Goal: Information Seeking & Learning: Learn about a topic

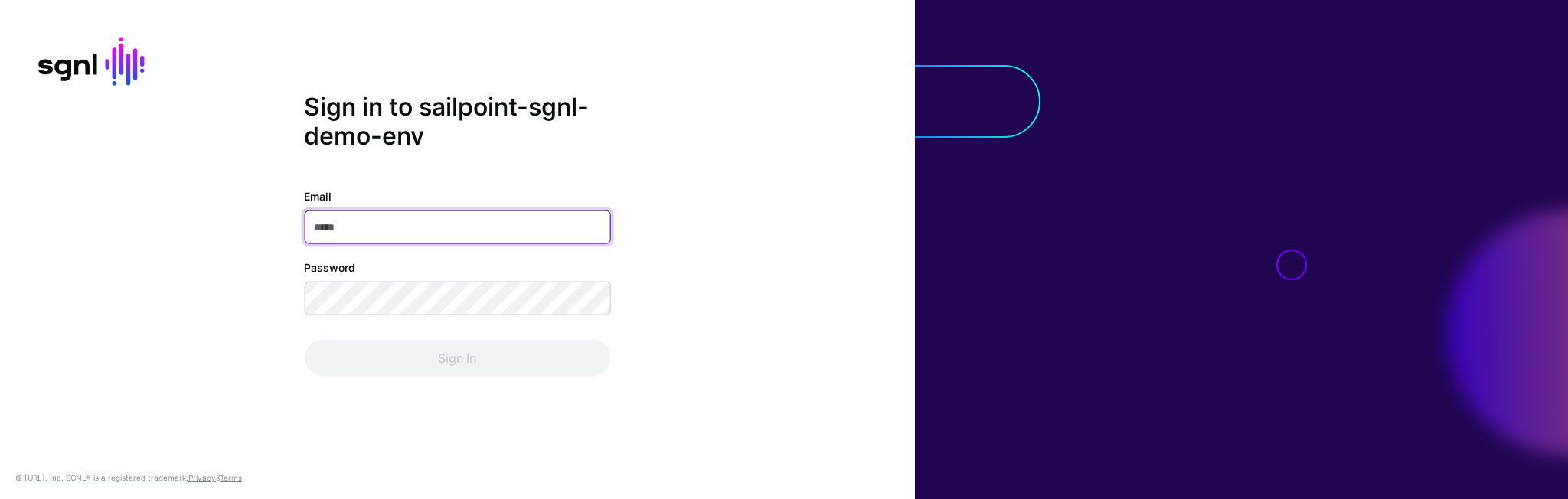
click at [401, 237] on input "Email" at bounding box center [457, 226] width 306 height 34
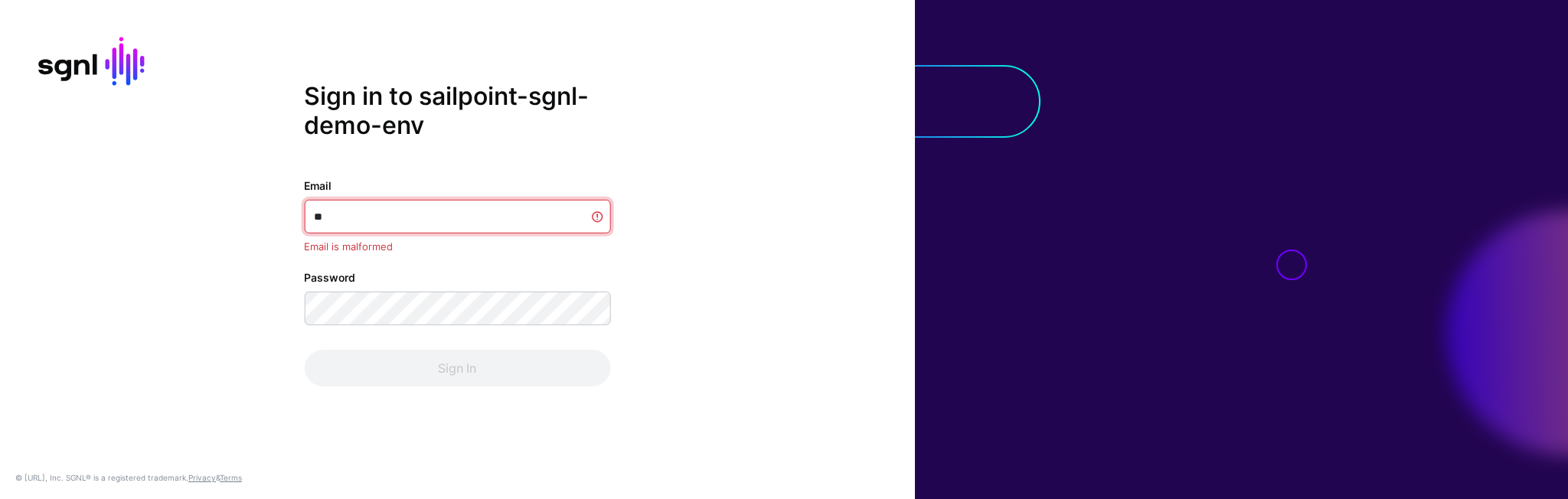
type input "*"
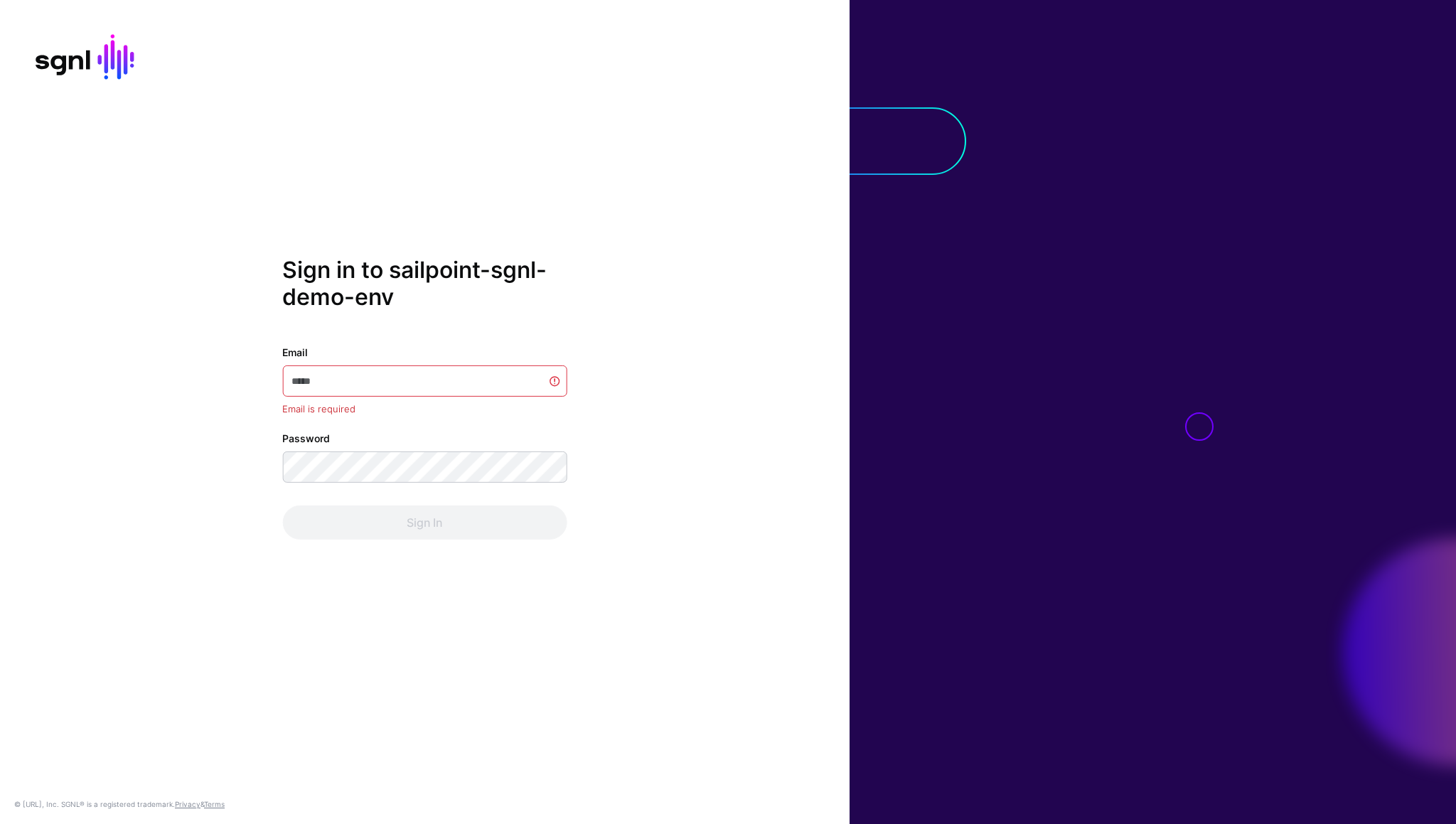
click at [319, 365] on div at bounding box center [425, 380] width 284 height 31
click at [328, 374] on input "Email" at bounding box center [425, 380] width 284 height 31
type input "*"
click at [612, 358] on div "Sign in to sailpoint-sgnl-demo-env Email Email is required Password Sign In" at bounding box center [425, 412] width 849 height 312
click at [341, 373] on input "Email" at bounding box center [425, 380] width 284 height 31
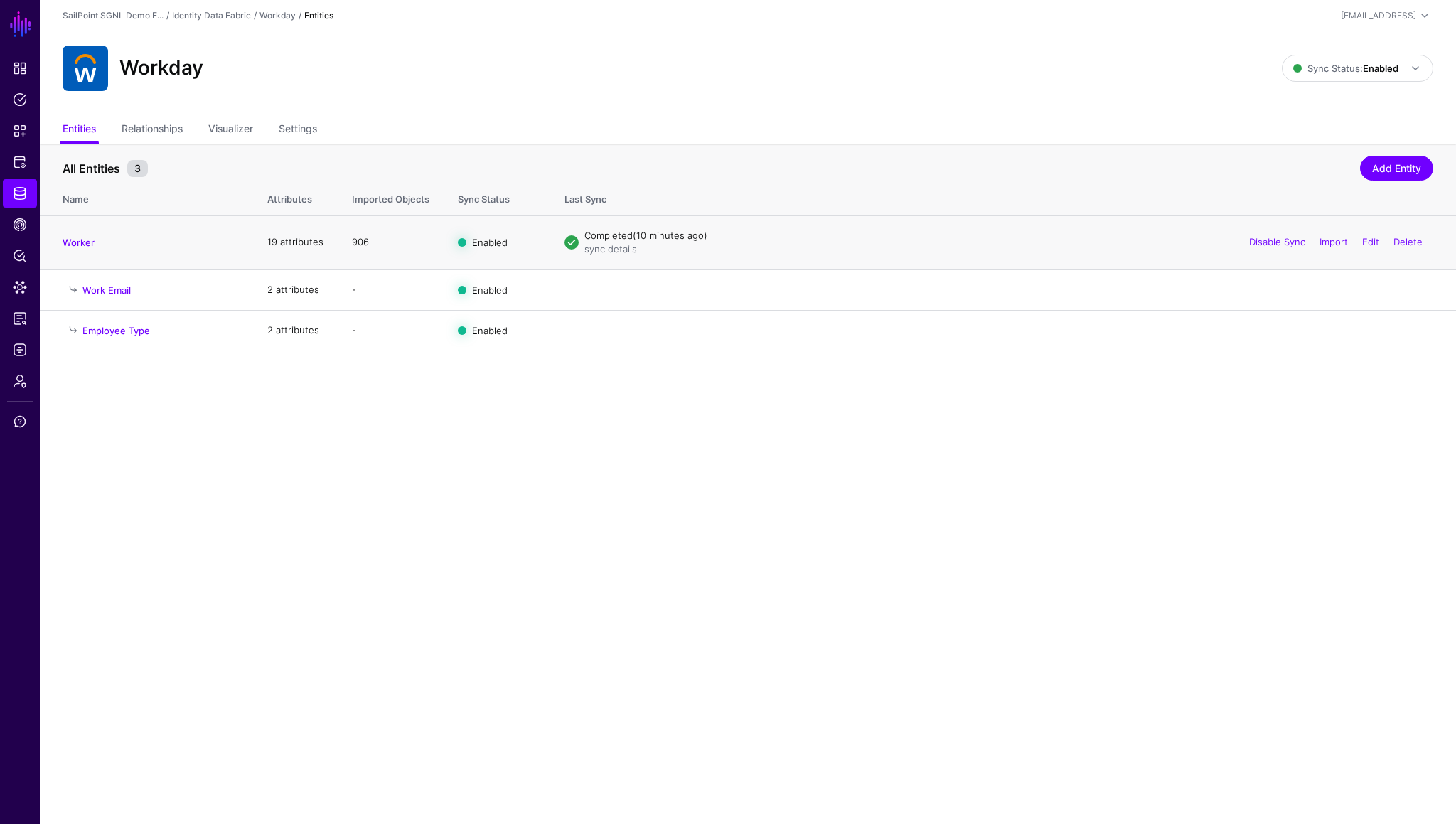
click at [77, 236] on h4 "Worker" at bounding box center [150, 242] width 176 height 13
click at [79, 241] on link "Worker" at bounding box center [79, 242] width 32 height 11
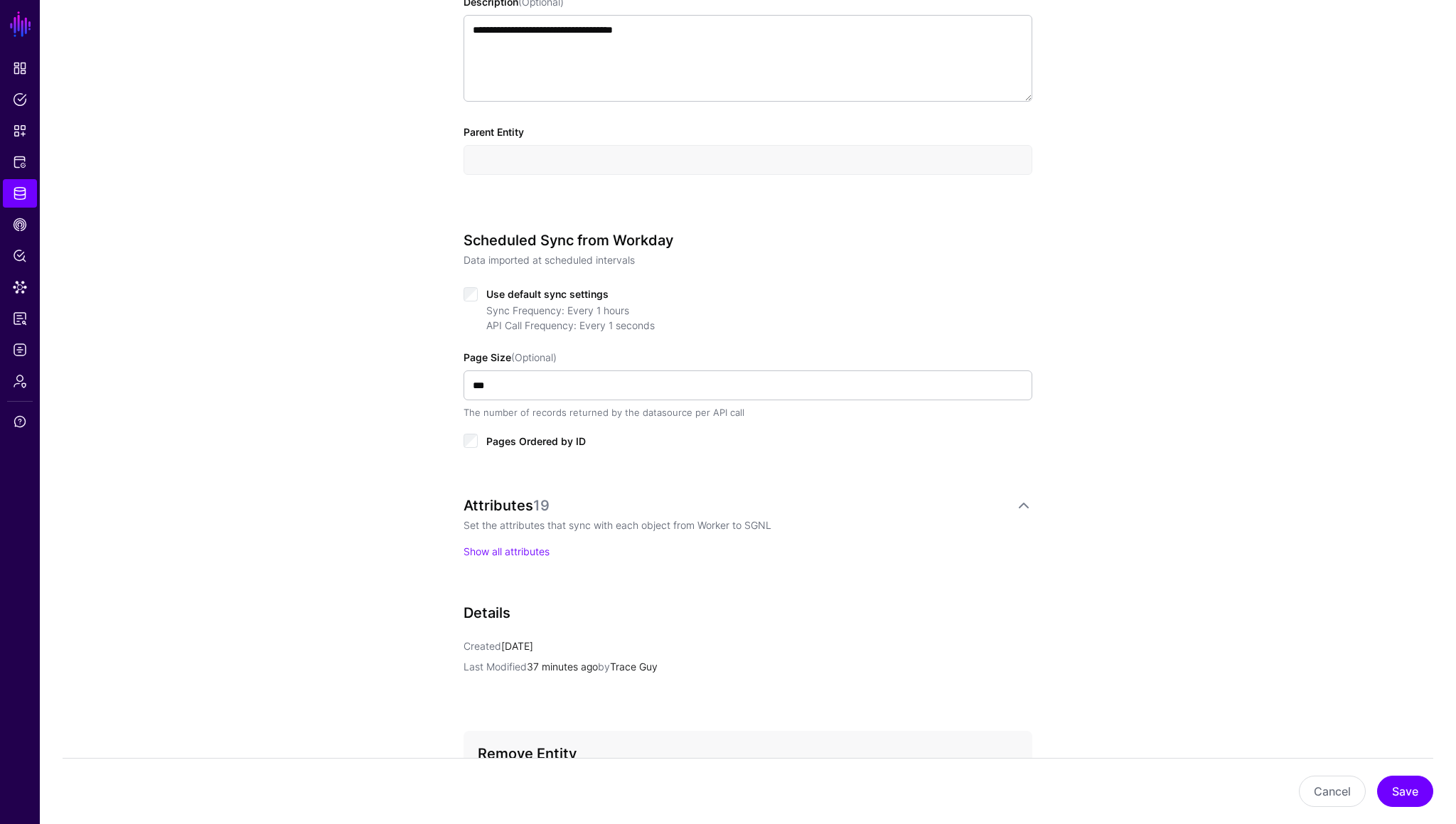
scroll to position [507, 0]
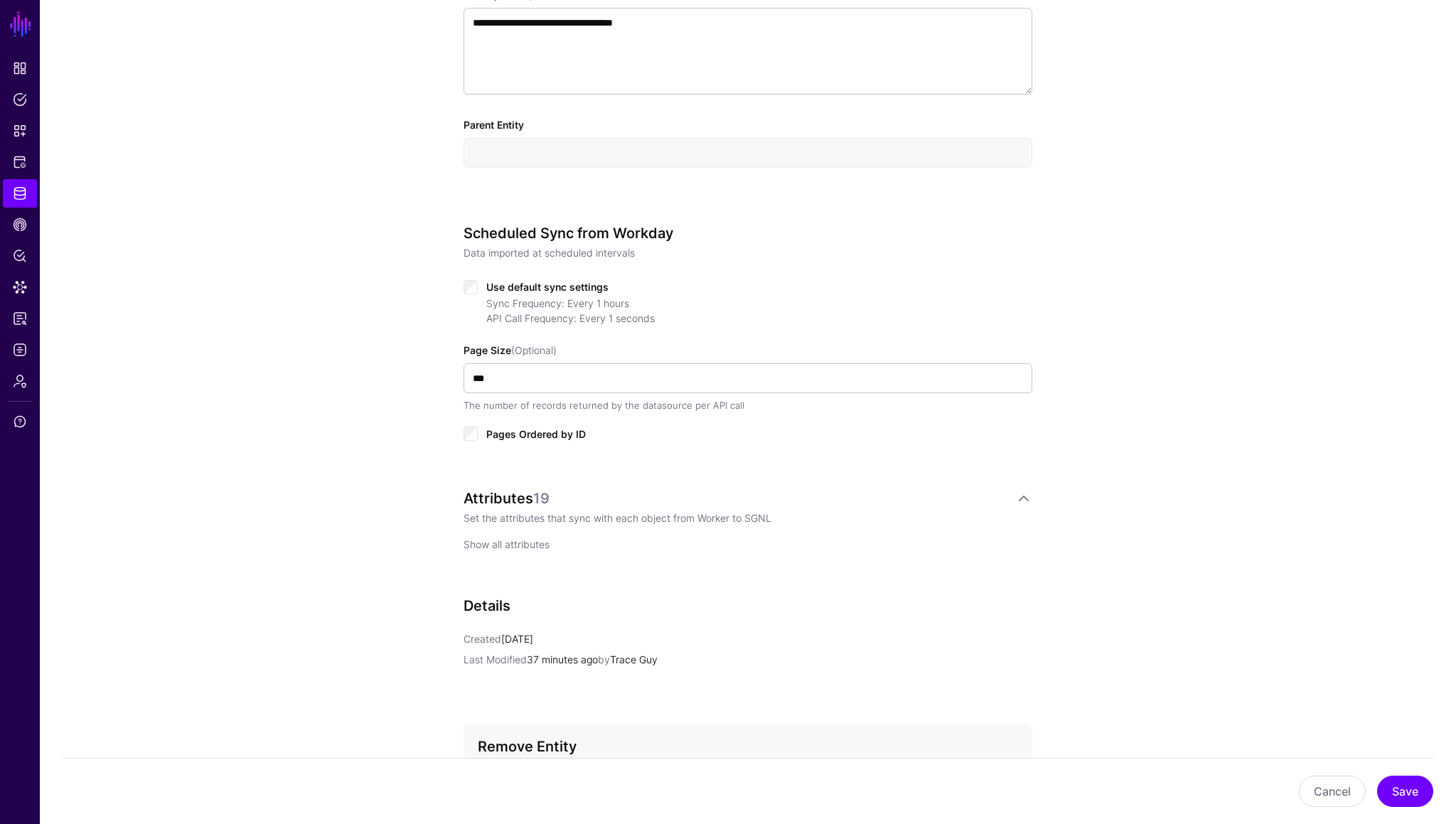
click at [533, 463] on link "Show all attributes" at bounding box center [506, 544] width 86 height 12
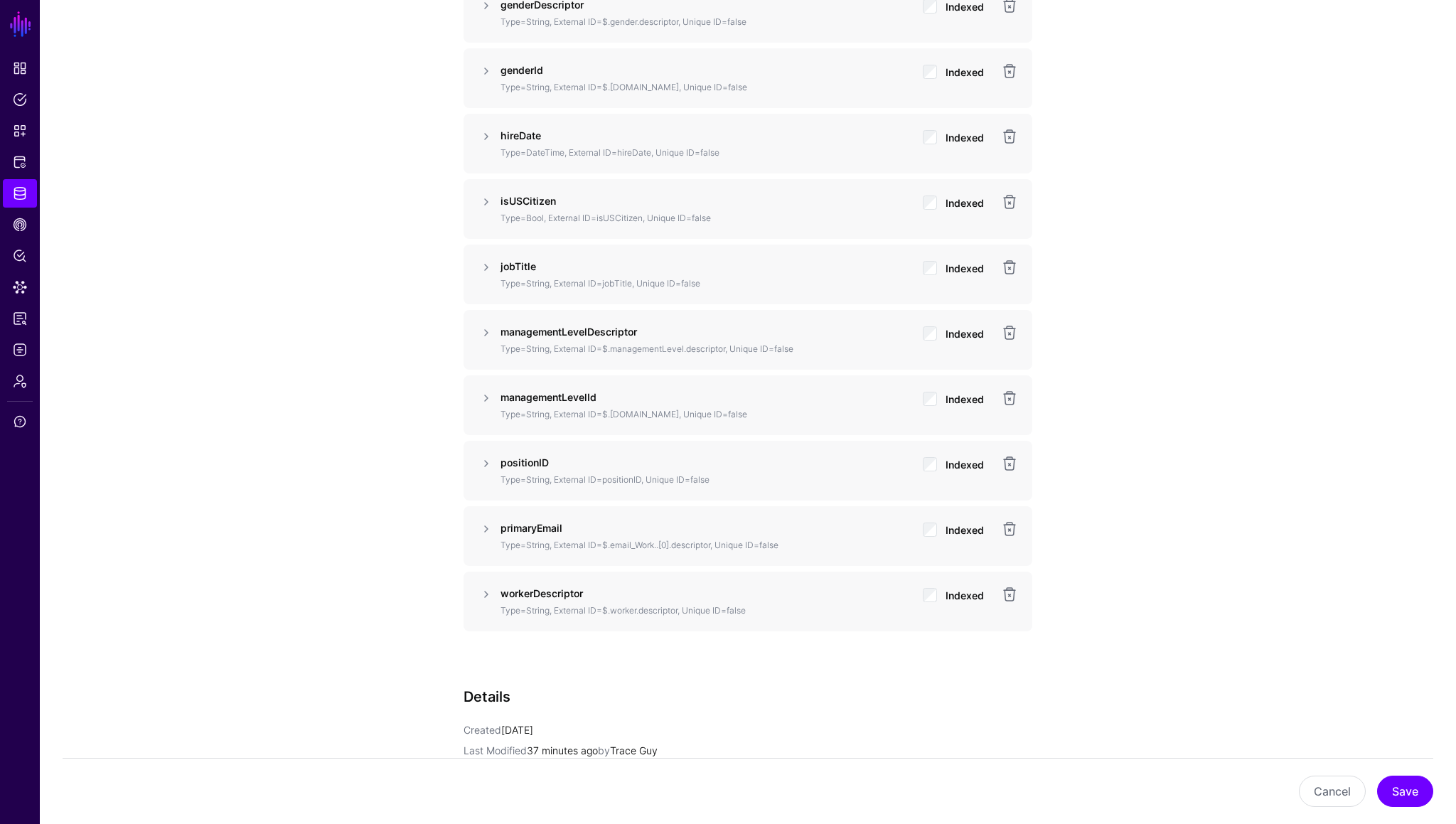
scroll to position [1692, 0]
click at [1418, 463] on button "Save" at bounding box center [1406, 791] width 57 height 31
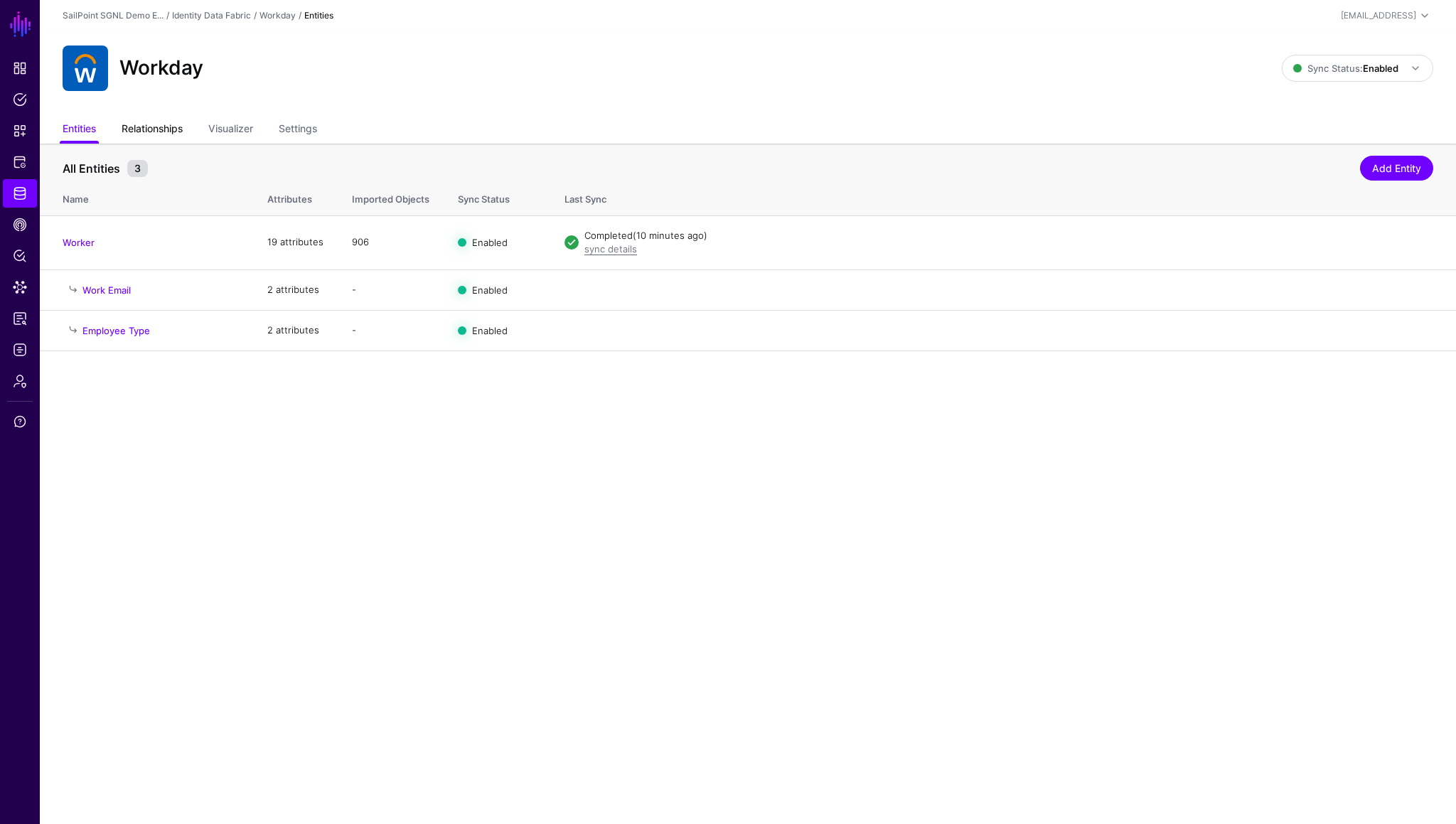
click at [147, 121] on link "Relationships" at bounding box center [152, 130] width 61 height 27
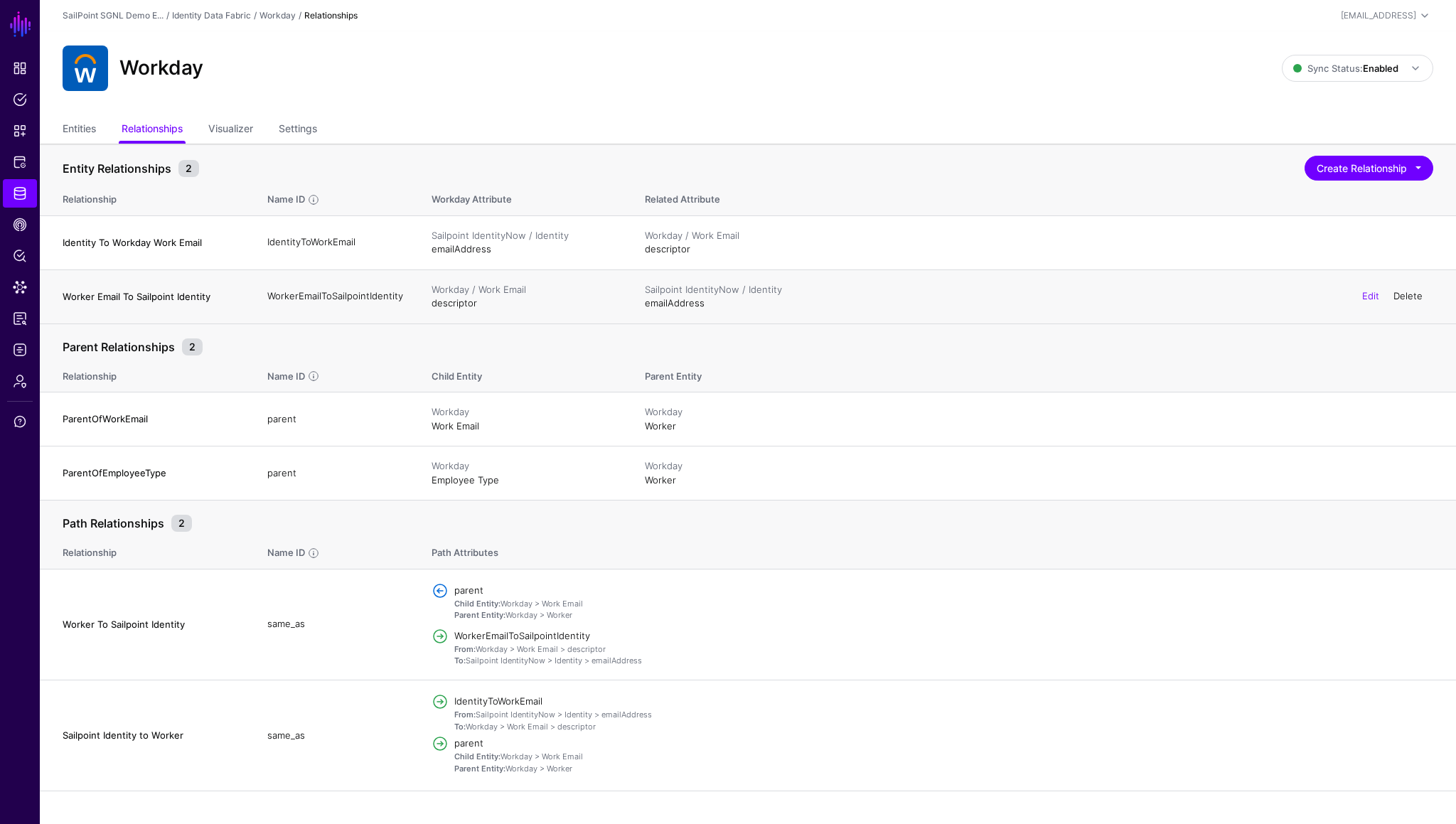
click at [1414, 296] on link "Delete" at bounding box center [1409, 296] width 29 height 11
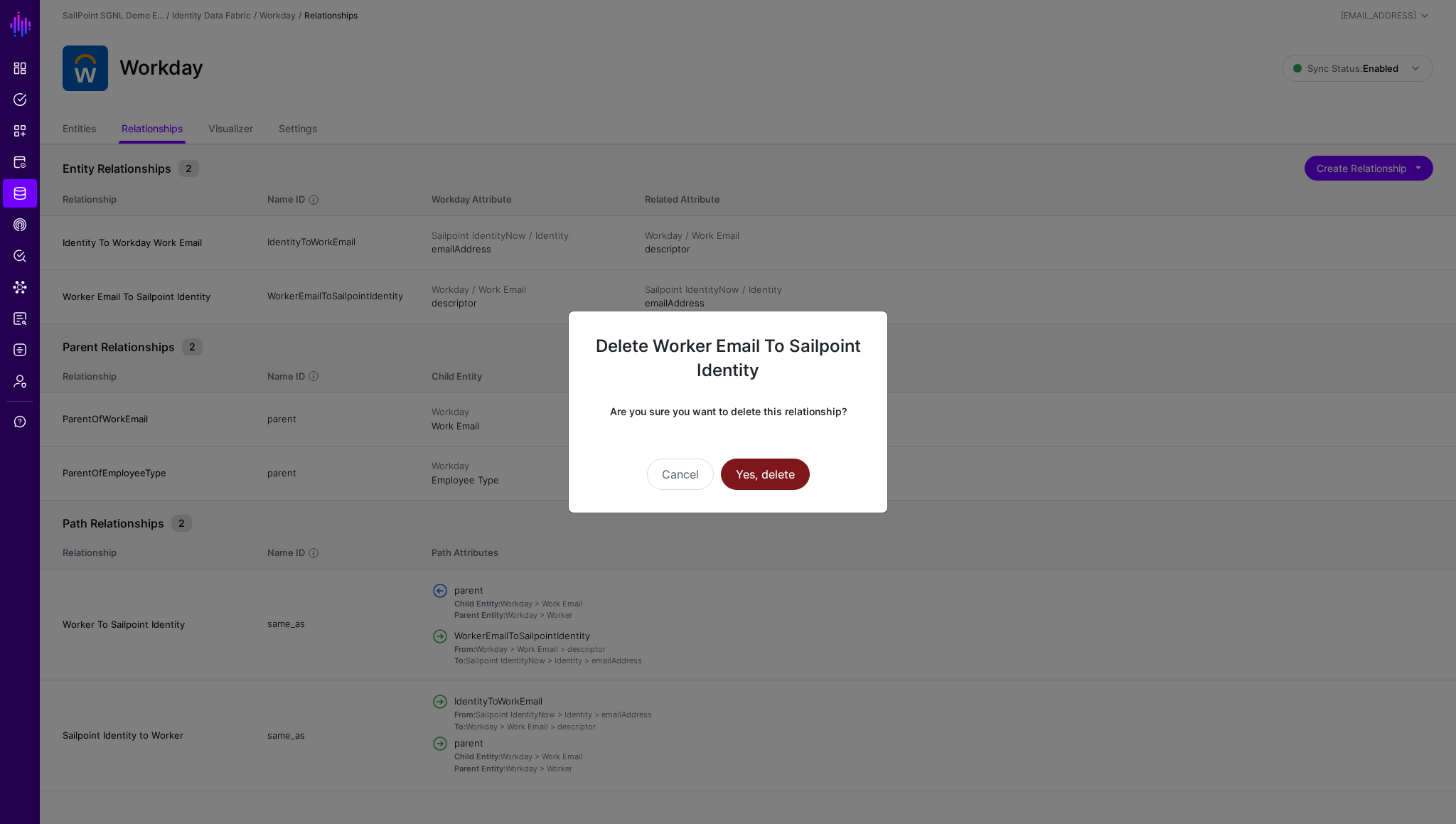
click at [787, 463] on button "Yes, delete" at bounding box center [765, 473] width 89 height 31
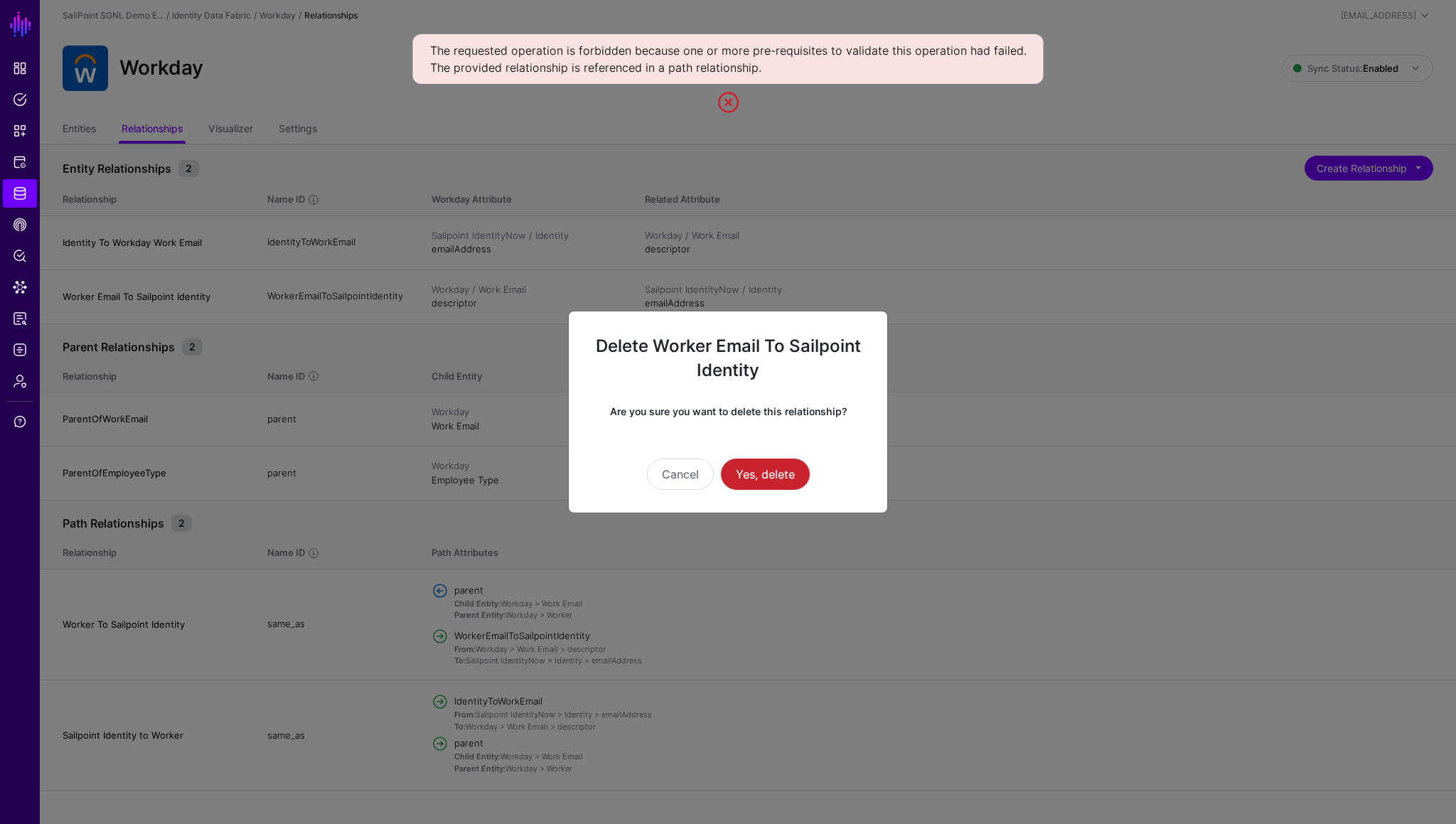
click at [879, 121] on ngb-modal-window "Delete Worker Email To Sailpoint Identity Are you sure you want to delete this …" at bounding box center [728, 412] width 1456 height 824
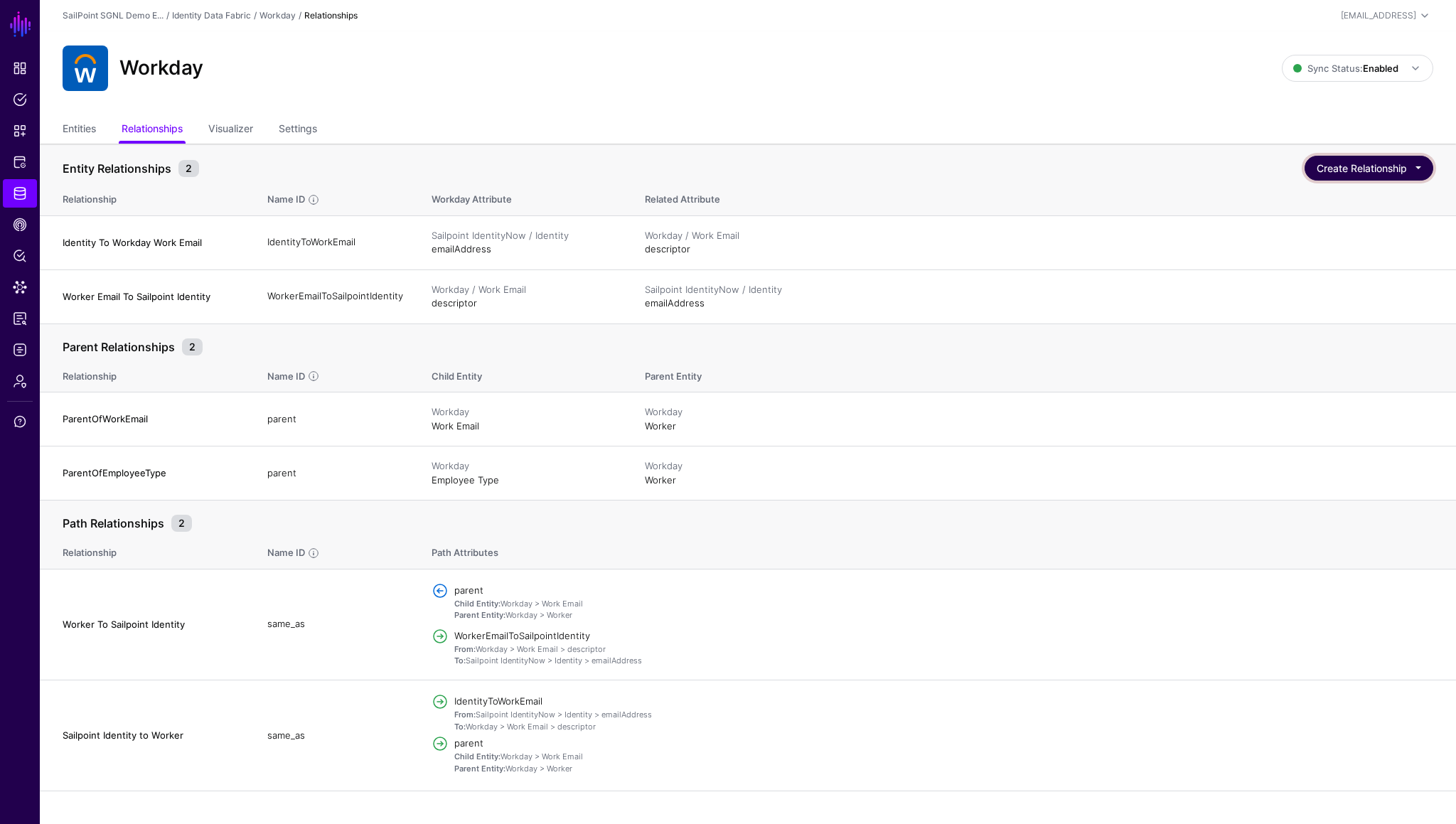
click at [1342, 177] on button "Create Relationship" at bounding box center [1369, 168] width 128 height 25
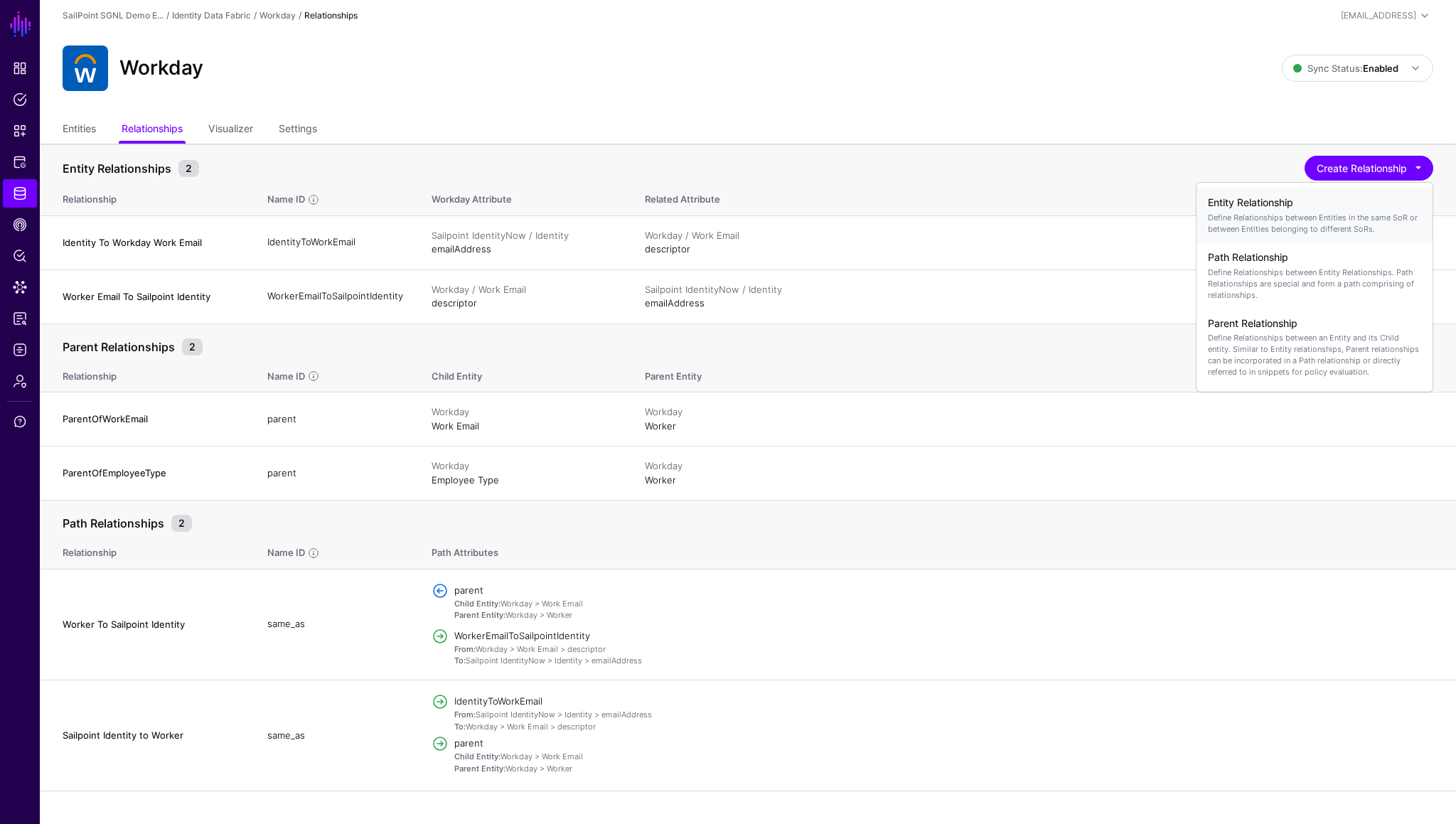
click at [1273, 218] on p "Define Relationships between Entities in the same SoR or between Entities belon…" at bounding box center [1315, 223] width 213 height 23
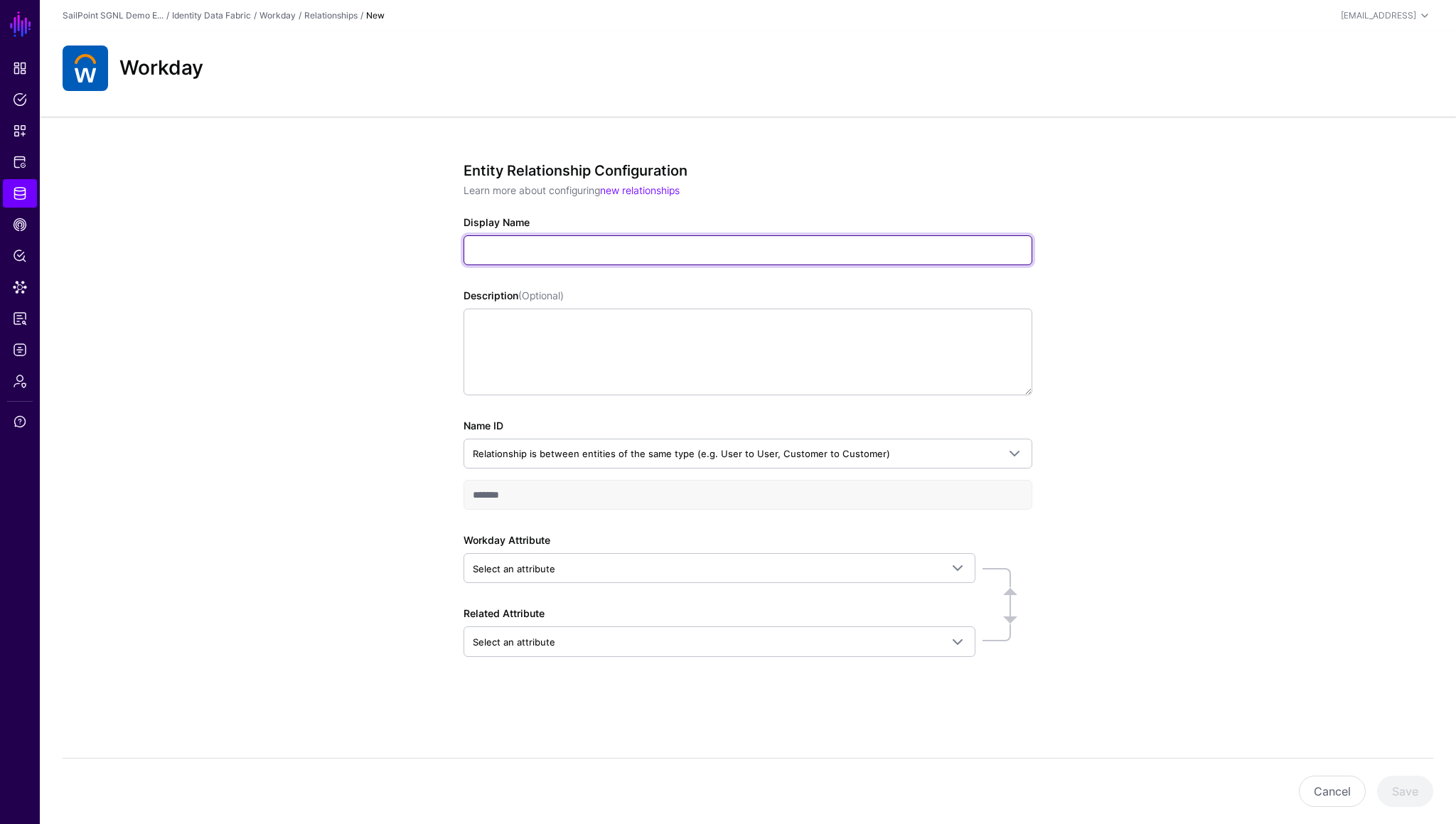
click at [546, 236] on input "Display Name" at bounding box center [748, 250] width 569 height 30
type input "**********"
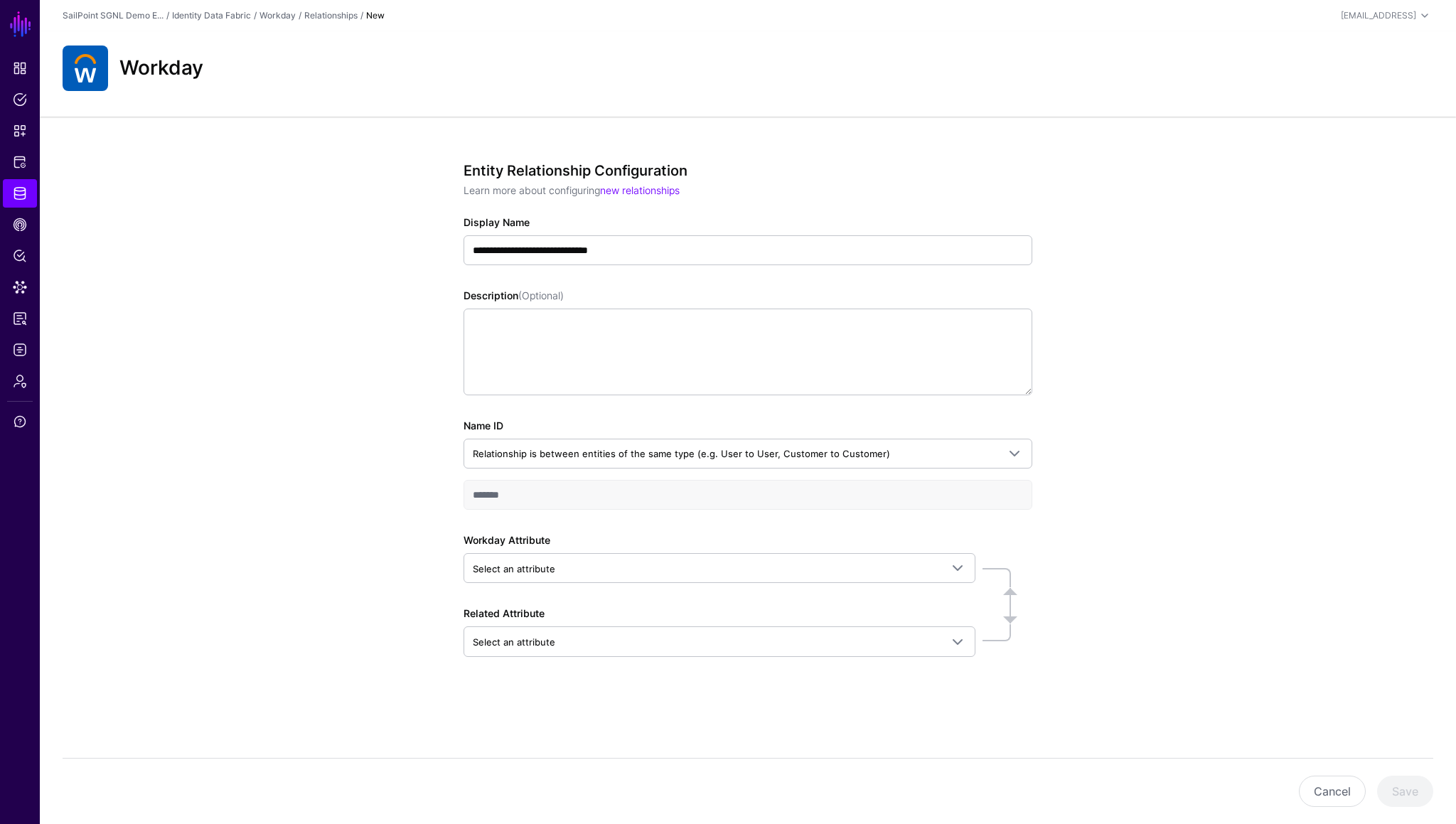
click at [436, 463] on div "**********" at bounding box center [748, 460] width 660 height 688
click at [501, 463] on div "Workday Attribute Select an attribute Search by attribute name, then select the…" at bounding box center [720, 557] width 512 height 50
click at [503, 463] on span "Select an attribute" at bounding box center [720, 568] width 493 height 17
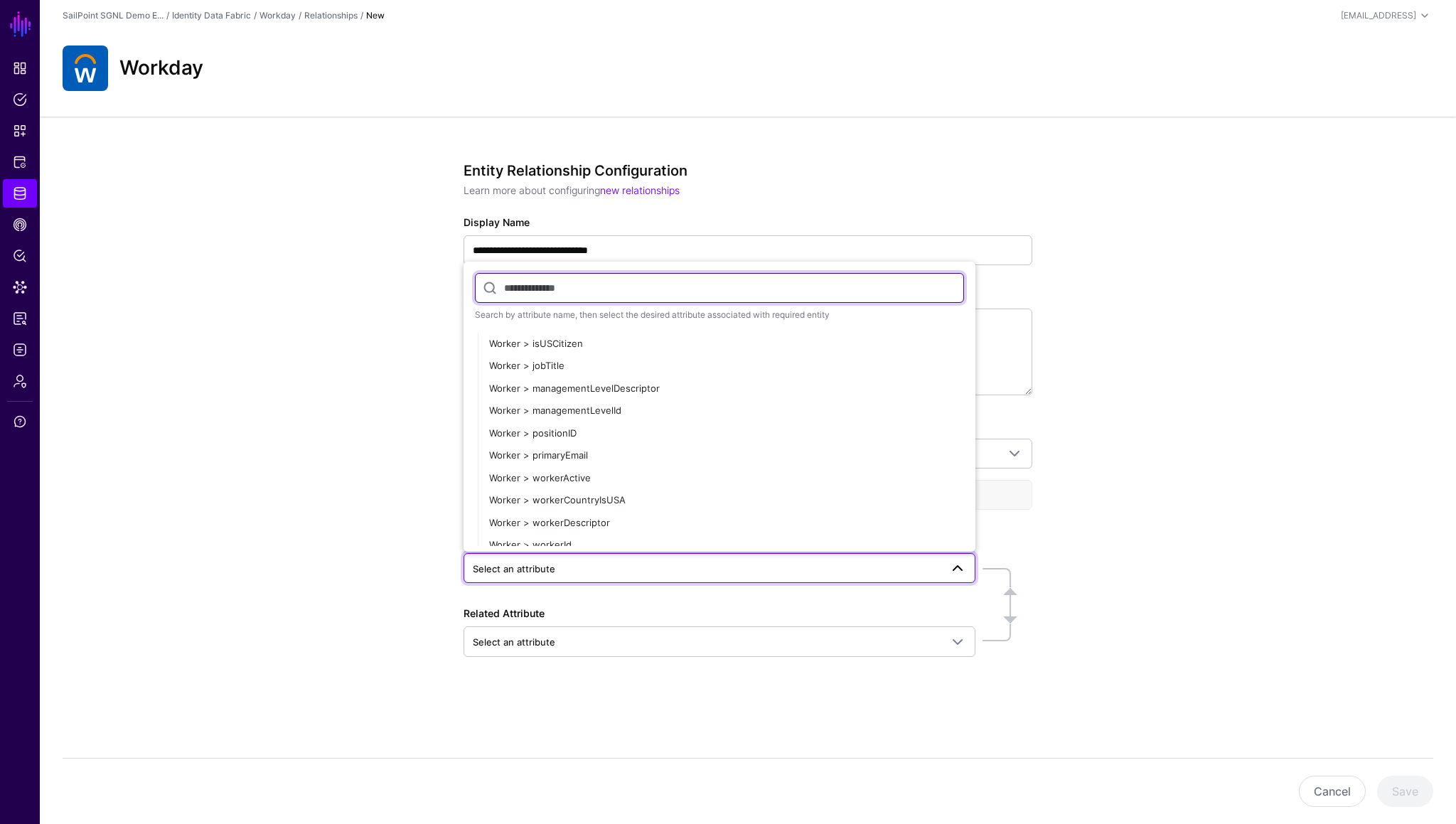
scroll to position [276, 0]
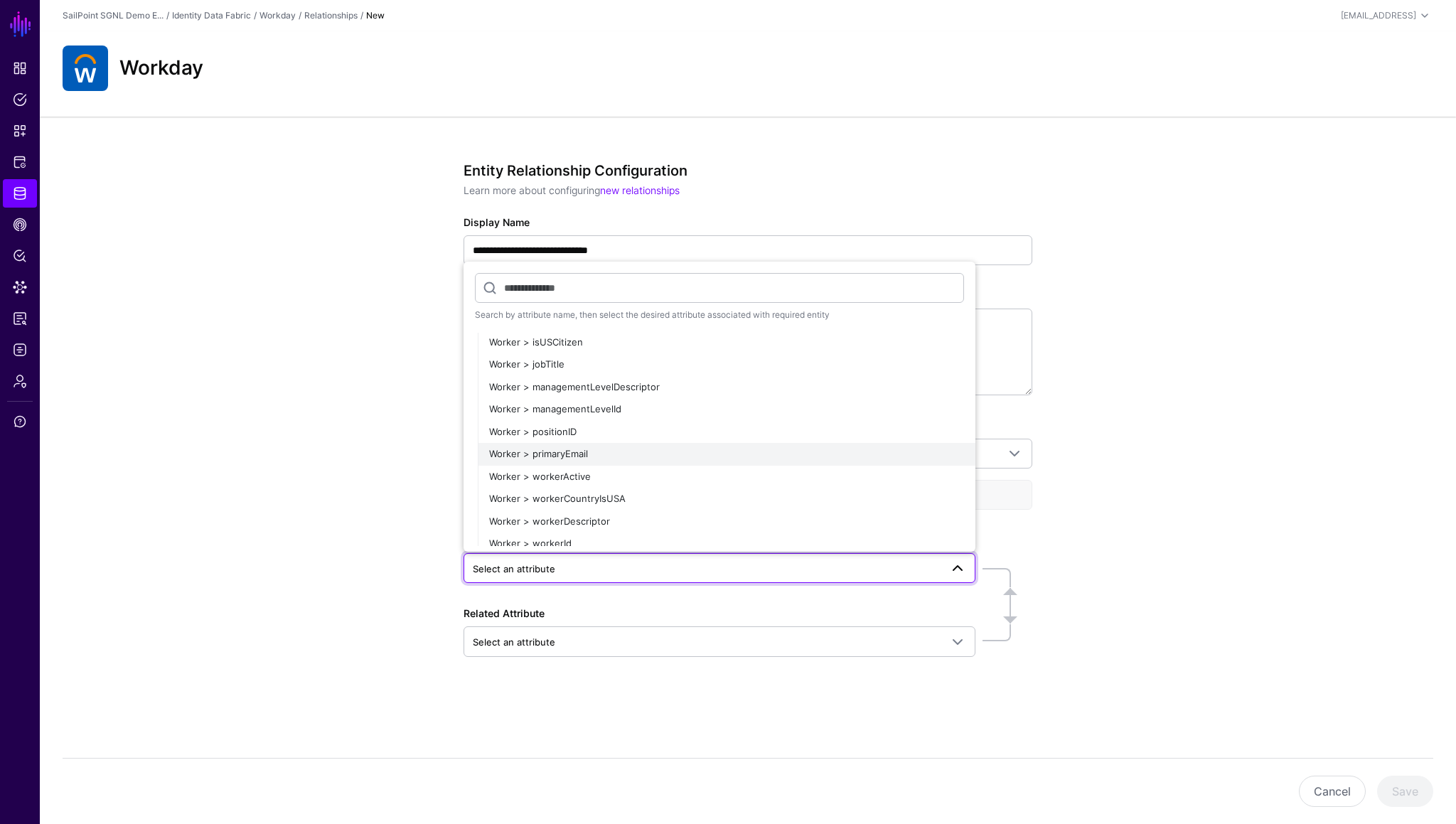
click at [559, 449] on span "Worker > primaryEmail" at bounding box center [538, 453] width 99 height 11
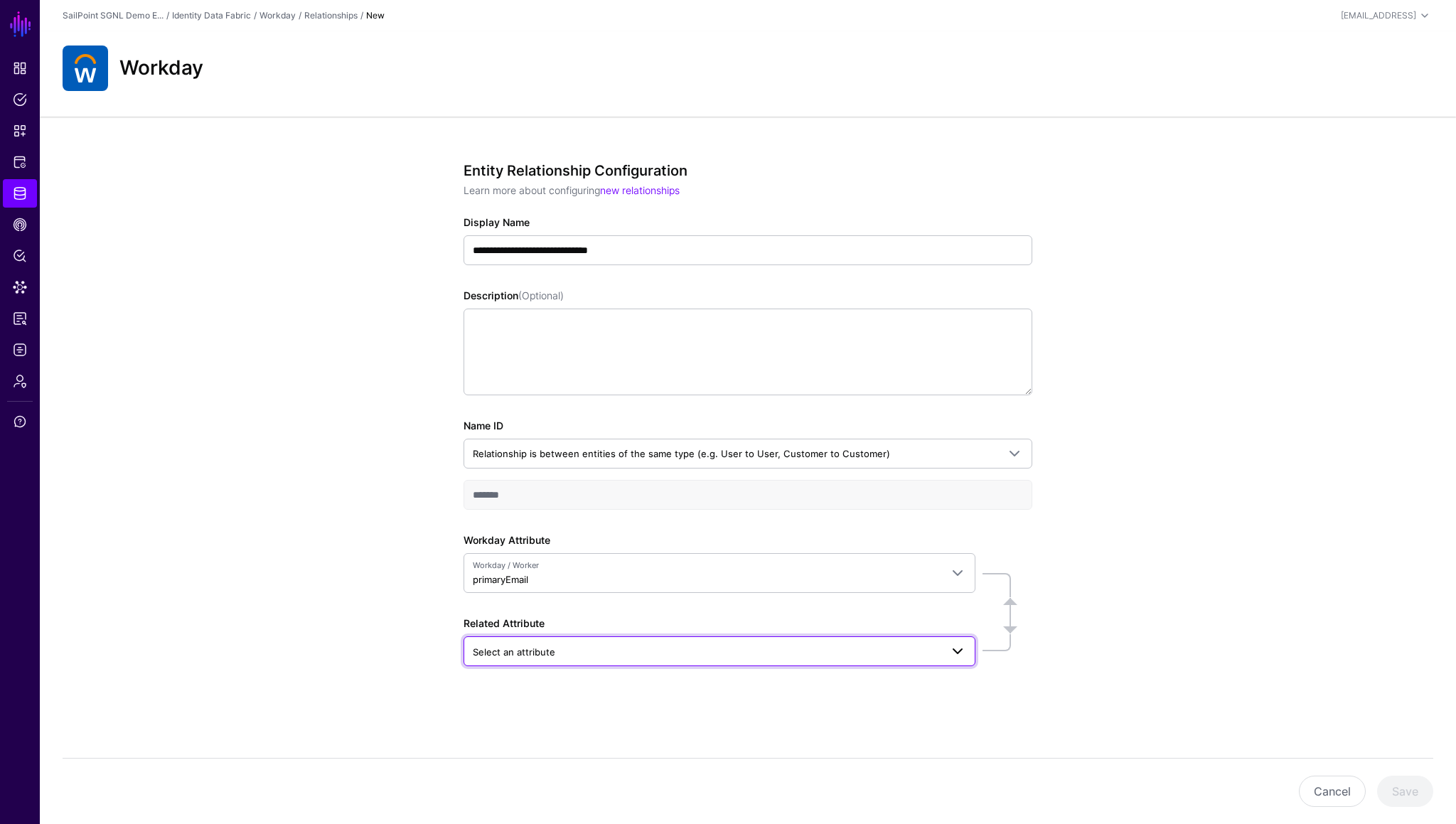
click at [559, 463] on span "Select an attribute" at bounding box center [707, 651] width 468 height 15
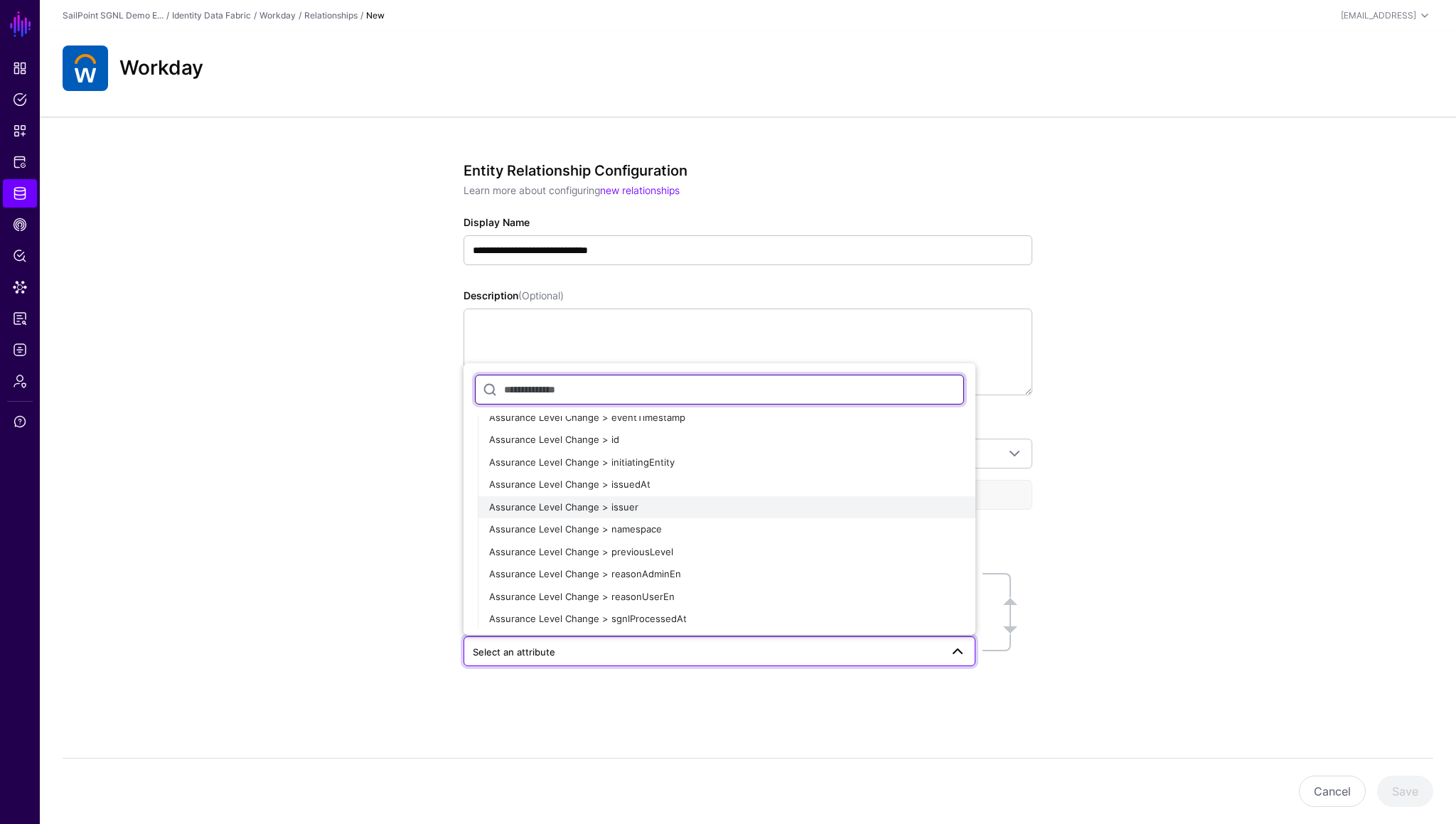
scroll to position [0, 0]
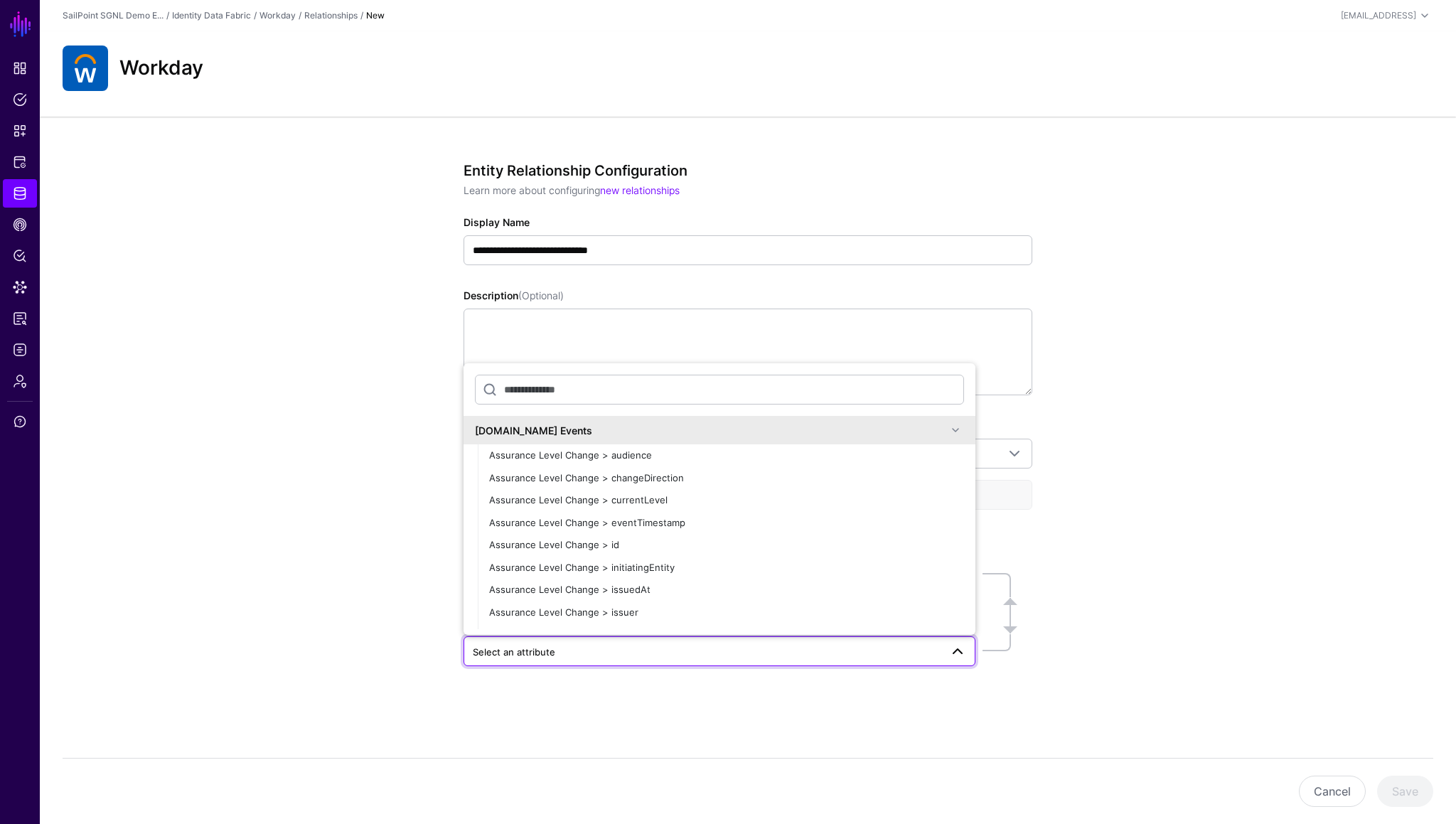
click at [961, 434] on span at bounding box center [956, 430] width 17 height 17
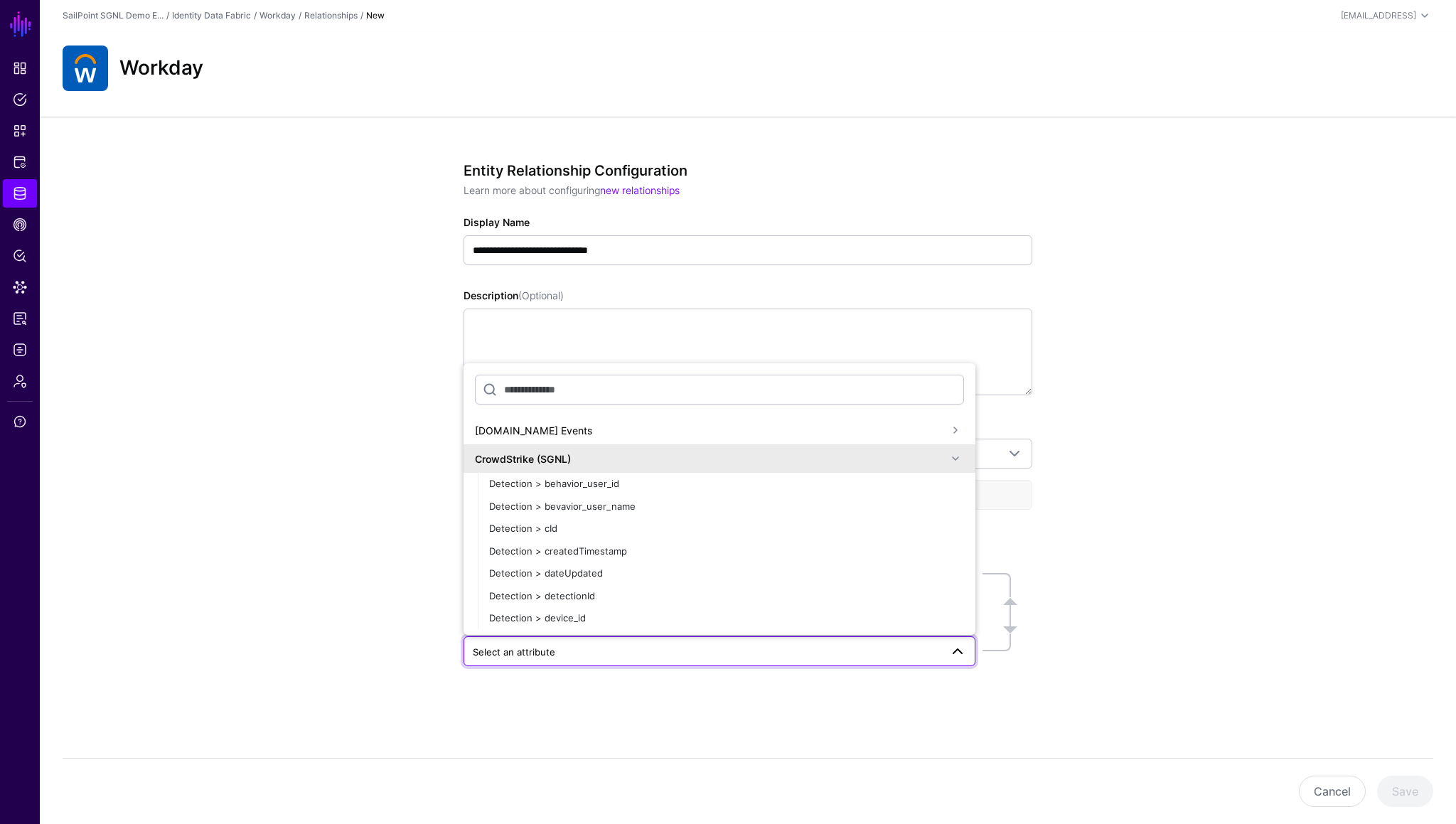
click at [961, 451] on span at bounding box center [956, 458] width 17 height 17
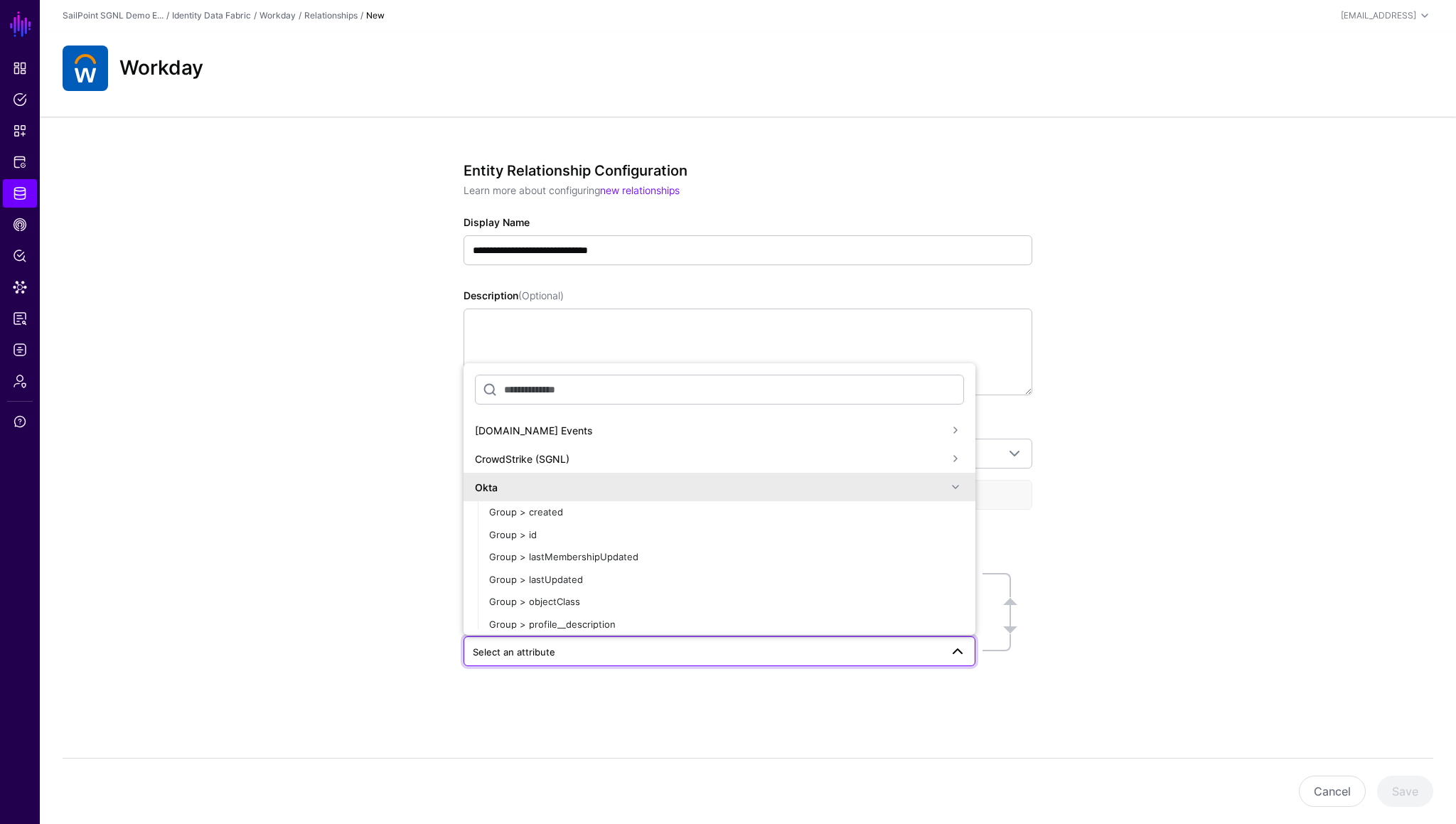
click at [959, 463] on span at bounding box center [956, 486] width 17 height 17
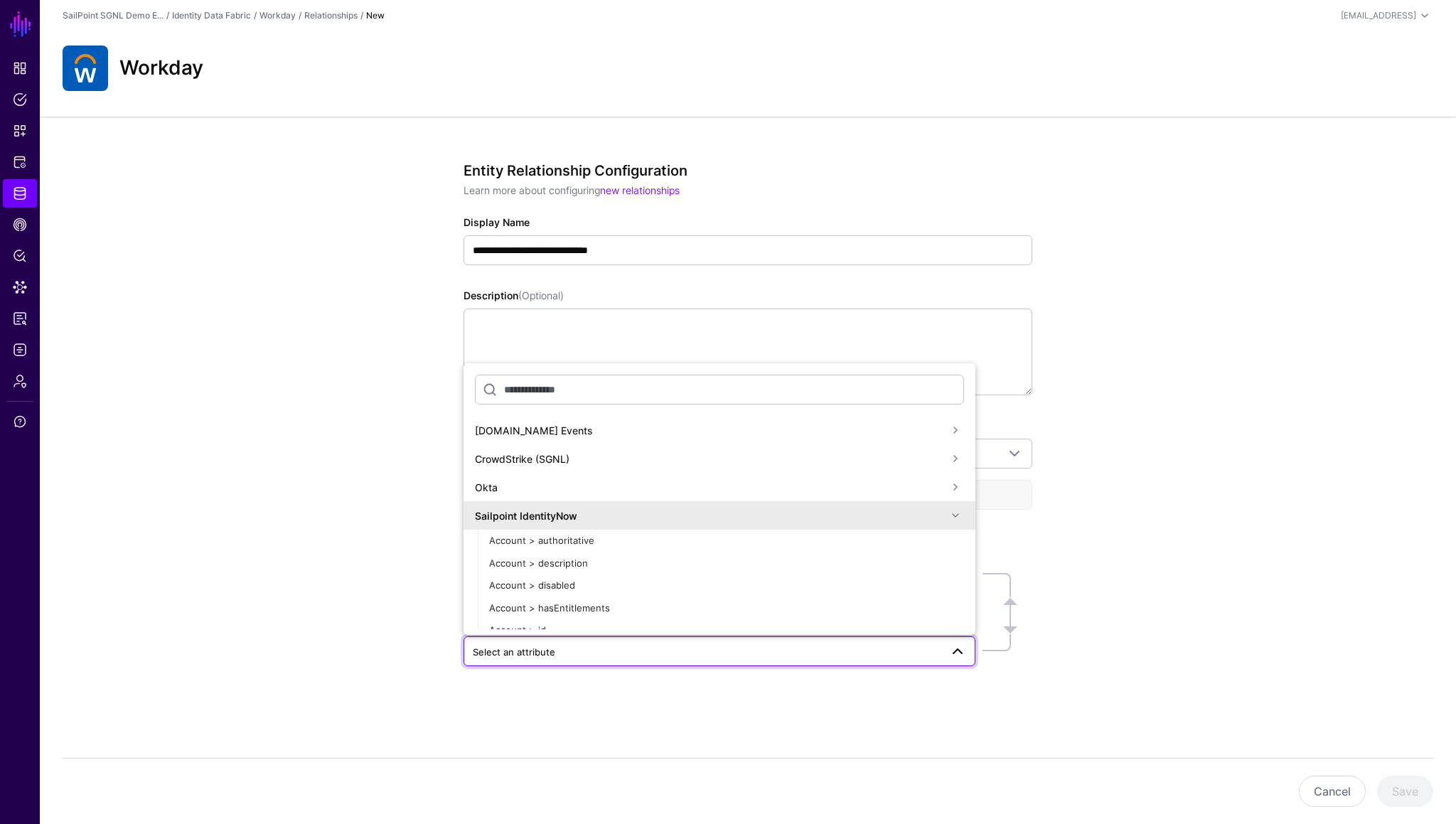
click at [959, 463] on span at bounding box center [956, 515] width 17 height 17
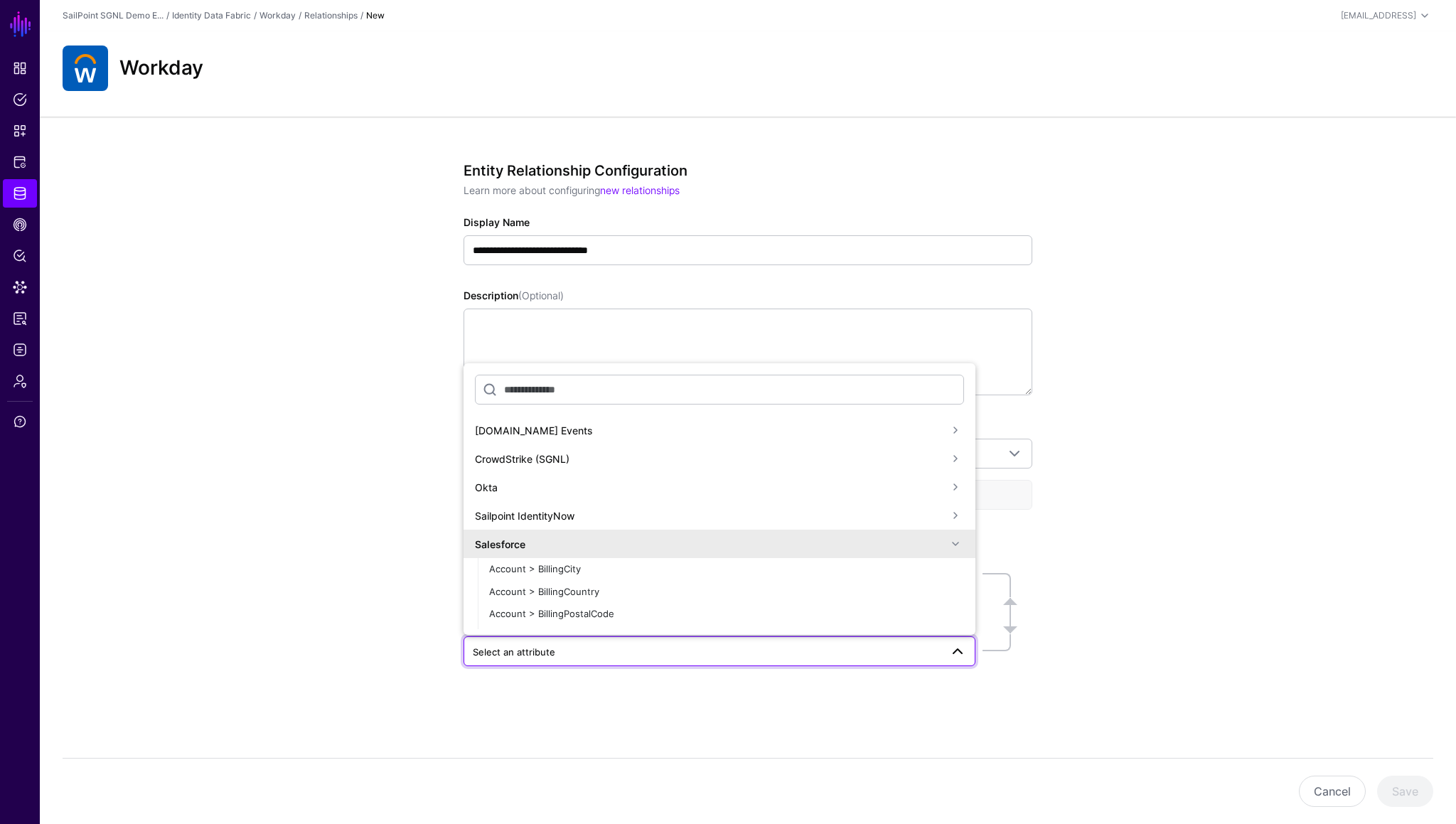
click at [957, 463] on span at bounding box center [956, 515] width 17 height 17
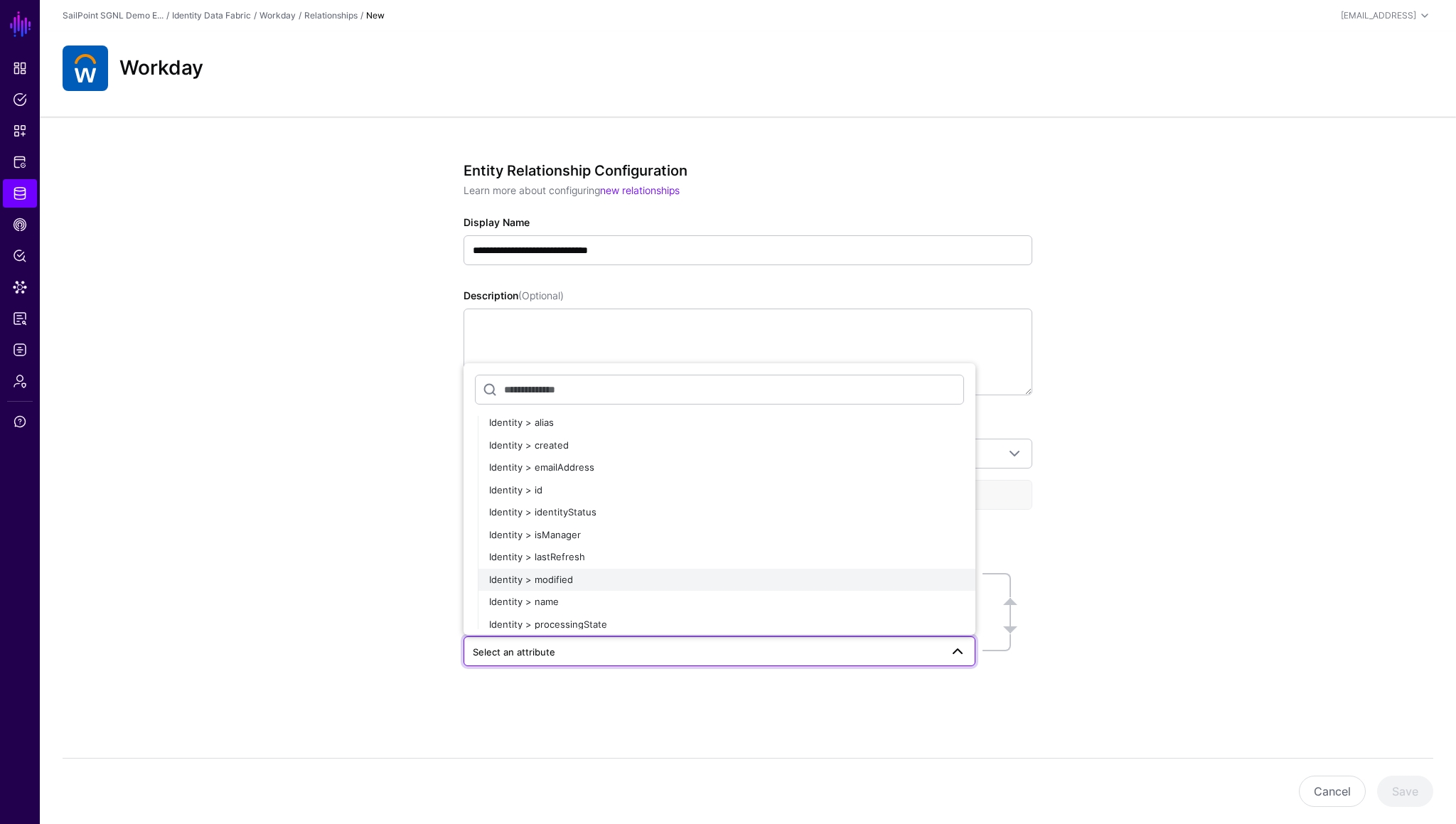
scroll to position [790, 0]
click at [561, 463] on span "Identity > emailAddress" at bounding box center [542, 467] width 105 height 11
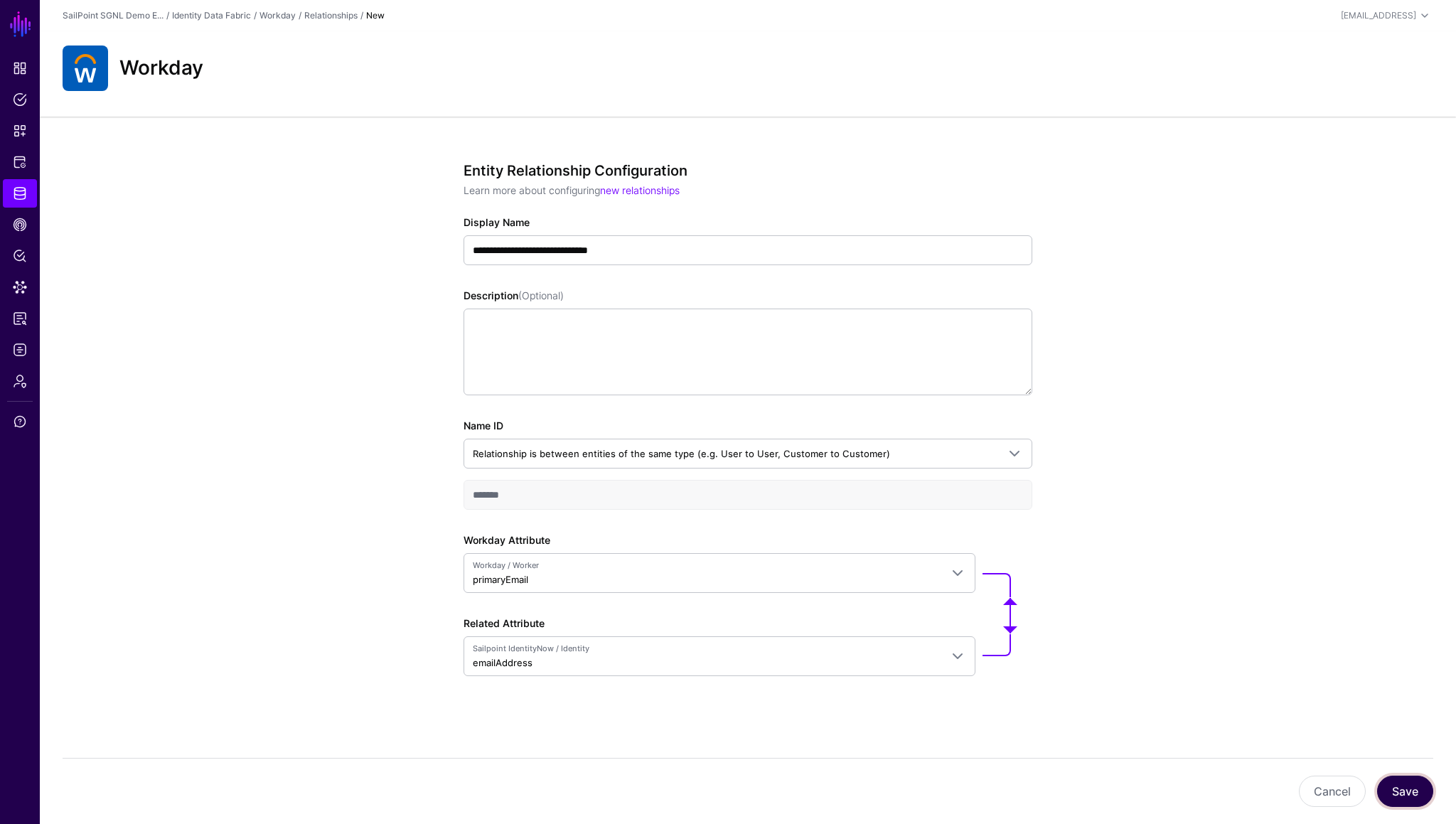
click at [1425, 463] on button "Save" at bounding box center [1406, 791] width 57 height 31
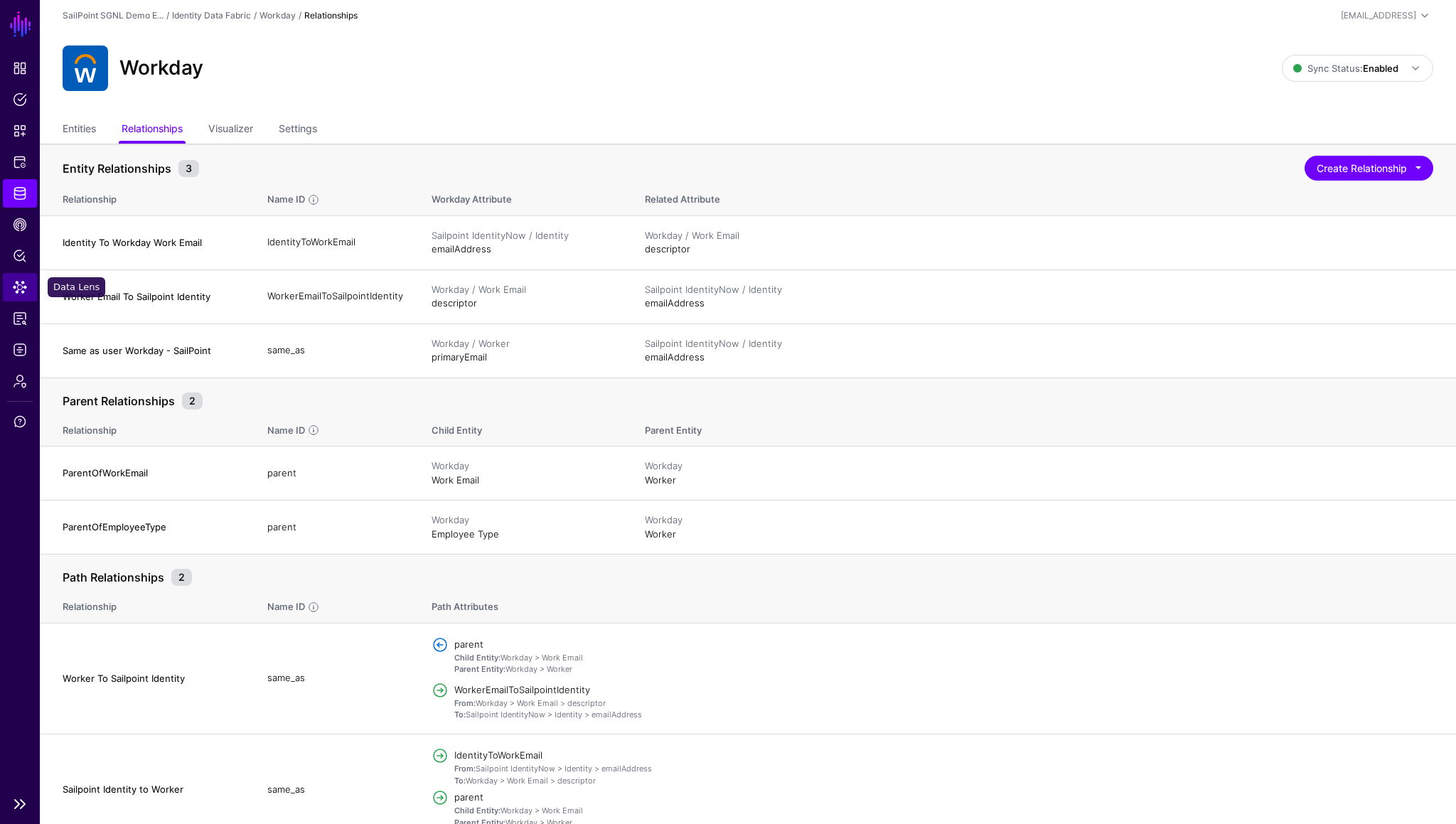
click at [25, 291] on span "Data Lens" at bounding box center [20, 287] width 15 height 15
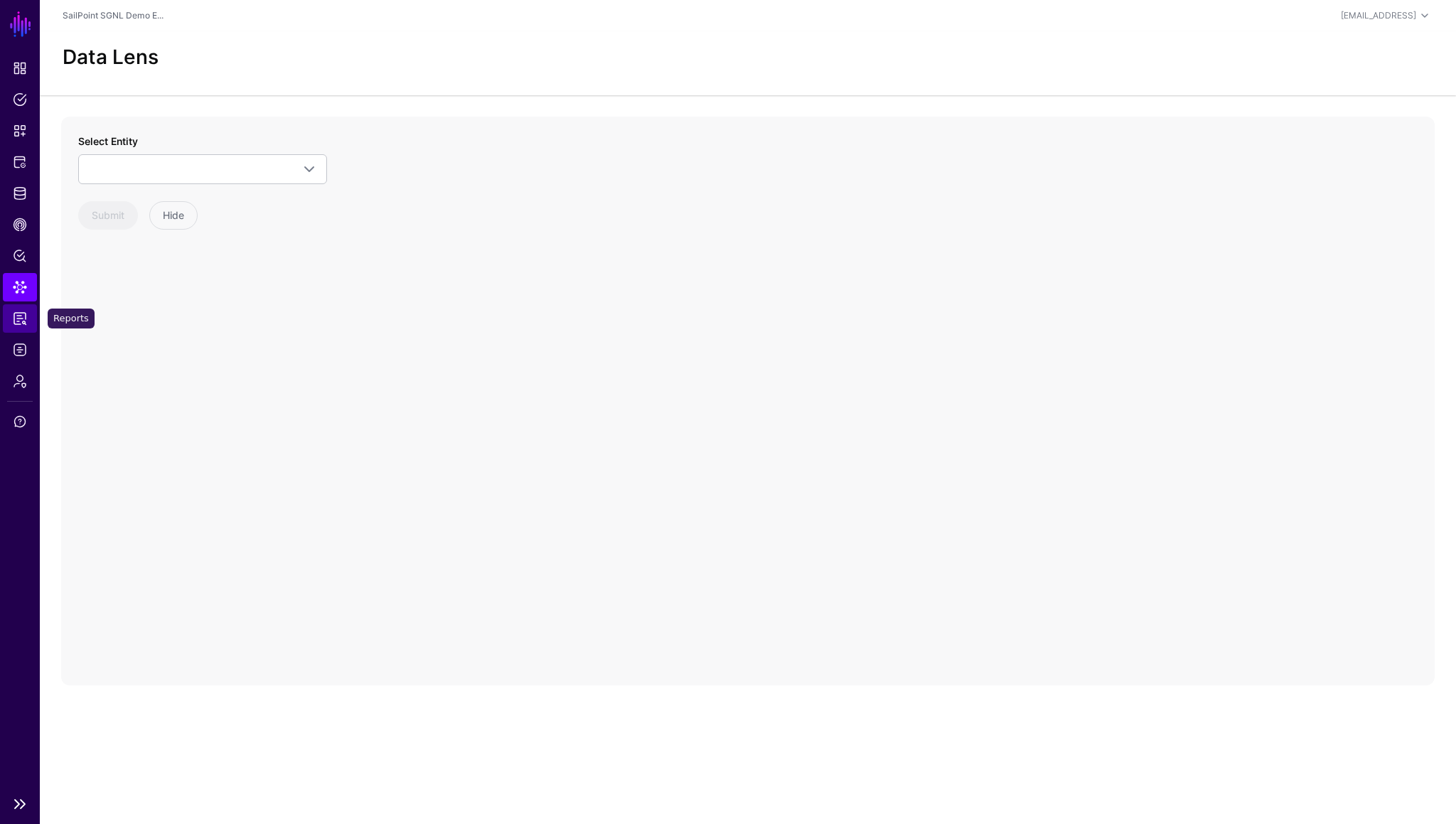
click at [22, 315] on span "Reports" at bounding box center [20, 318] width 15 height 15
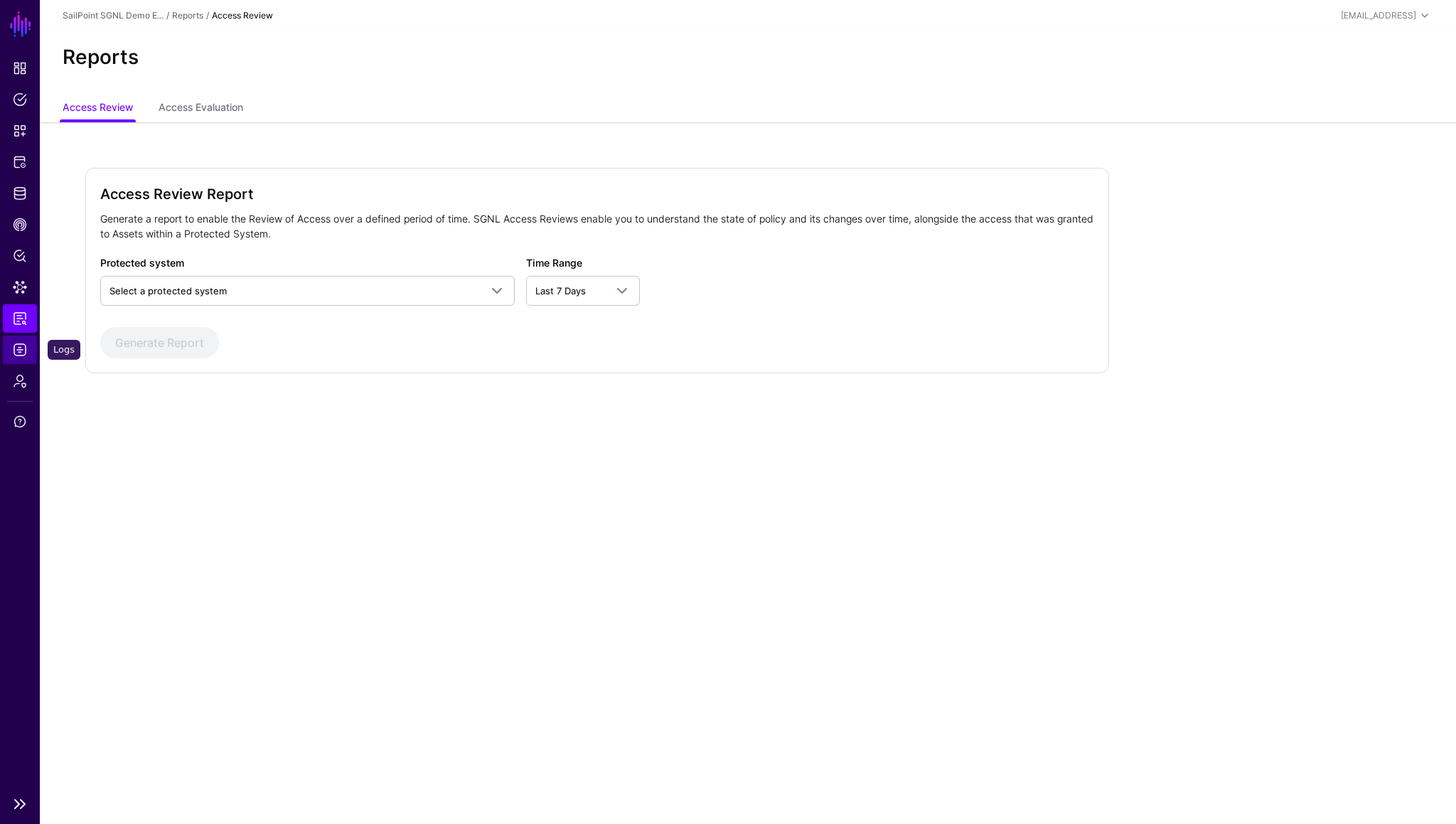
click at [6, 361] on link "Logs" at bounding box center [20, 349] width 34 height 28
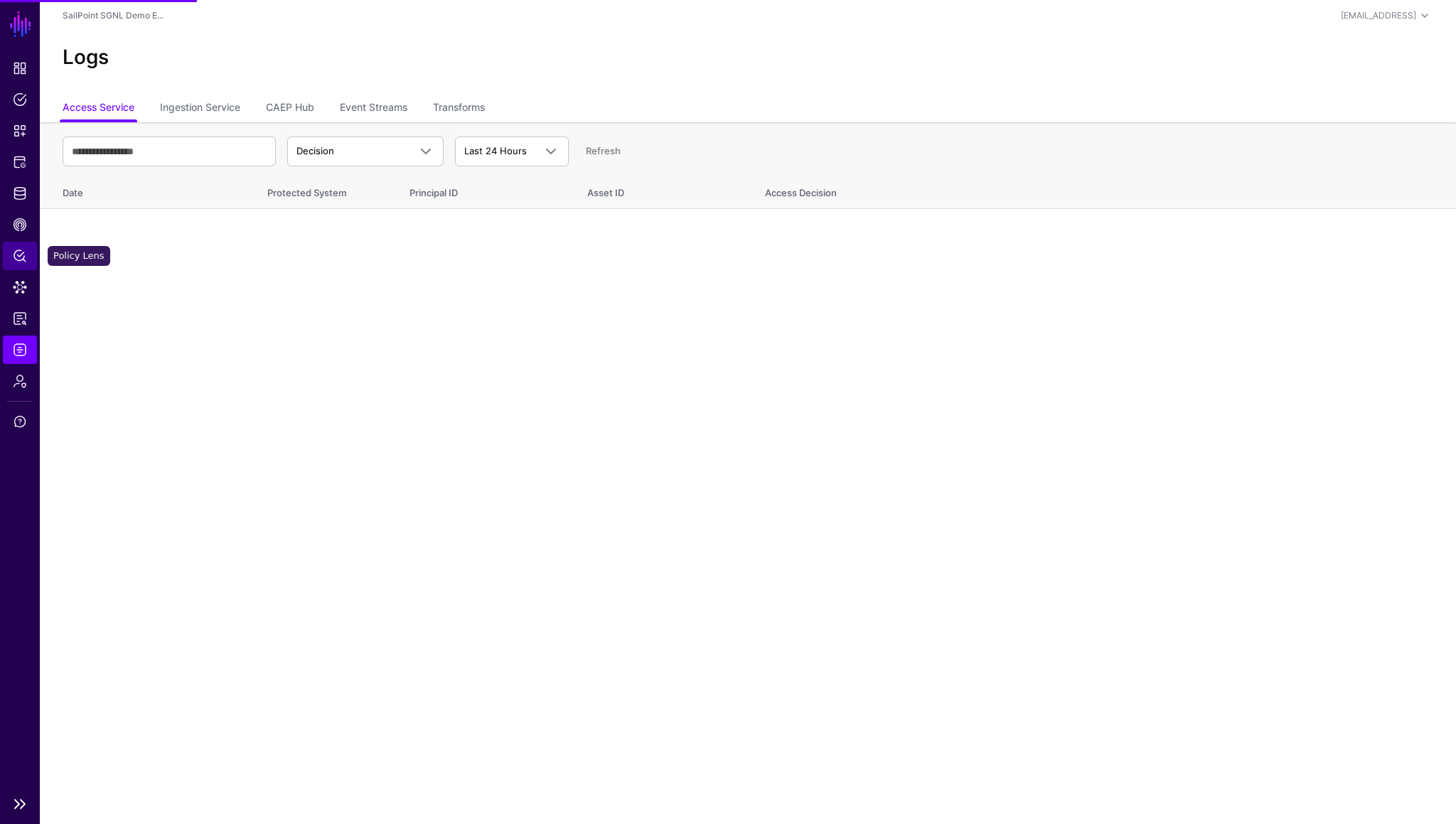
click at [23, 254] on span "Policy Lens" at bounding box center [20, 256] width 15 height 15
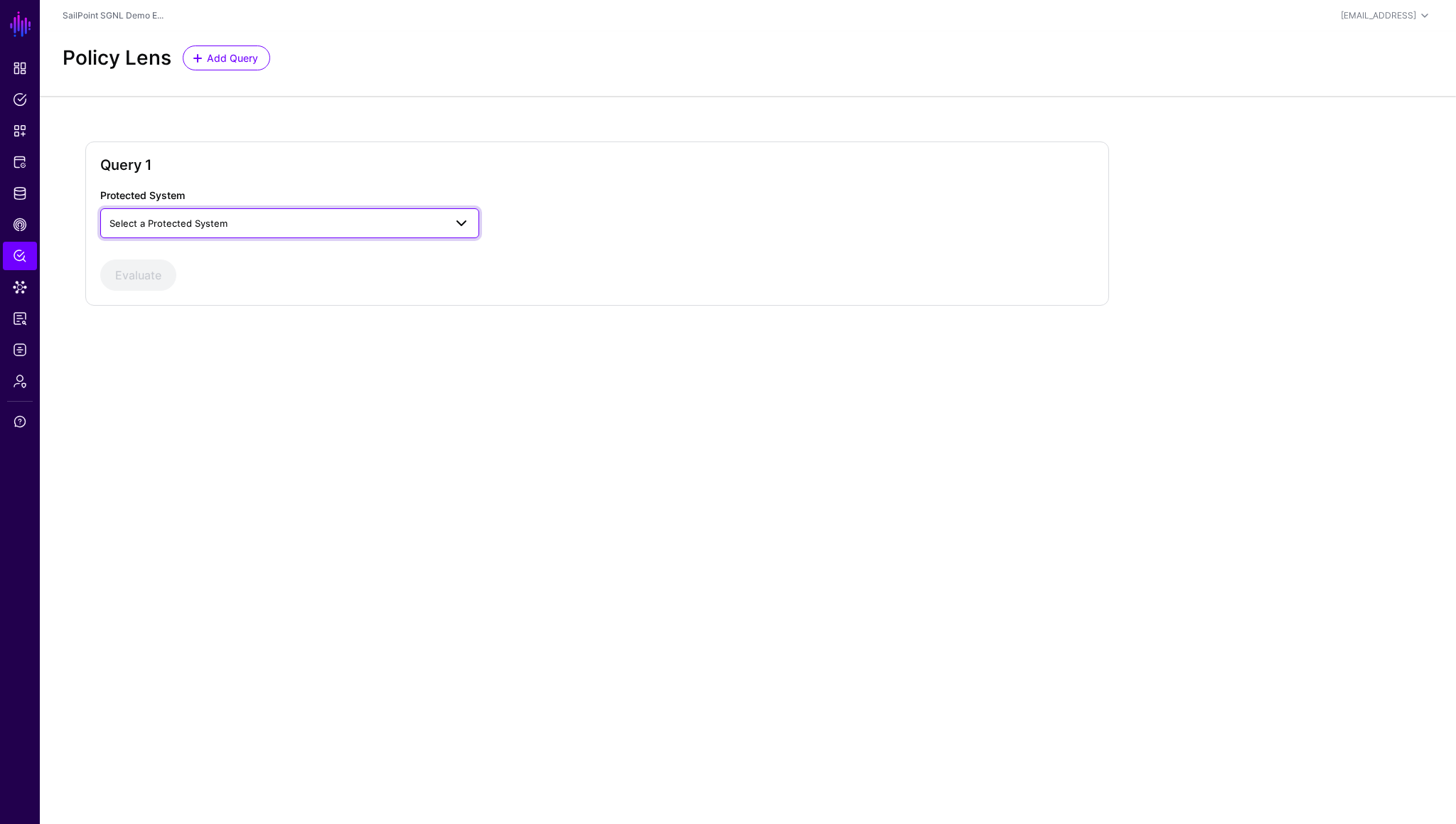
click at [247, 229] on span "Select a Protected System" at bounding box center [277, 223] width 335 height 15
click at [211, 298] on div "Sailpoint IdentityNow" at bounding box center [290, 301] width 356 height 15
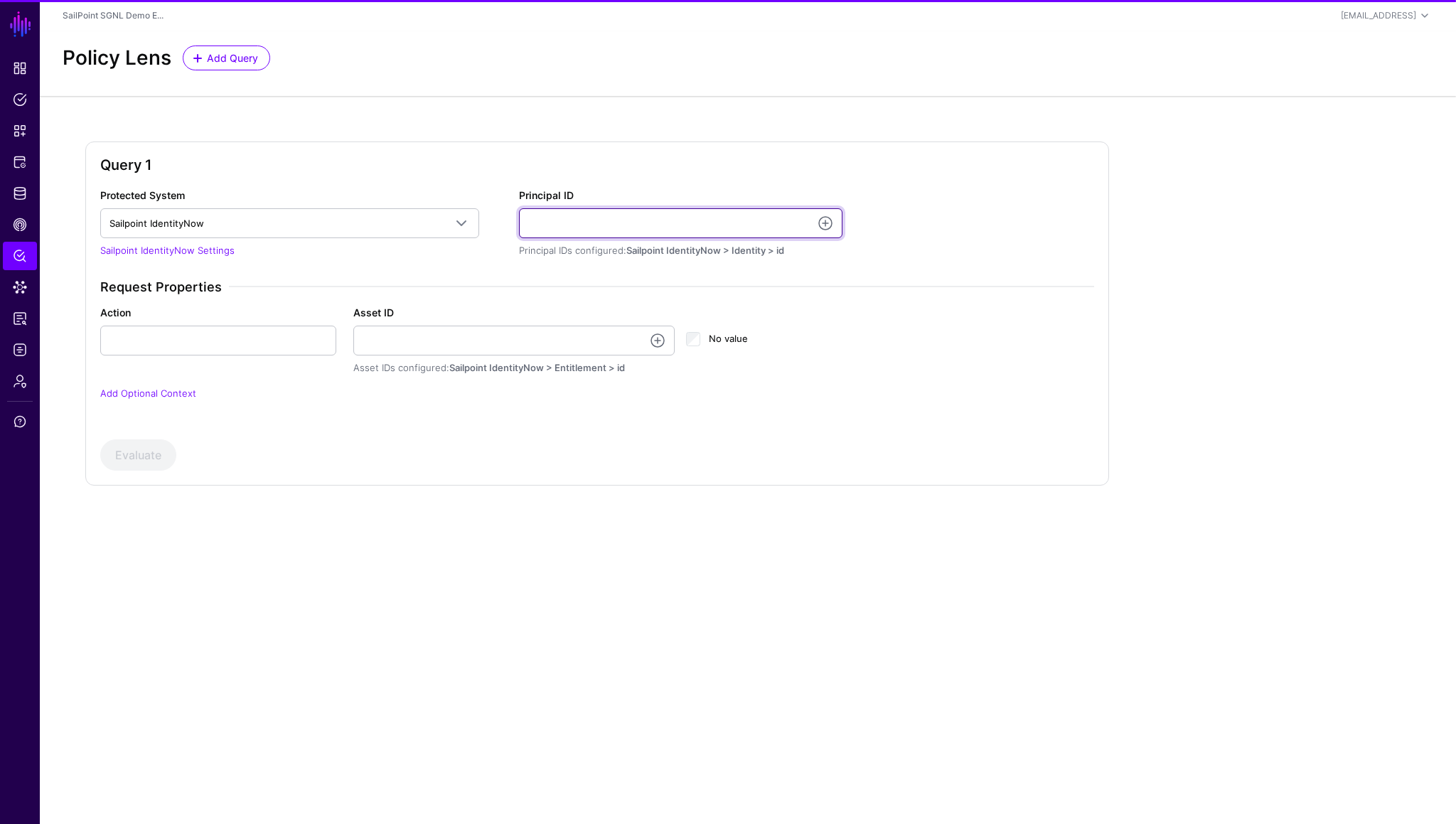
click at [610, 223] on input "Principal ID" at bounding box center [681, 223] width 324 height 30
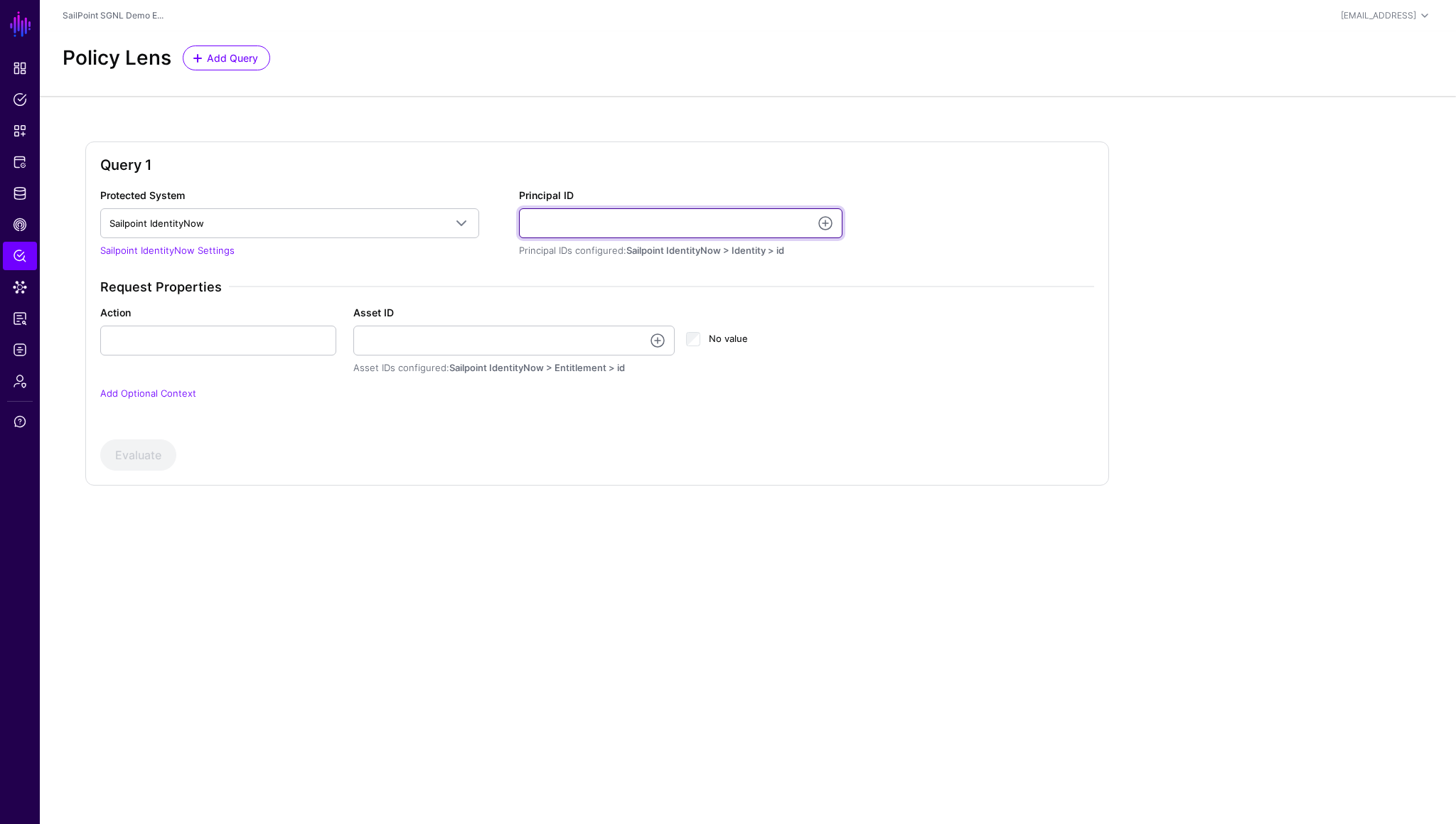
paste input "**********"
type input "**********"
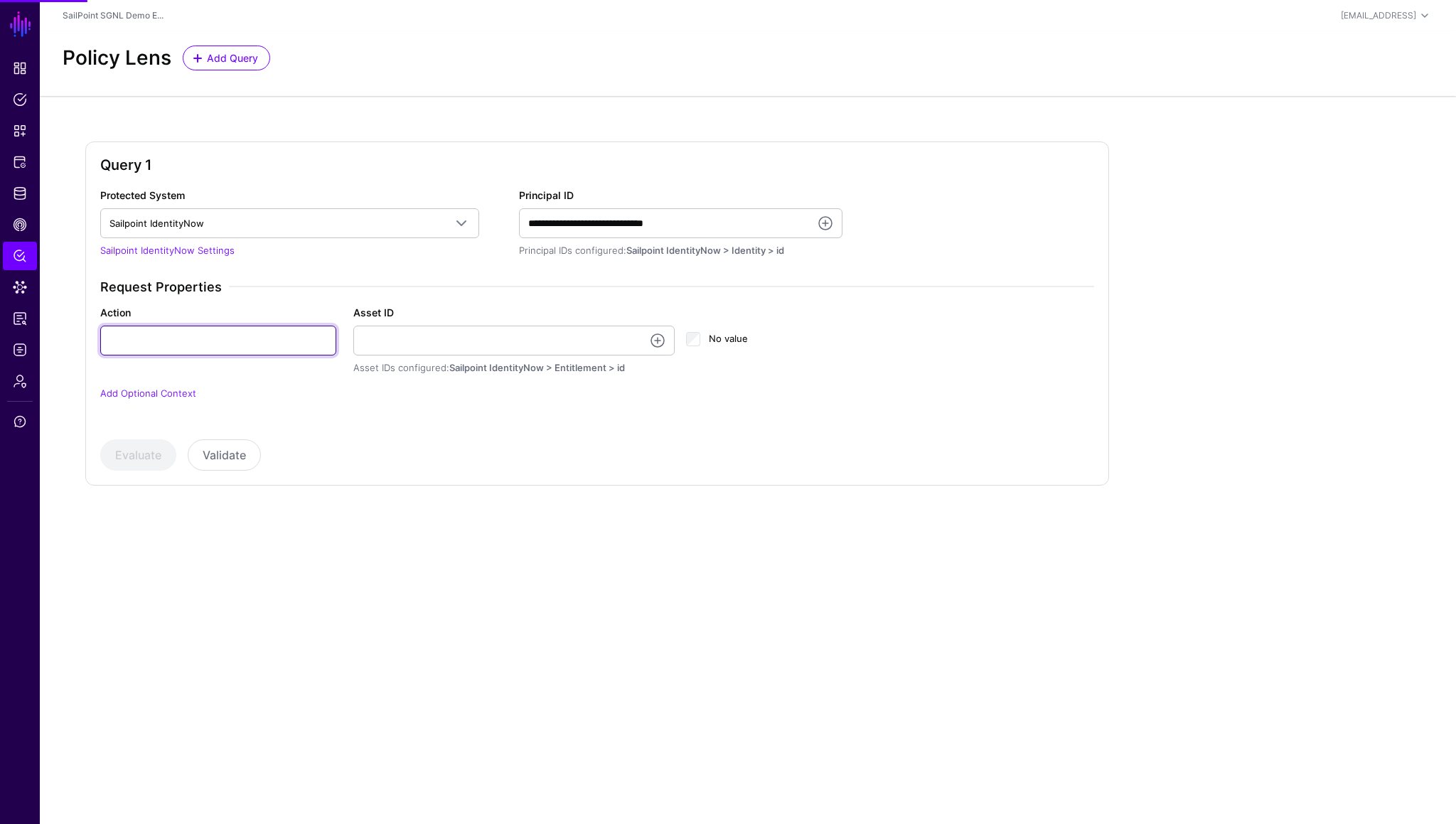
click at [235, 342] on input "Action" at bounding box center [218, 340] width 236 height 30
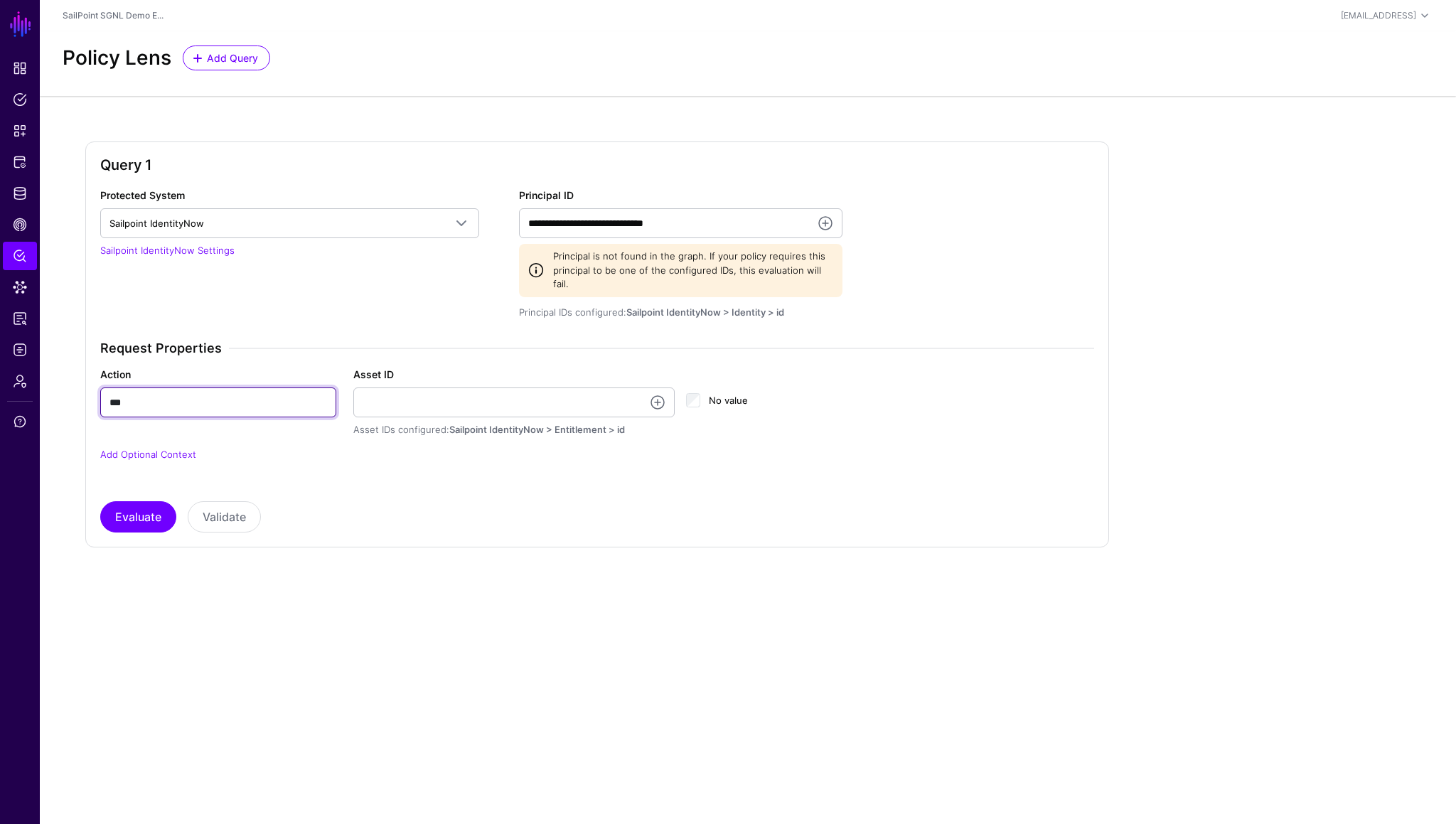
type input "***"
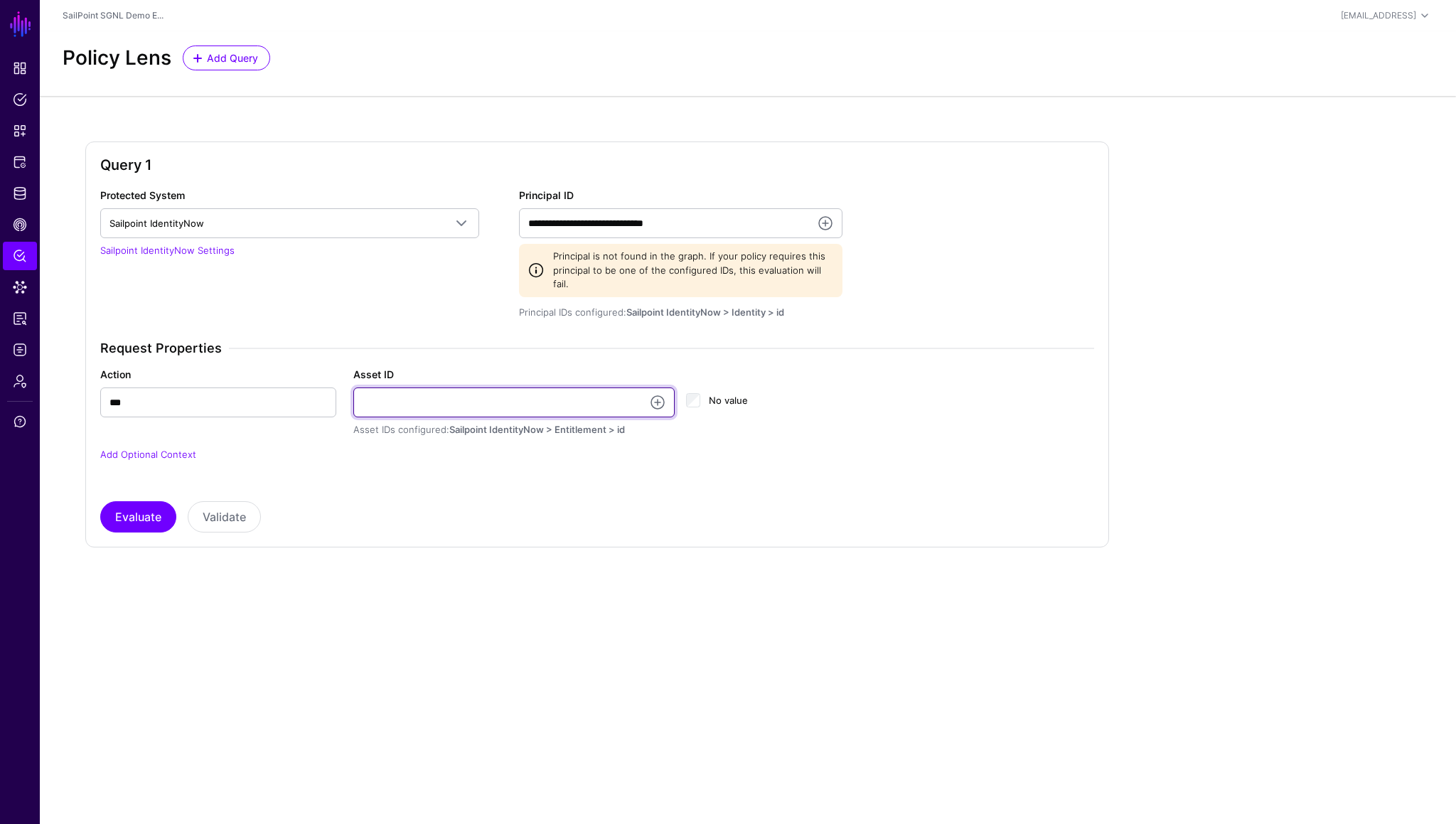
paste input "**********"
type input "**********"
click at [577, 310] on div "**********" at bounding box center [597, 334] width 1005 height 292
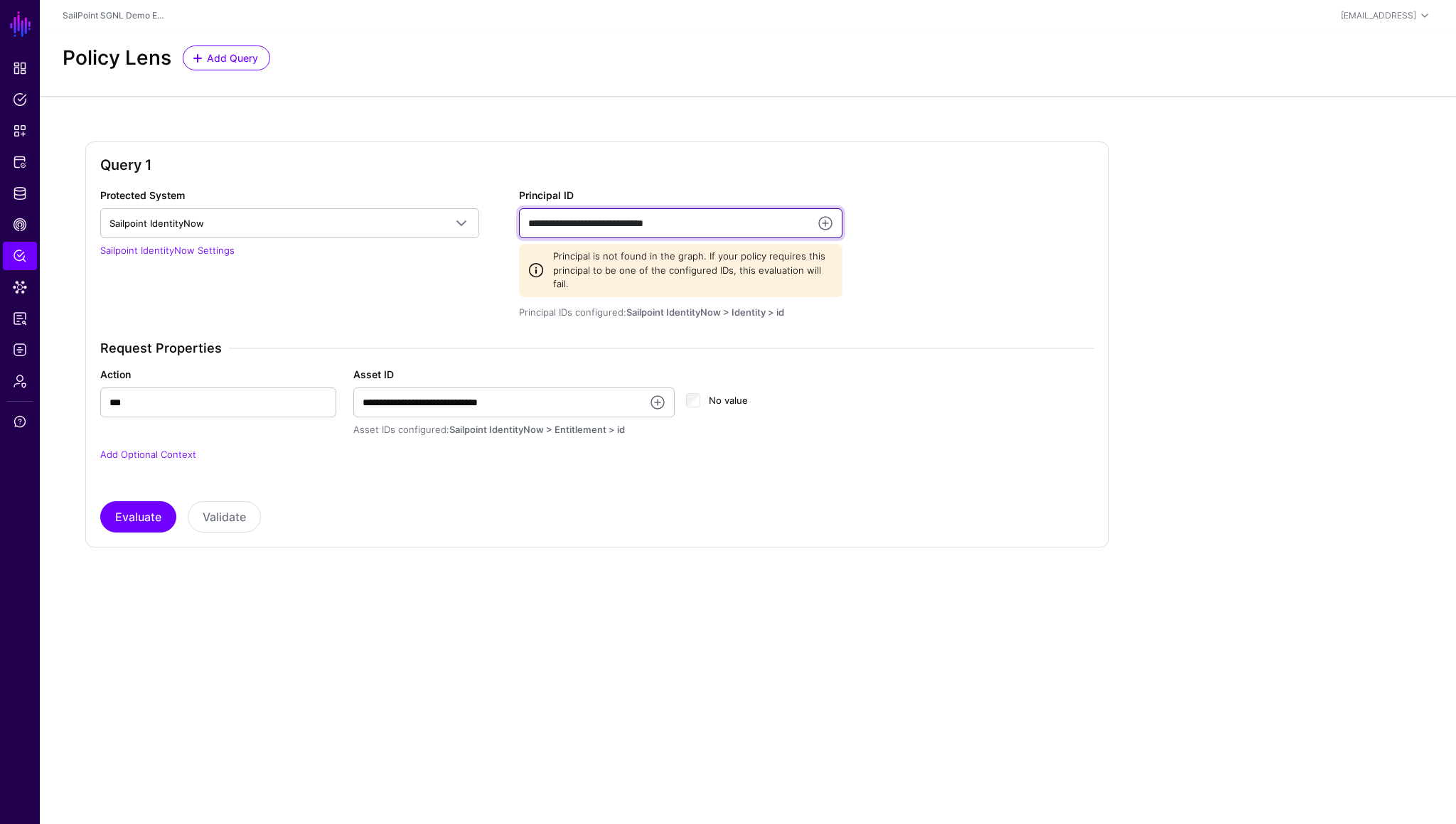
click at [766, 221] on input "**********" at bounding box center [681, 223] width 324 height 30
click at [154, 463] on button "Evaluate" at bounding box center [138, 516] width 76 height 31
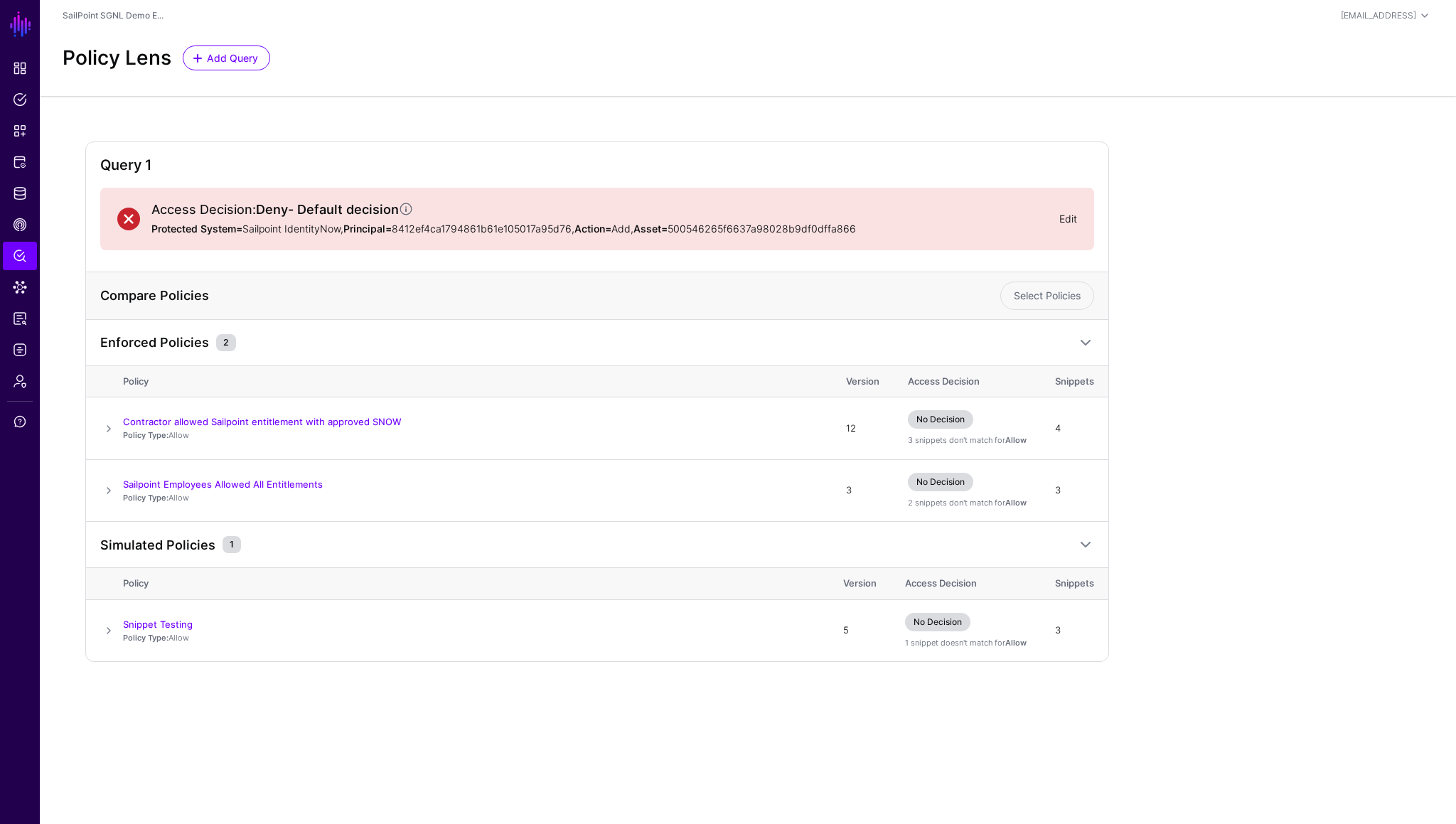
click at [1069, 221] on link "Edit" at bounding box center [1068, 218] width 18 height 12
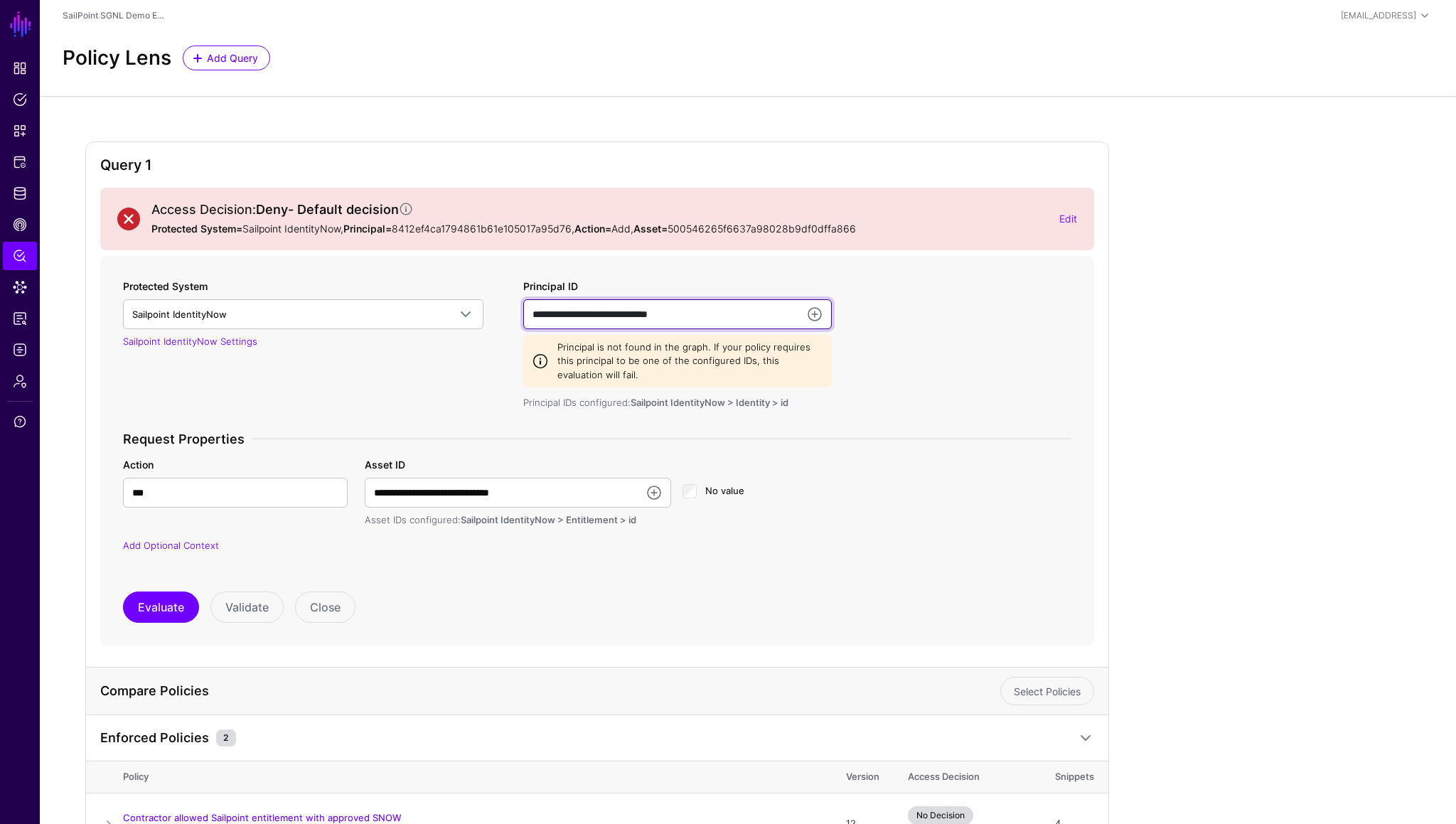
click at [697, 318] on input "**********" at bounding box center [678, 314] width 309 height 30
paste input "text"
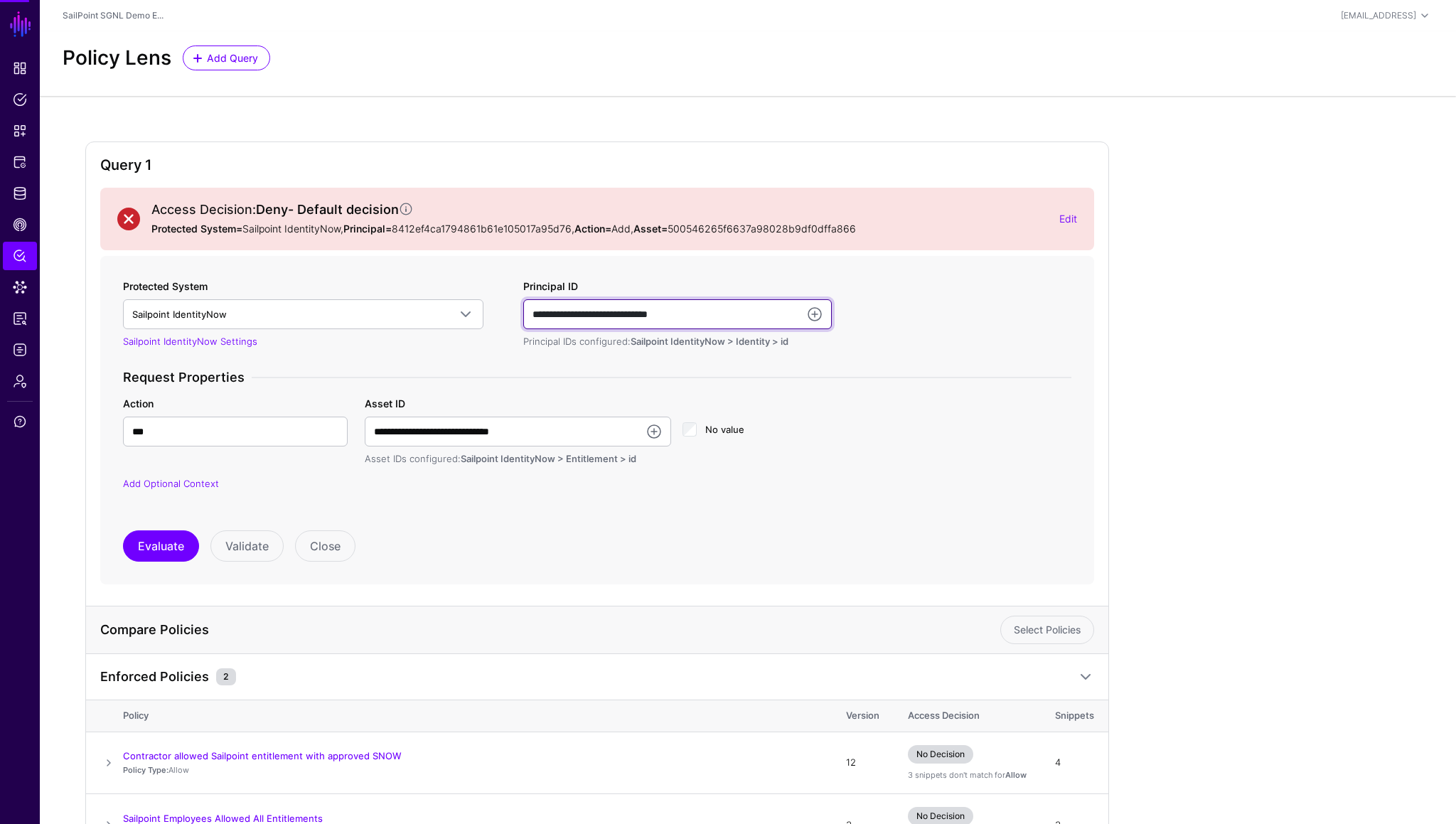
type input "**********"
click at [173, 463] on button "Evaluate" at bounding box center [161, 545] width 76 height 31
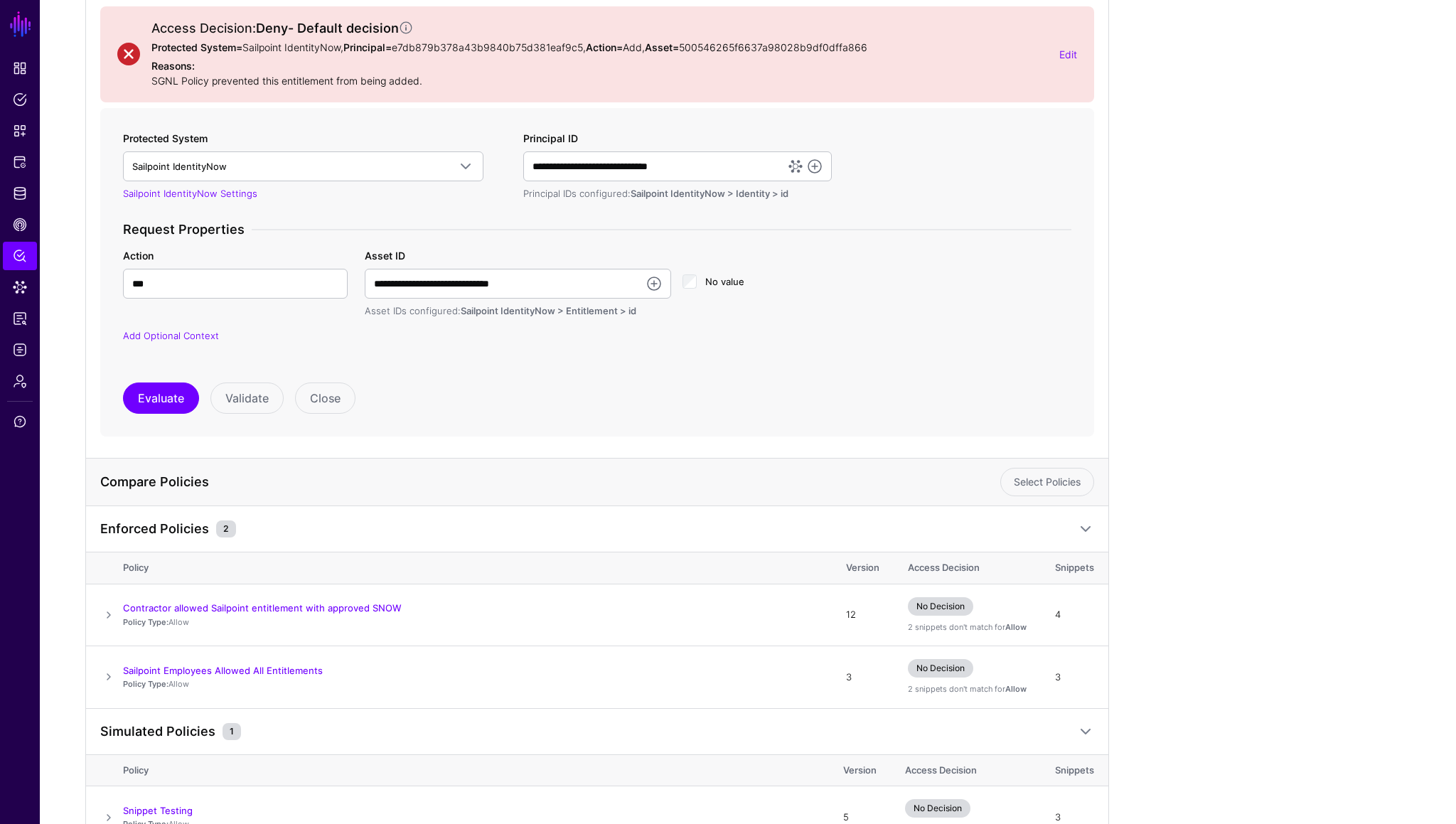
scroll to position [161, 0]
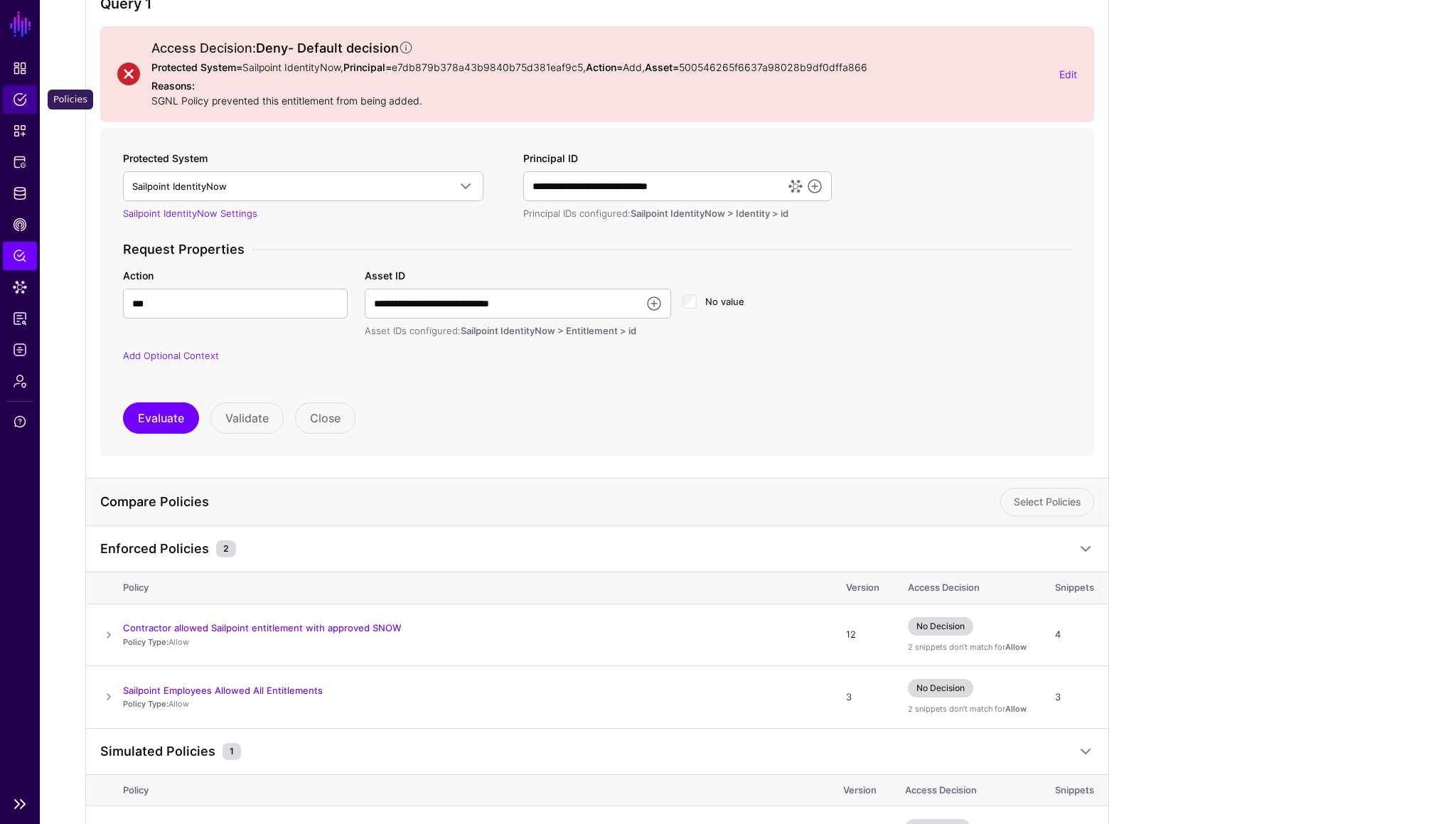
click at [18, 102] on span "Policies" at bounding box center [20, 99] width 15 height 15
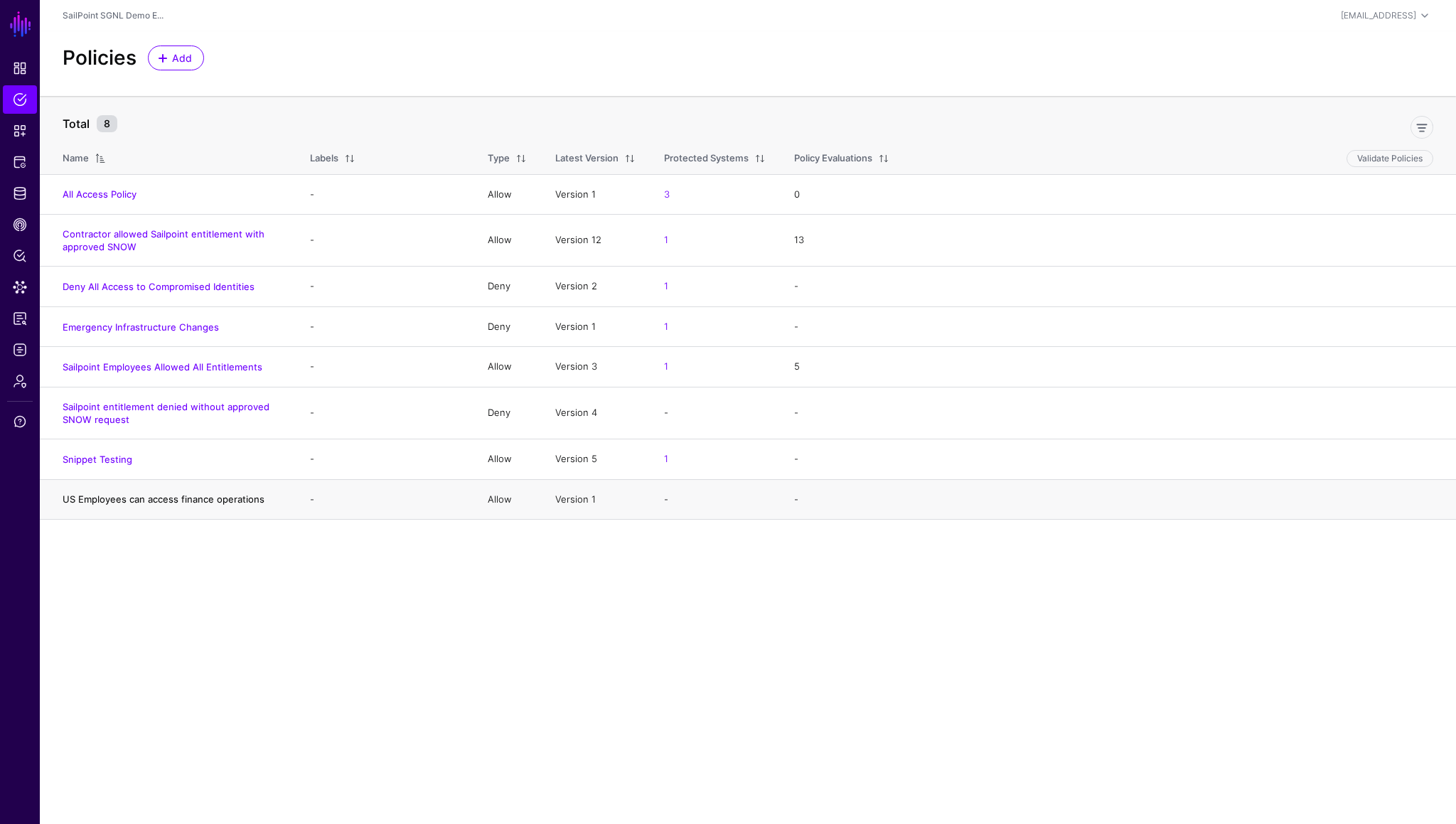
click at [141, 463] on link "US Employees can access finance operations" at bounding box center [163, 499] width 202 height 11
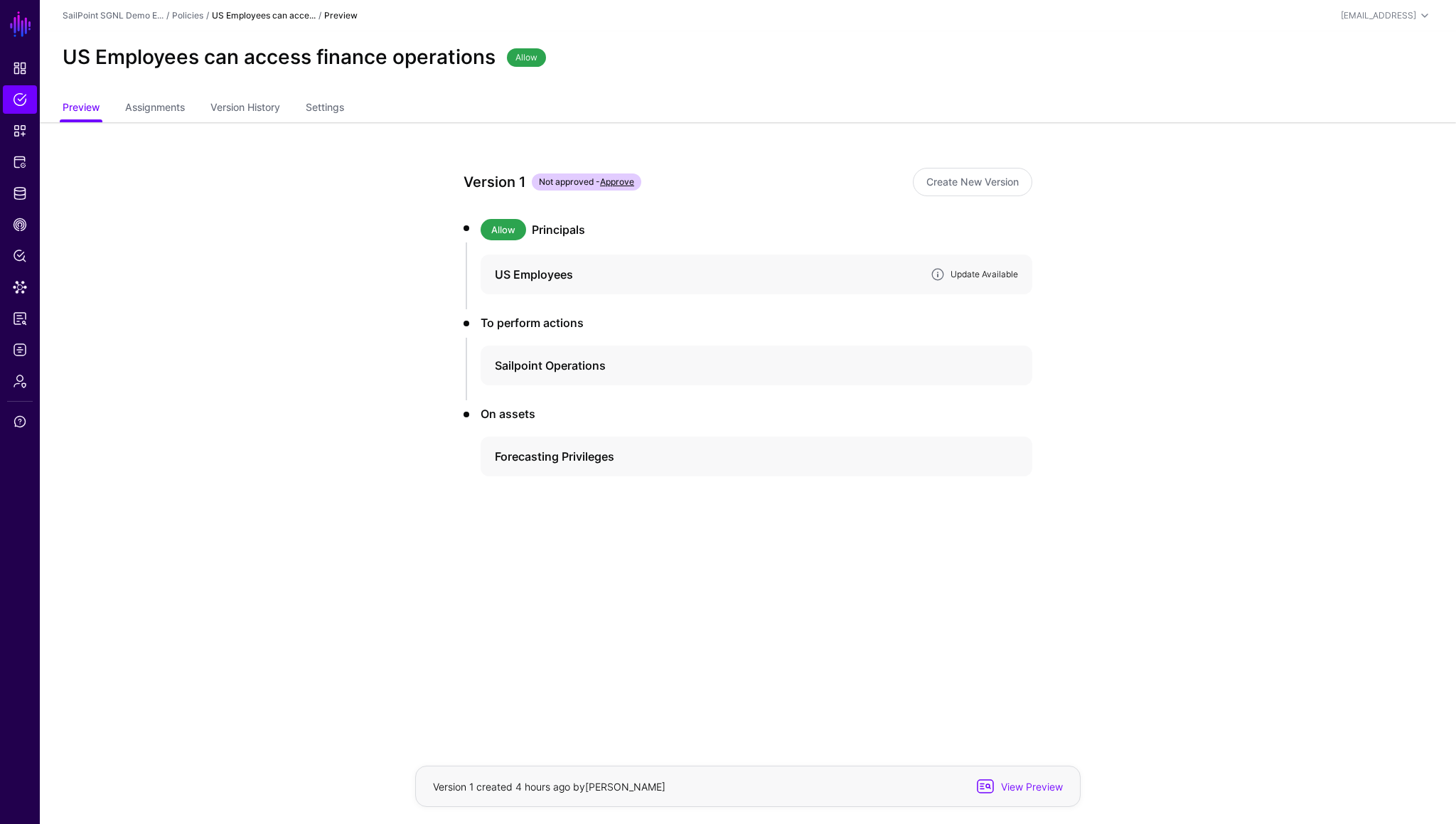
click at [985, 270] on link "Update Available" at bounding box center [985, 274] width 67 height 11
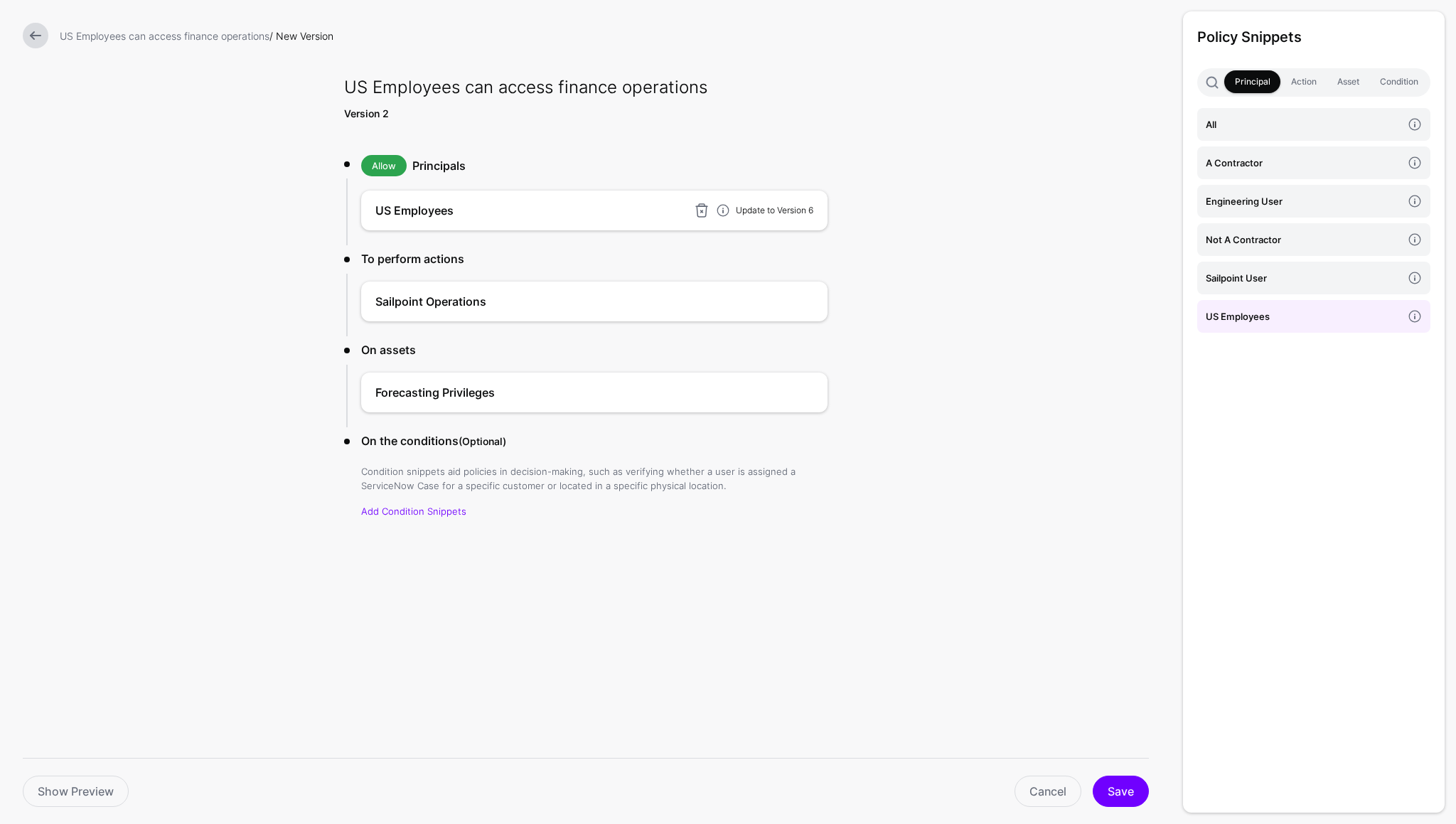
click at [778, 207] on link "Update to Version 6" at bounding box center [774, 210] width 77 height 11
click at [1110, 463] on button "Save" at bounding box center [1121, 791] width 57 height 31
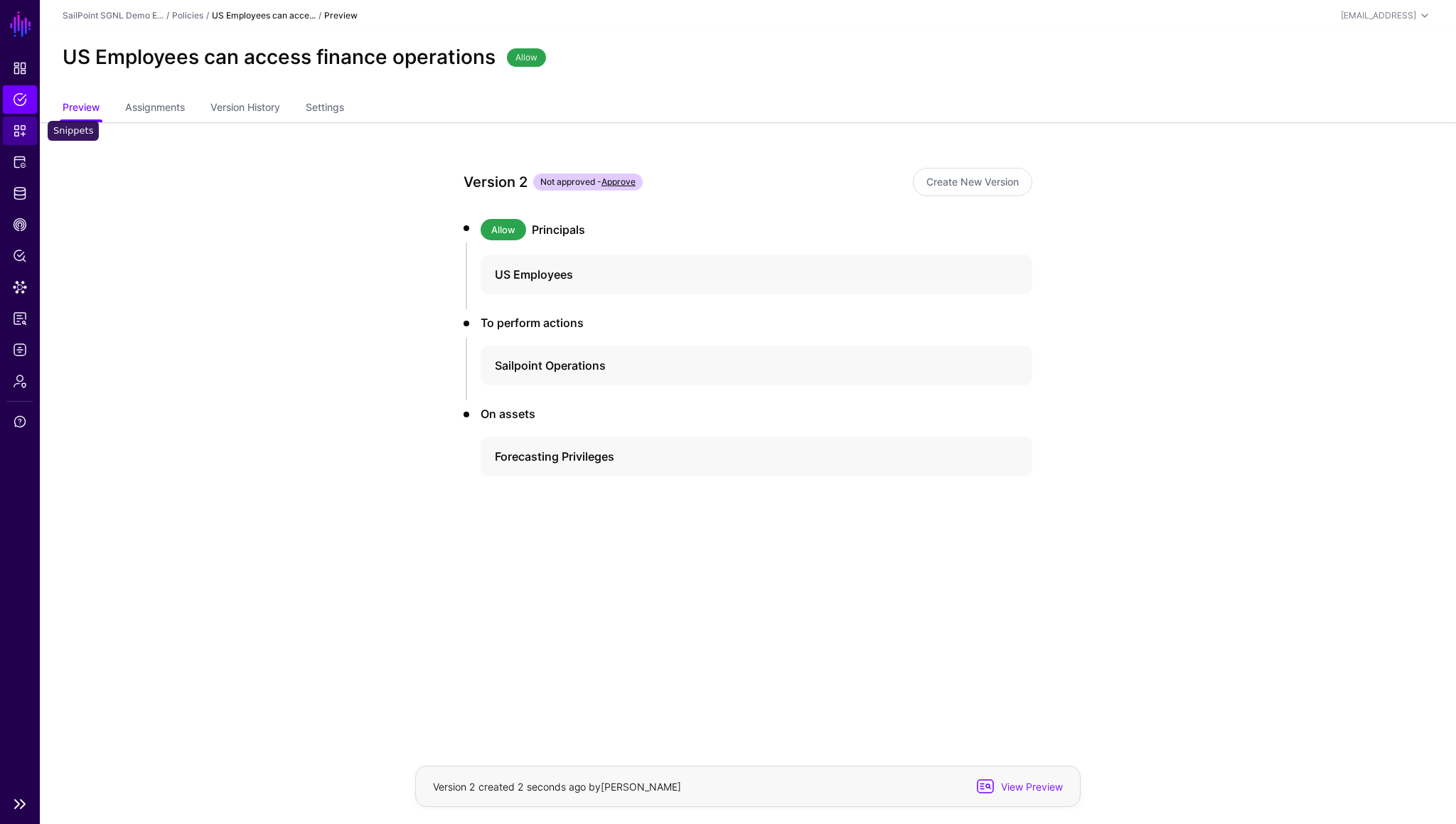
click at [15, 135] on span "Snippets" at bounding box center [20, 131] width 15 height 15
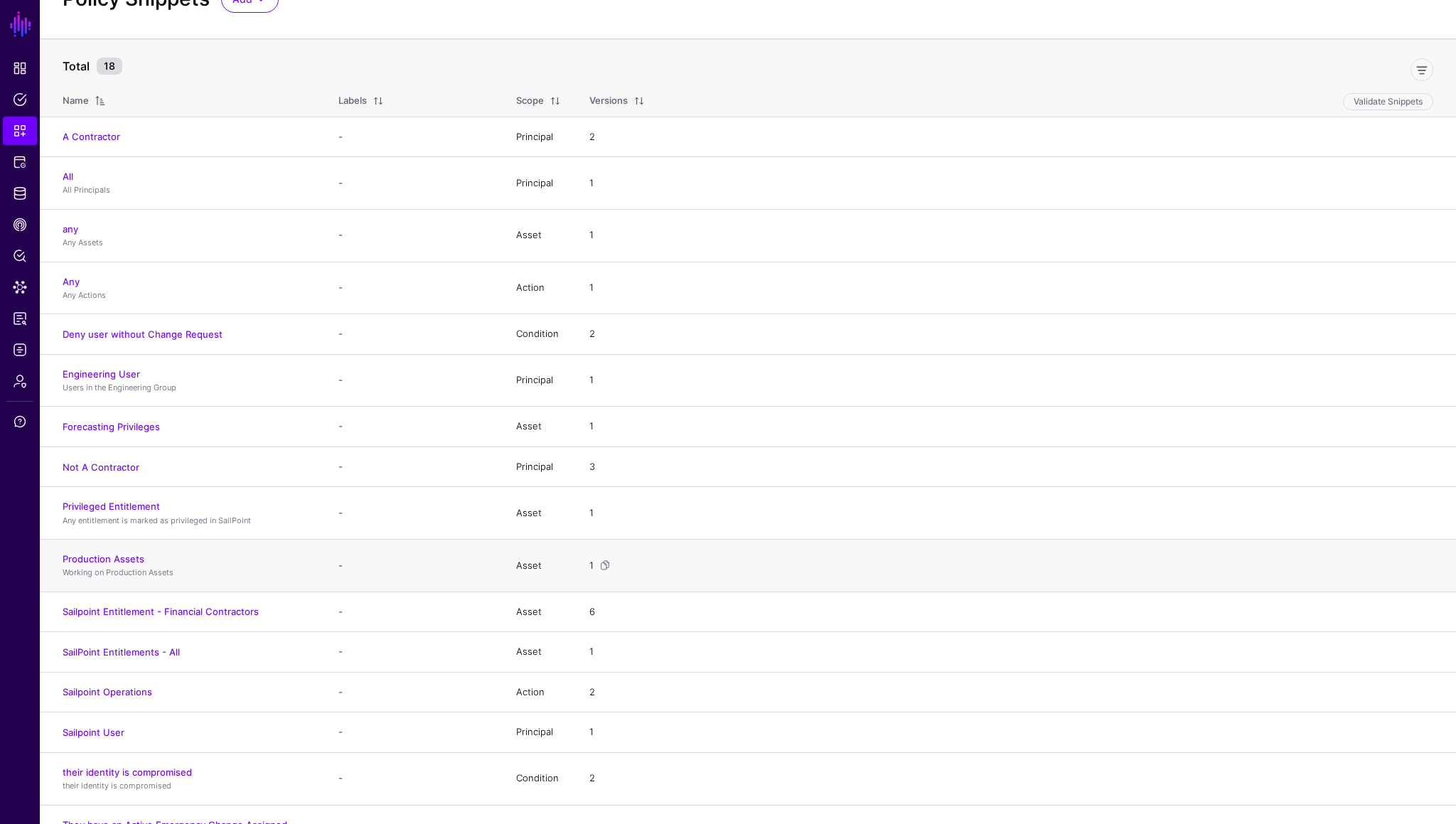
scroll to position [173, 0]
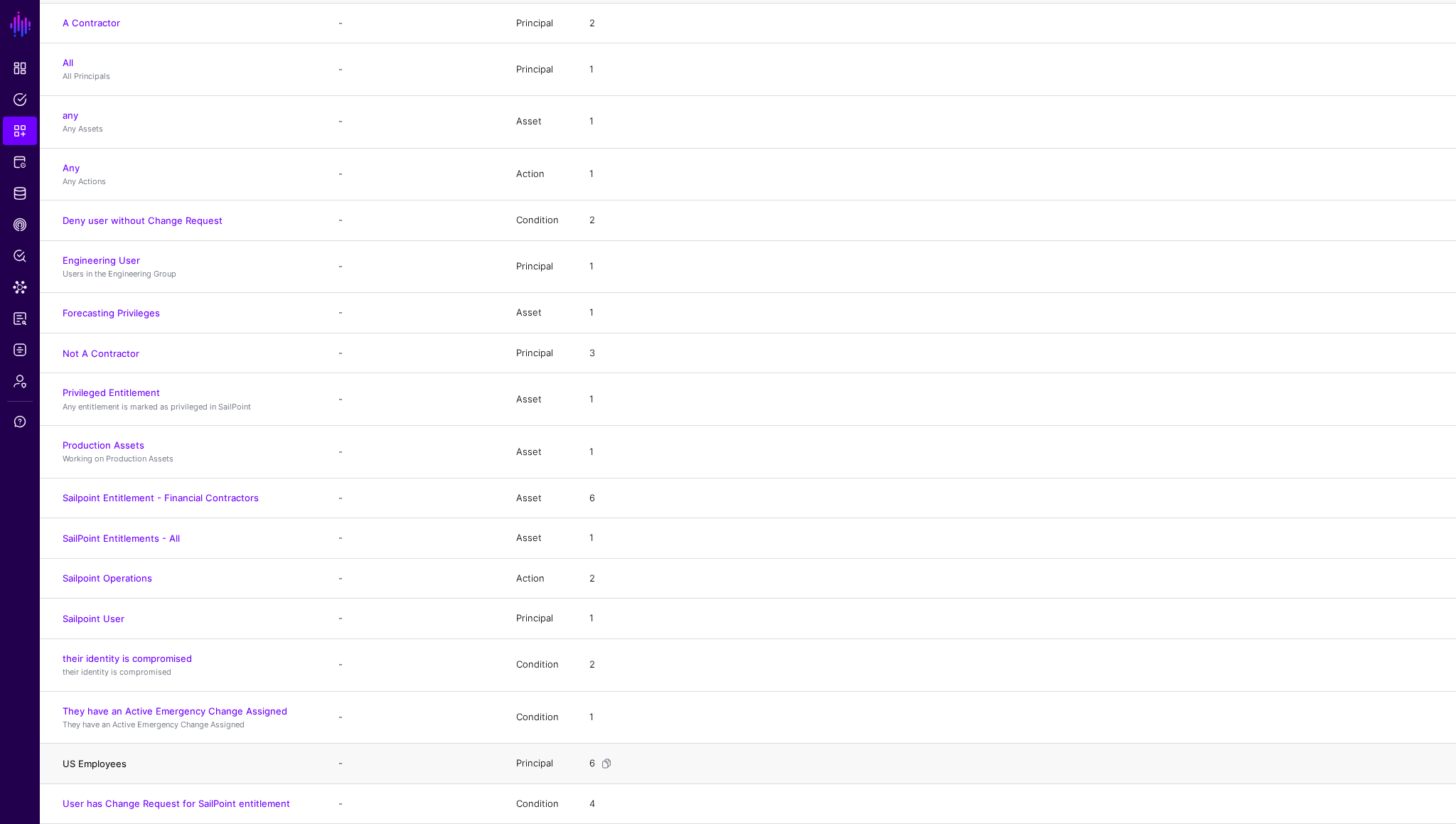
click at [98, 463] on link "US Employees" at bounding box center [95, 763] width 64 height 11
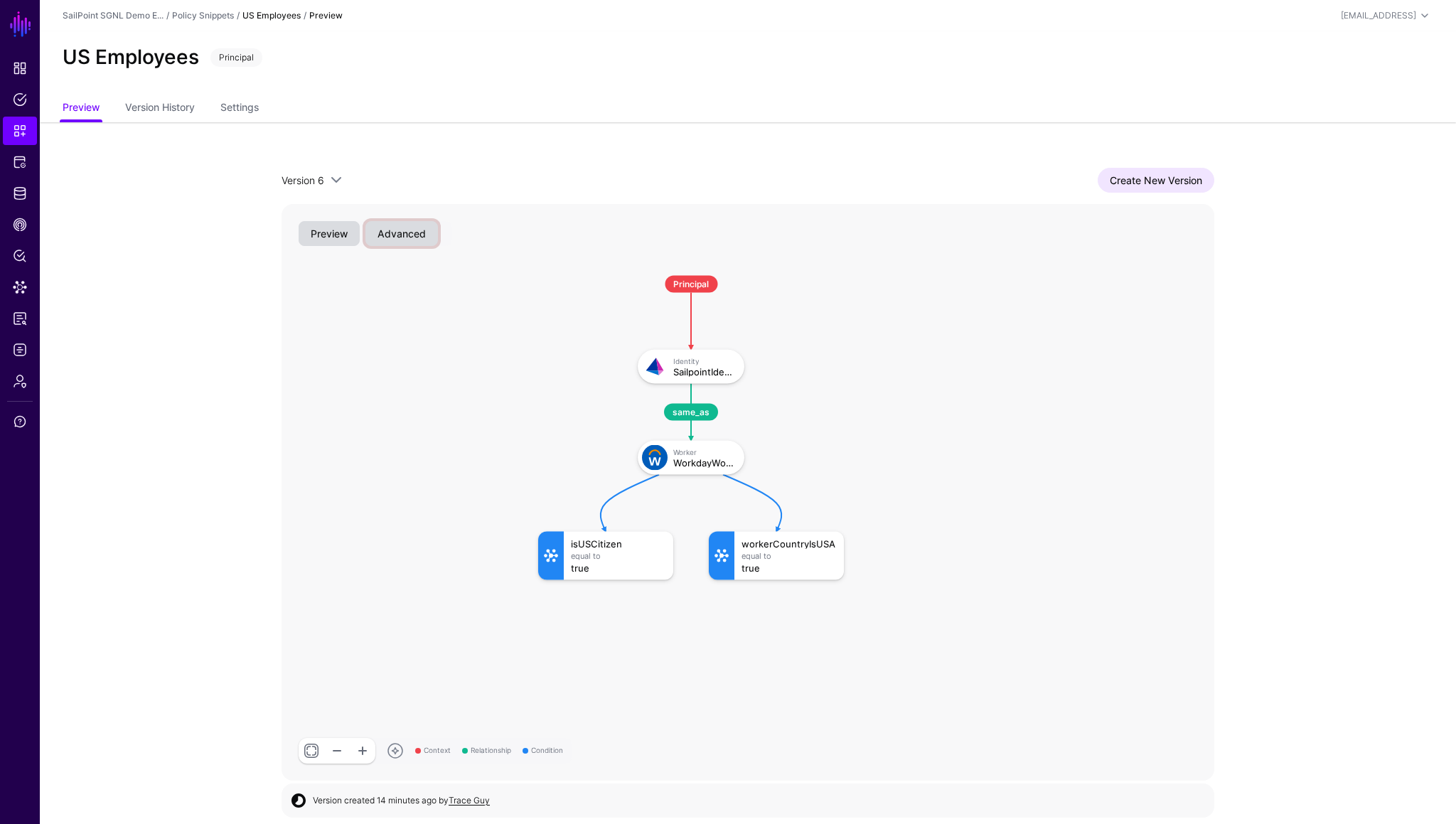
click at [396, 239] on button "Advanced" at bounding box center [401, 234] width 73 height 25
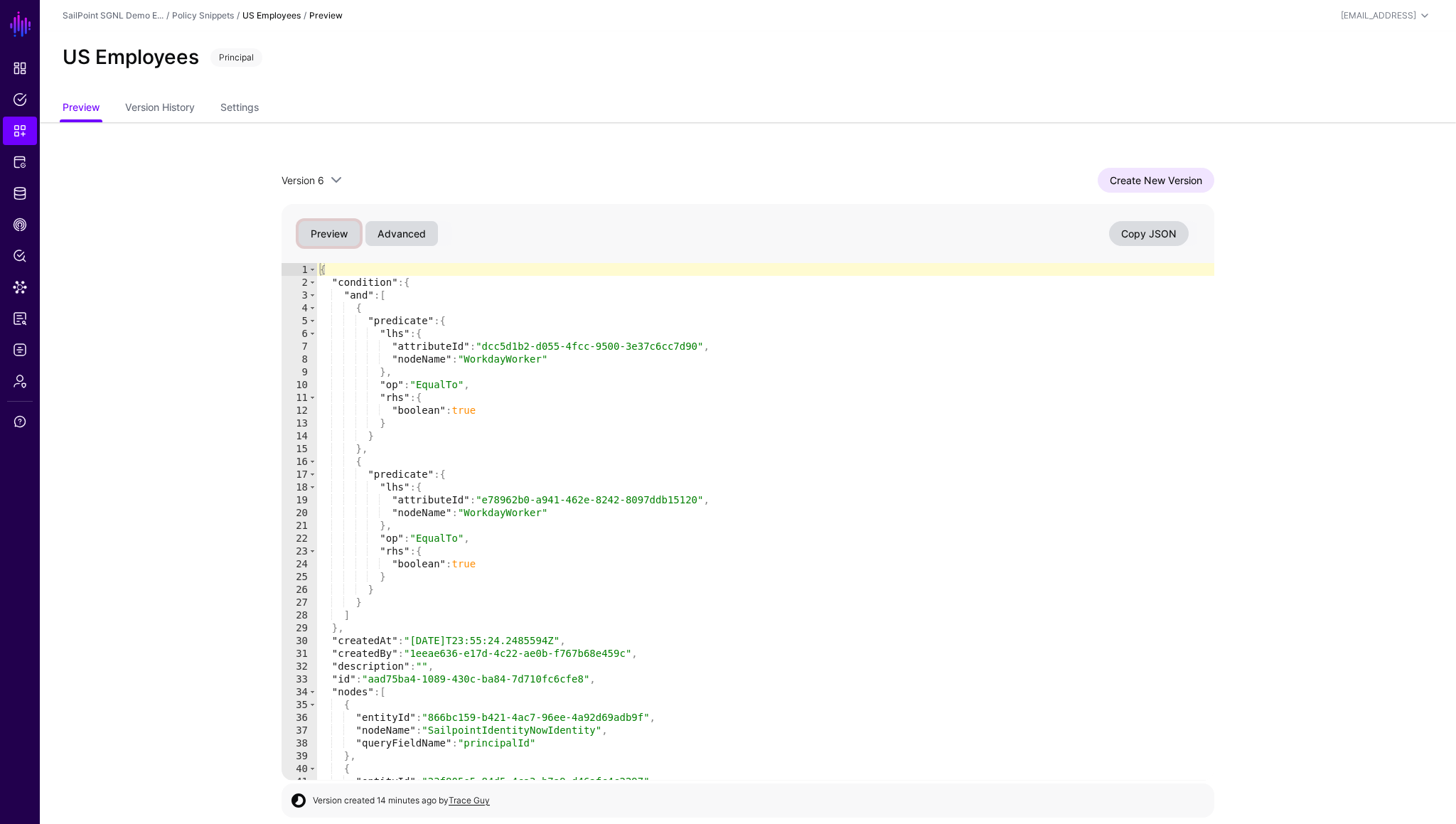
click at [334, 238] on button "Preview" at bounding box center [329, 234] width 61 height 25
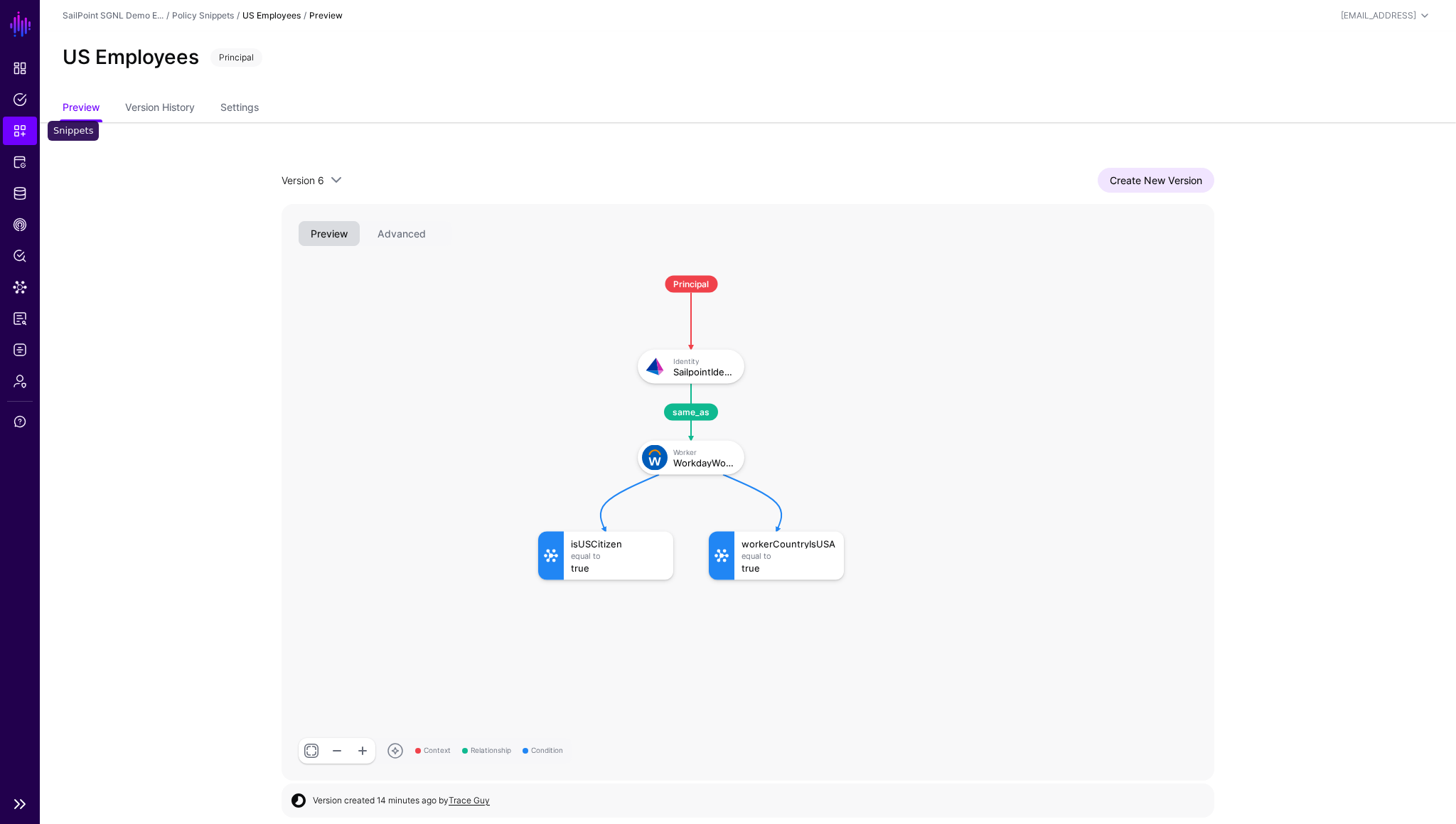
click at [20, 144] on link "Snippets" at bounding box center [20, 131] width 34 height 28
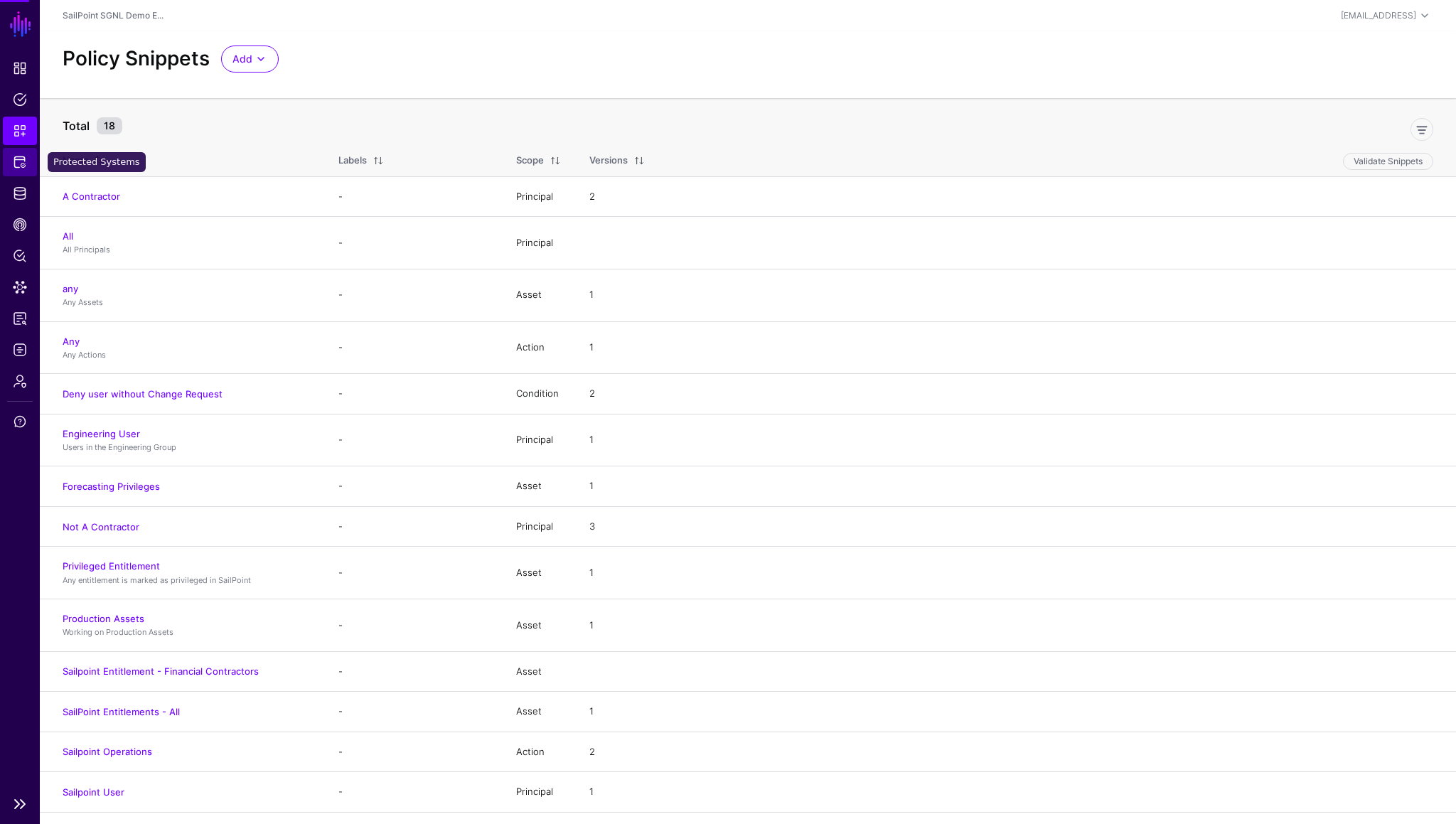
click at [20, 165] on span "Protected Systems" at bounding box center [20, 162] width 15 height 15
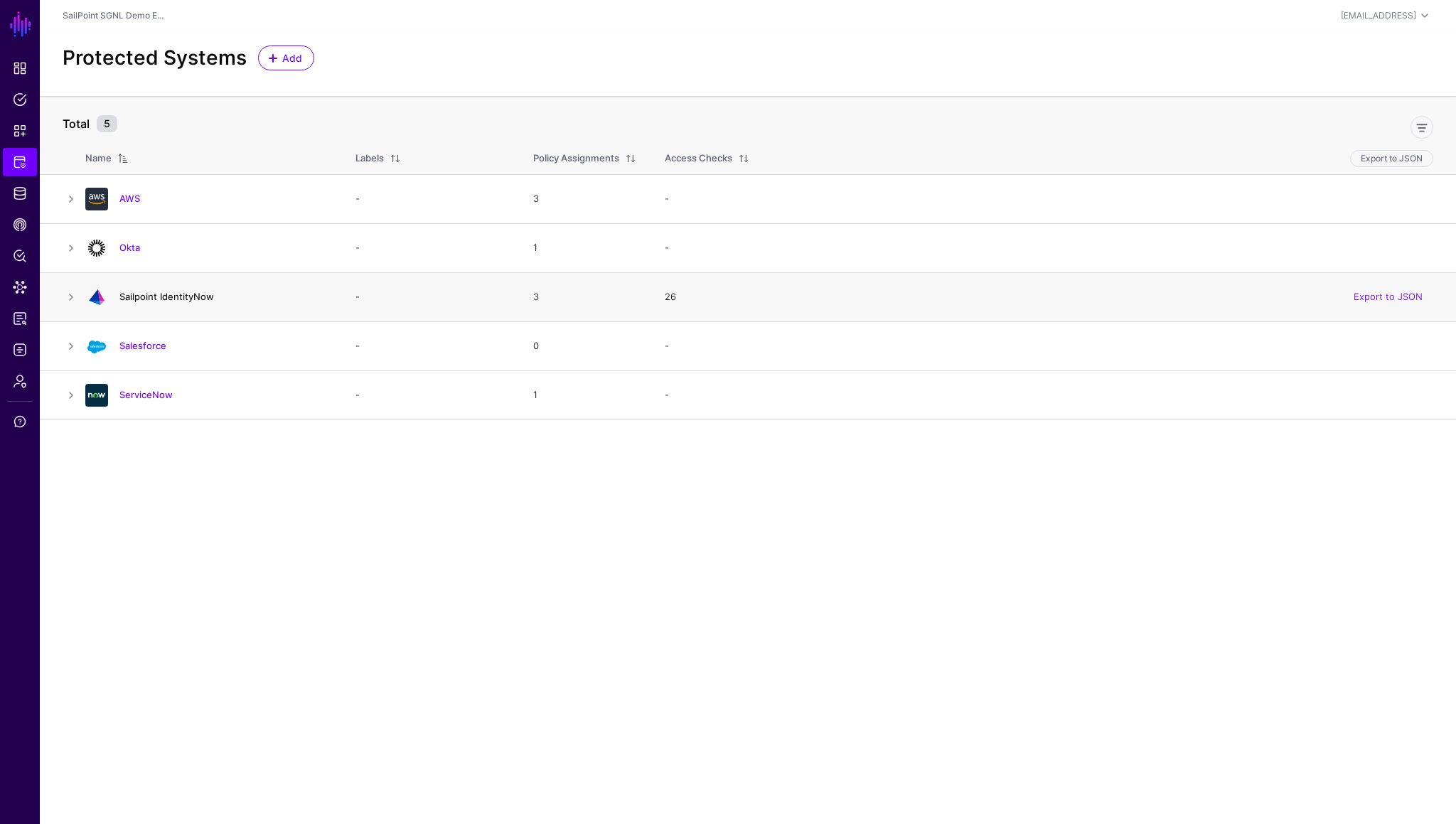
click at [156, 298] on link "Sailpoint IdentityNow" at bounding box center [167, 296] width 95 height 11
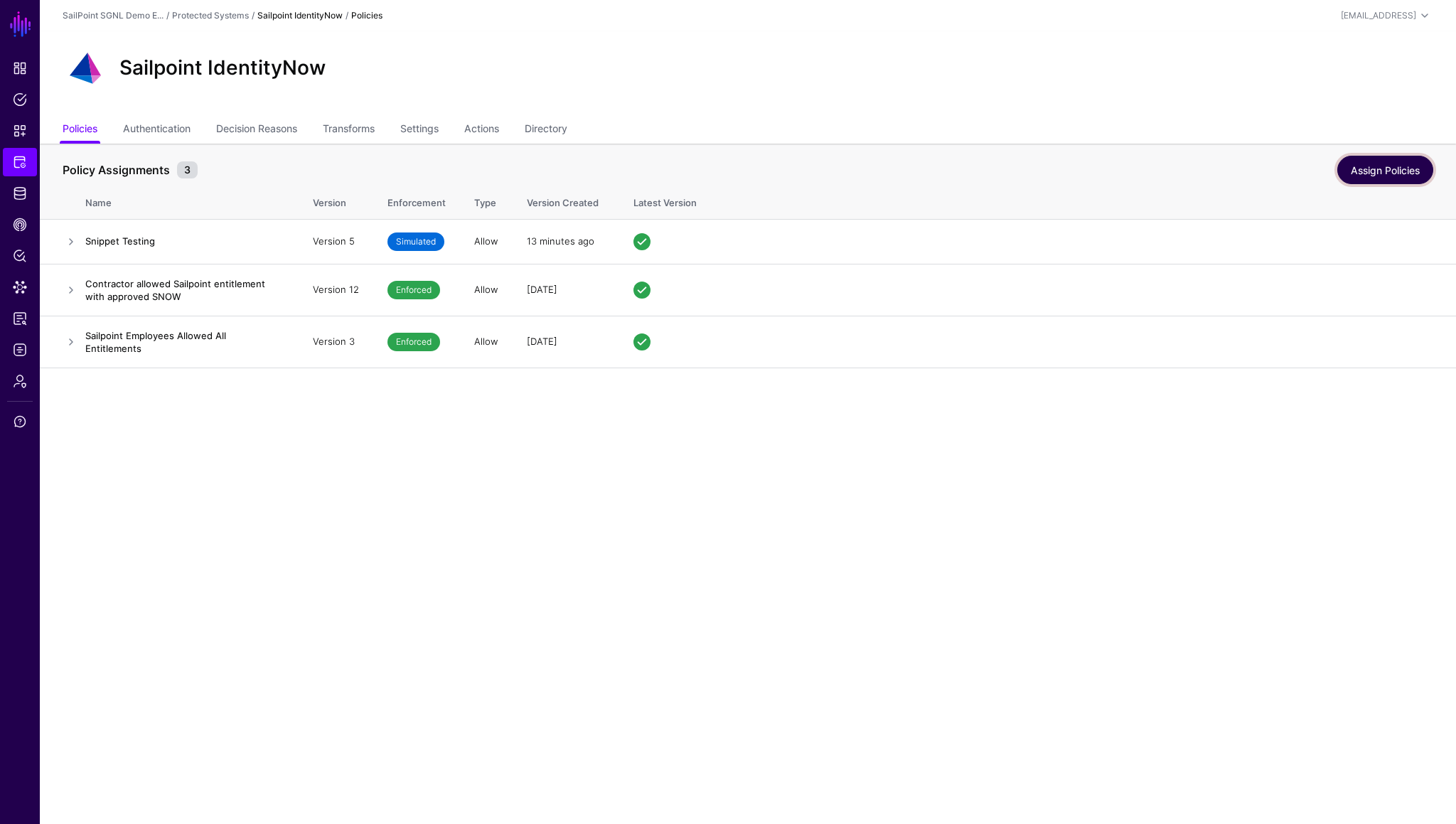
click at [1373, 175] on link "Assign Policies" at bounding box center [1386, 170] width 96 height 28
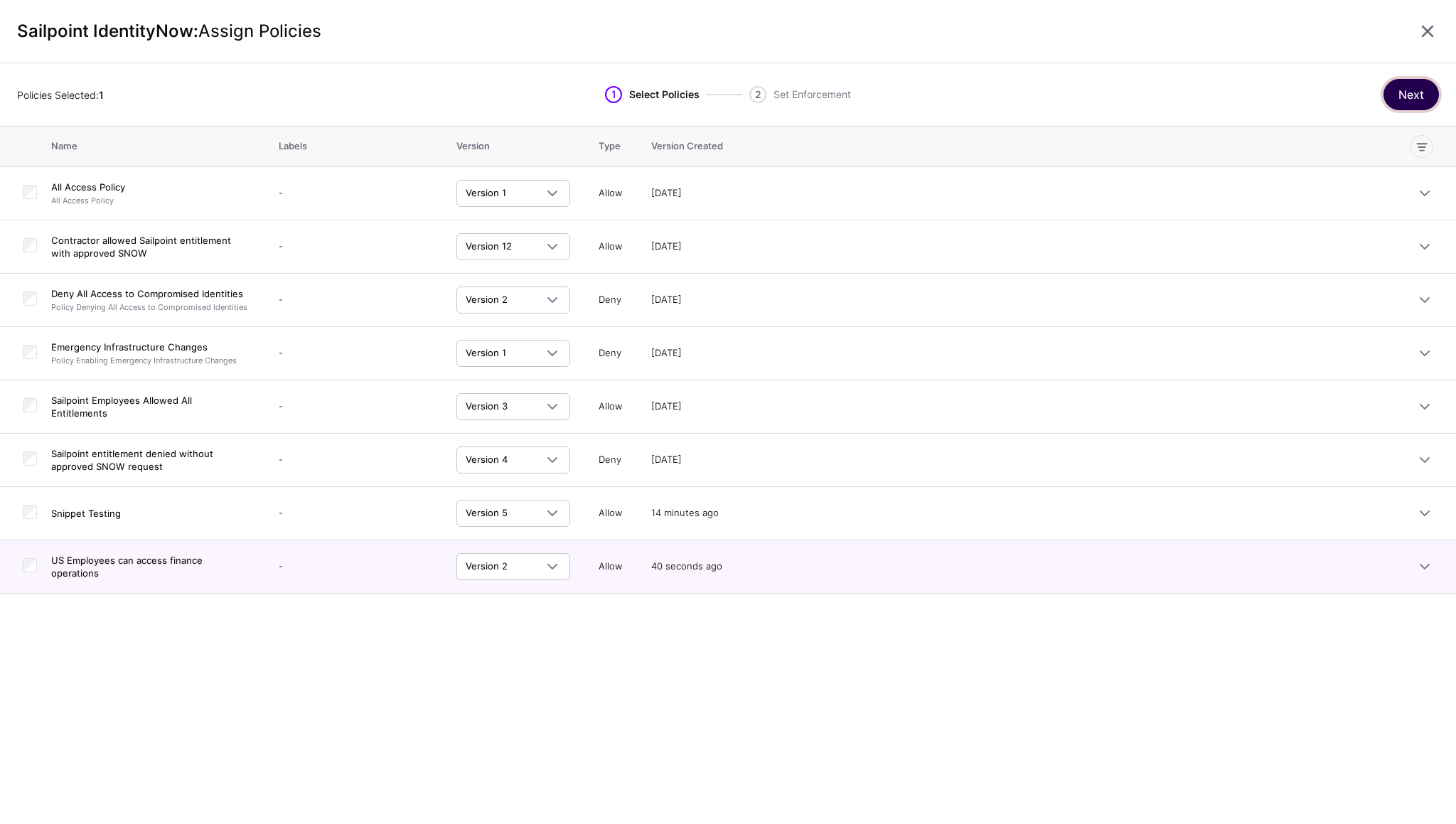
click at [1406, 103] on button "Next" at bounding box center [1411, 94] width 56 height 31
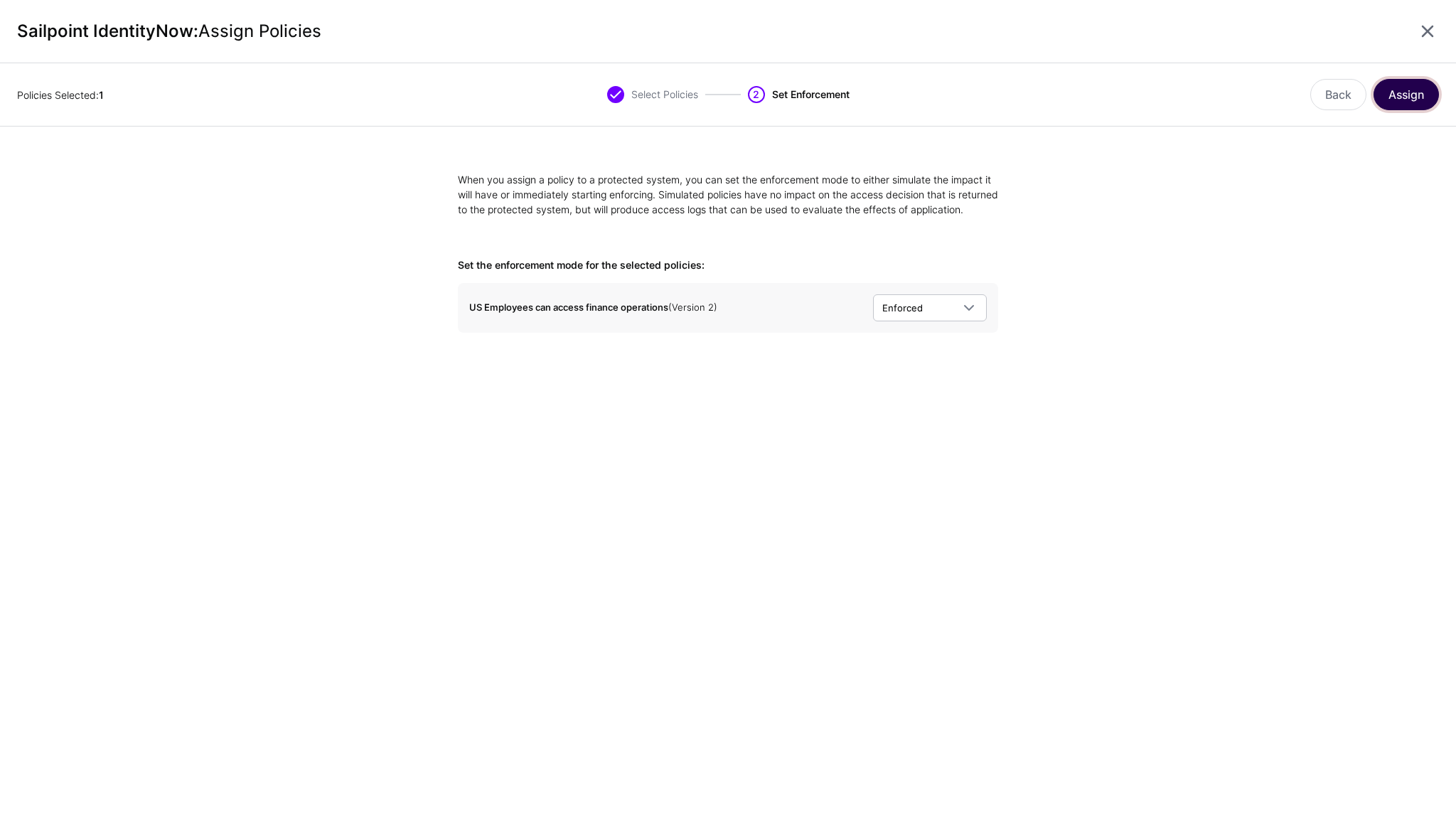
click at [1406, 103] on button "Assign" at bounding box center [1406, 94] width 66 height 31
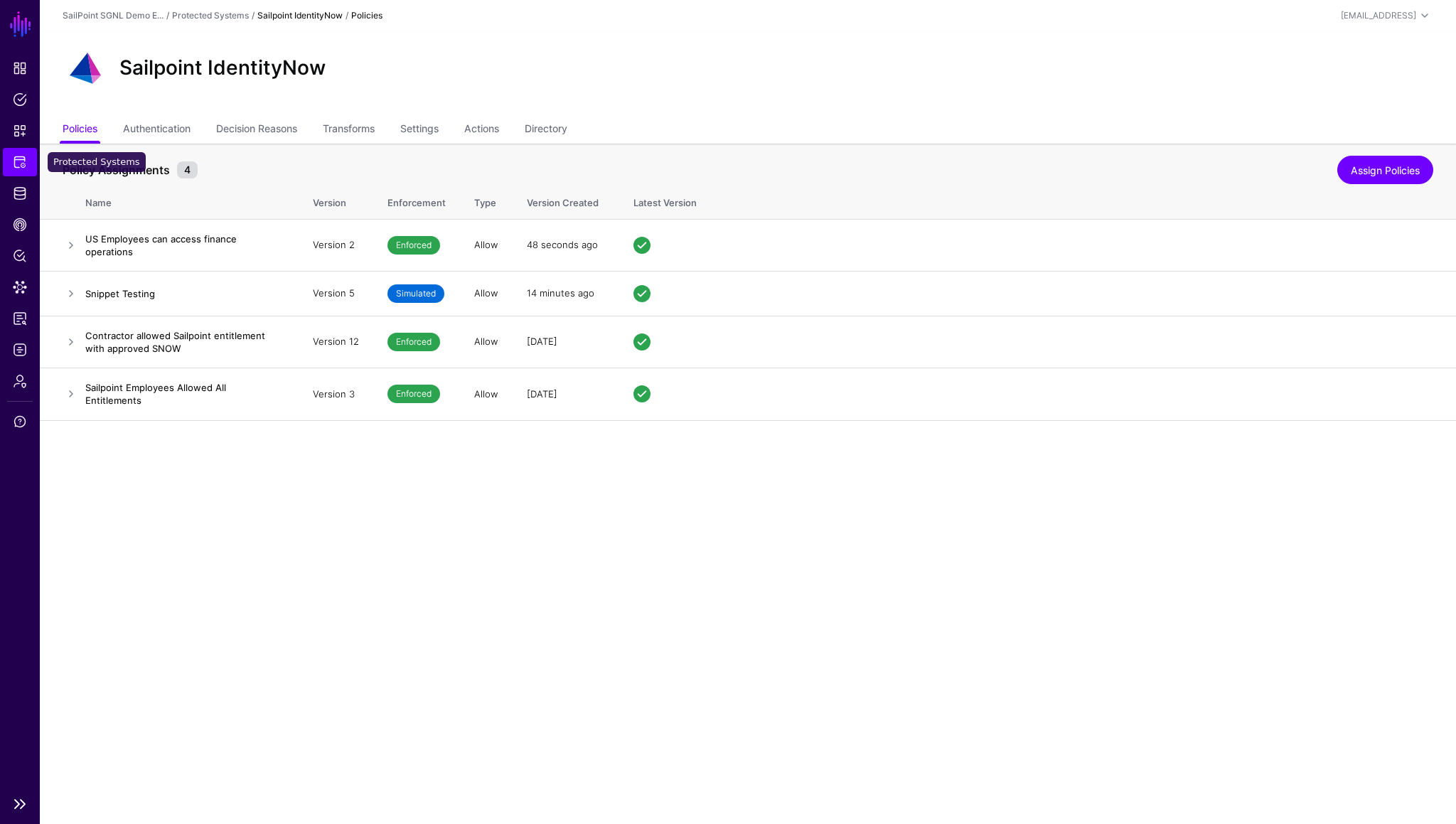
click at [17, 166] on span "Protected Systems" at bounding box center [20, 162] width 15 height 15
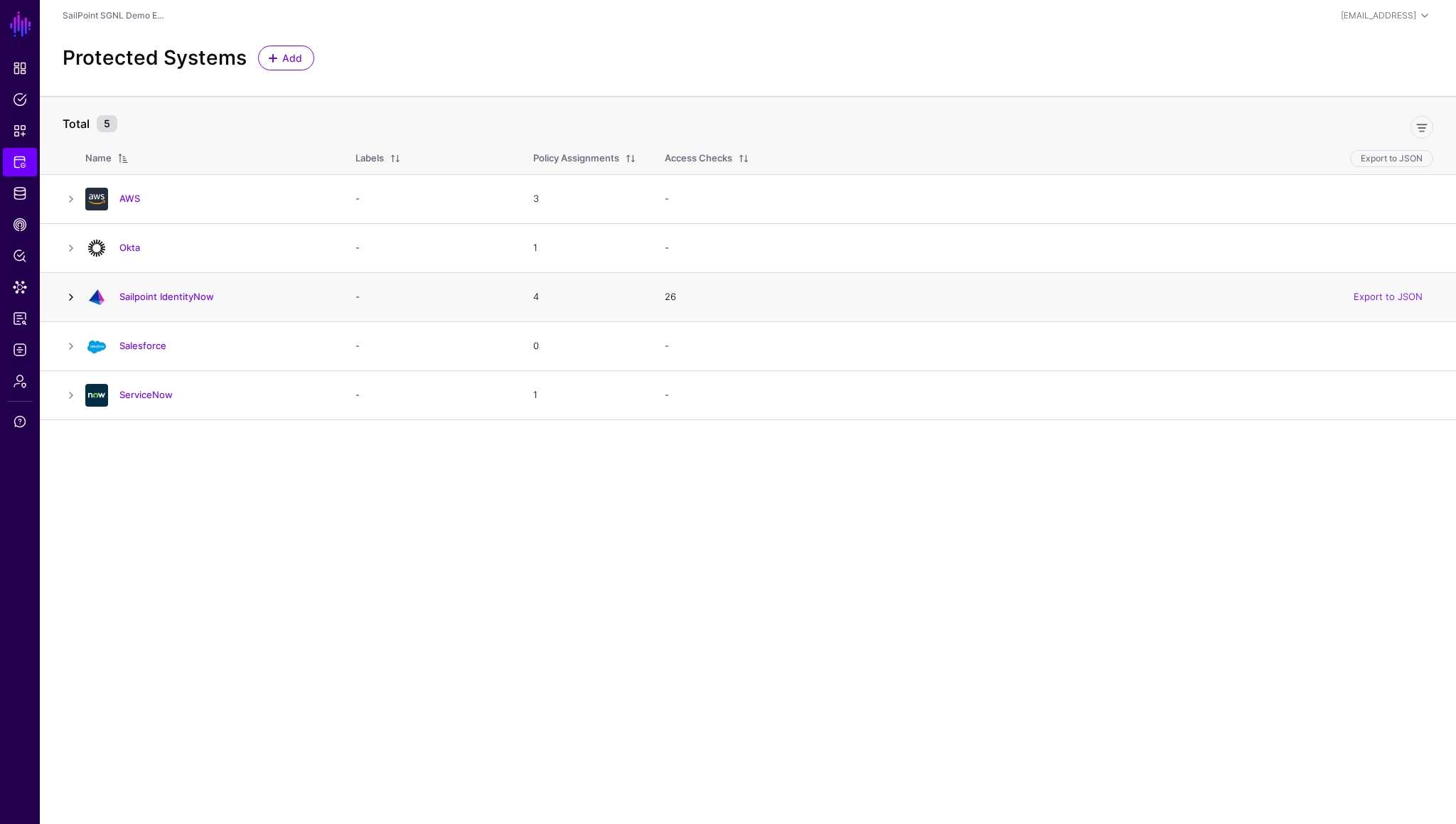
click at [71, 292] on link at bounding box center [71, 297] width 17 height 17
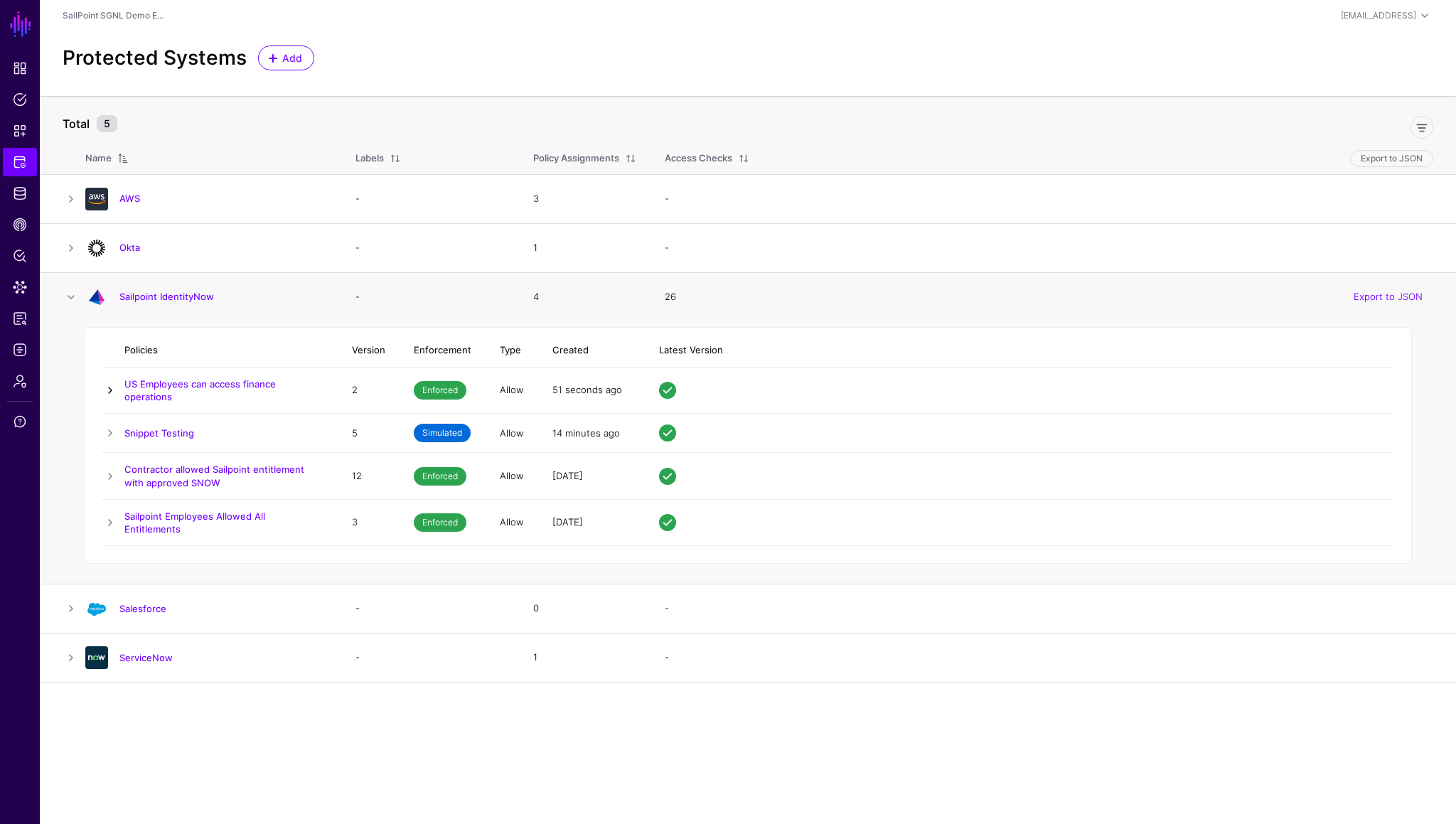
click at [107, 385] on link at bounding box center [110, 390] width 17 height 17
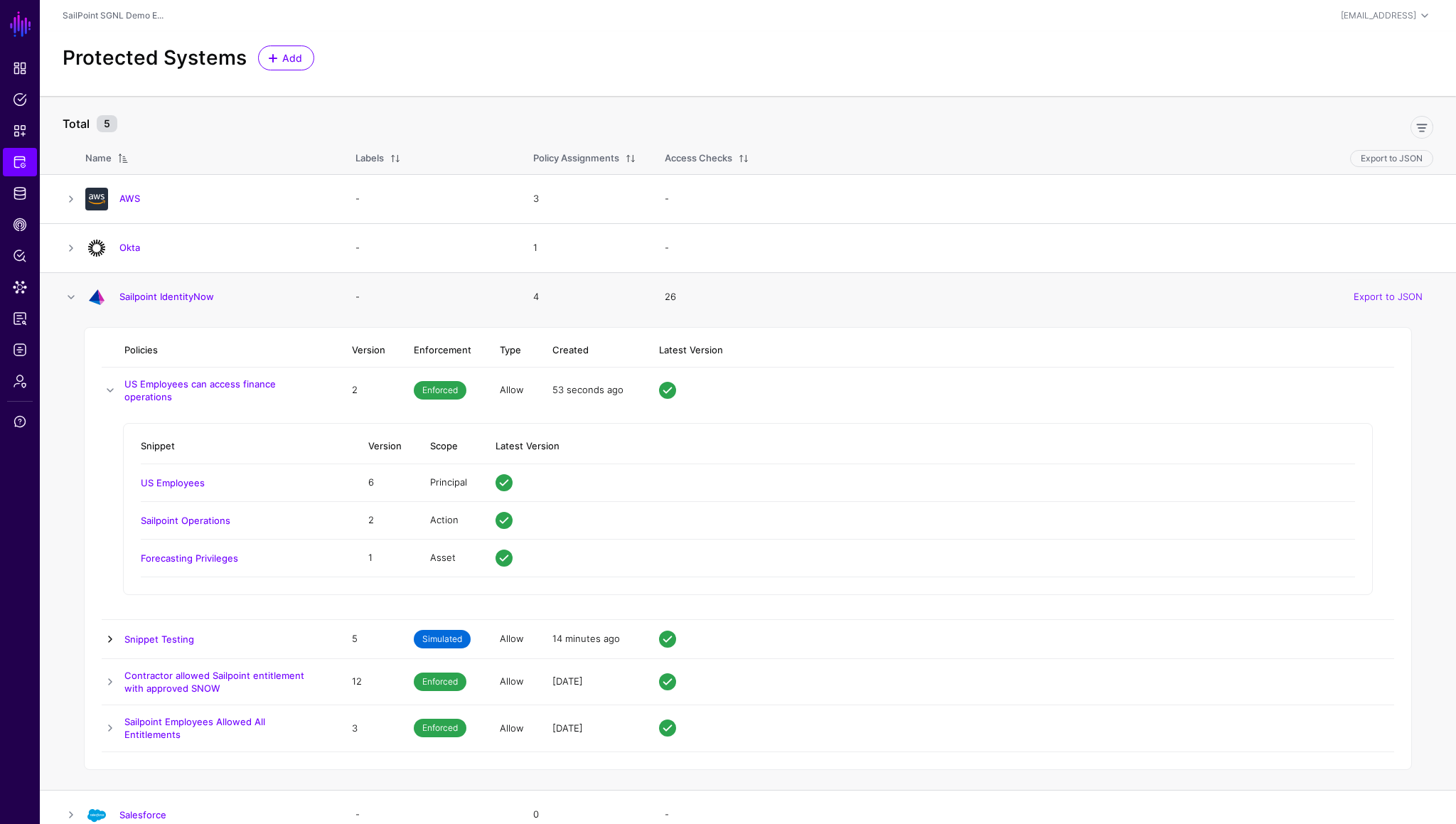
click at [113, 463] on link at bounding box center [110, 639] width 17 height 17
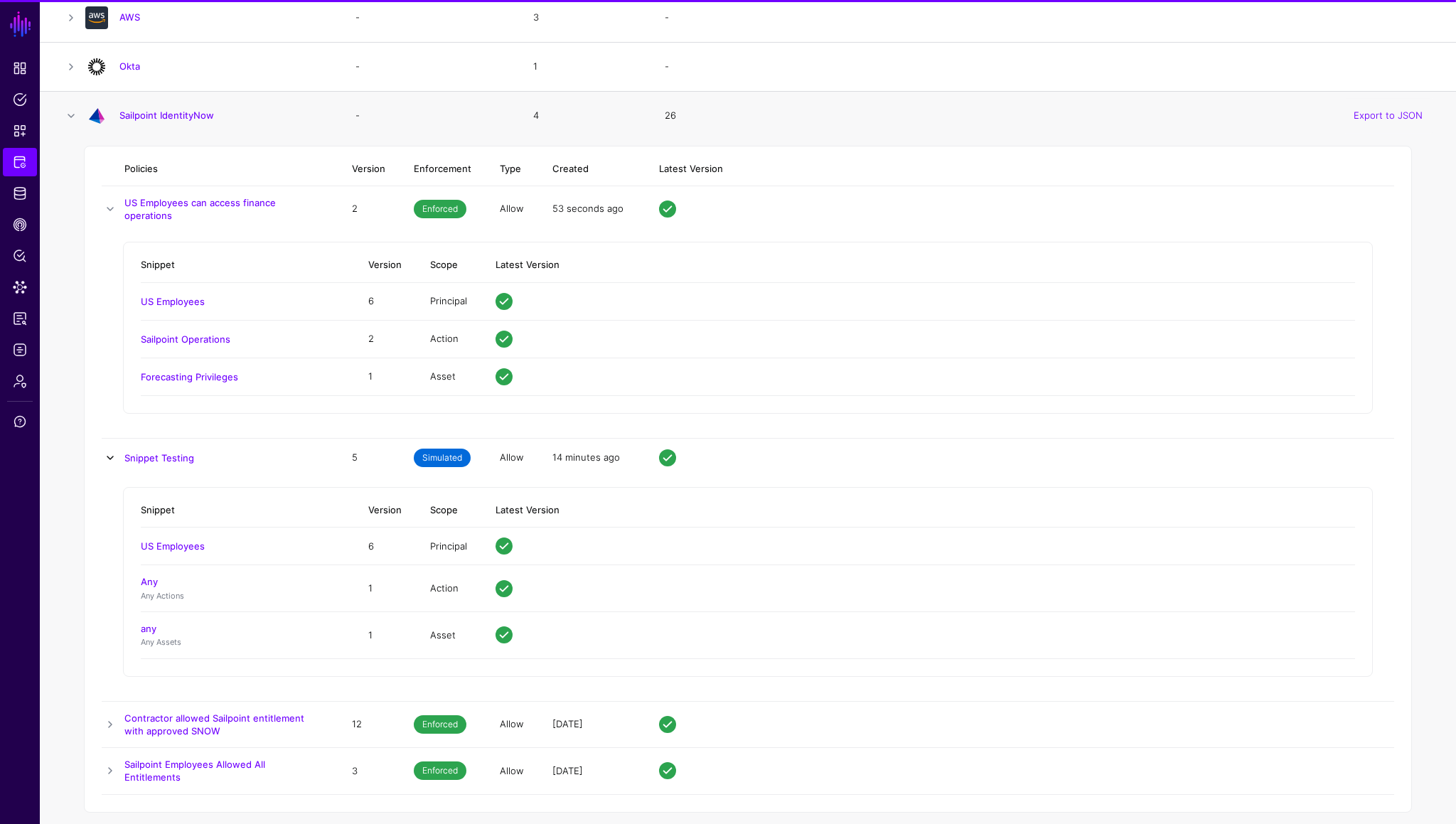
scroll to position [273, 0]
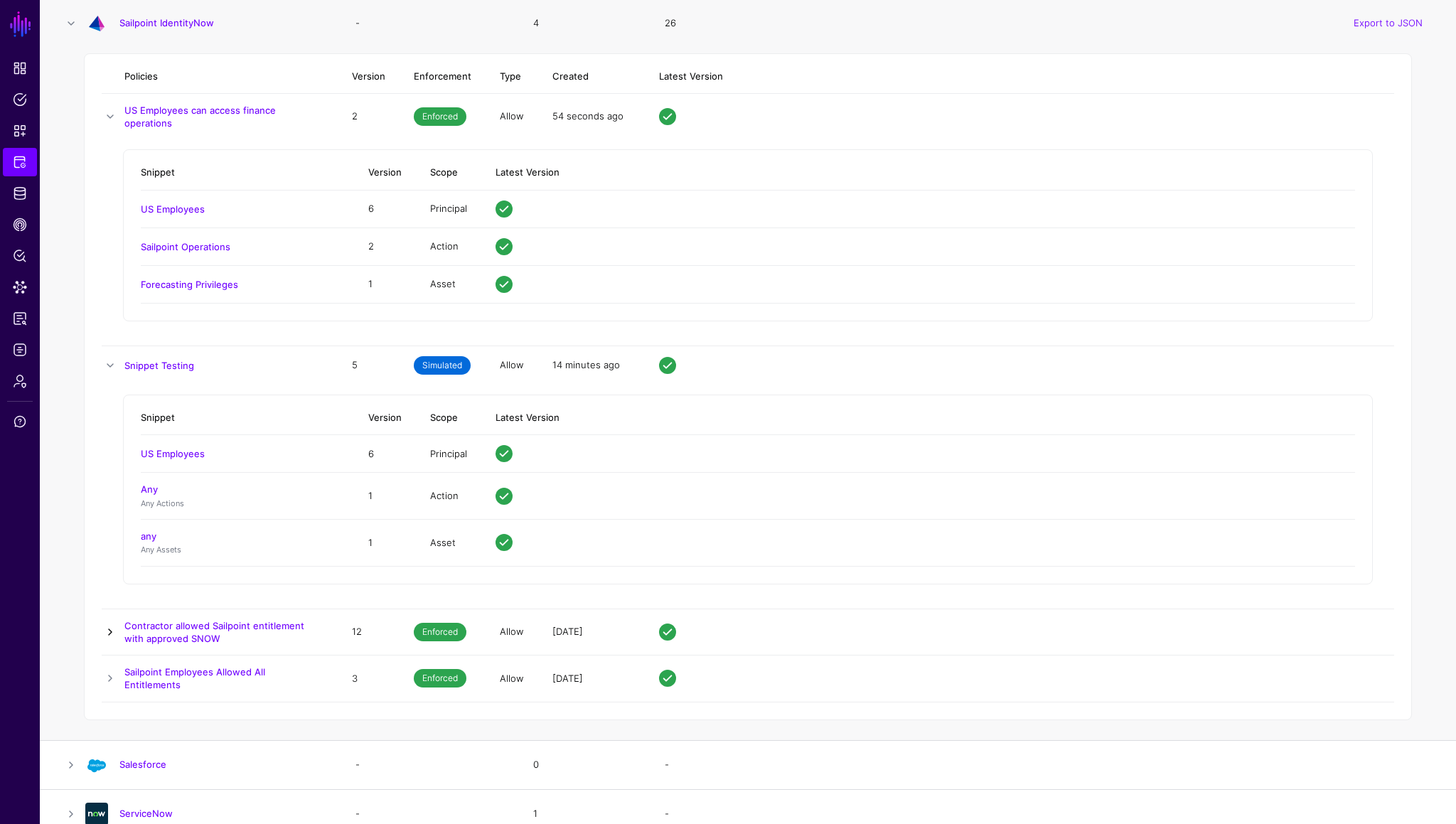
click at [107, 463] on link at bounding box center [110, 632] width 17 height 17
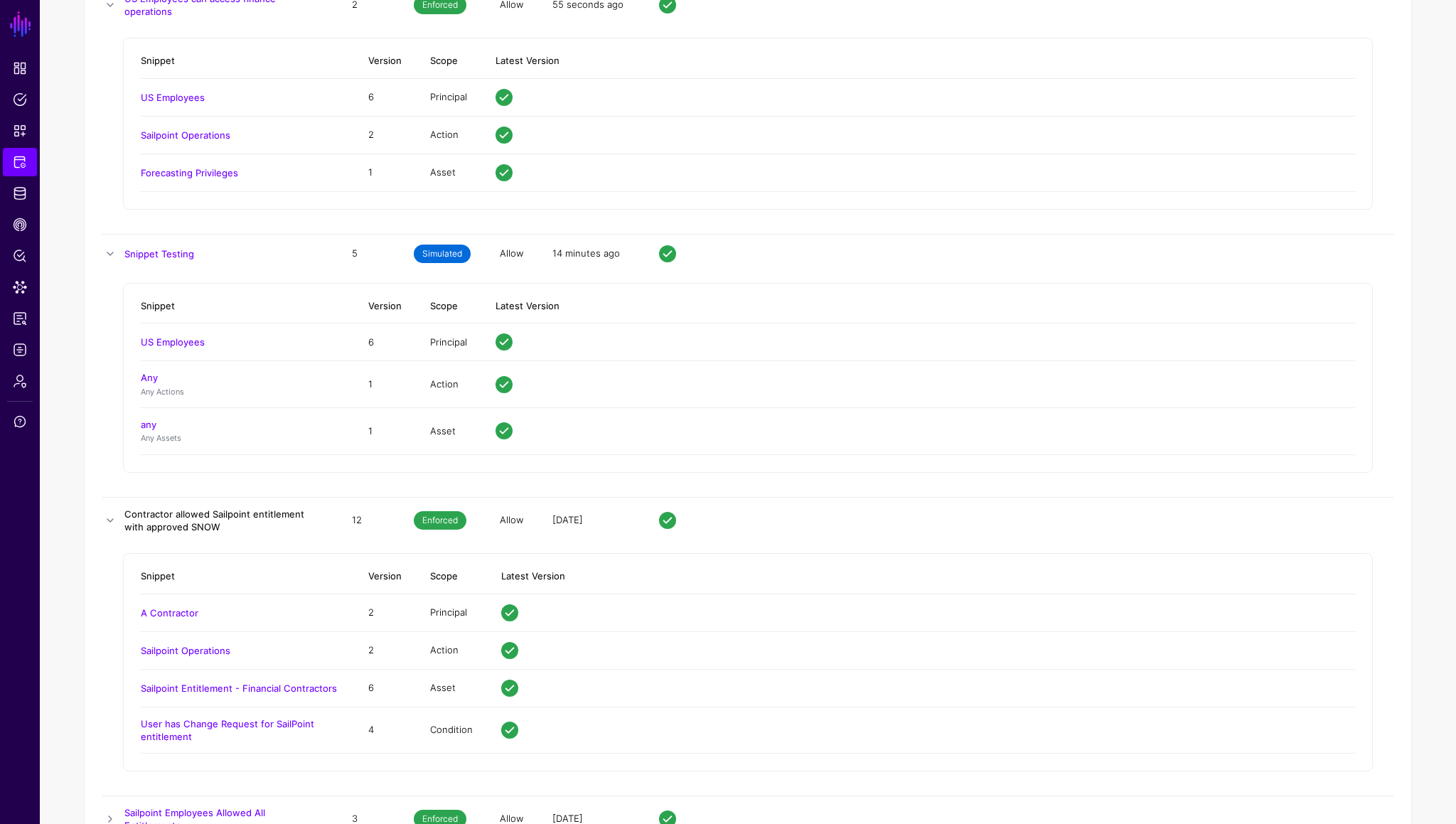
scroll to position [526, 0]
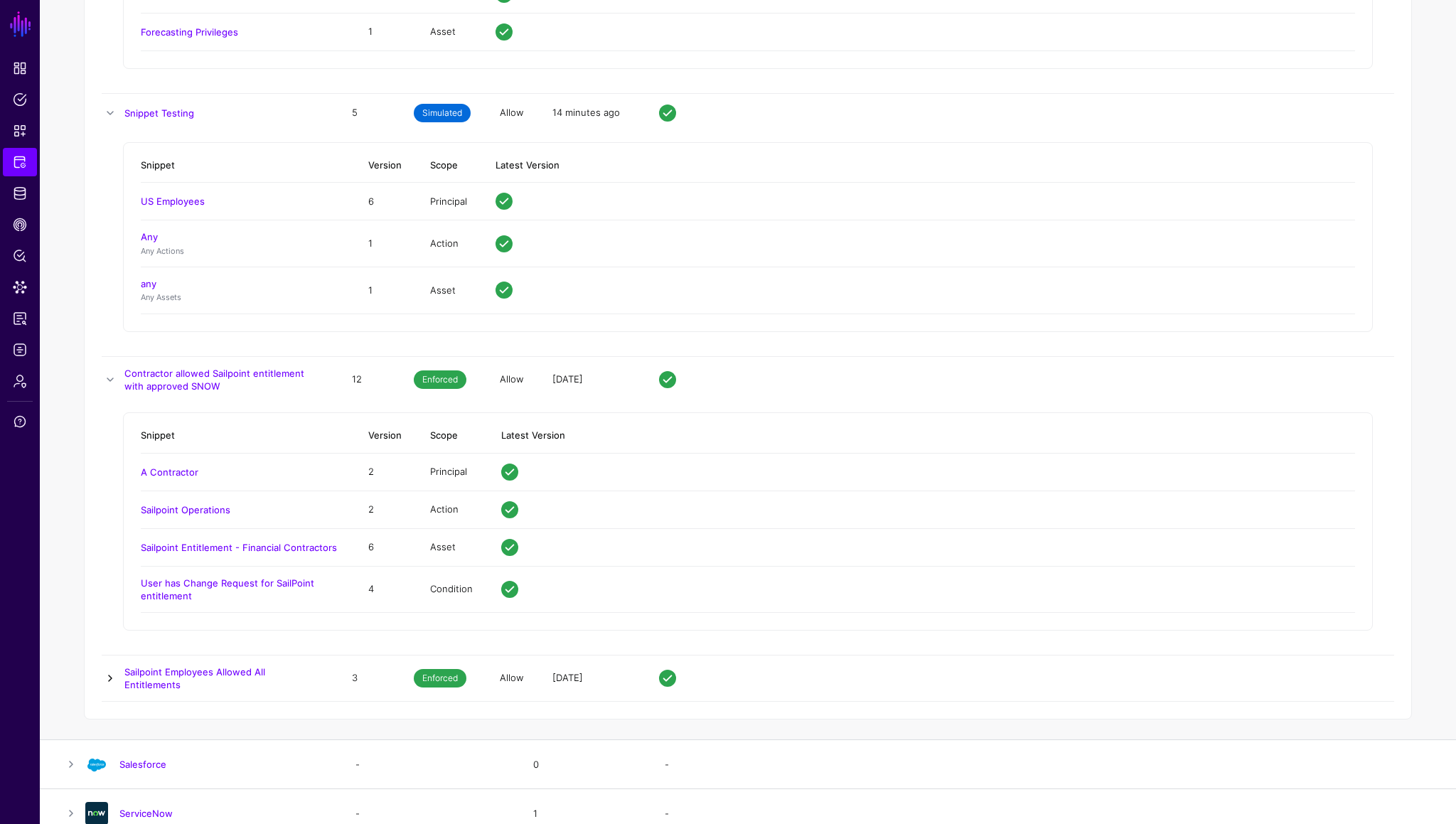
click at [108, 463] on link at bounding box center [110, 678] width 17 height 17
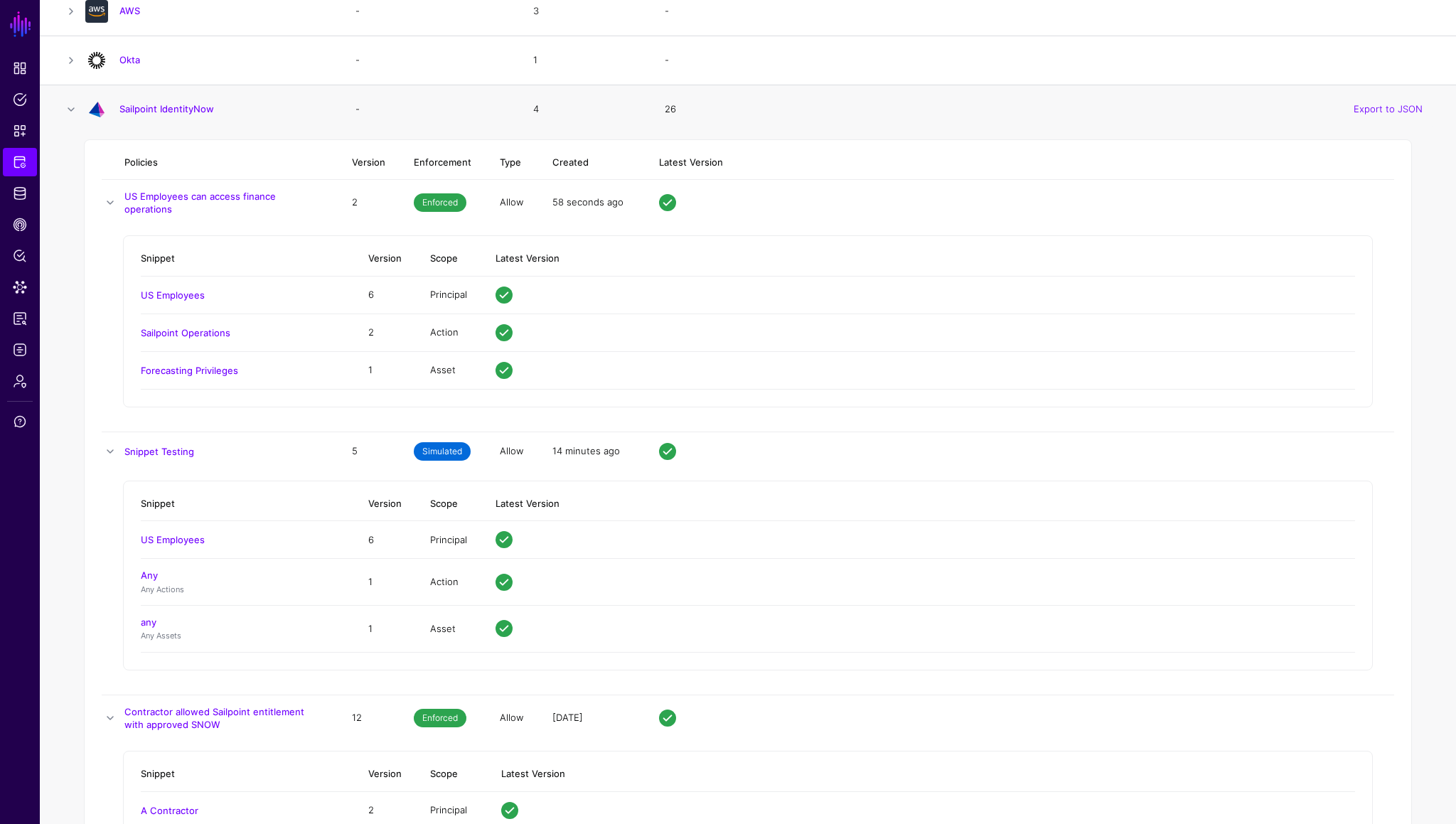
scroll to position [0, 0]
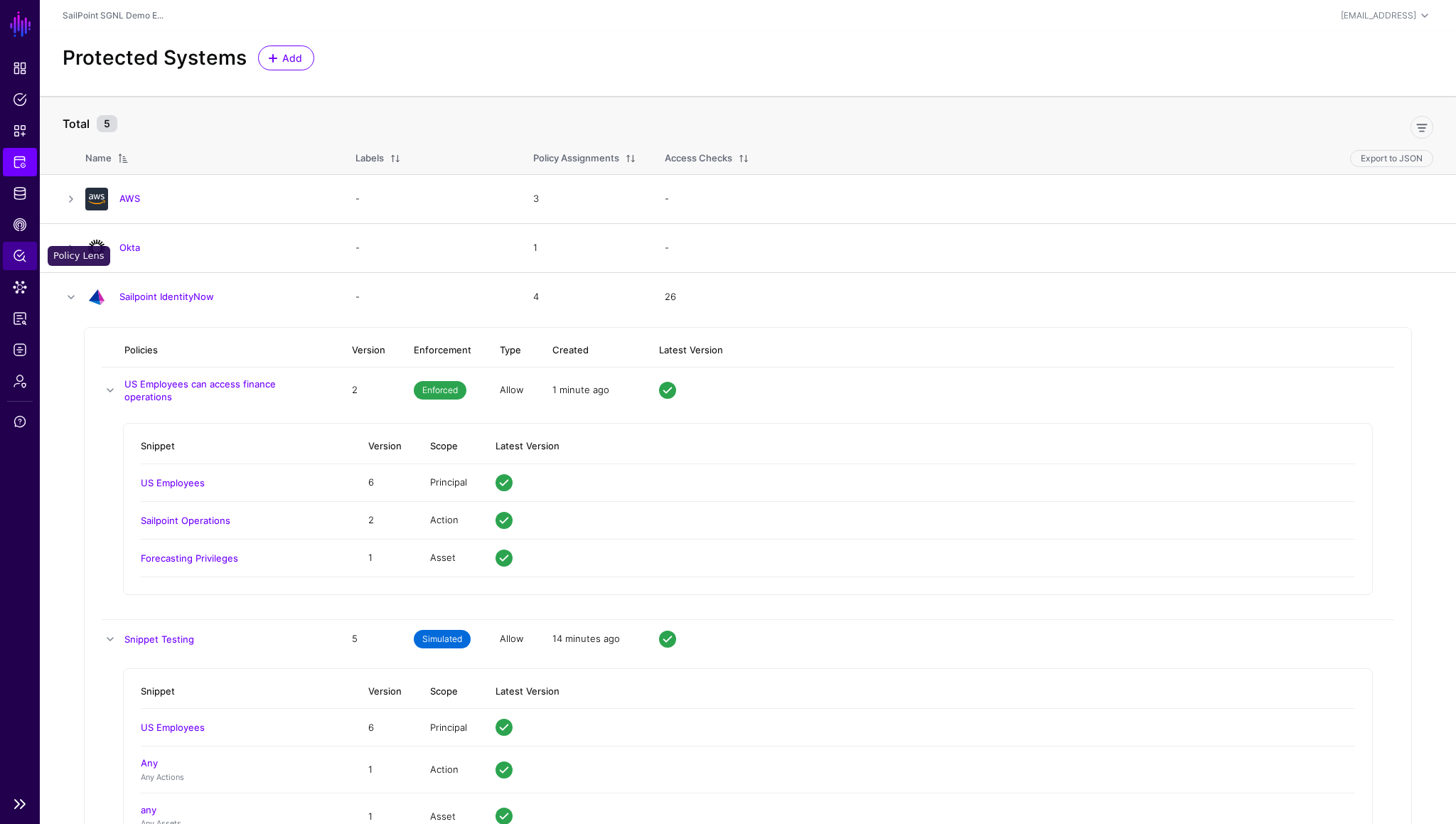
click at [21, 258] on span "Policy Lens" at bounding box center [20, 256] width 15 height 15
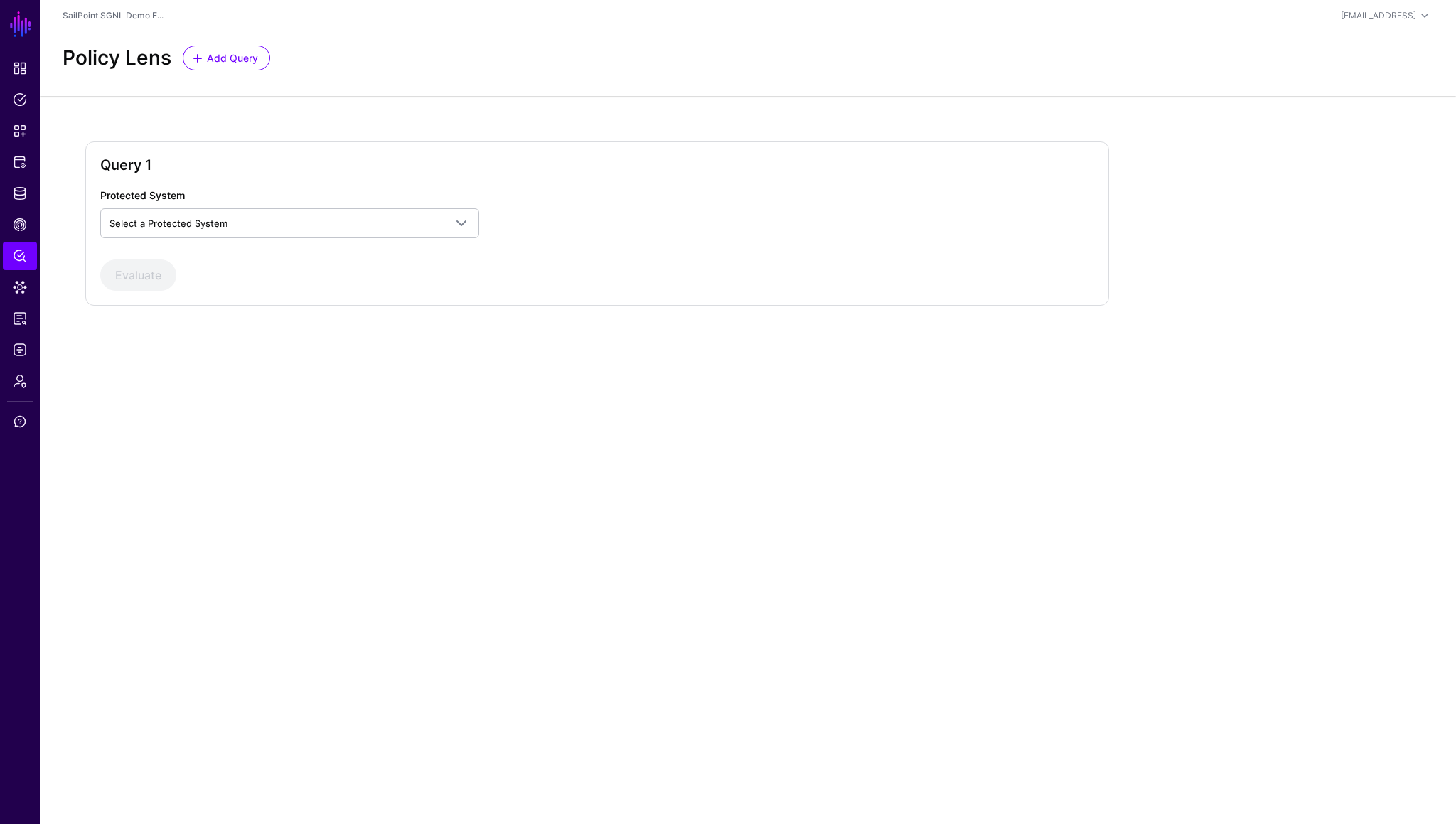
click at [378, 239] on div "Protected System Select a Protected System AWS Okta Sailpoint IdentityNow Sales…" at bounding box center [597, 239] width 994 height 103
click at [368, 221] on span "Select a Protected System" at bounding box center [277, 223] width 335 height 15
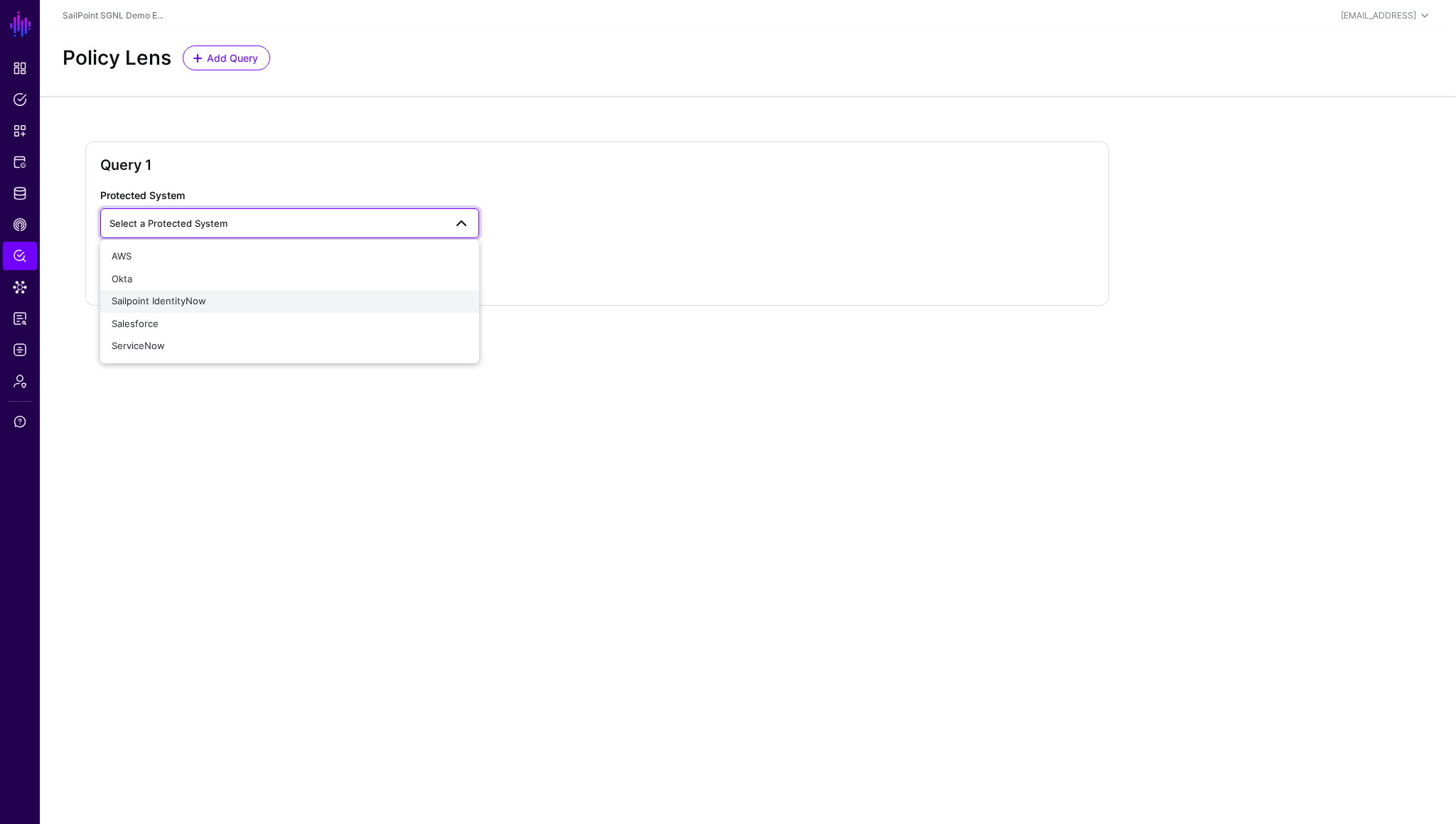
click at [288, 295] on div "Sailpoint IdentityNow" at bounding box center [290, 301] width 356 height 15
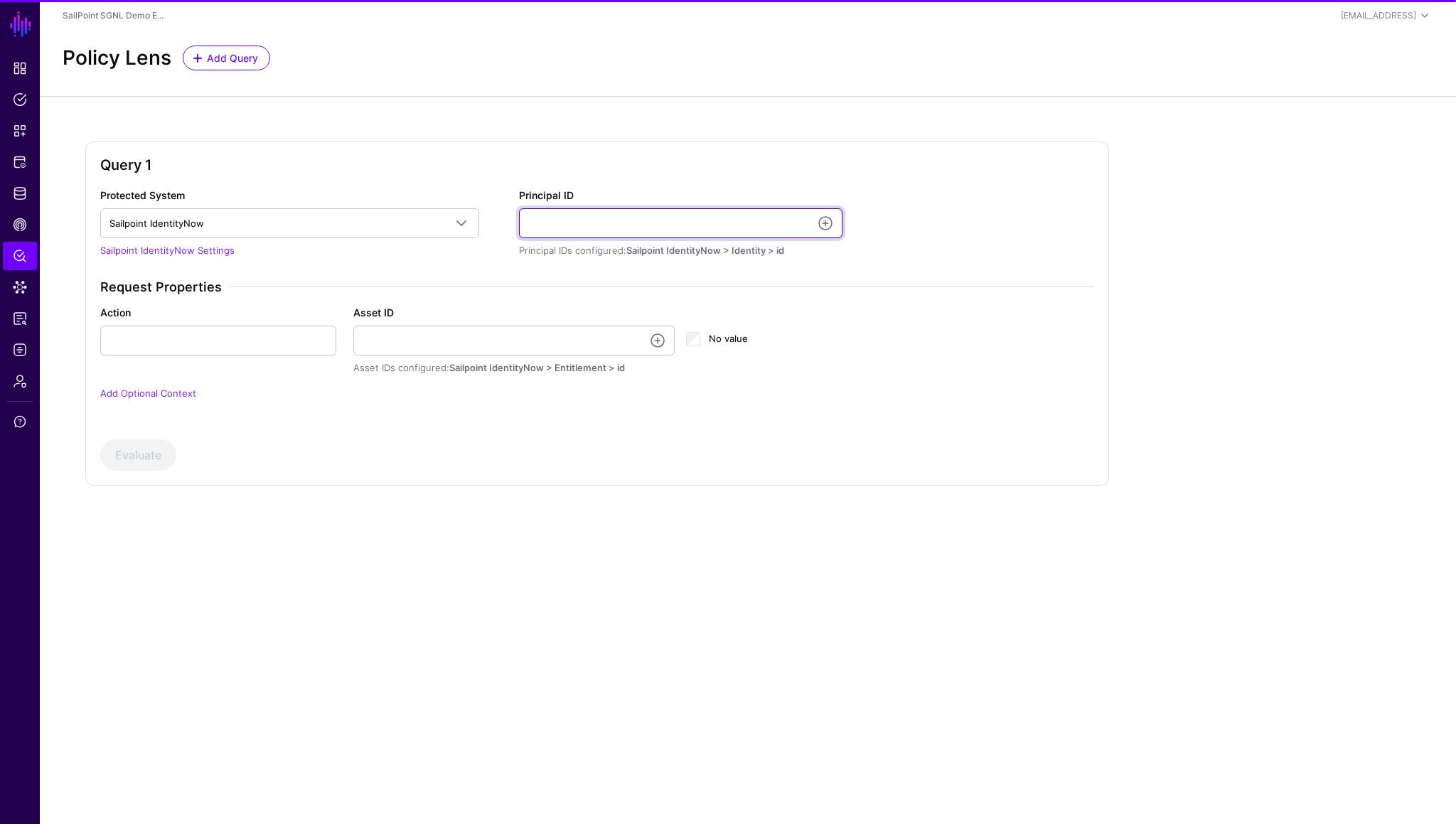
click at [591, 228] on input "Principal ID" at bounding box center [681, 223] width 324 height 30
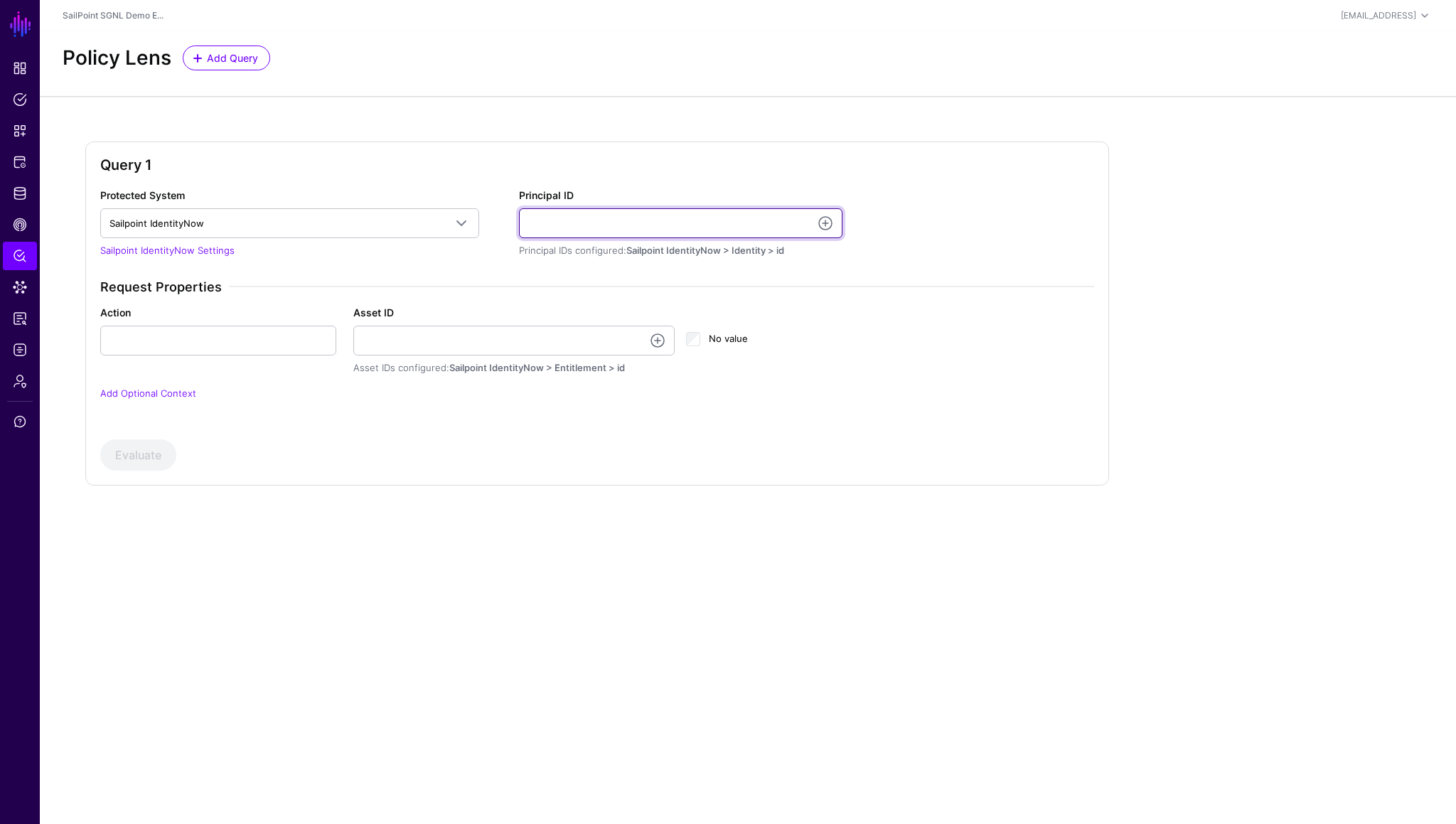
paste input "**********"
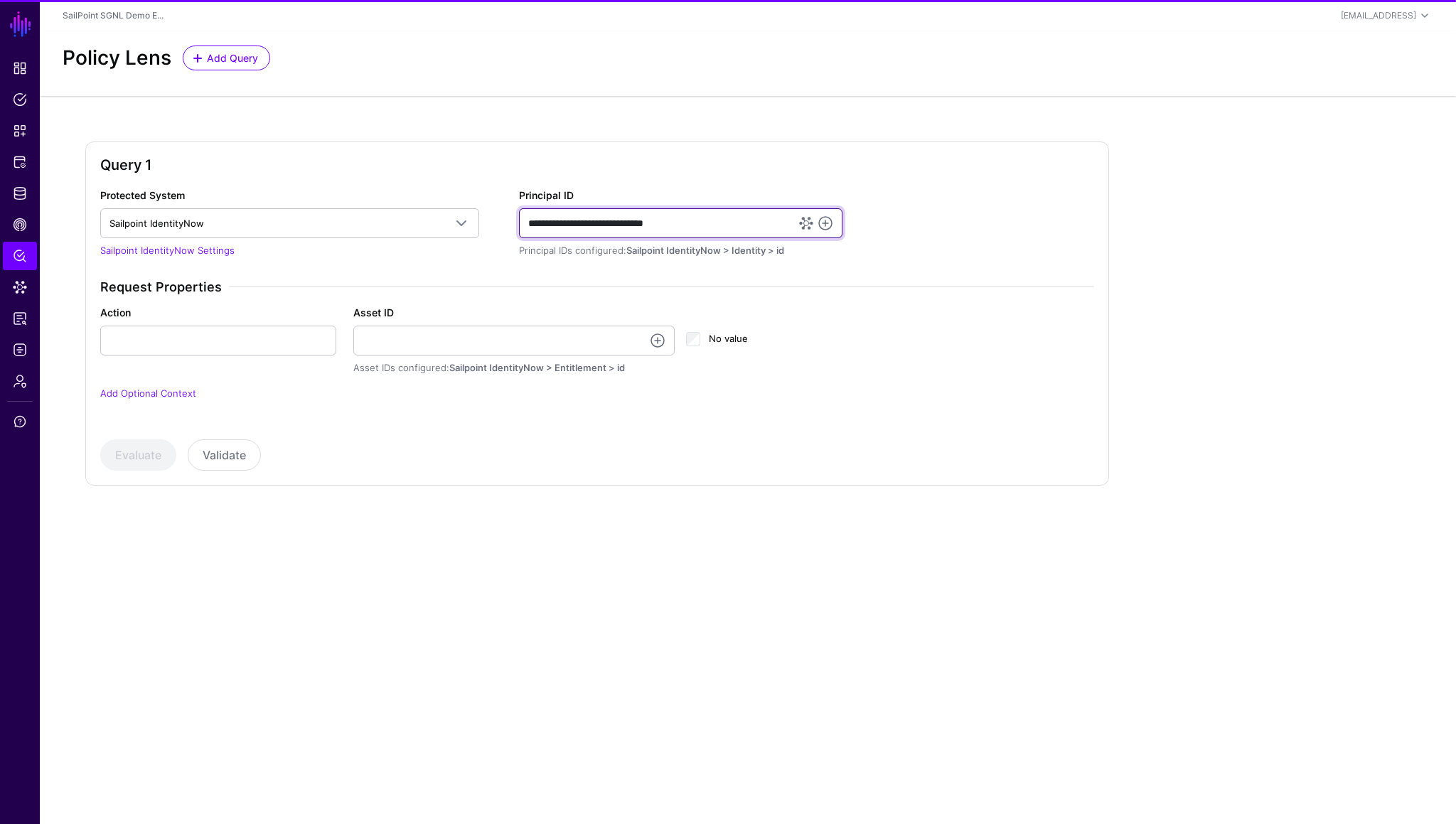
type input "**********"
click at [610, 266] on div "**********" at bounding box center [597, 303] width 1005 height 231
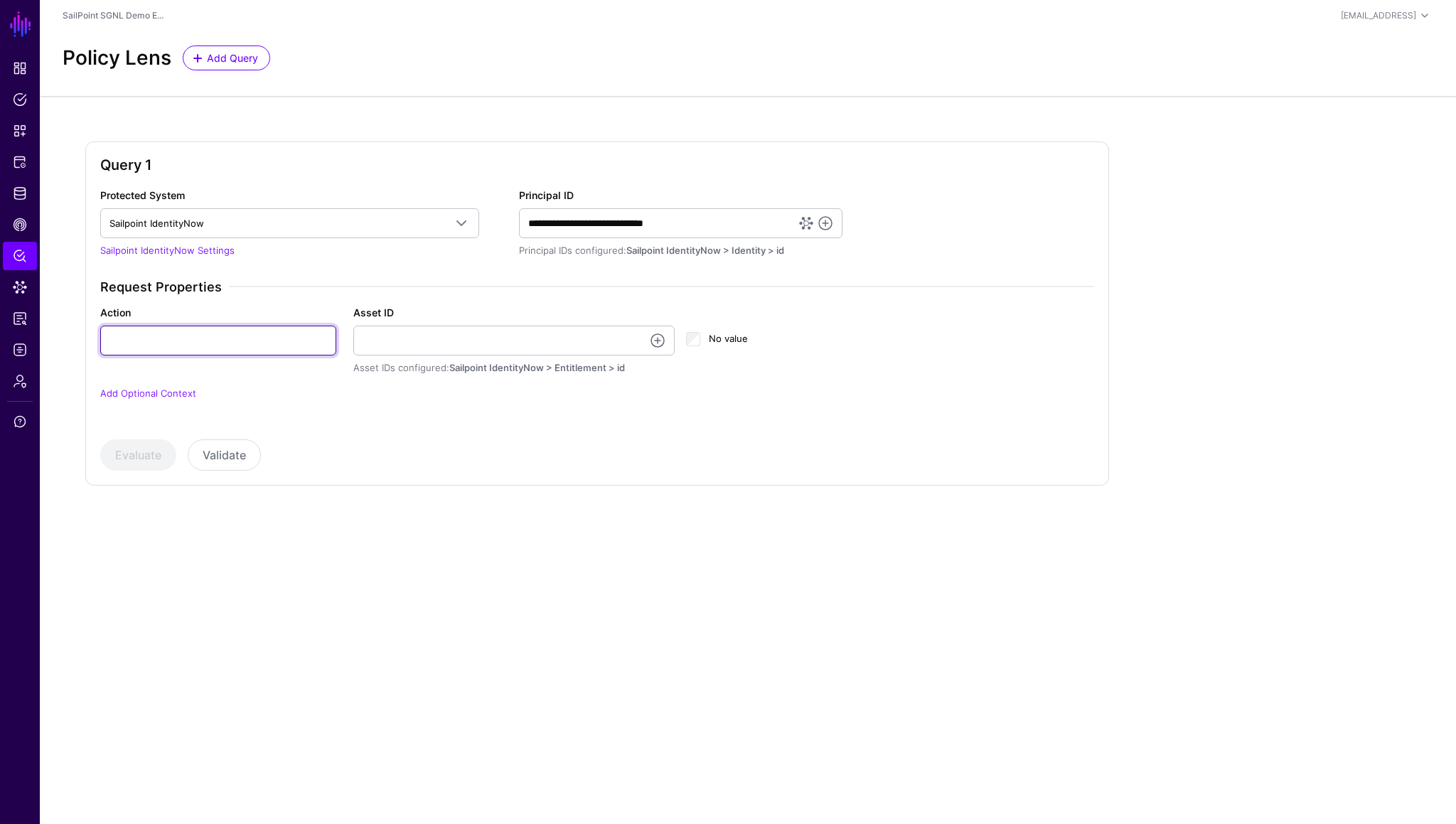
click at [230, 342] on input "Action" at bounding box center [218, 340] width 236 height 30
type input "***"
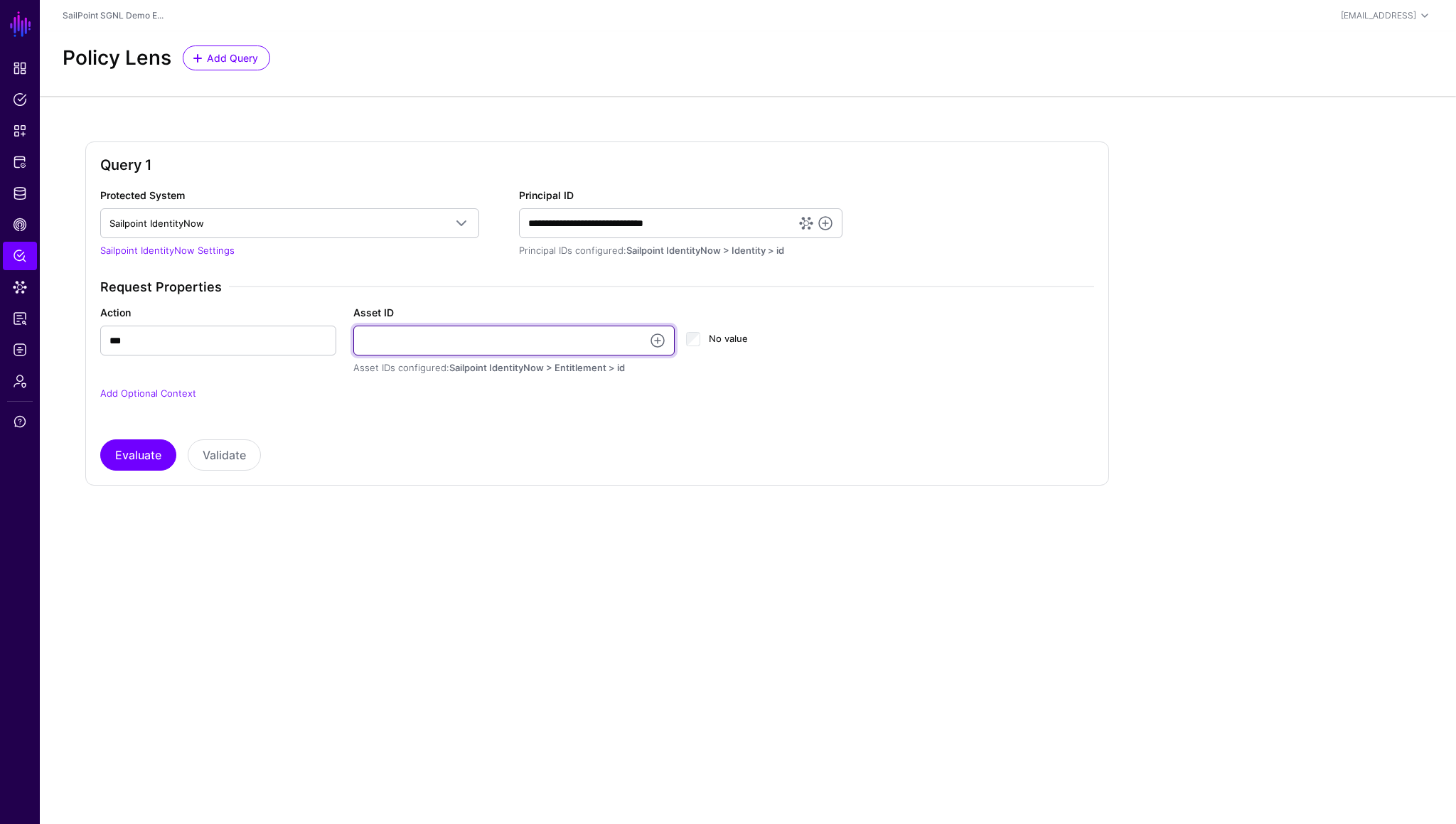
click at [372, 348] on input "Asset ID" at bounding box center [515, 340] width 322 height 30
paste input "**********"
type input "**********"
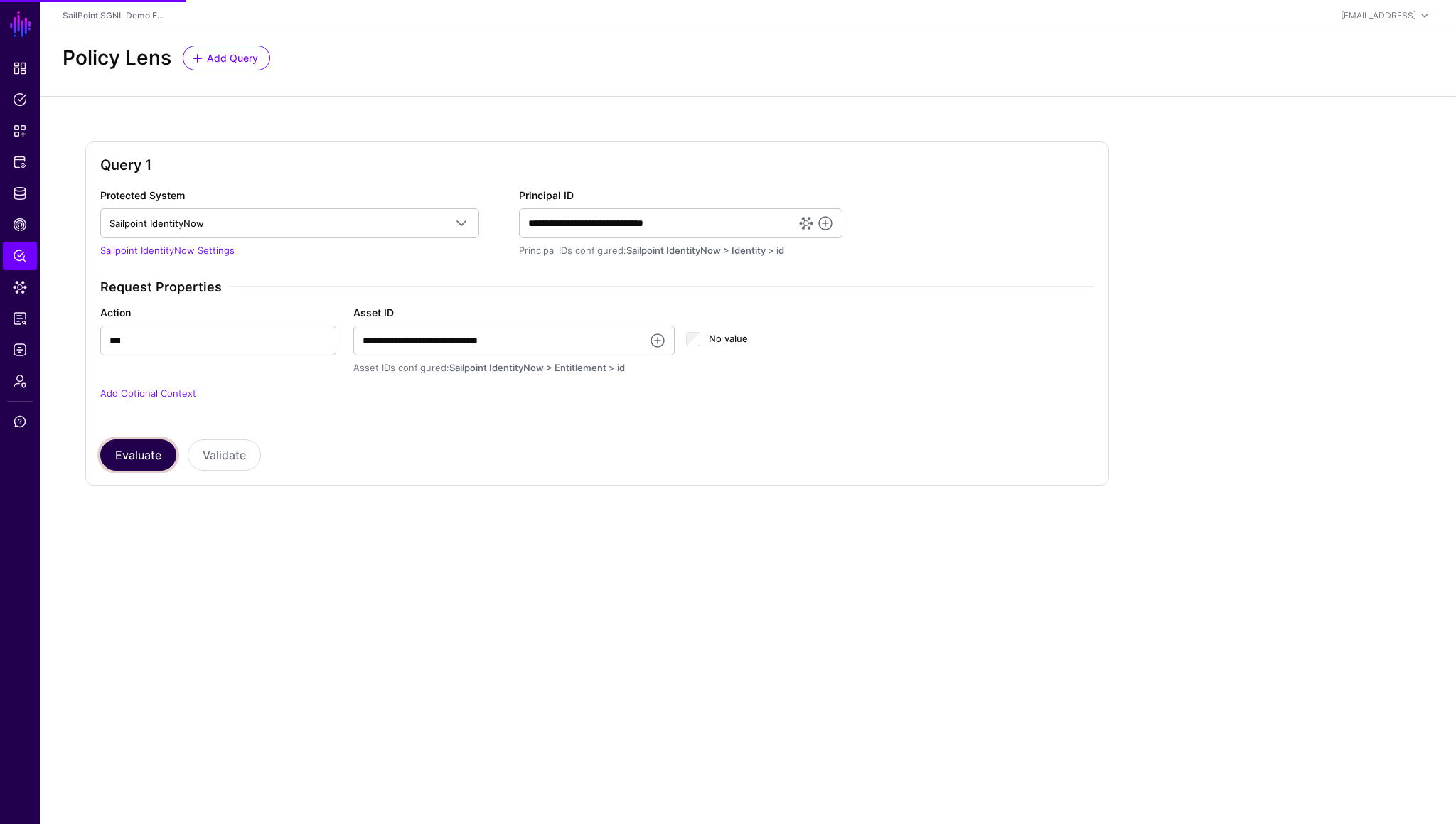
click at [141, 460] on button "Evaluate" at bounding box center [138, 454] width 76 height 31
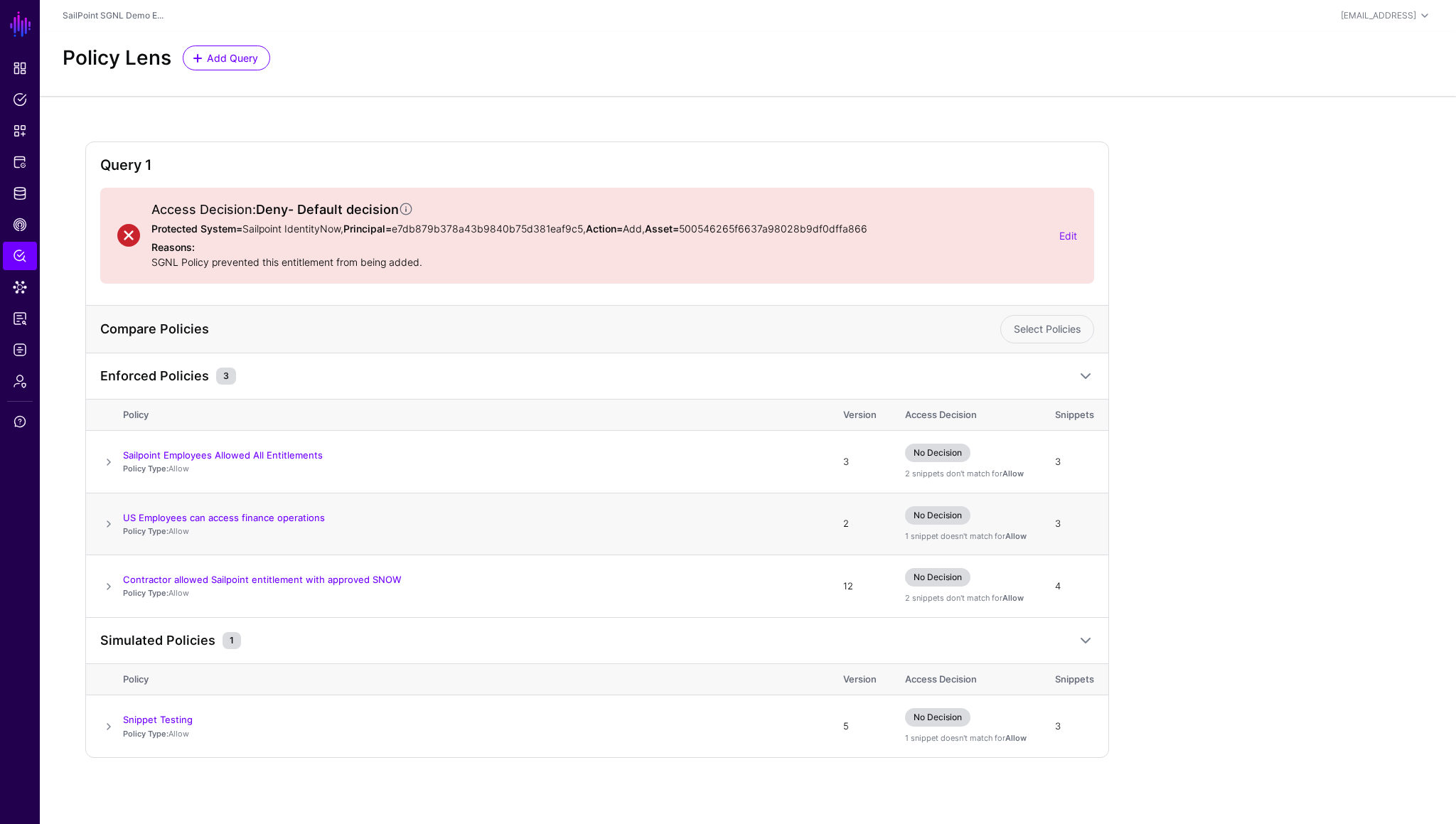
click at [109, 463] on span at bounding box center [108, 524] width 17 height 17
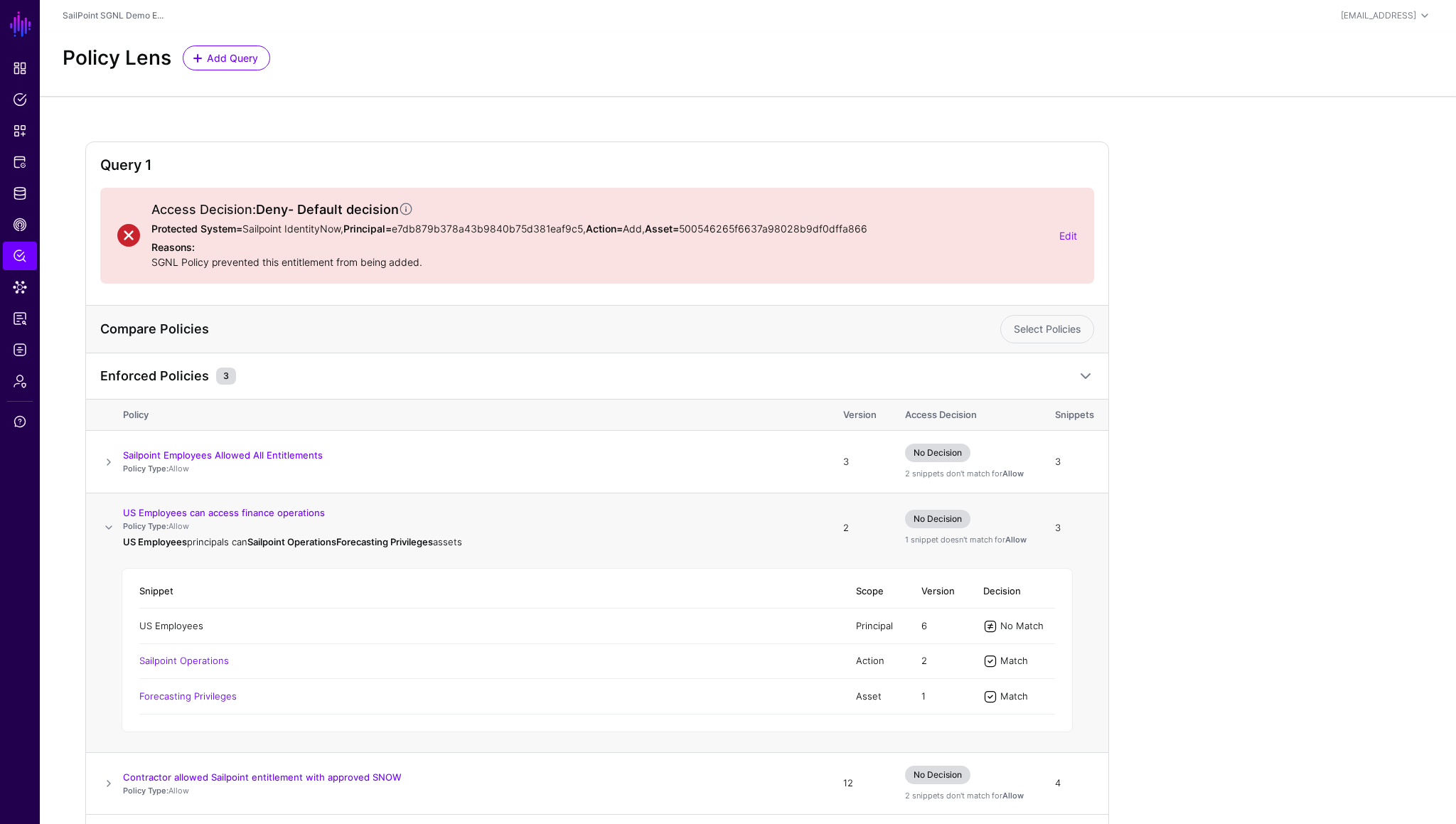
click at [184, 463] on link "US Employees" at bounding box center [171, 625] width 64 height 11
click at [1055, 240] on div "Access Decision: Deny - Default decision Protected System= Sailpoint IdentityNo…" at bounding box center [600, 235] width 920 height 67
click at [1065, 238] on link "Edit" at bounding box center [1068, 236] width 18 height 12
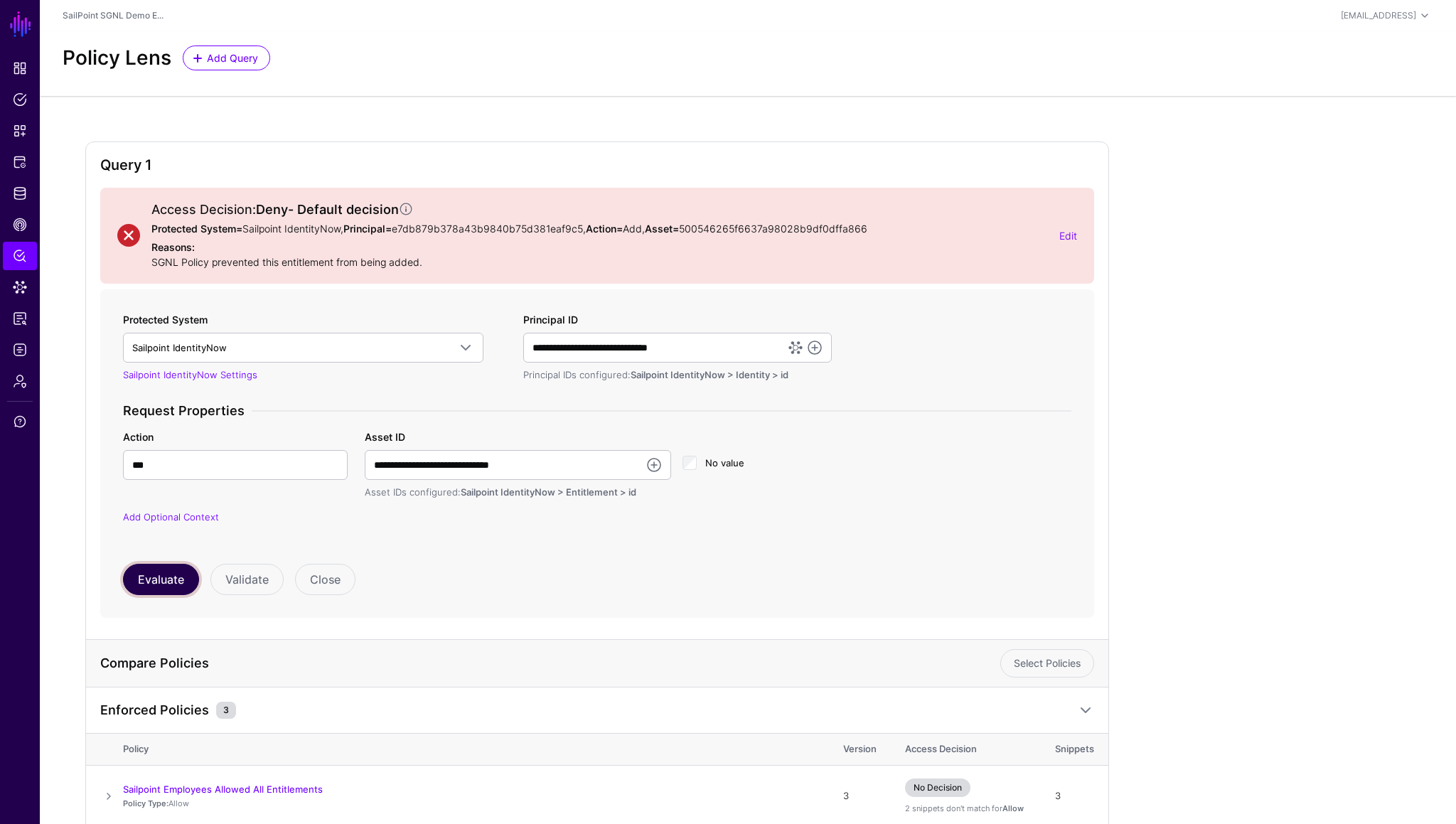
click at [162, 463] on button "Evaluate" at bounding box center [161, 579] width 76 height 31
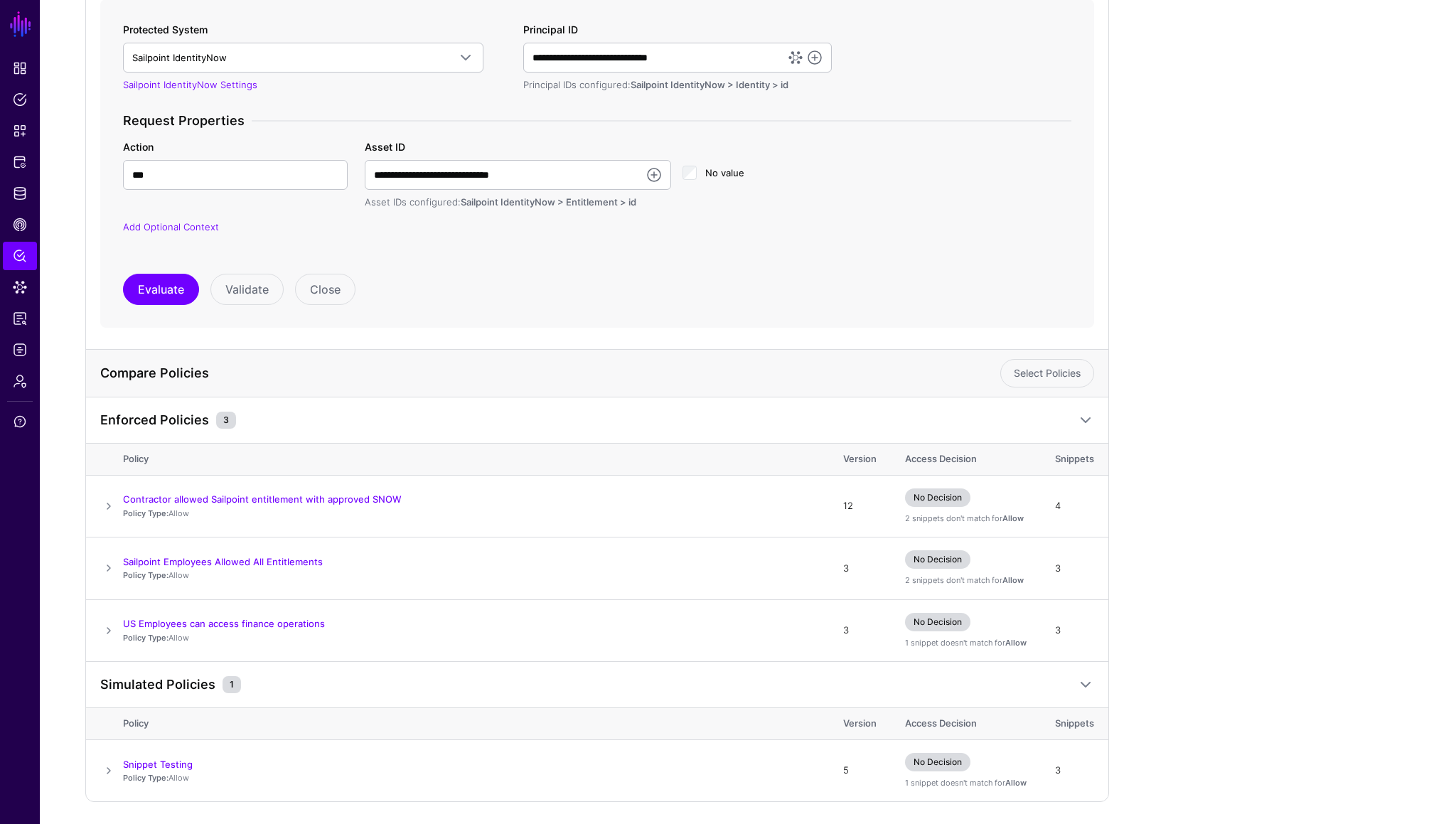
scroll to position [303, 0]
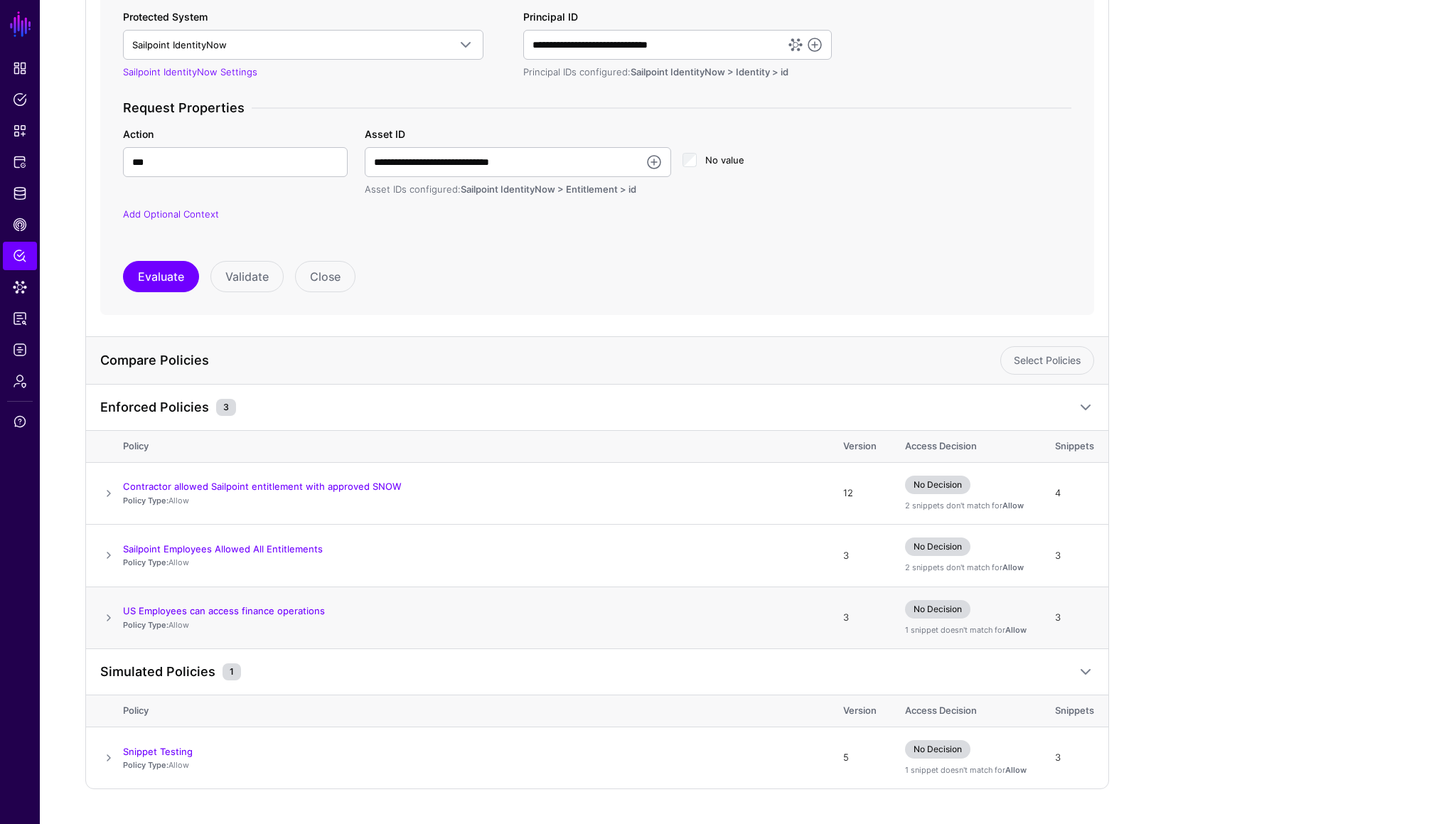
click at [114, 463] on span at bounding box center [108, 618] width 17 height 17
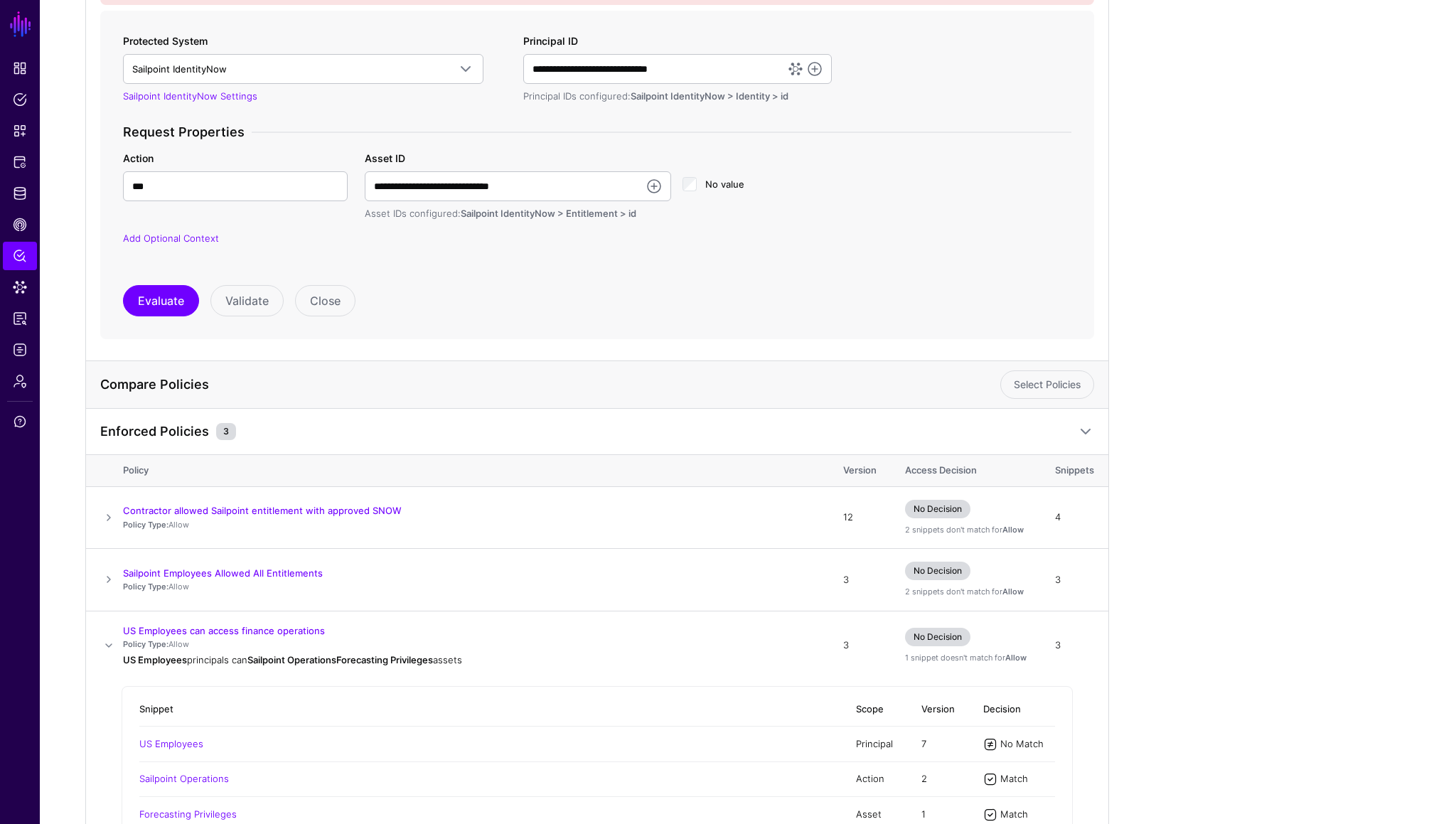
scroll to position [83, 0]
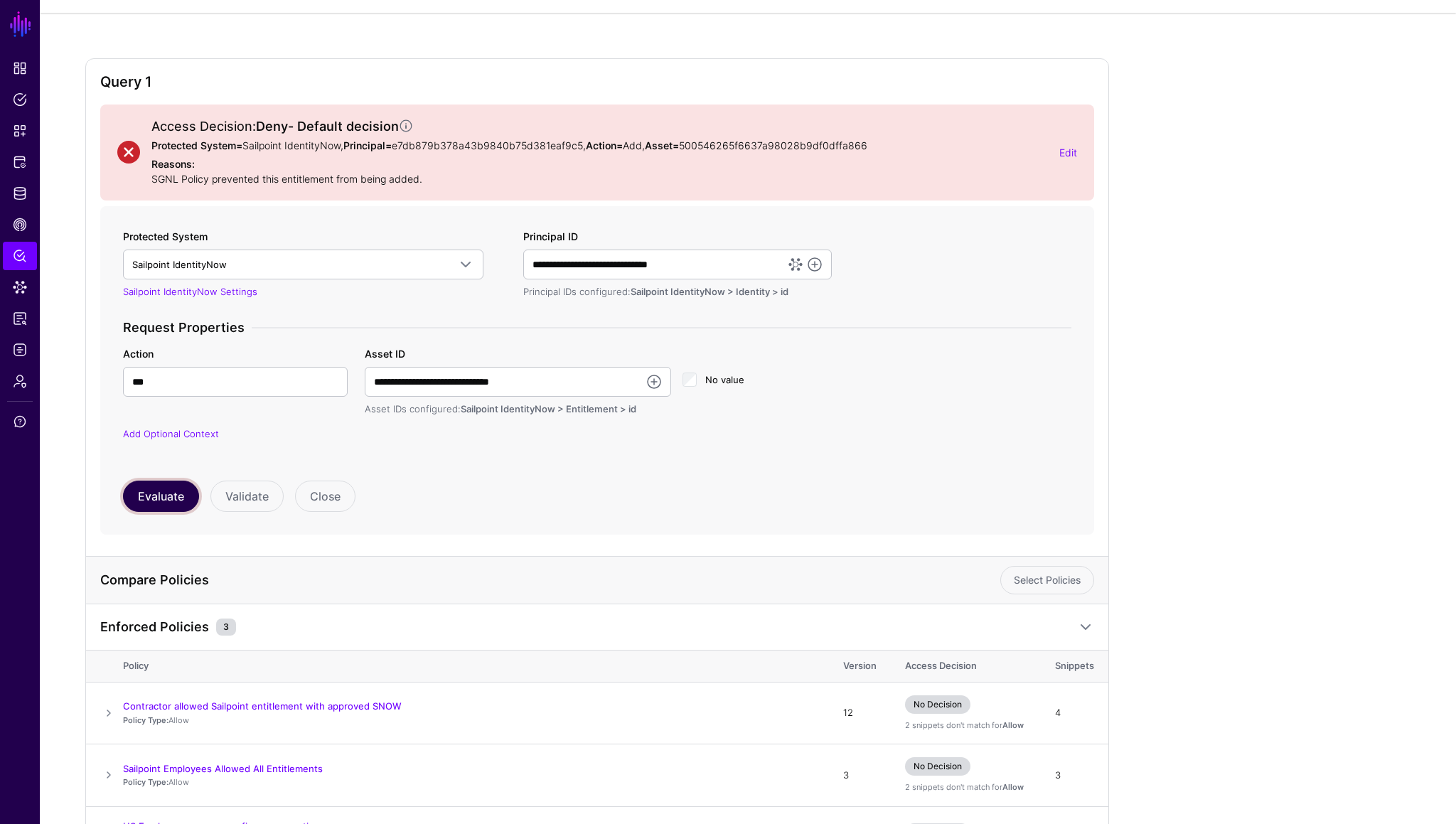
click at [175, 463] on button "Evaluate" at bounding box center [161, 496] width 76 height 31
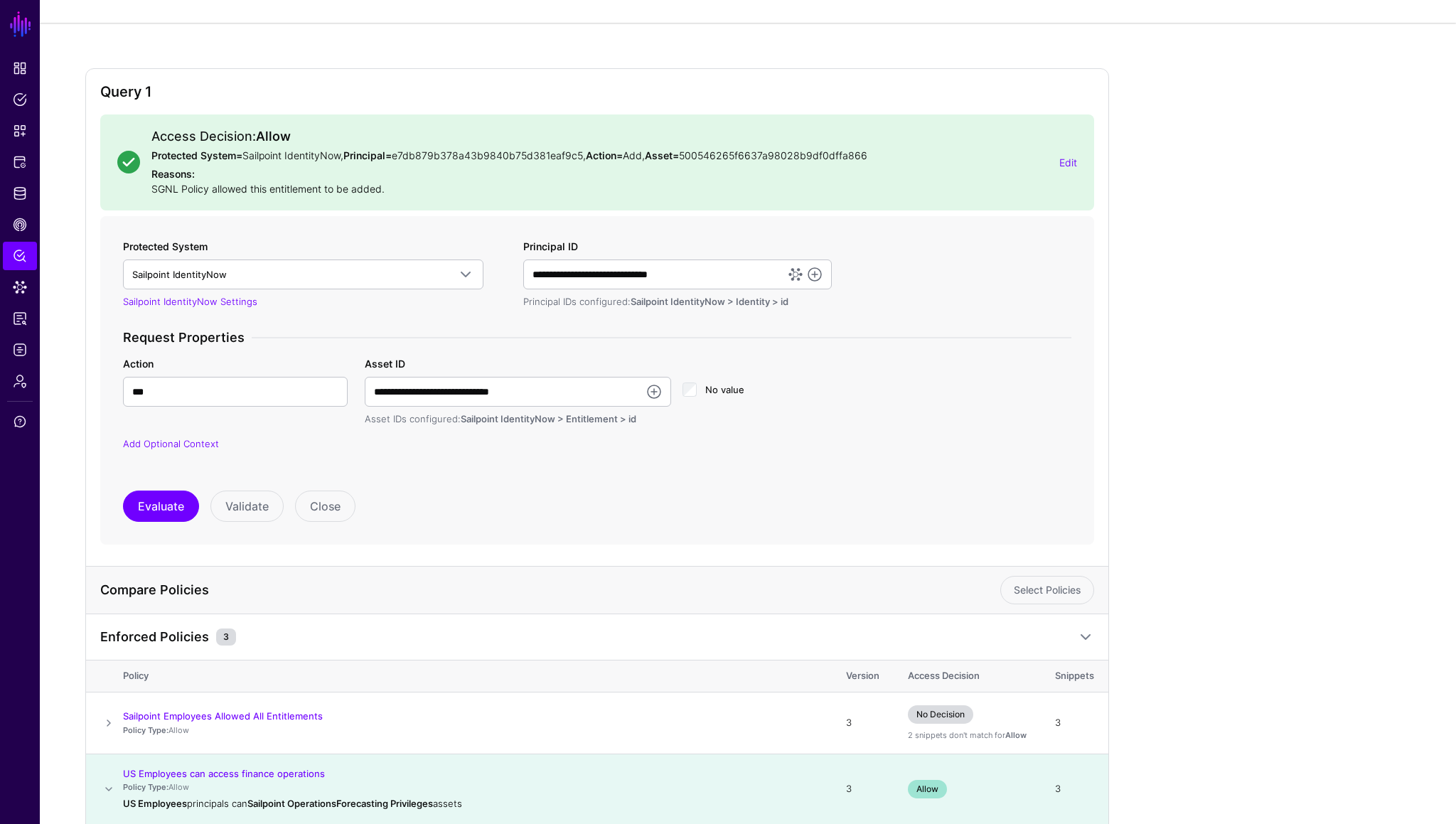
scroll to position [0, 0]
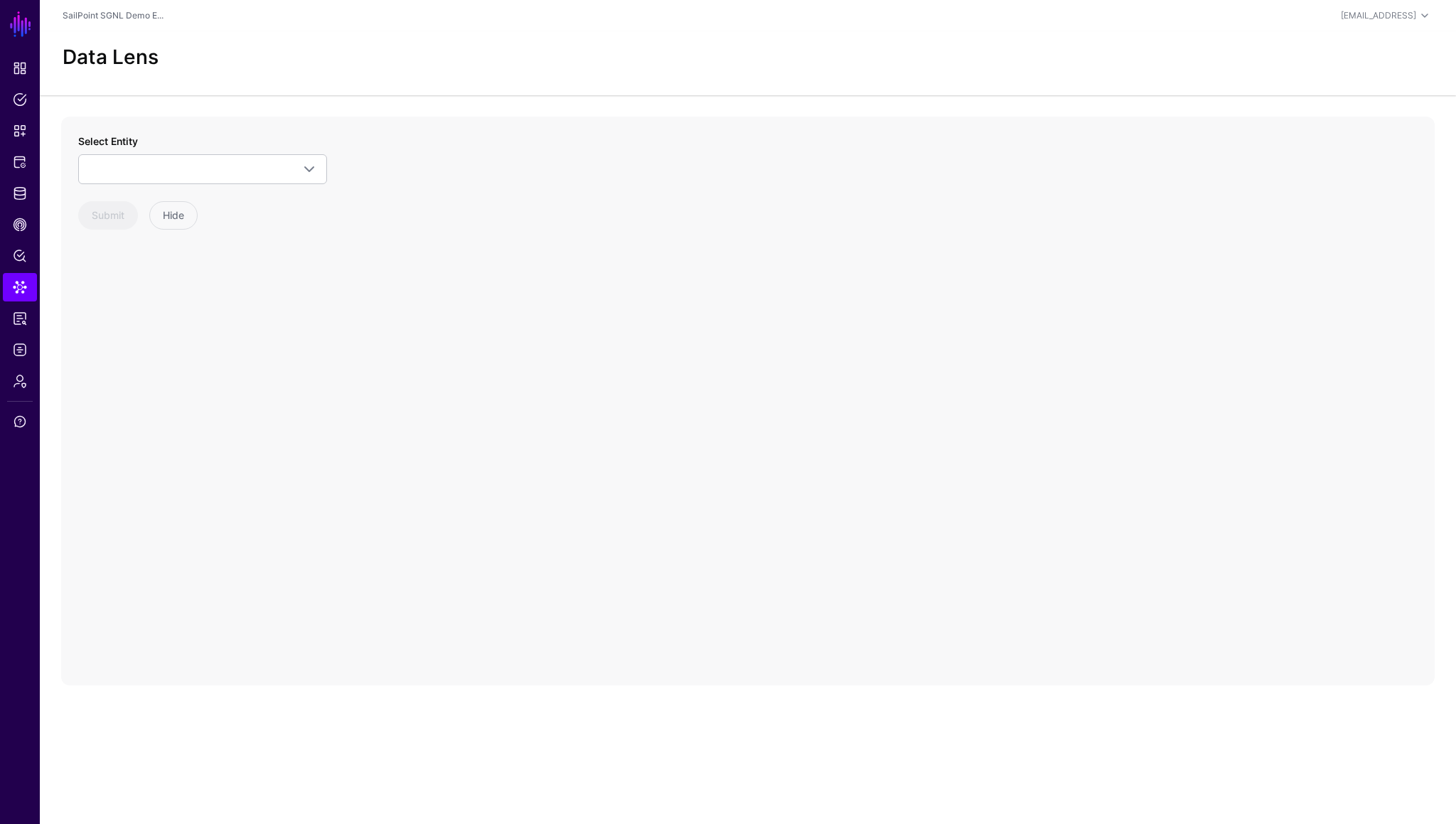
click at [149, 189] on div "Select Entity CAEP.dev Events Assurance Level Change Credential Change Device C…" at bounding box center [202, 182] width 249 height 96
click at [158, 176] on span at bounding box center [202, 169] width 231 height 17
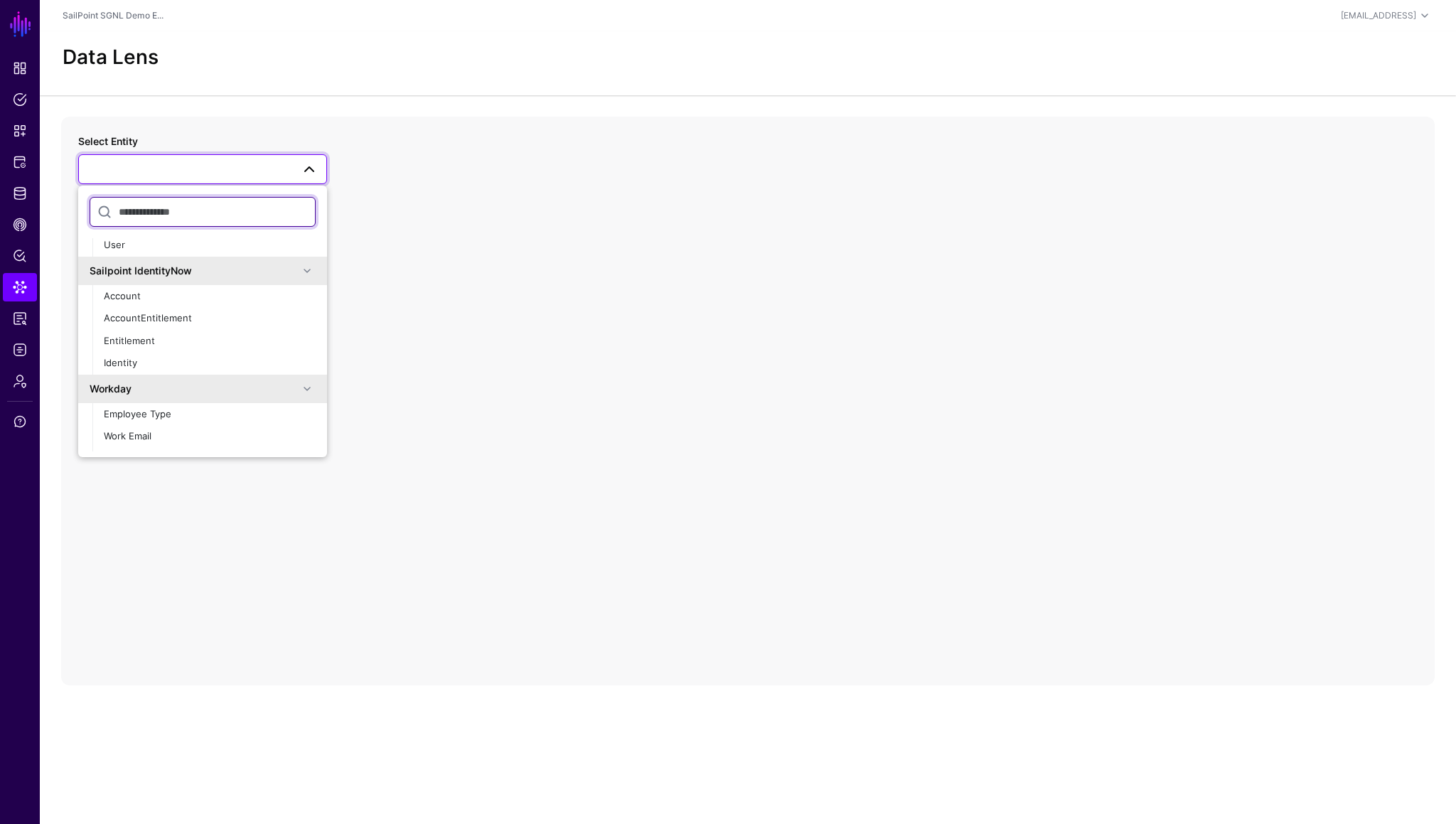
scroll to position [983, 0]
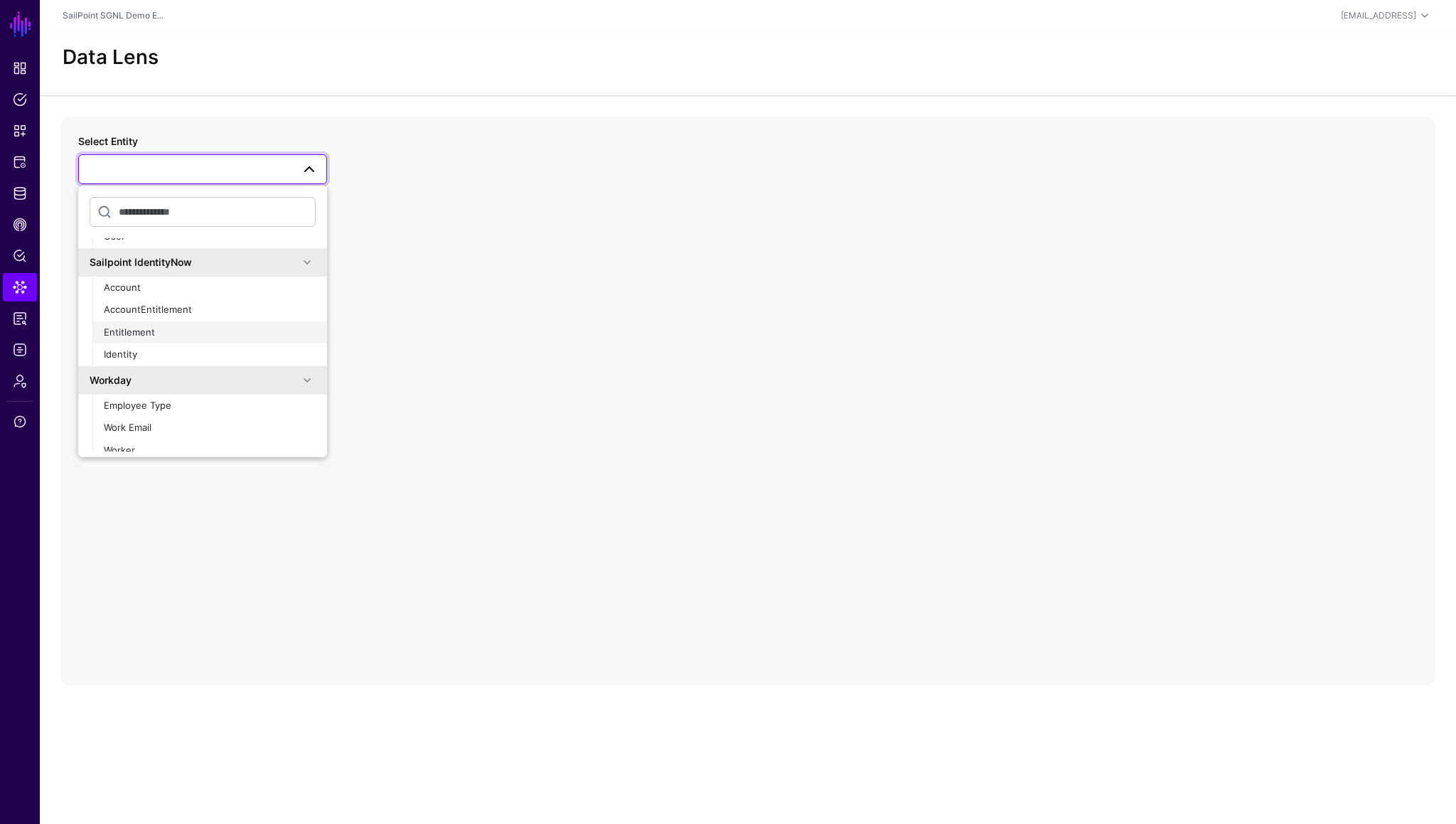
click at [143, 325] on div "Entitlement" at bounding box center [209, 332] width 212 height 15
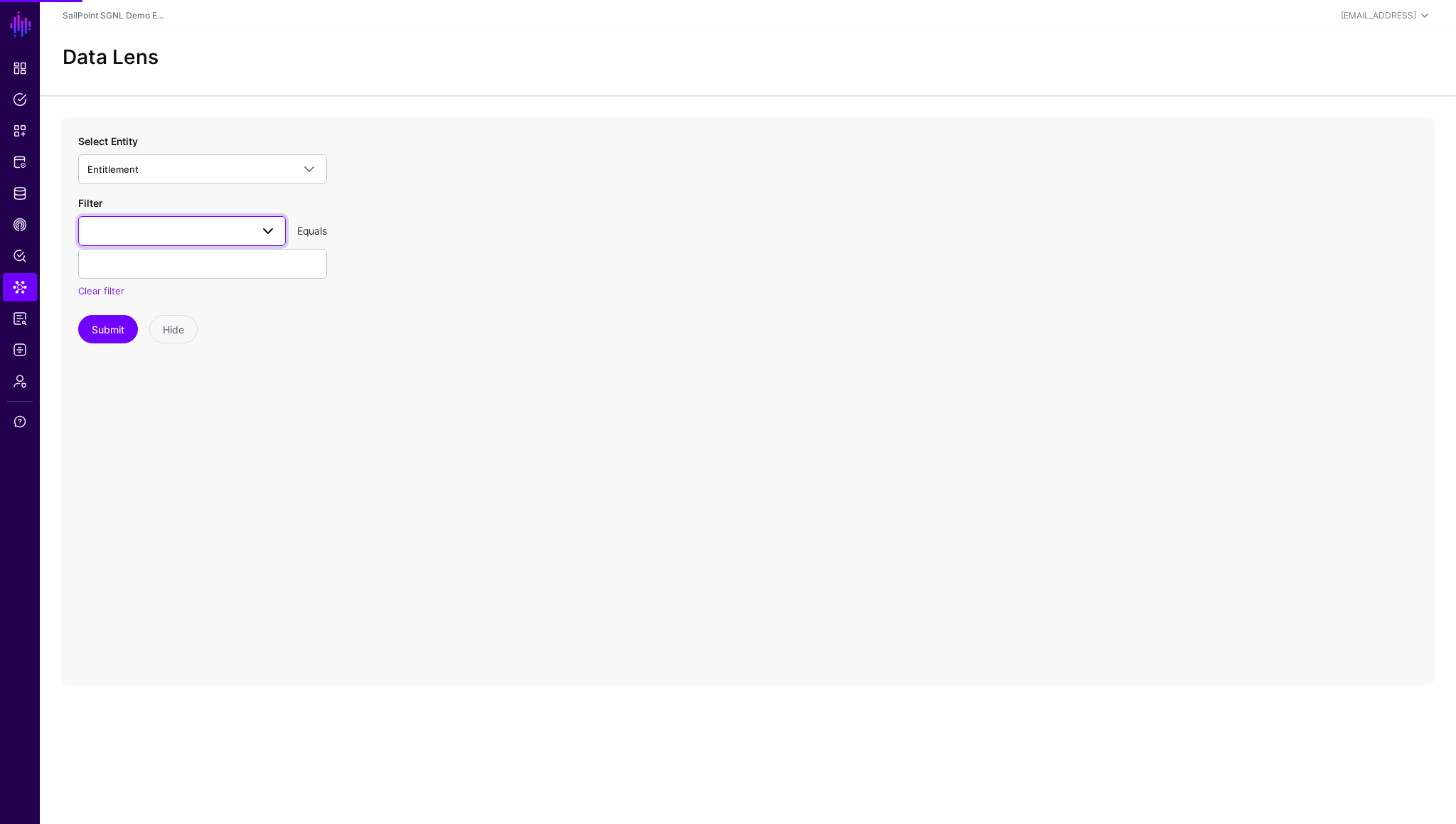
click at [176, 234] on span at bounding box center [182, 231] width 189 height 17
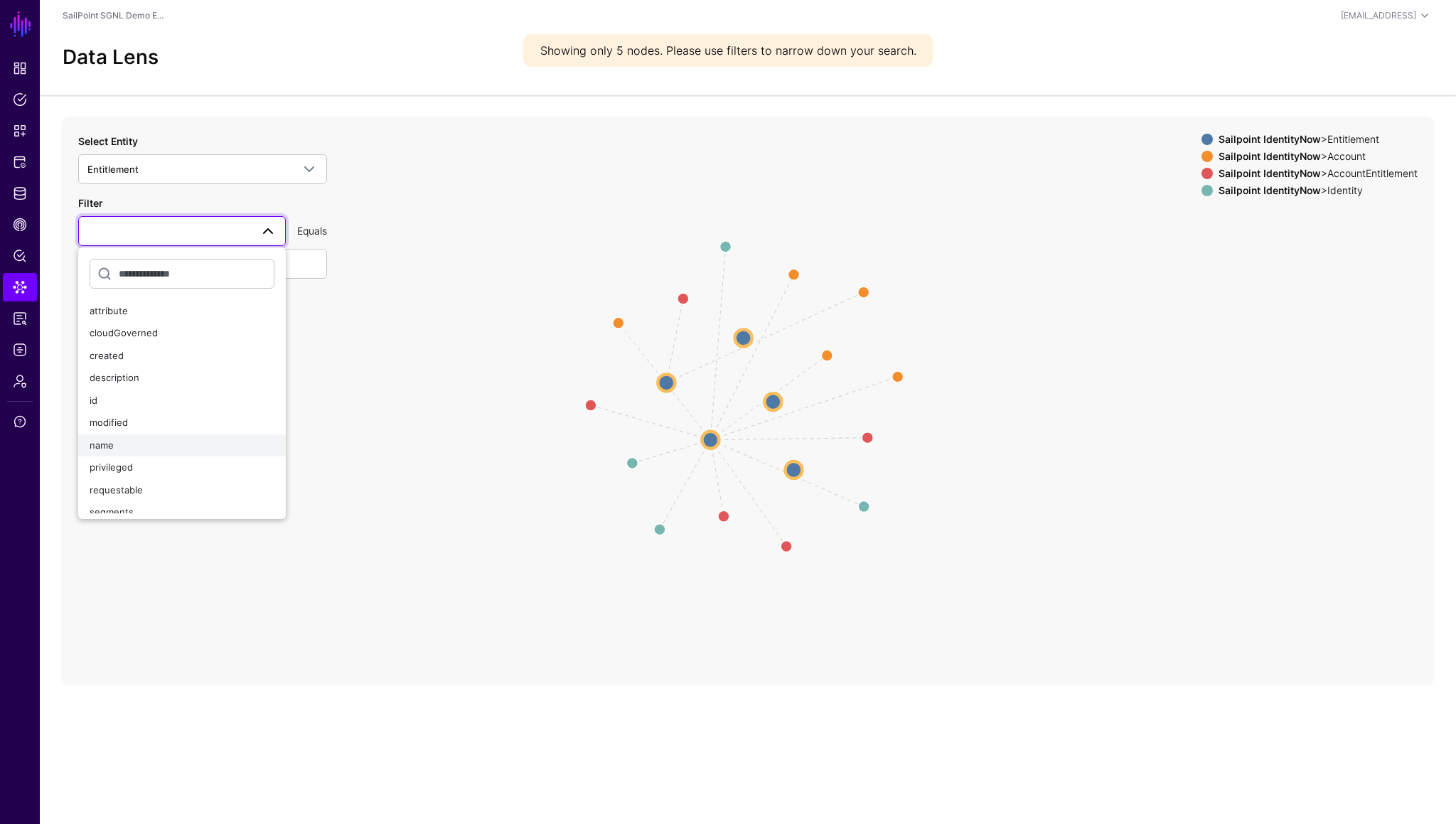
click at [121, 441] on div "name" at bounding box center [182, 445] width 185 height 15
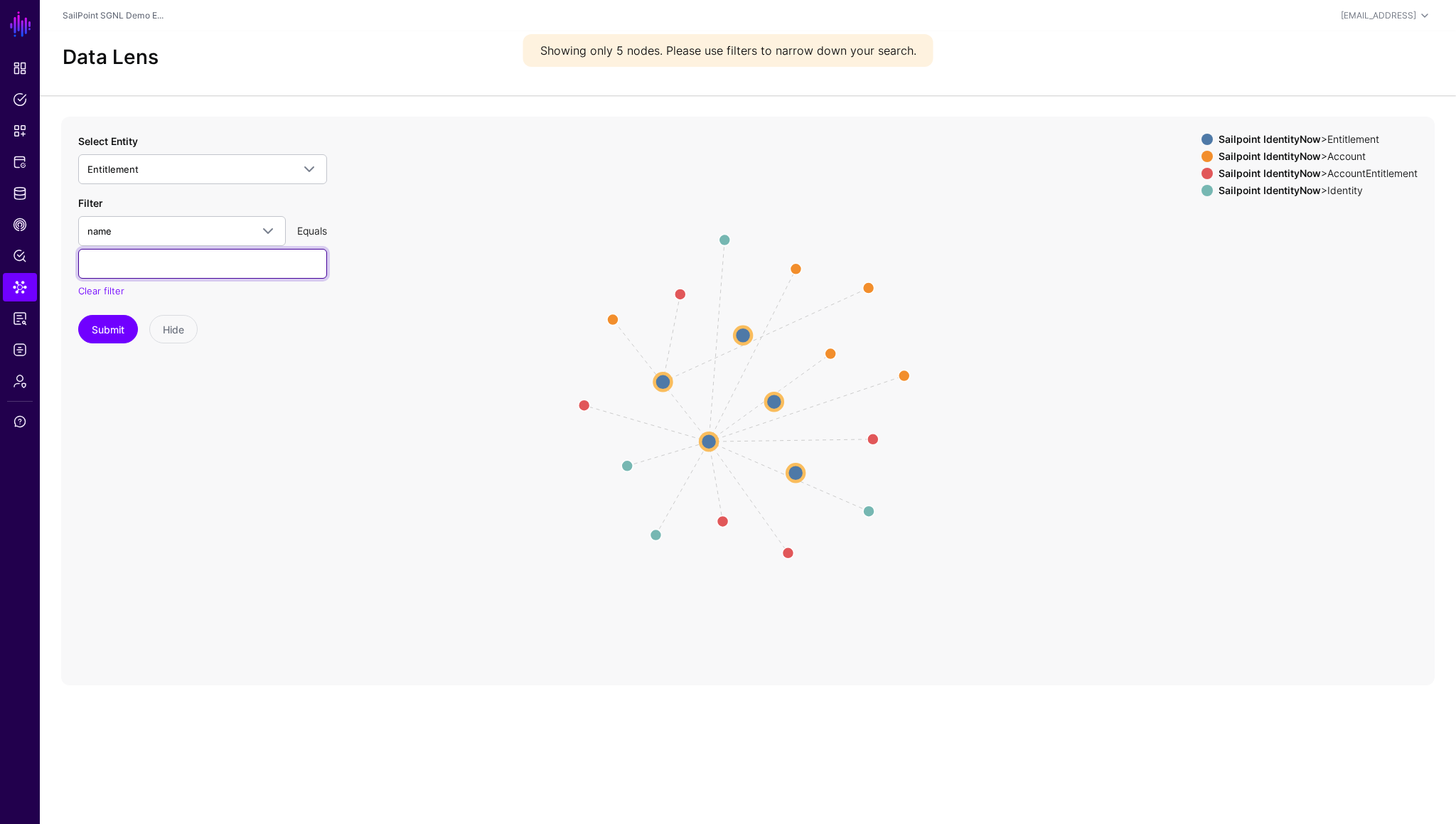
click at [157, 268] on input "text" at bounding box center [202, 263] width 249 height 30
type input "**********"
click at [106, 326] on button "Submit" at bounding box center [108, 328] width 60 height 28
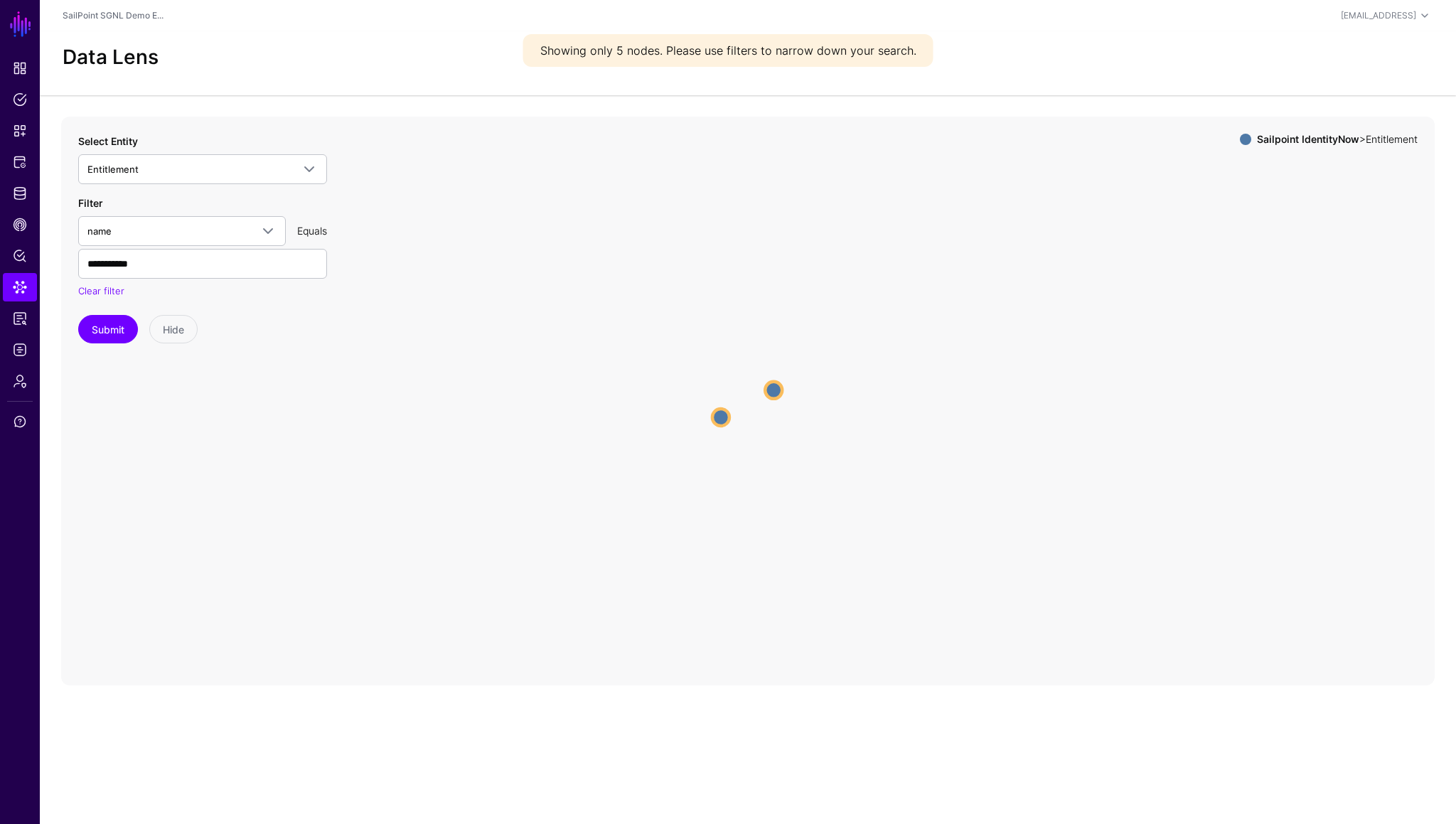
click at [773, 393] on circle at bounding box center [774, 389] width 17 height 17
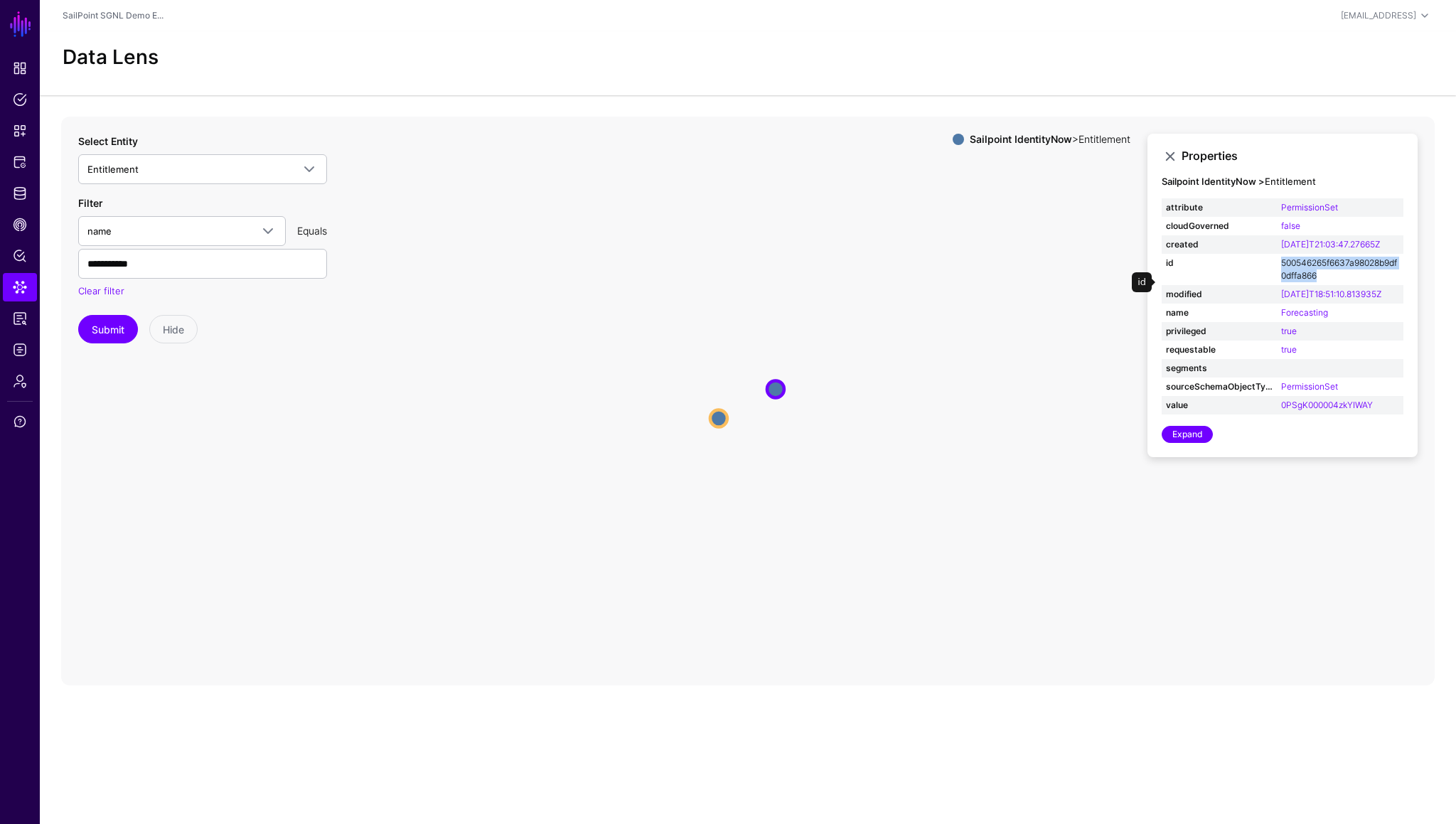
drag, startPoint x: 1280, startPoint y: 273, endPoint x: 1319, endPoint y: 287, distance: 41.4
click at [1319, 285] on td "500546265f6637a98028b9df0dffa866" at bounding box center [1341, 269] width 127 height 31
copy link "500546265f6637a98028b9df0dffa866"
click at [161, 183] on link "Entitlement" at bounding box center [202, 169] width 249 height 30
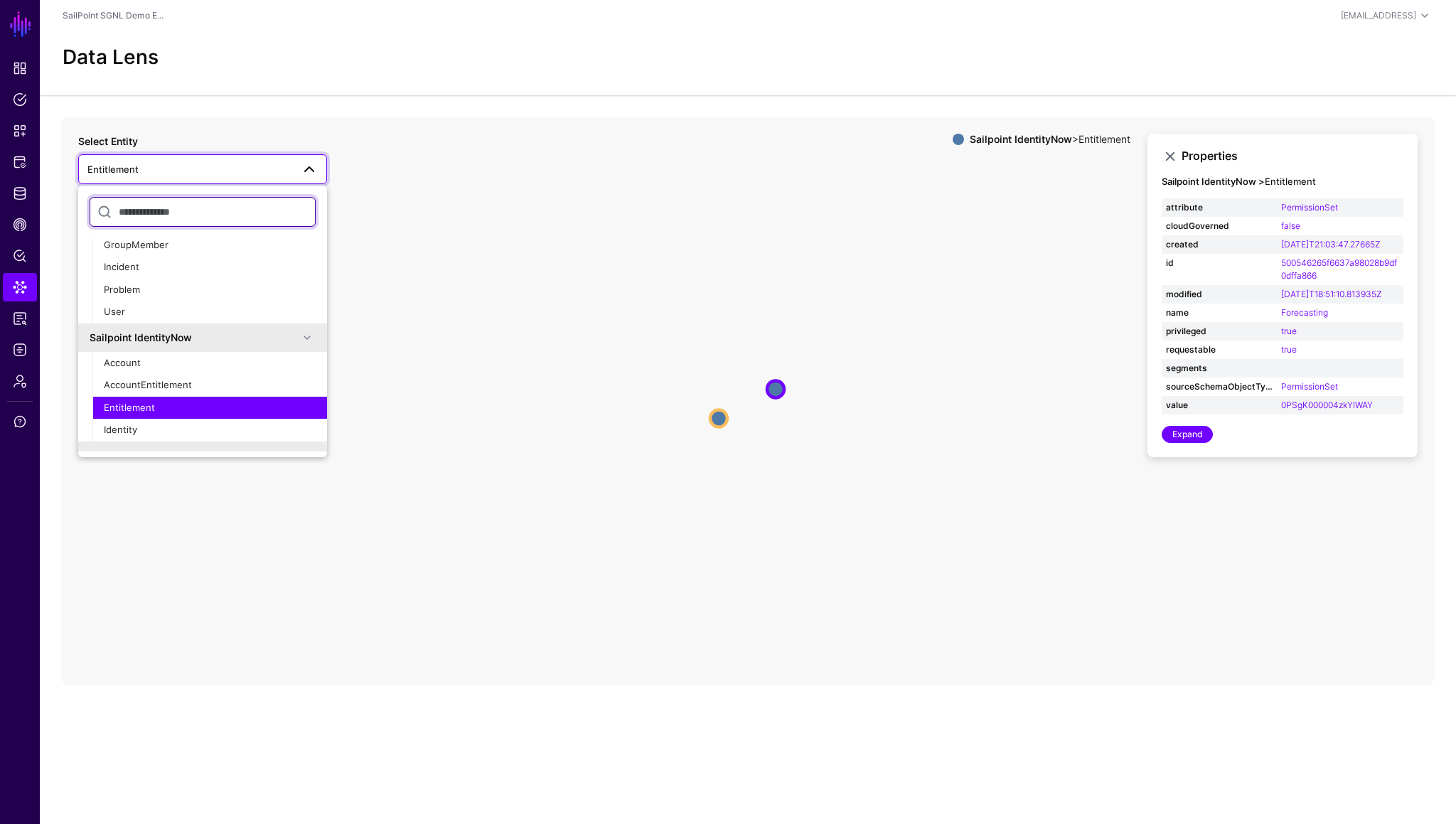
scroll to position [984, 0]
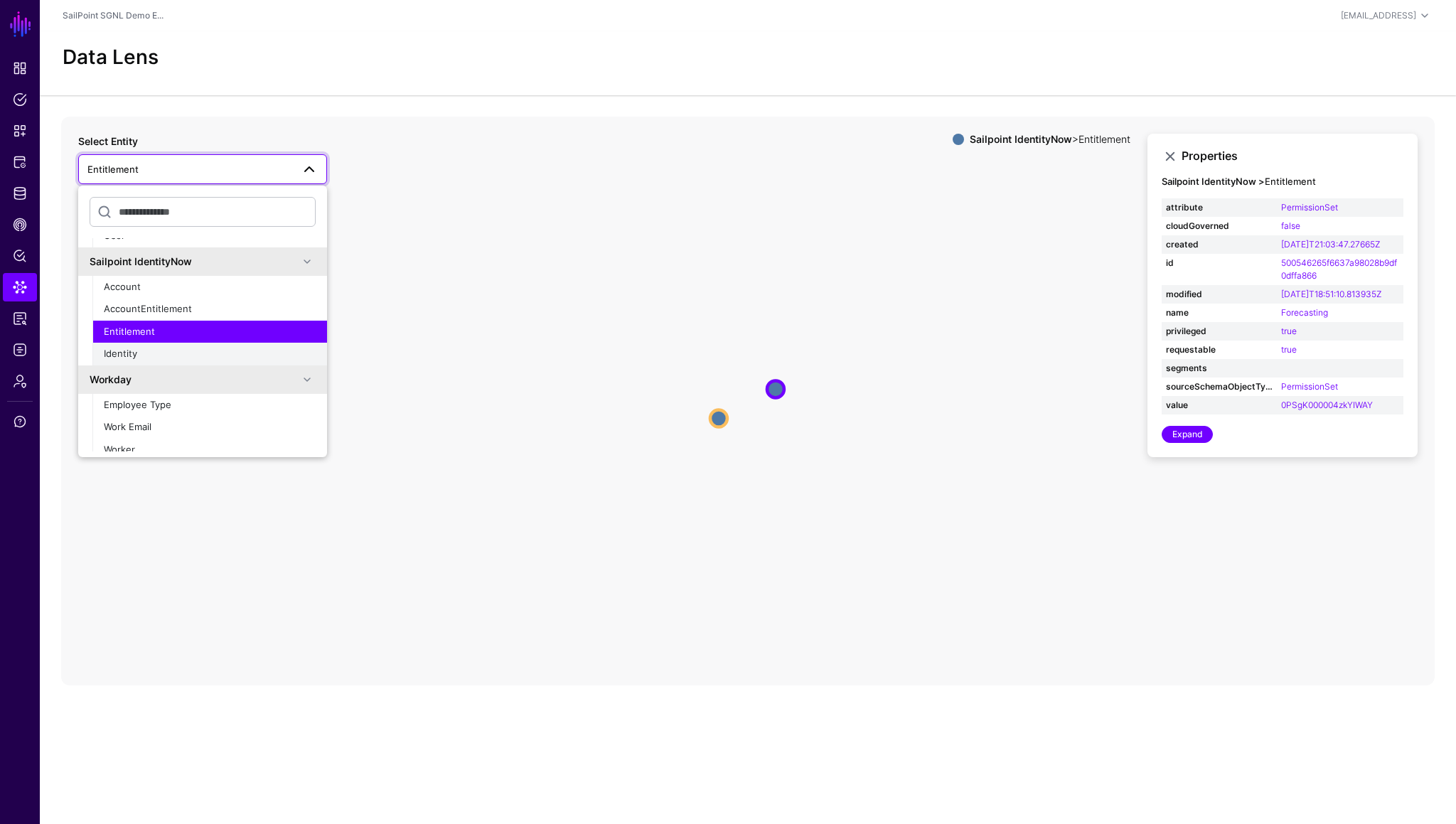
click at [150, 355] on div "Identity" at bounding box center [209, 354] width 212 height 15
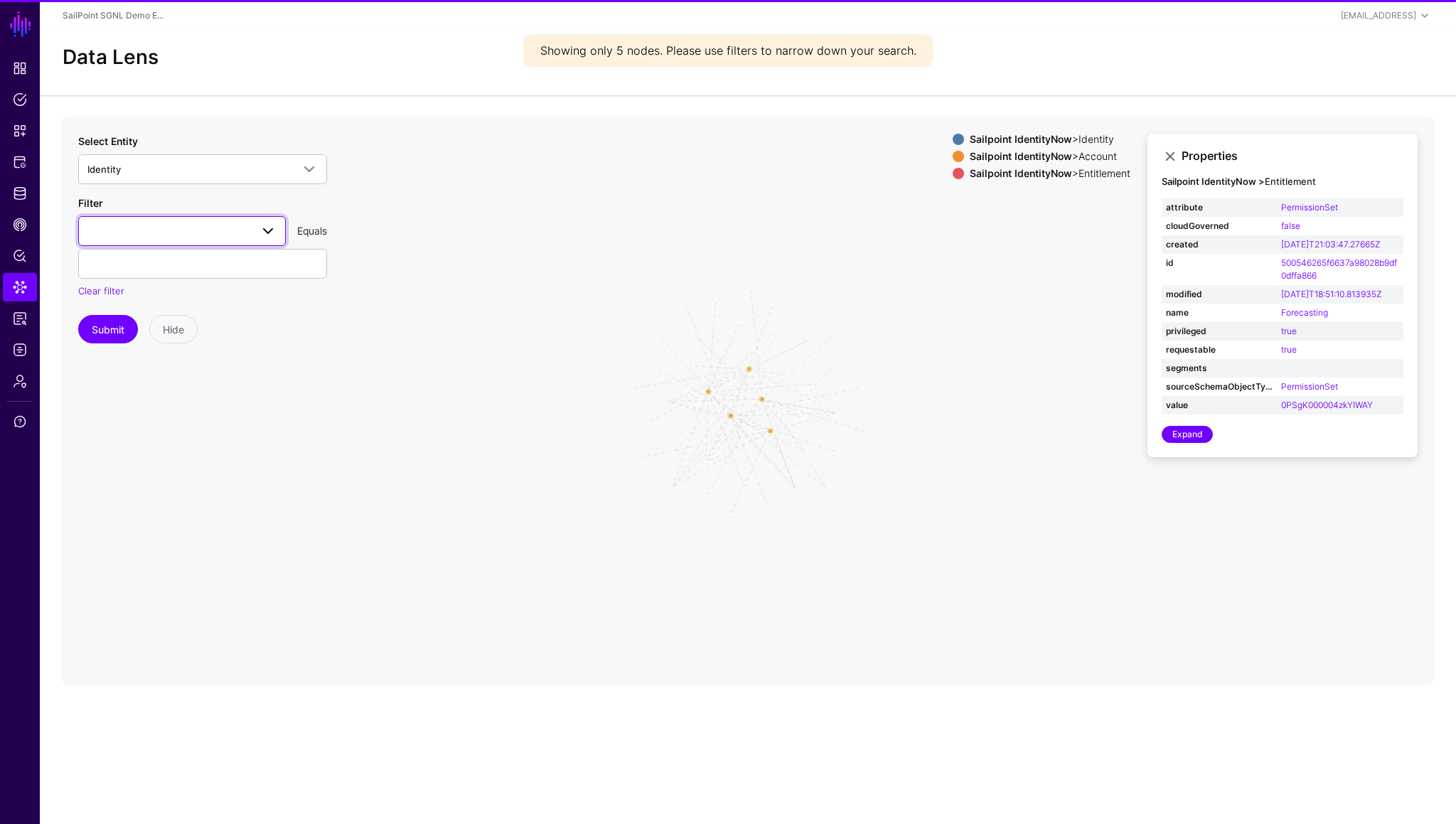
click at [180, 233] on span at bounding box center [182, 231] width 189 height 17
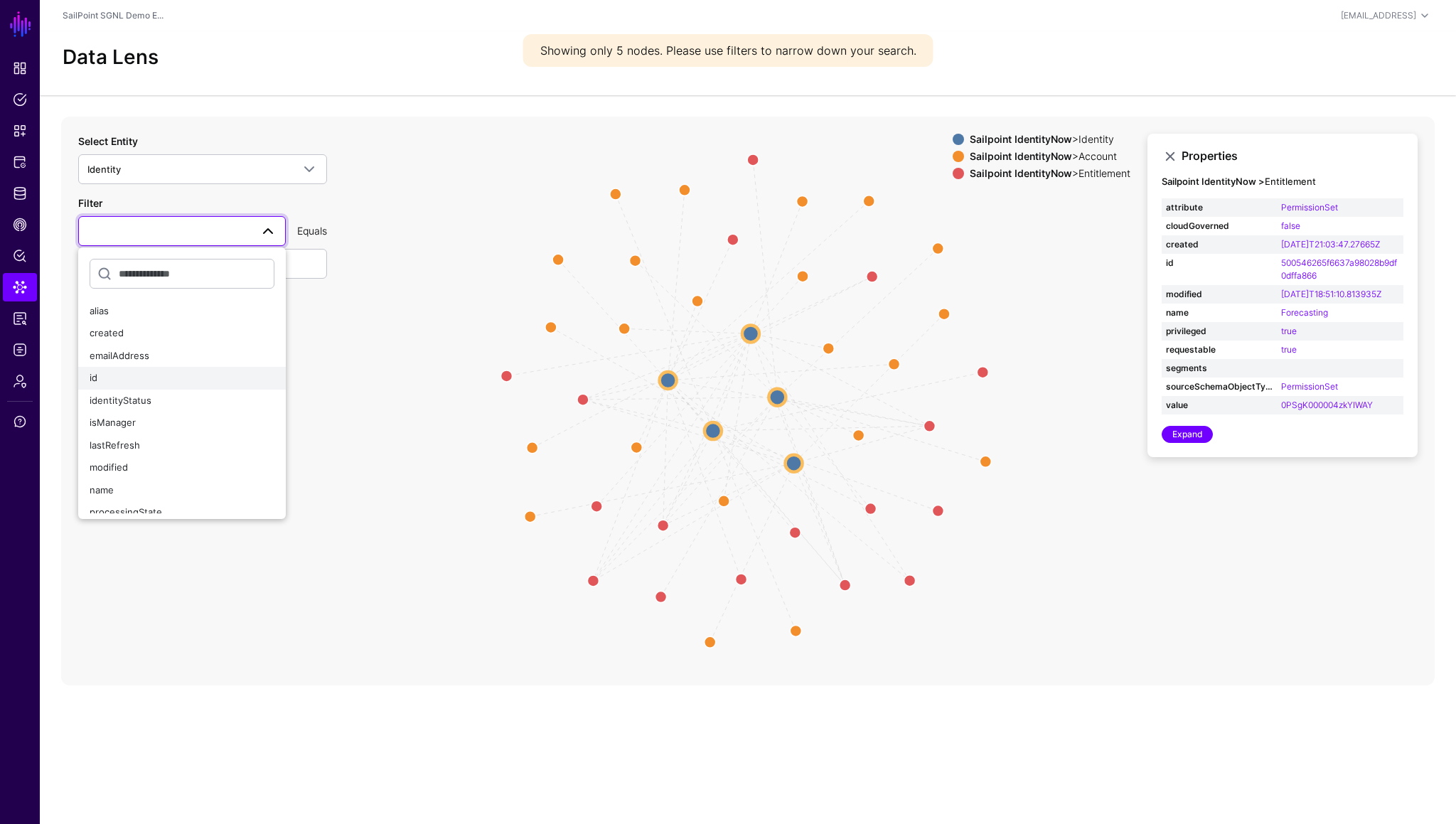
click at [109, 386] on button "id" at bounding box center [182, 378] width 208 height 23
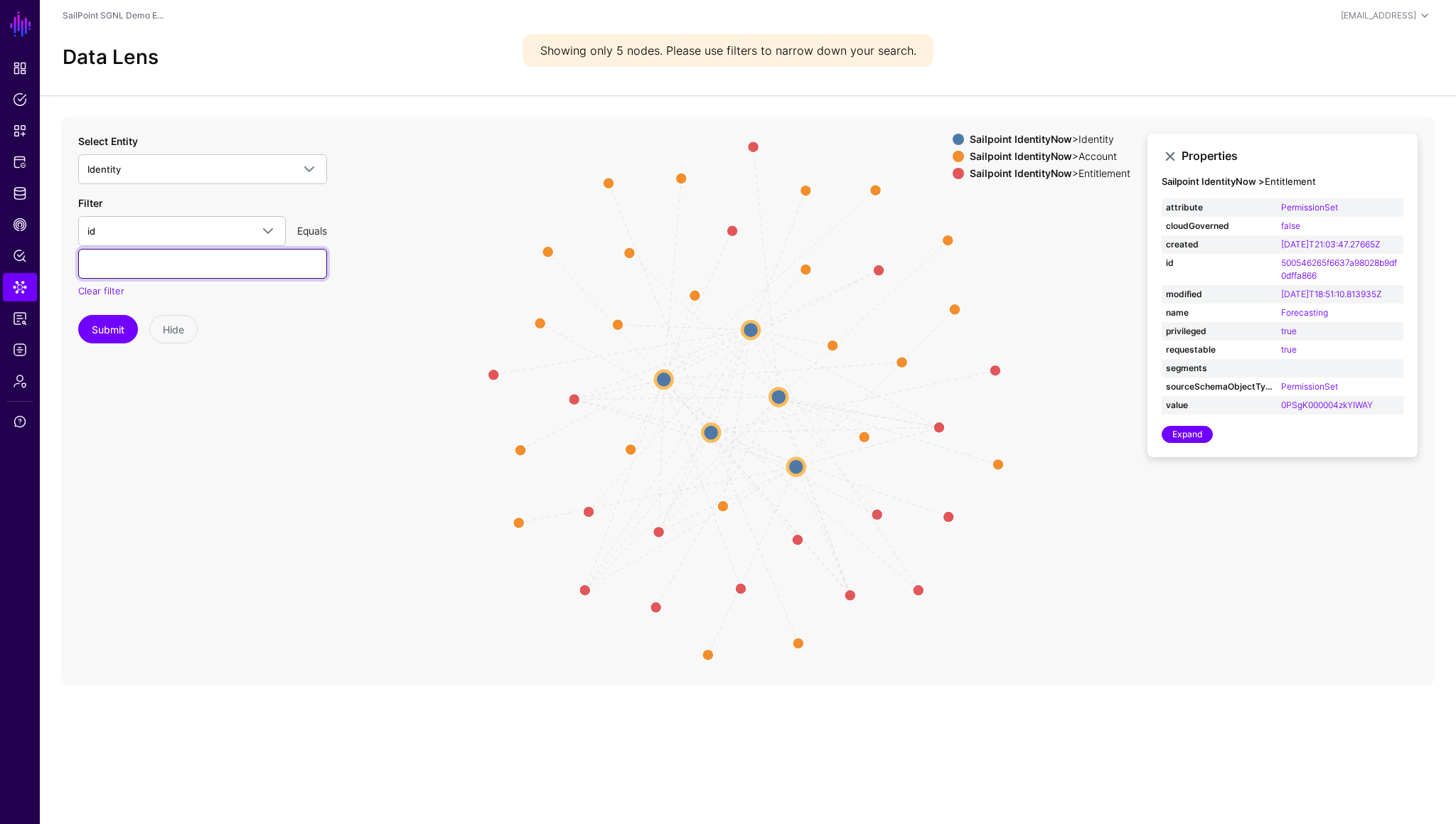
click at [166, 269] on input "text" at bounding box center [202, 263] width 249 height 30
paste input "**********"
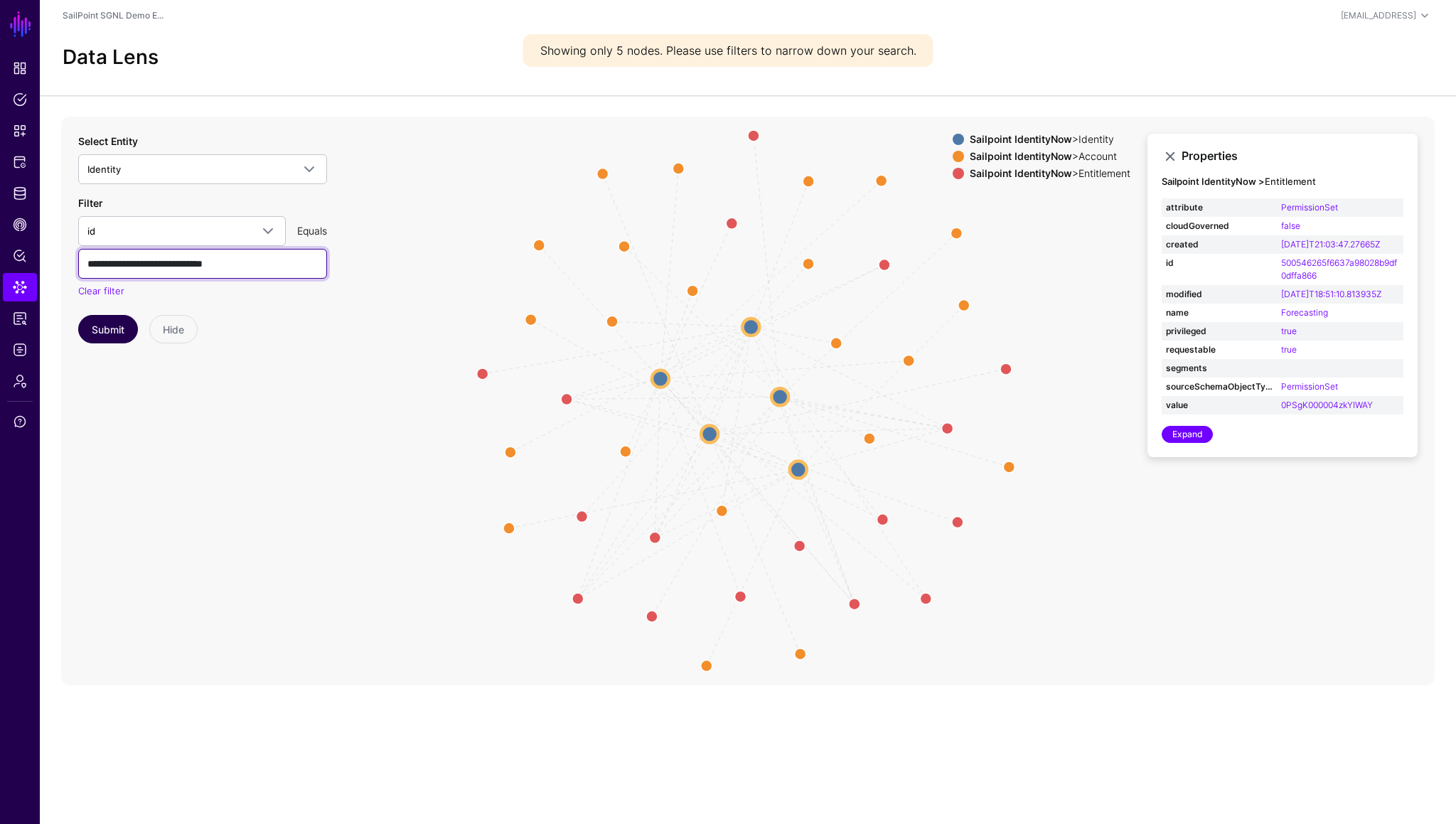
type input "**********"
click at [115, 337] on button "Submit" at bounding box center [108, 328] width 60 height 28
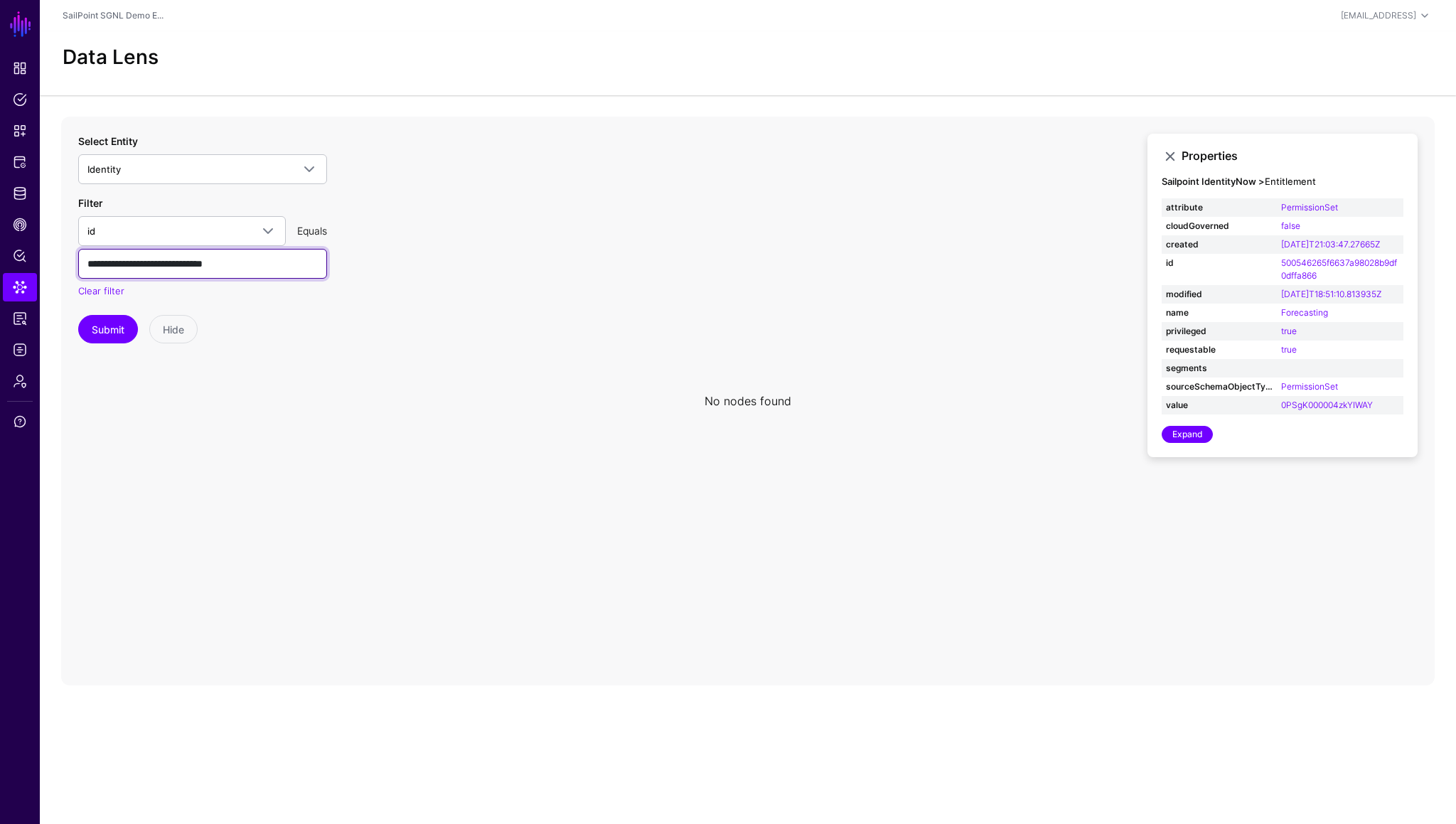
click at [202, 262] on input "**********" at bounding box center [202, 263] width 249 height 30
paste input "text"
type input "**********"
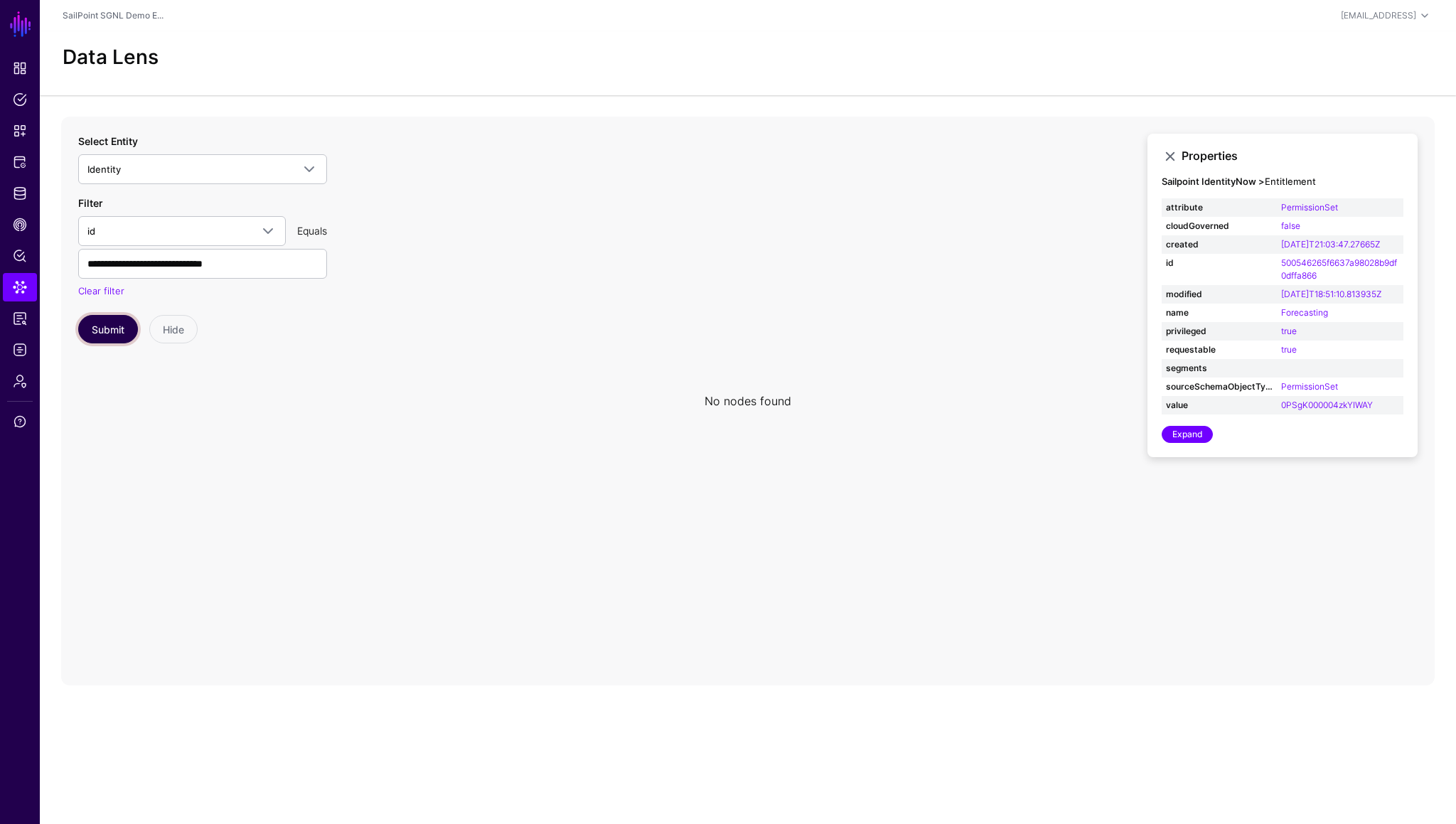
click at [126, 329] on button "Submit" at bounding box center [108, 328] width 60 height 28
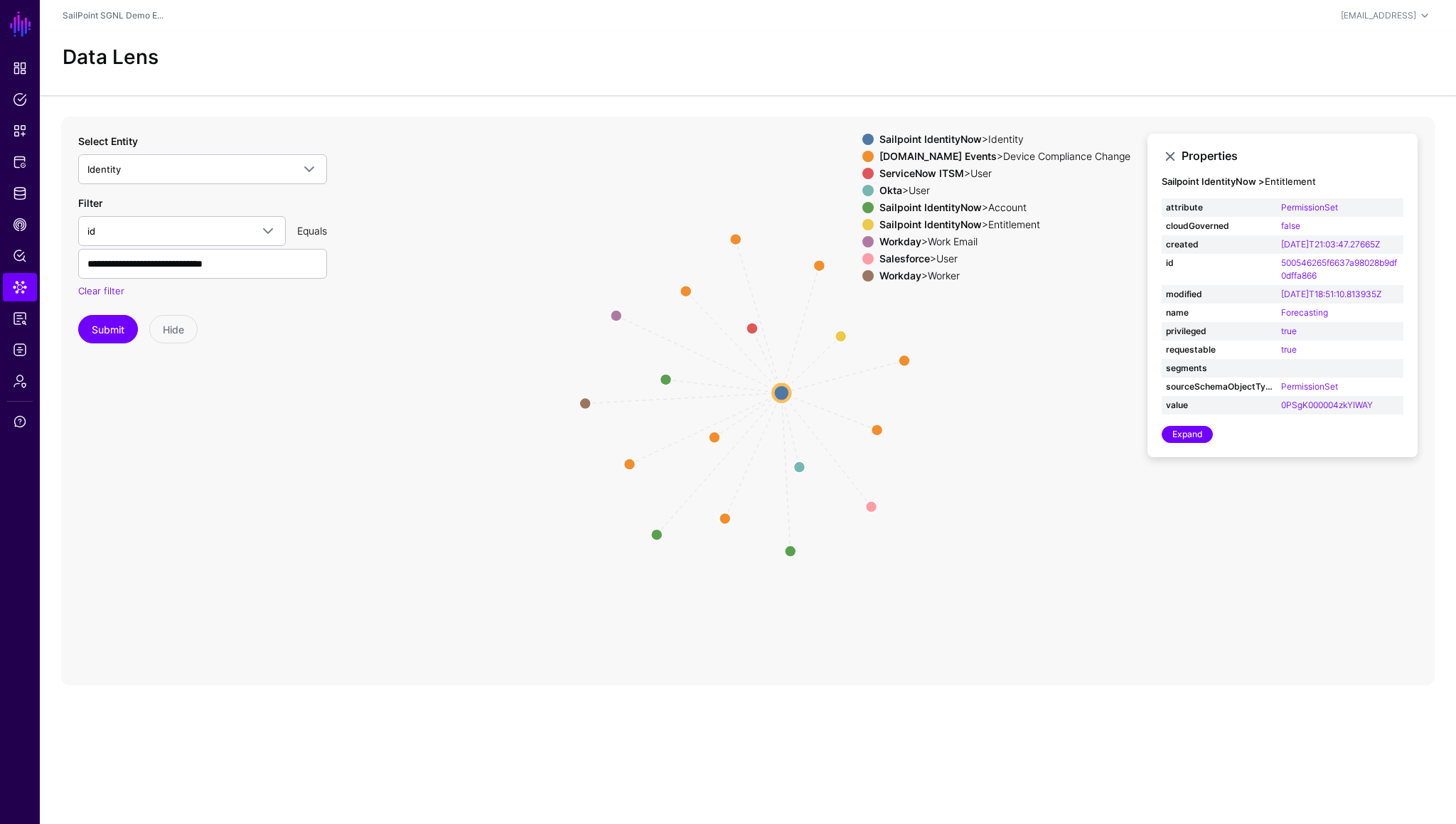
click at [921, 276] on strong "Workday" at bounding box center [900, 276] width 42 height 12
click at [586, 402] on circle at bounding box center [585, 403] width 23 height 23
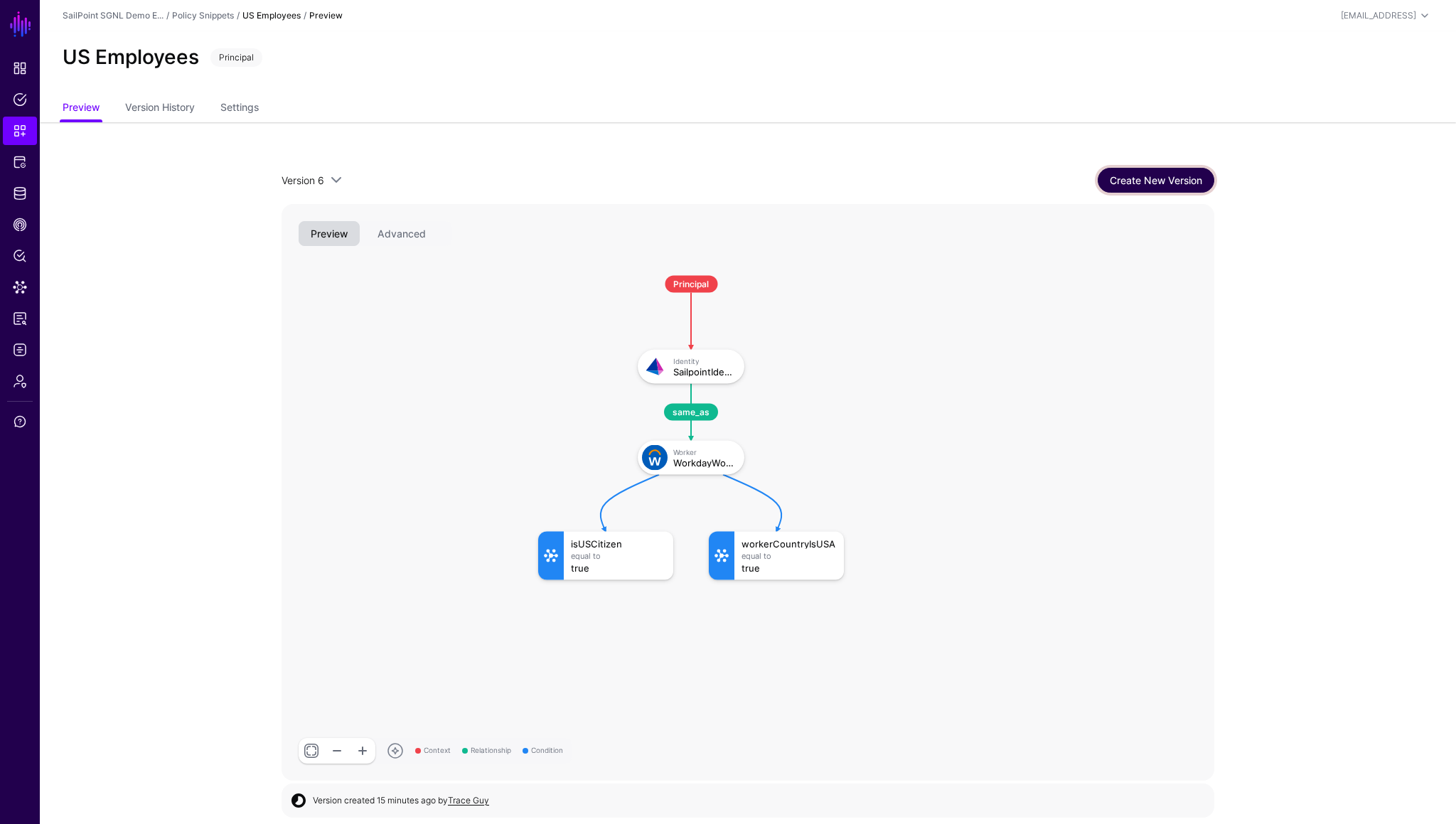
click at [1147, 186] on link "Create New Version" at bounding box center [1156, 180] width 117 height 25
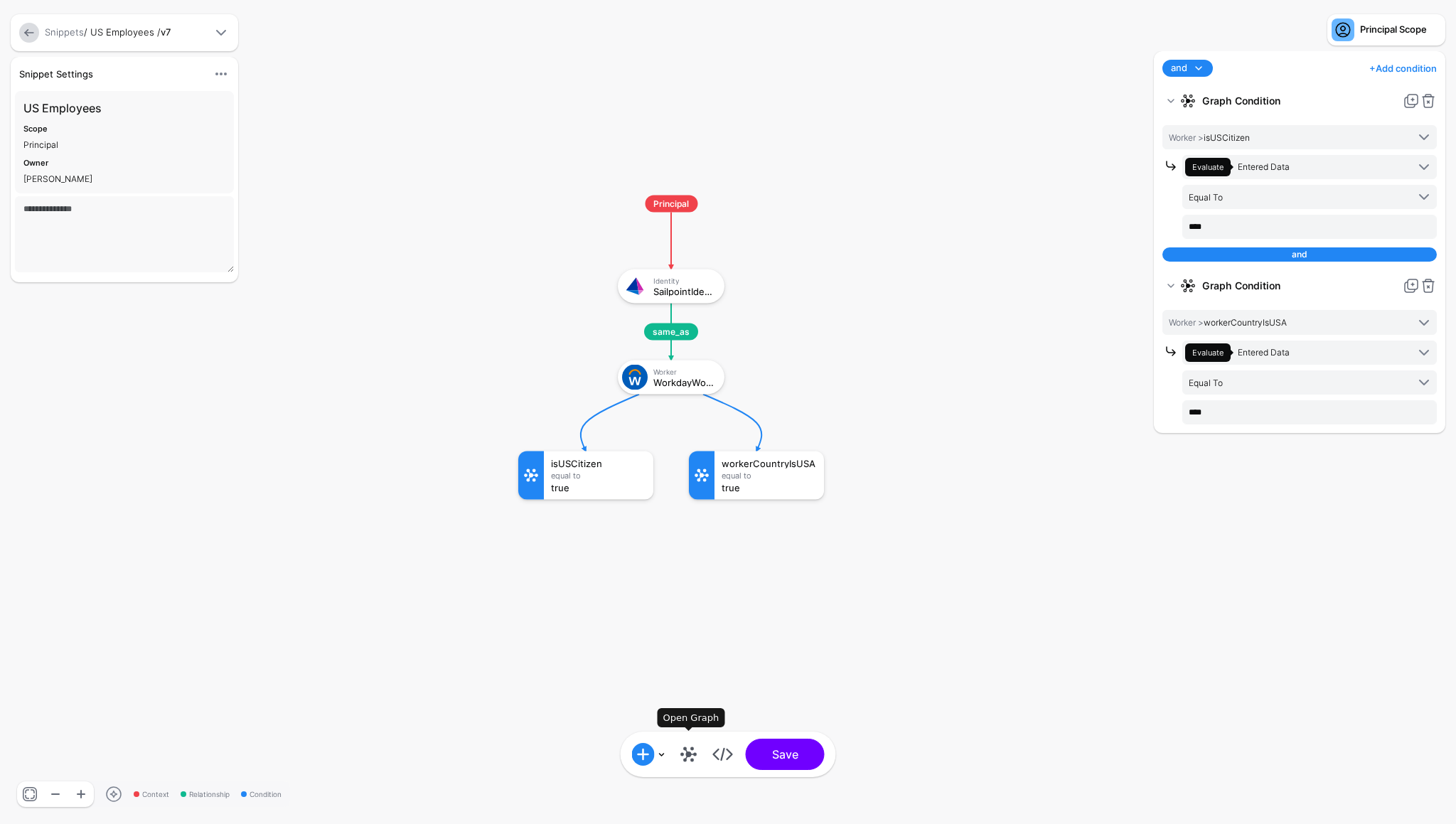
click at [687, 751] on link at bounding box center [689, 755] width 23 height 23
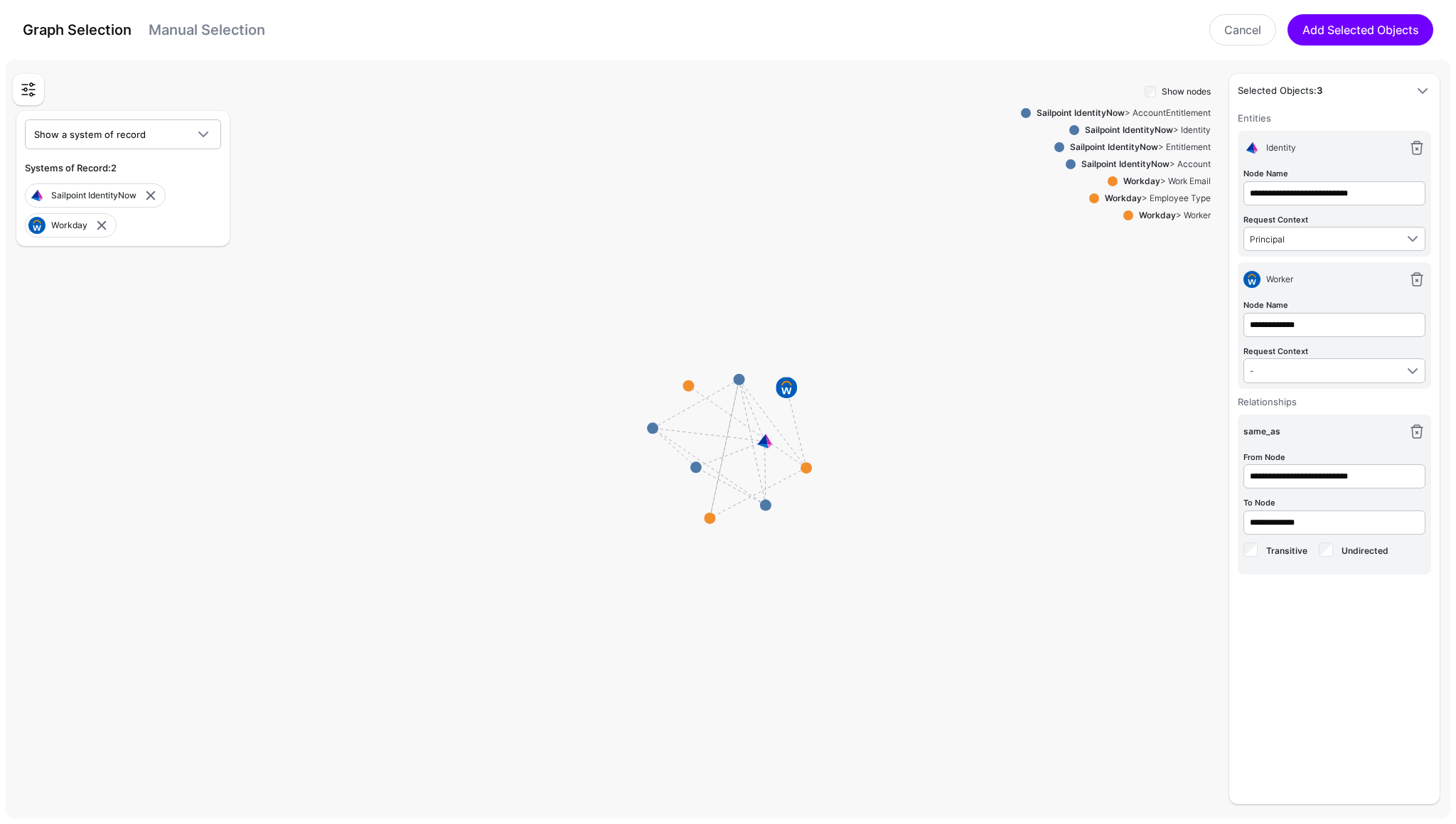
click at [202, 40] on div "Graph Selection Manual Selection" at bounding box center [144, 30] width 242 height 23
click at [200, 35] on link "Manual Selection" at bounding box center [207, 30] width 117 height 17
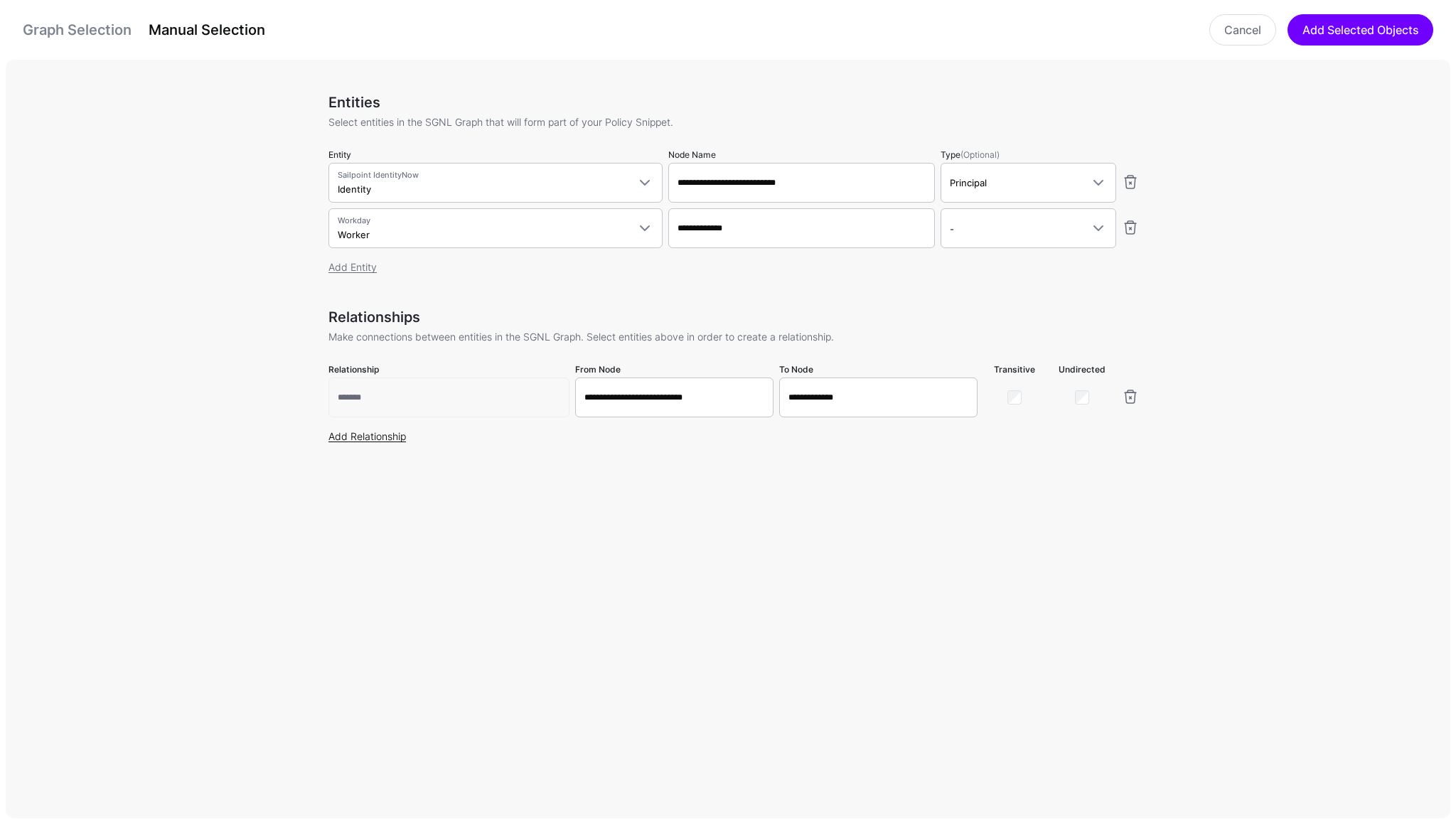
click at [382, 437] on link "Add Relationship" at bounding box center [367, 436] width 77 height 12
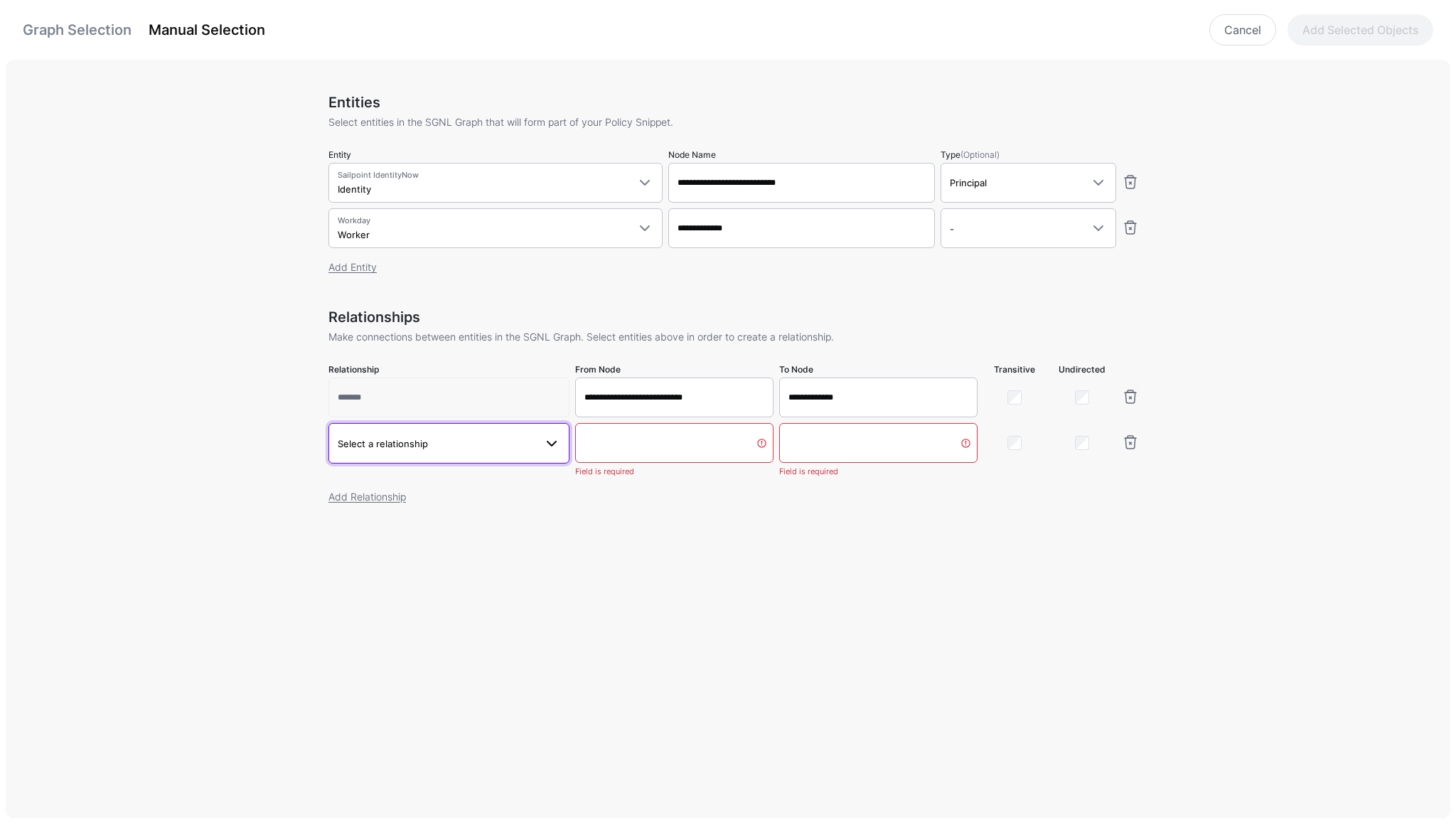
click at [416, 440] on span "Select a relationship" at bounding box center [383, 443] width 90 height 11
click at [406, 533] on span "Same as user Workday - SailPoint Worker.primaryEmail - Identity.emailAddress" at bounding box center [449, 538] width 218 height 34
type input "**********"
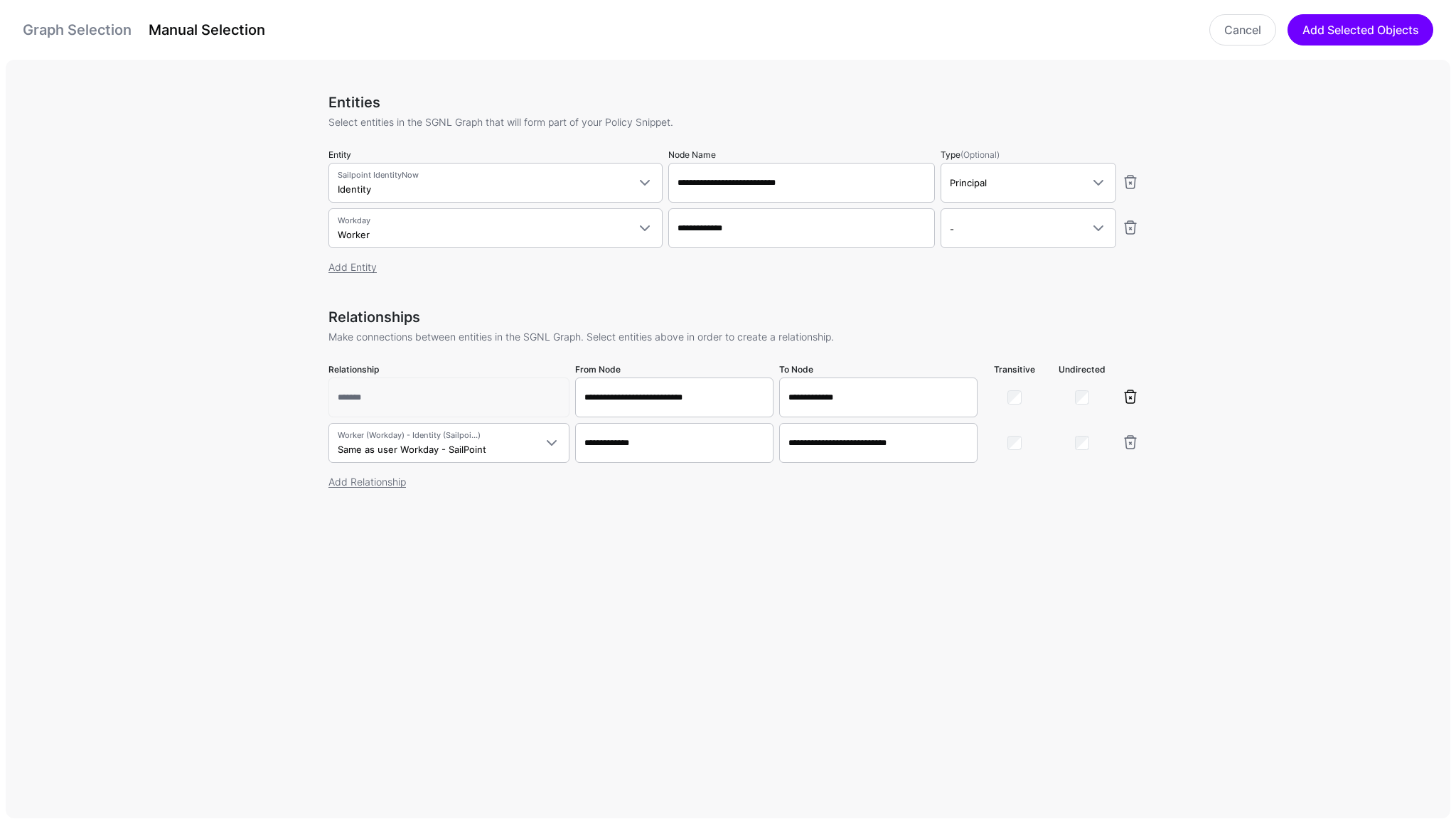
click at [1133, 396] on link at bounding box center [1131, 396] width 17 height 17
type input "**********"
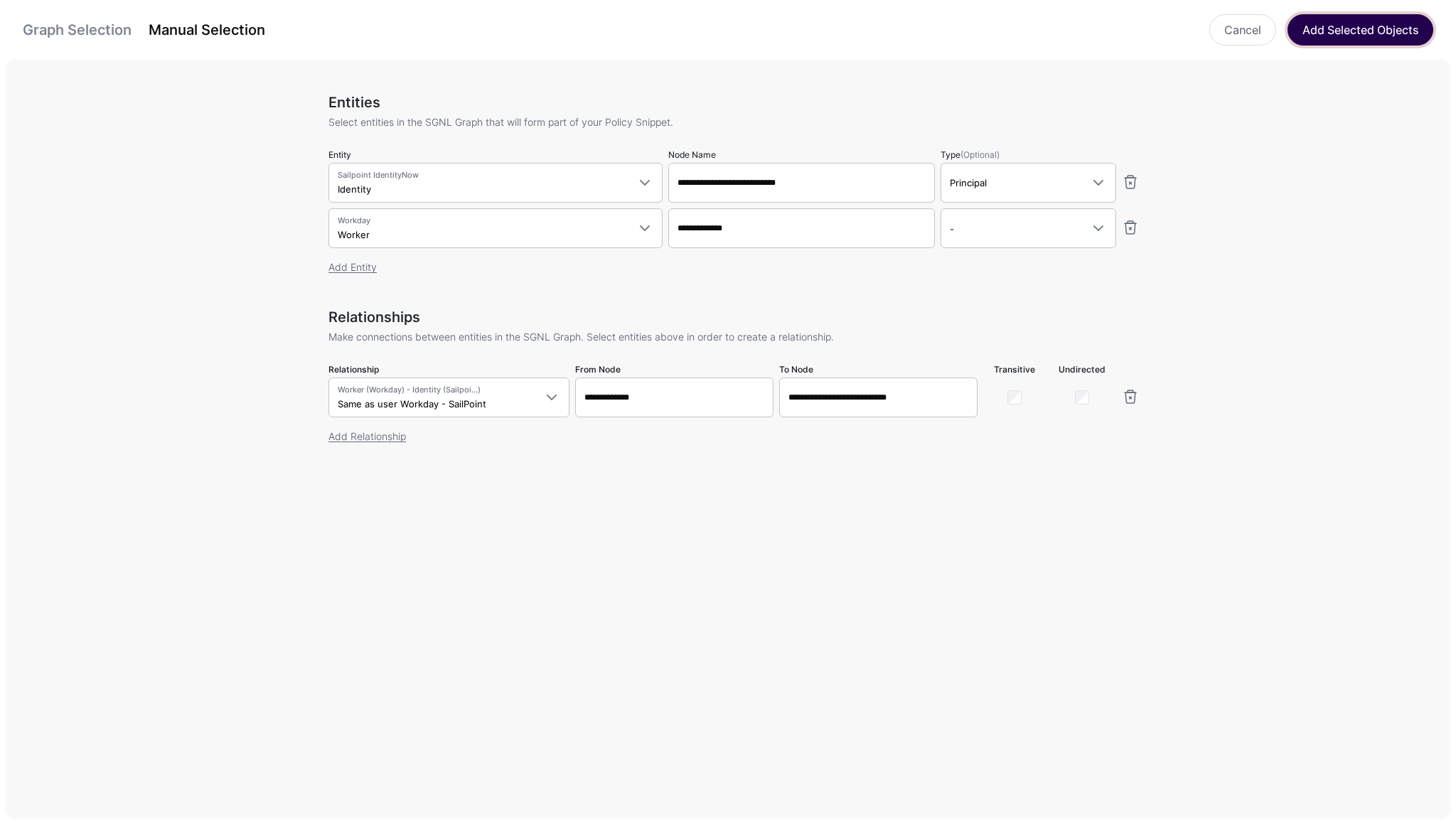
click at [1328, 29] on button "Add Selected Objects" at bounding box center [1361, 30] width 146 height 31
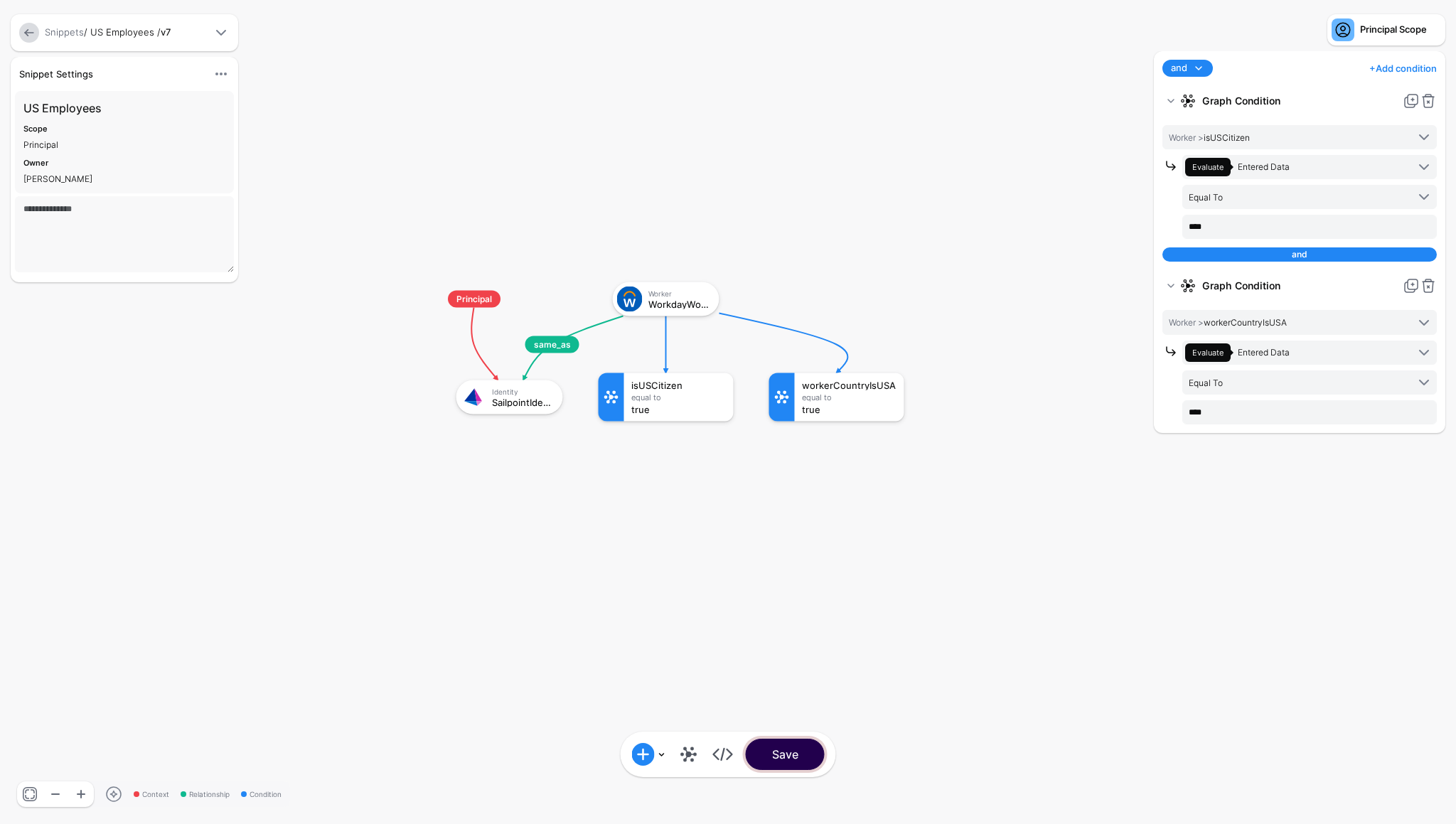
click at [811, 745] on button "Save" at bounding box center [785, 754] width 79 height 31
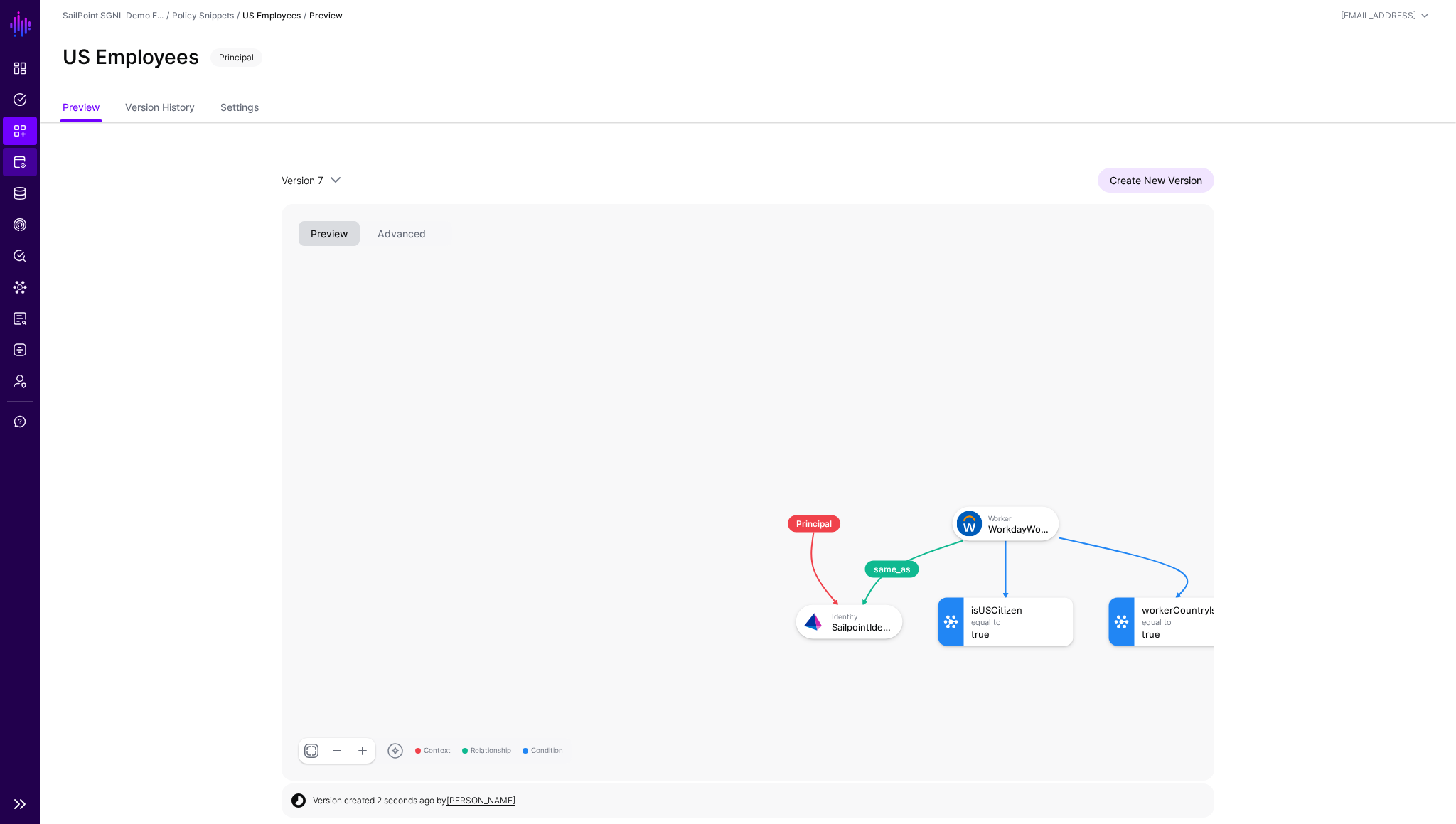
click at [18, 166] on span "Protected Systems" at bounding box center [20, 162] width 15 height 15
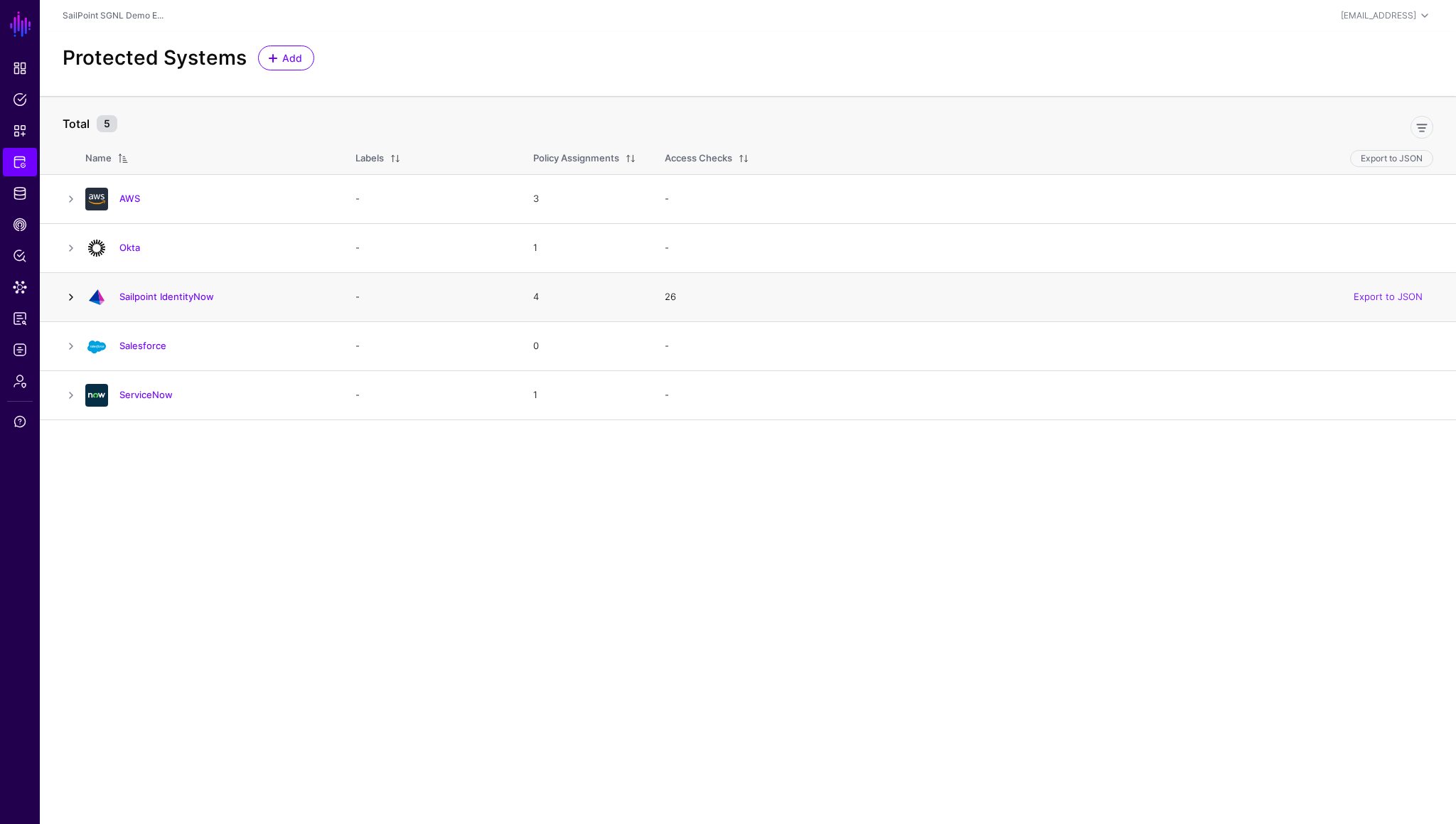
click at [68, 292] on link at bounding box center [71, 297] width 17 height 17
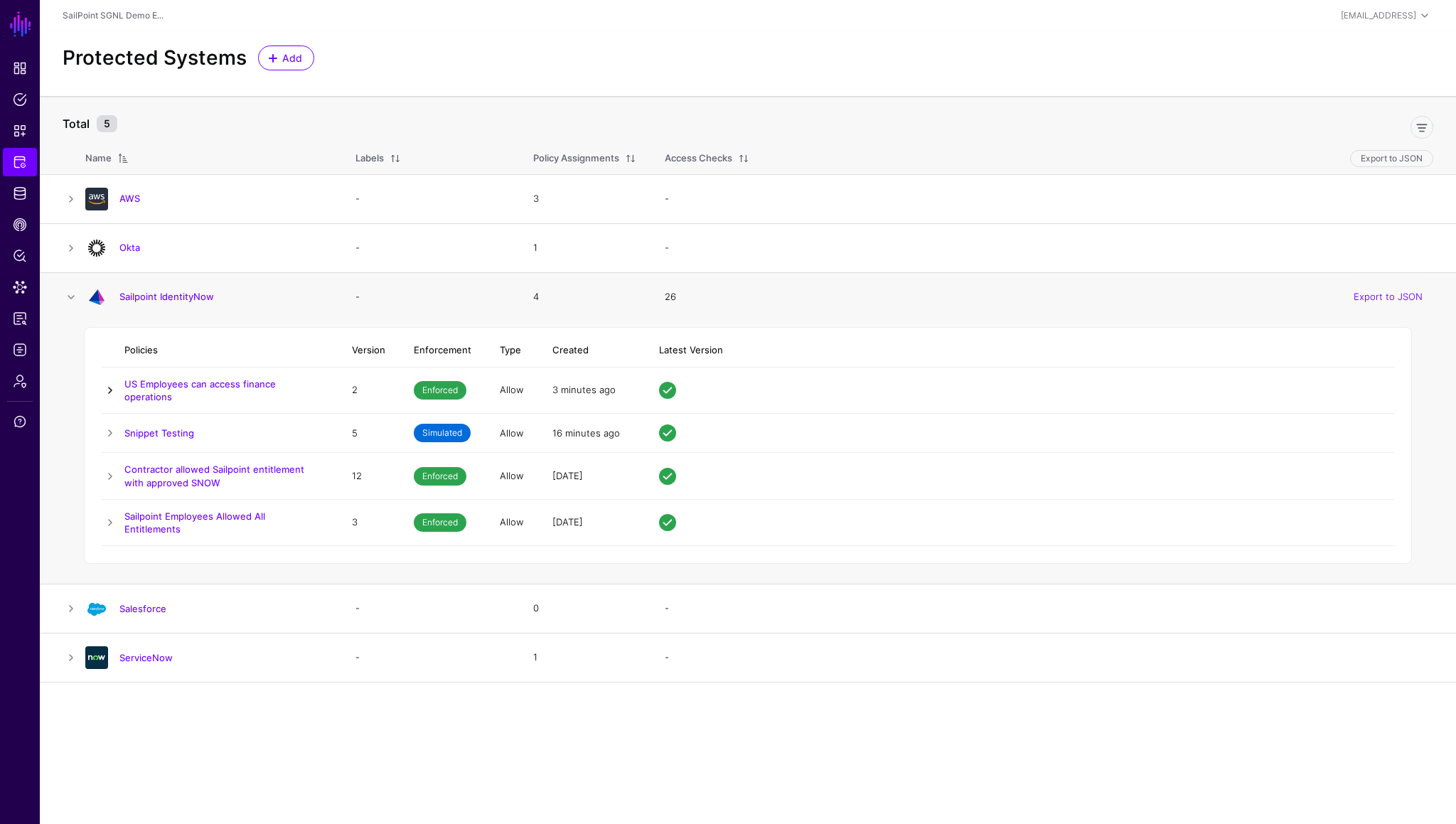
click at [108, 386] on link at bounding box center [110, 390] width 17 height 17
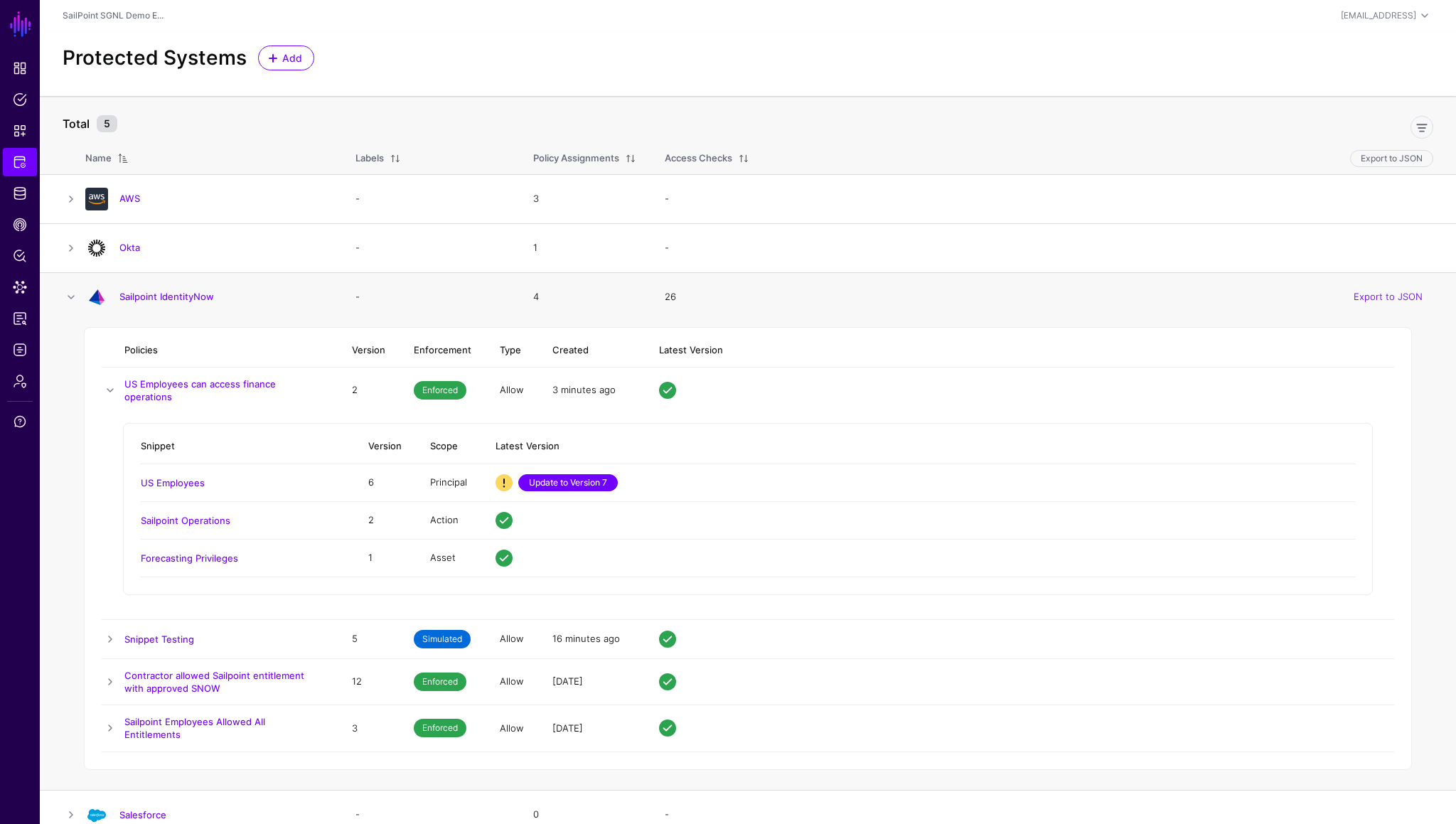
click at [536, 474] on link "Update to Version 7" at bounding box center [568, 483] width 99 height 17
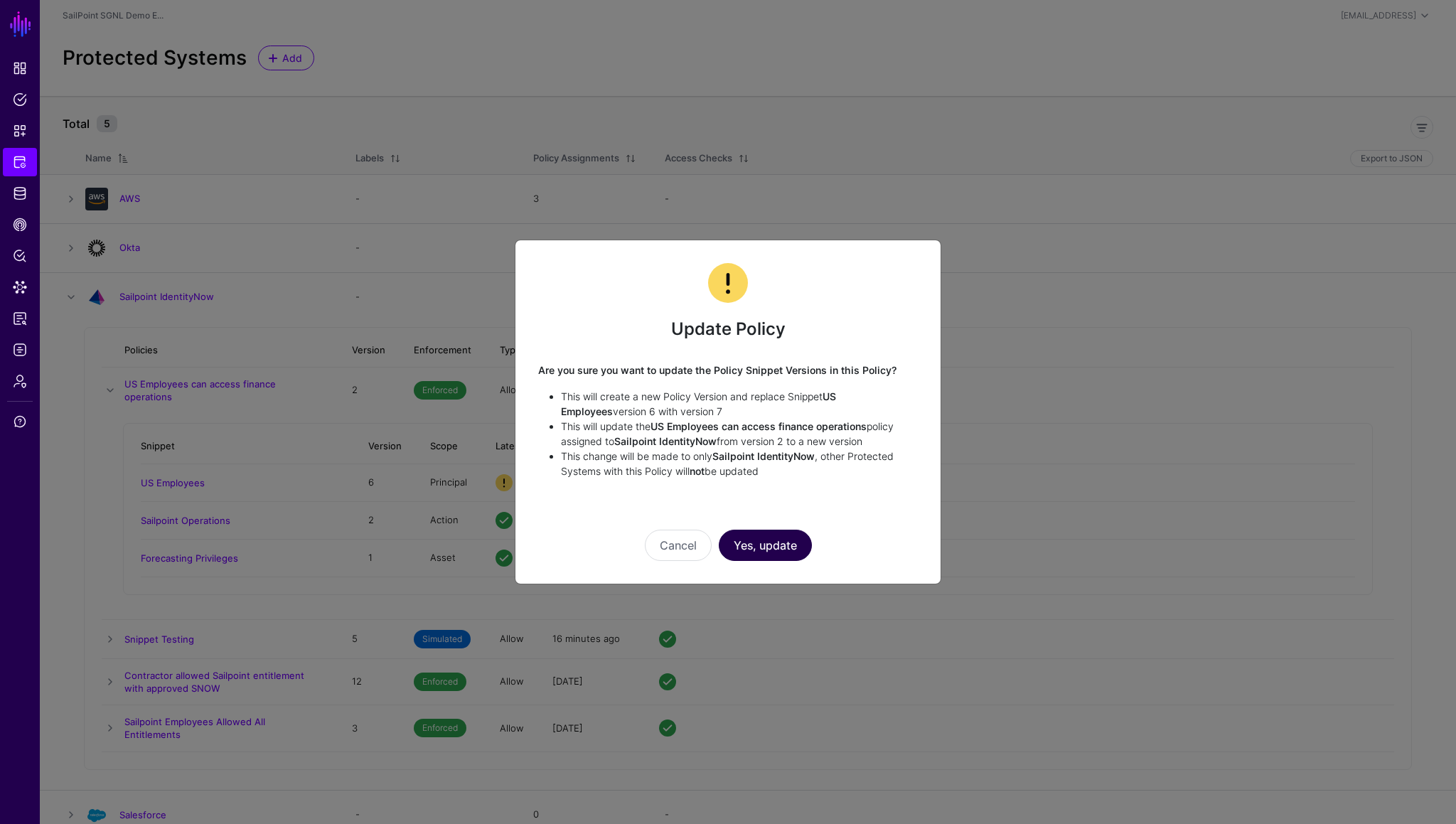
click at [760, 548] on button "Yes, update" at bounding box center [765, 545] width 93 height 31
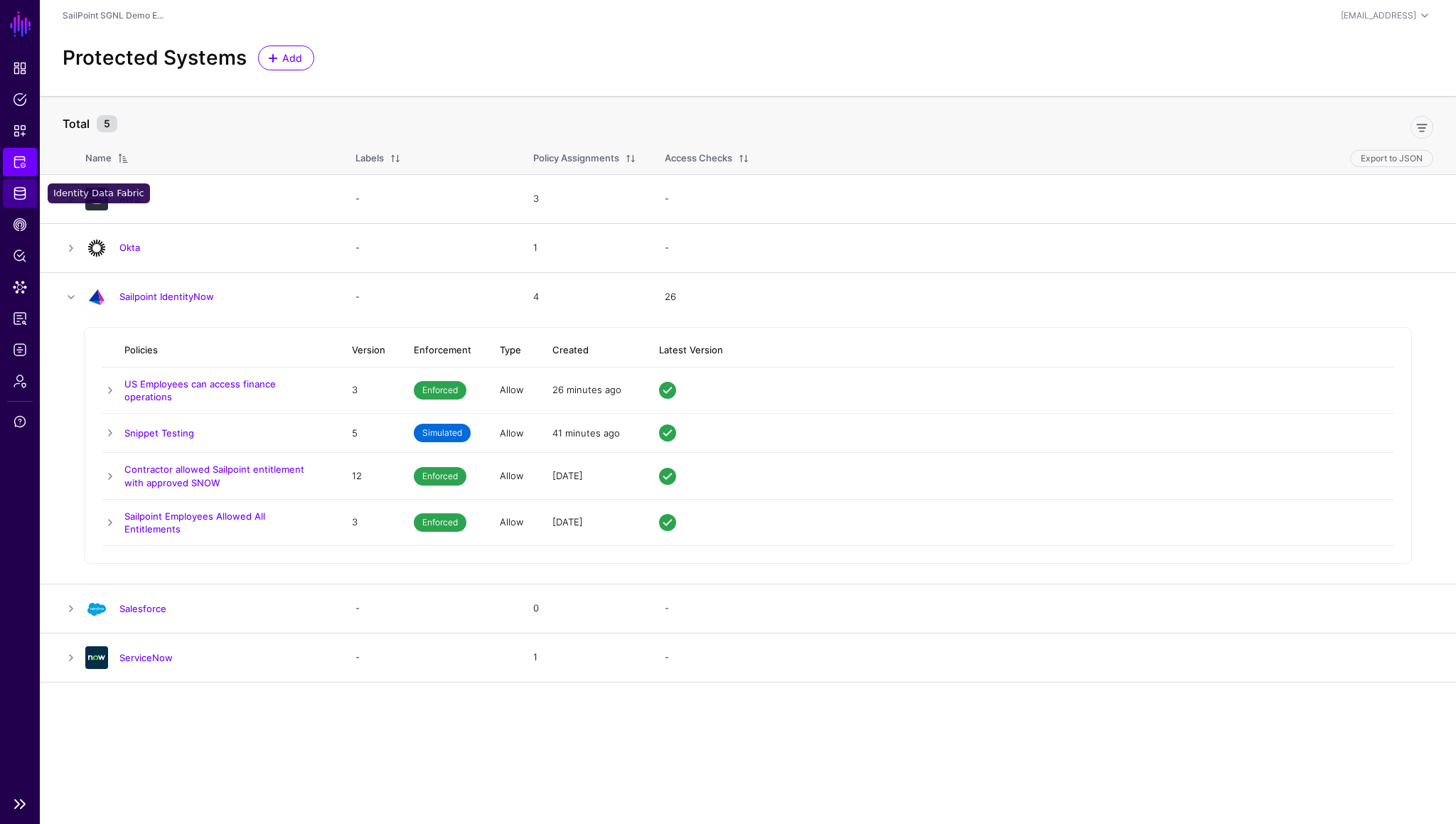
click at [21, 192] on span "Identity Data Fabric" at bounding box center [20, 193] width 15 height 15
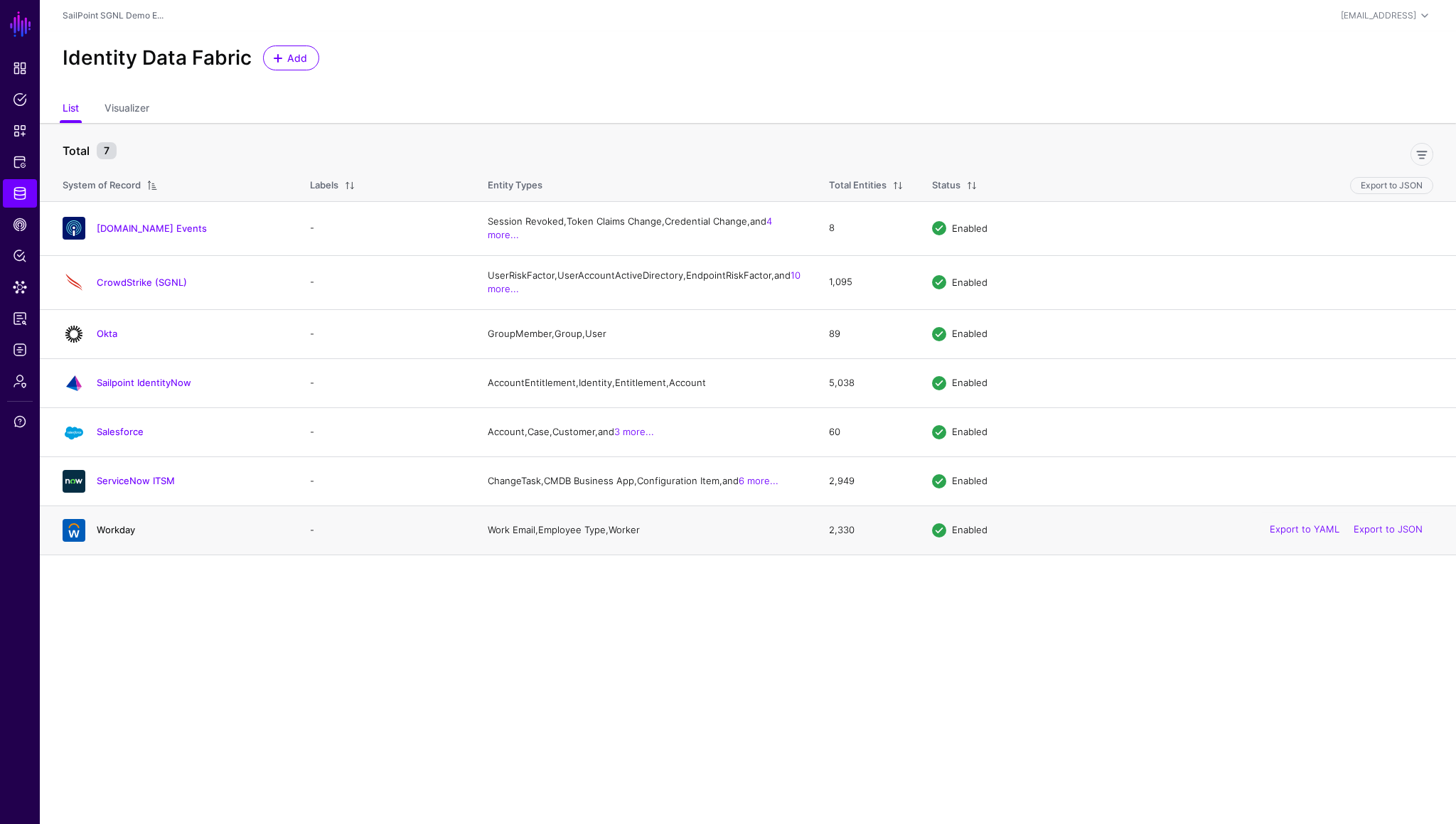
click at [124, 535] on link "Workday" at bounding box center [116, 529] width 38 height 11
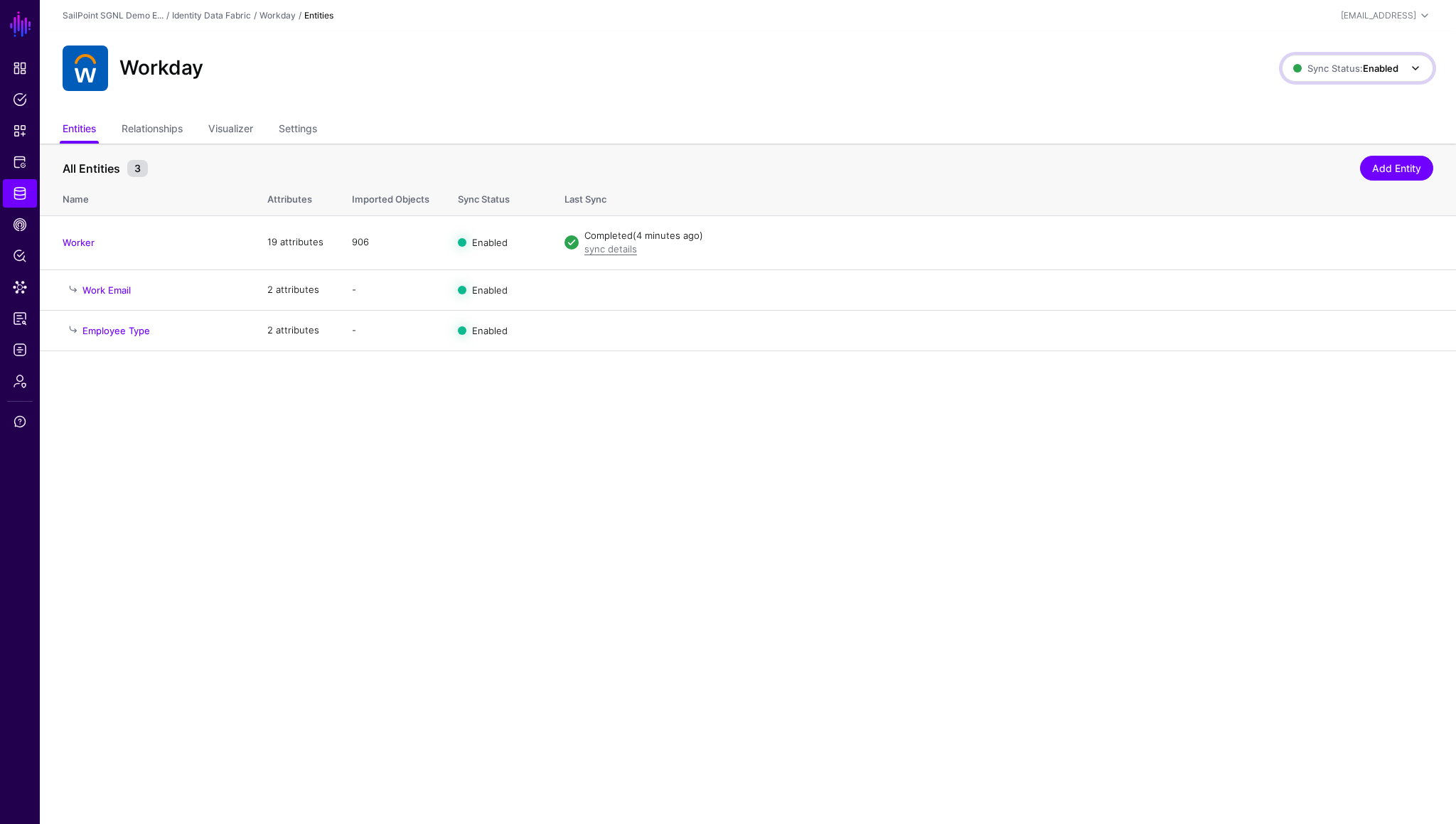
click at [1373, 68] on strong "Enabled" at bounding box center [1380, 68] width 36 height 11
click at [1309, 176] on span "Syncing inactive for all configured entities" at bounding box center [1350, 178] width 145 height 24
click at [1335, 66] on span "Sync Status: Disabled" at bounding box center [1344, 68] width 108 height 11
click at [1306, 119] on span "Syncing active for all configured entities that are enabled" at bounding box center [1348, 123] width 147 height 24
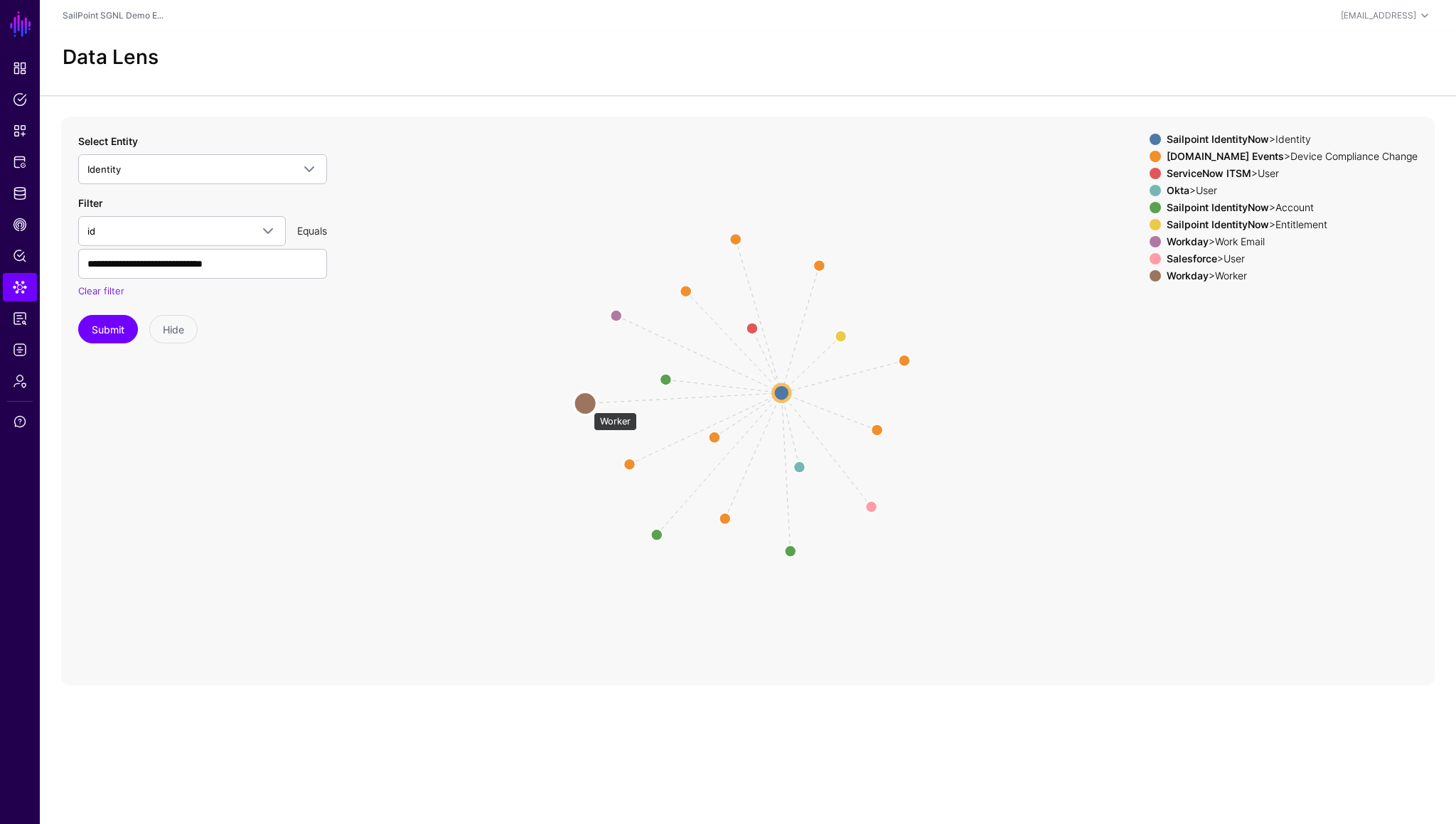
click at [584, 406] on circle at bounding box center [585, 403] width 23 height 23
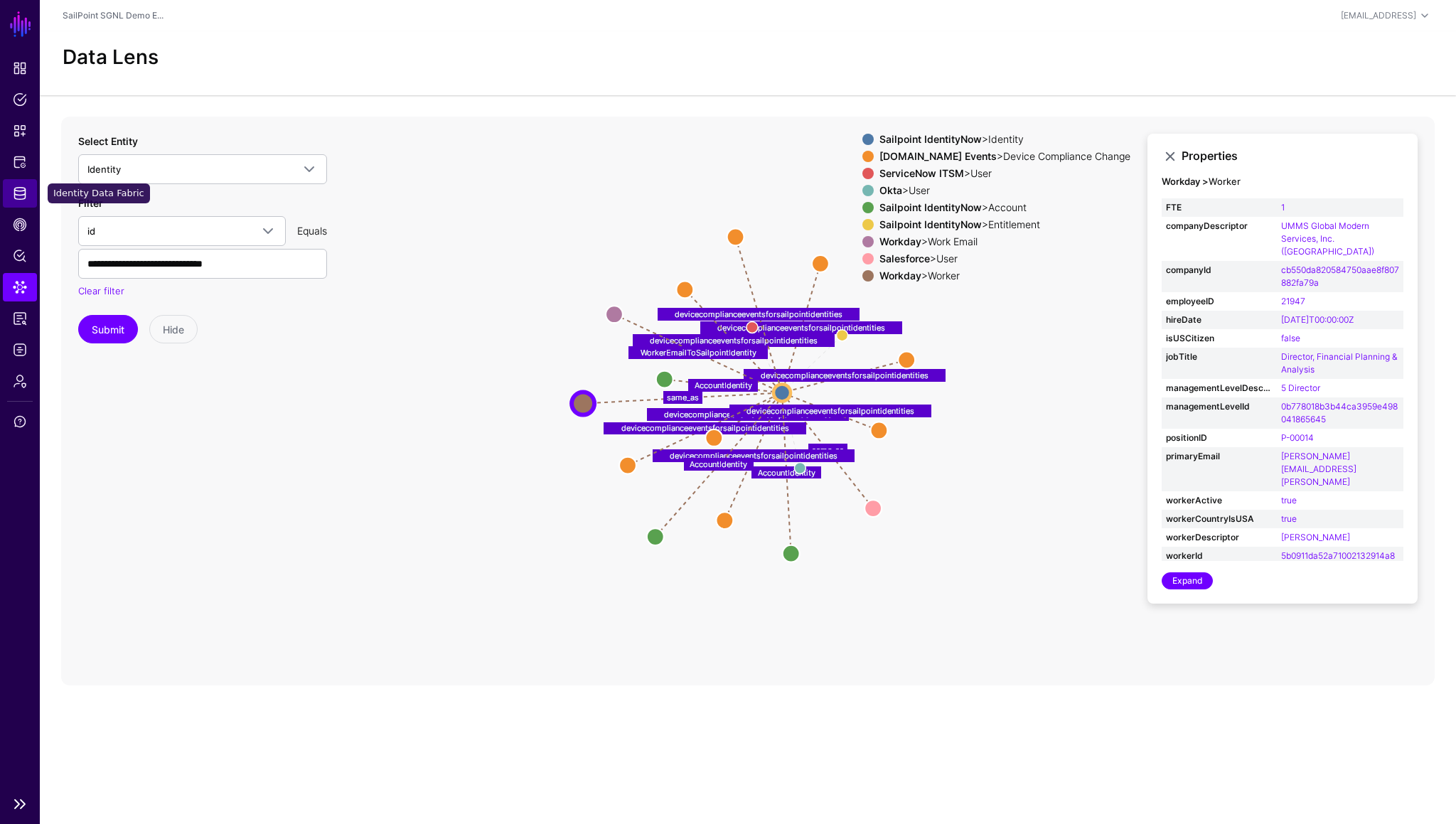
click at [19, 192] on span "Identity Data Fabric" at bounding box center [20, 193] width 15 height 15
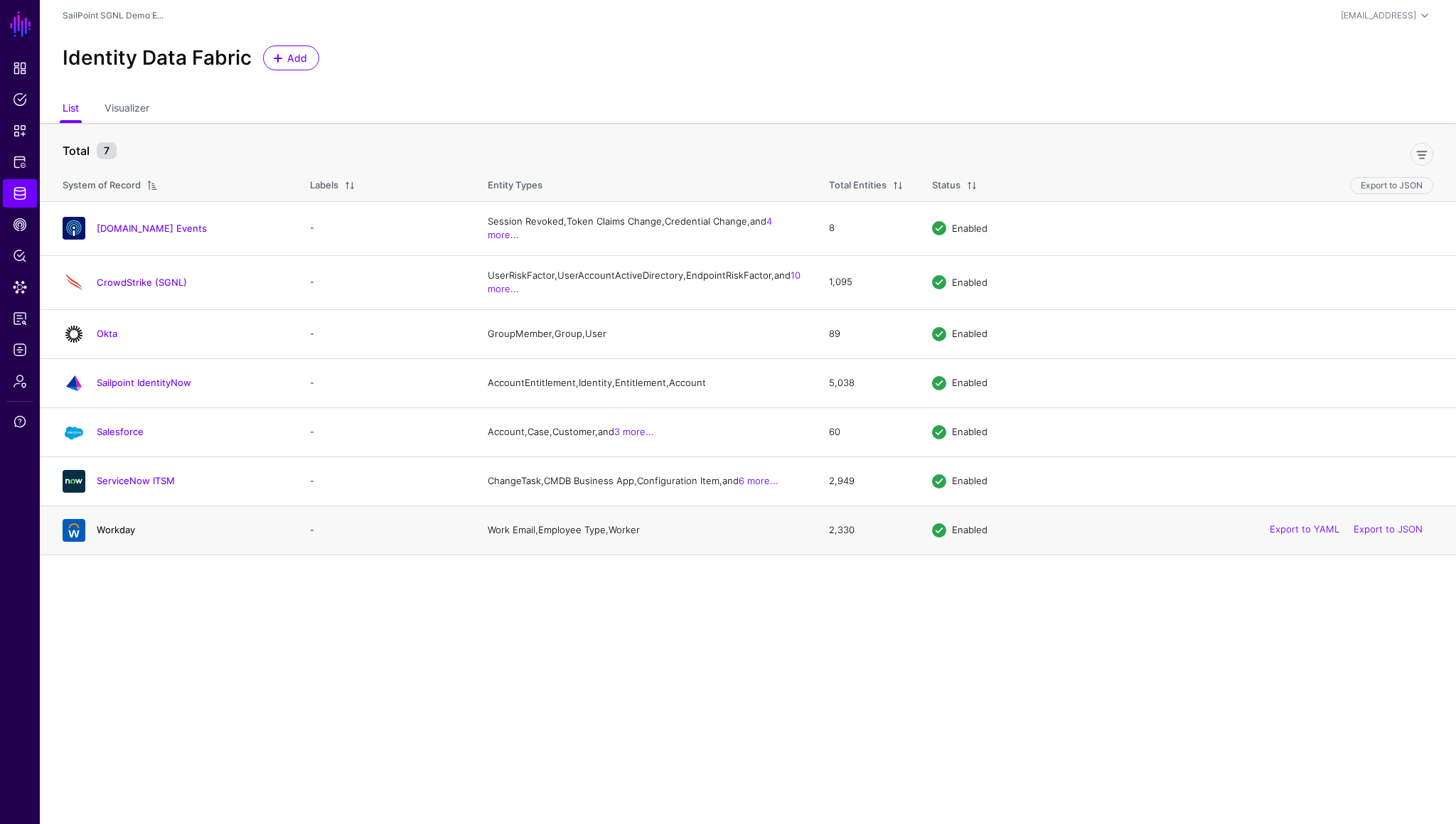
click at [122, 535] on link "Workday" at bounding box center [116, 529] width 38 height 11
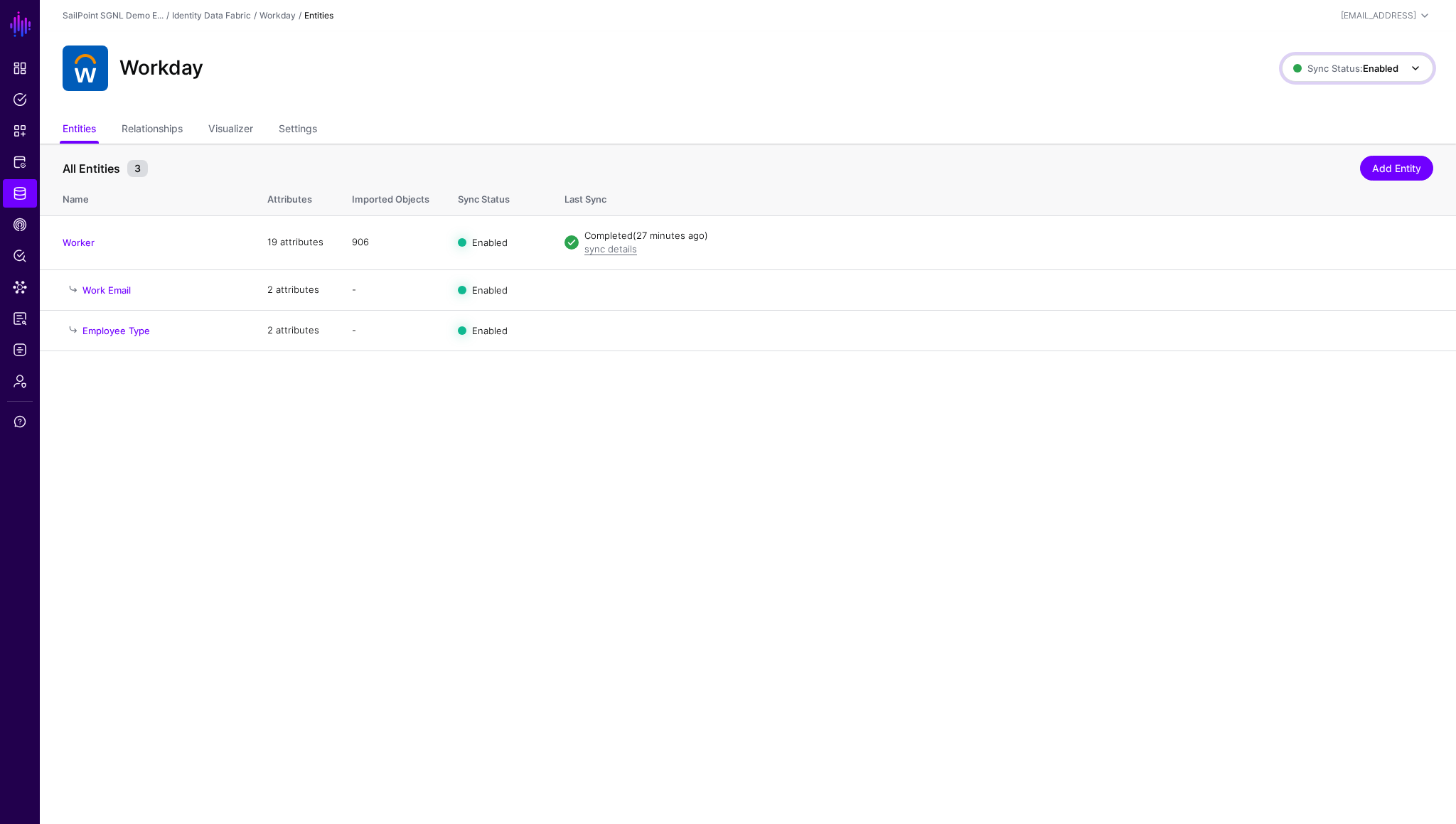
click at [1350, 69] on span "Sync Status: Enabled" at bounding box center [1346, 68] width 105 height 11
click at [1315, 165] on span "Disabled Syncing inactive for all configured entities" at bounding box center [1342, 170] width 160 height 47
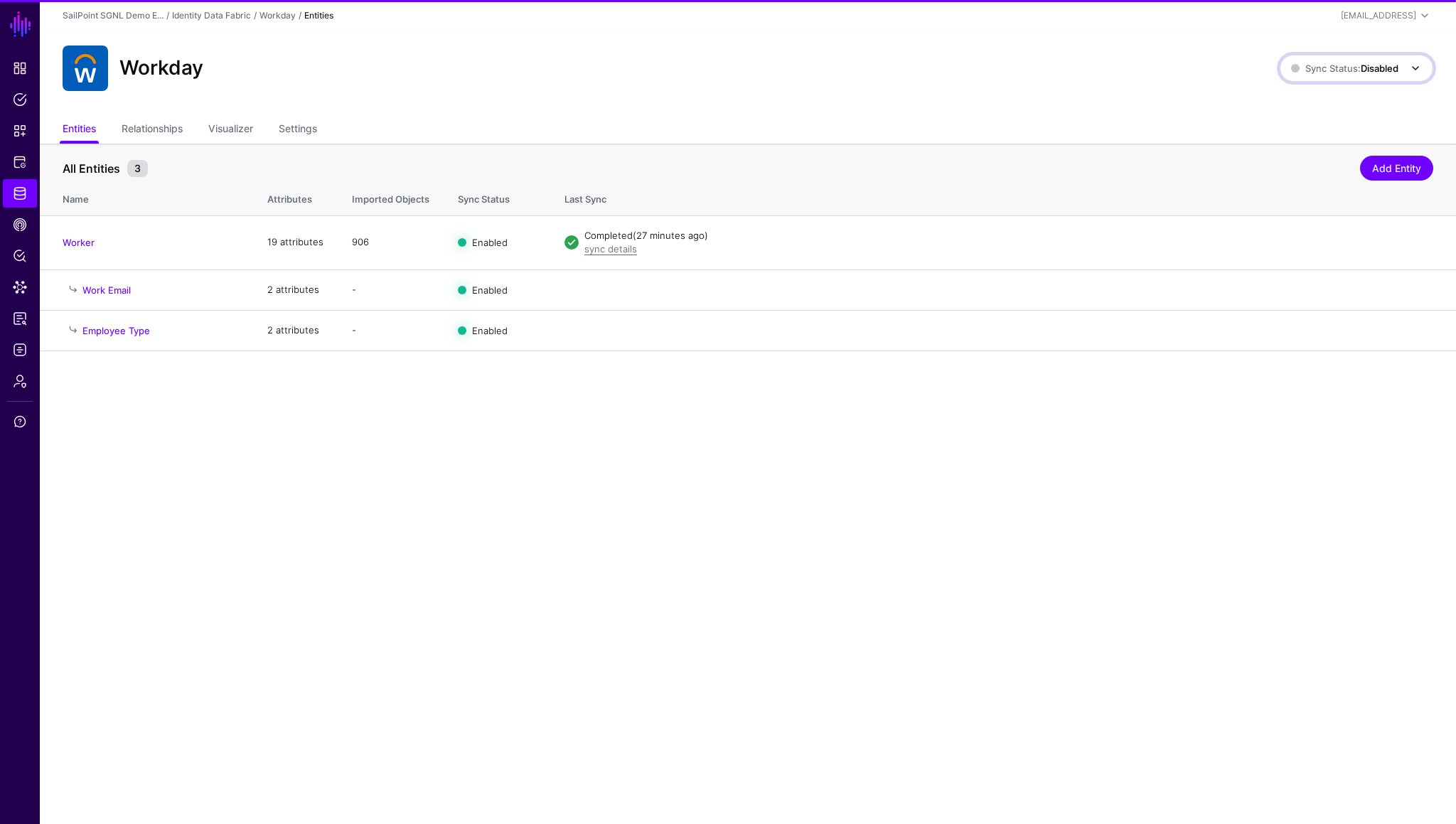
click at [1336, 73] on span "Sync Status: Disabled" at bounding box center [1344, 68] width 108 height 11
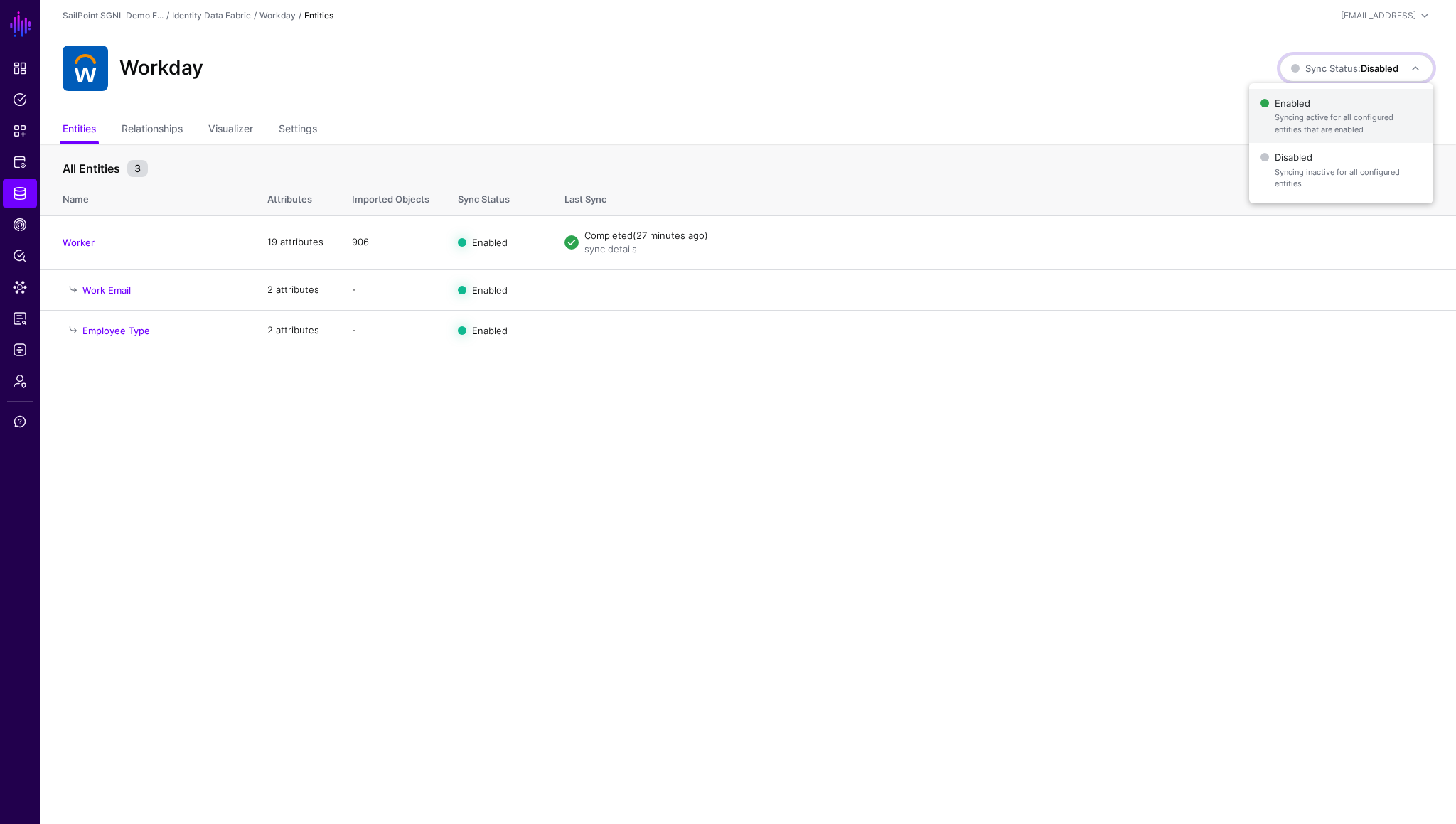
click at [1329, 111] on span "Syncing active for all configured entities that are enabled" at bounding box center [1348, 123] width 147 height 24
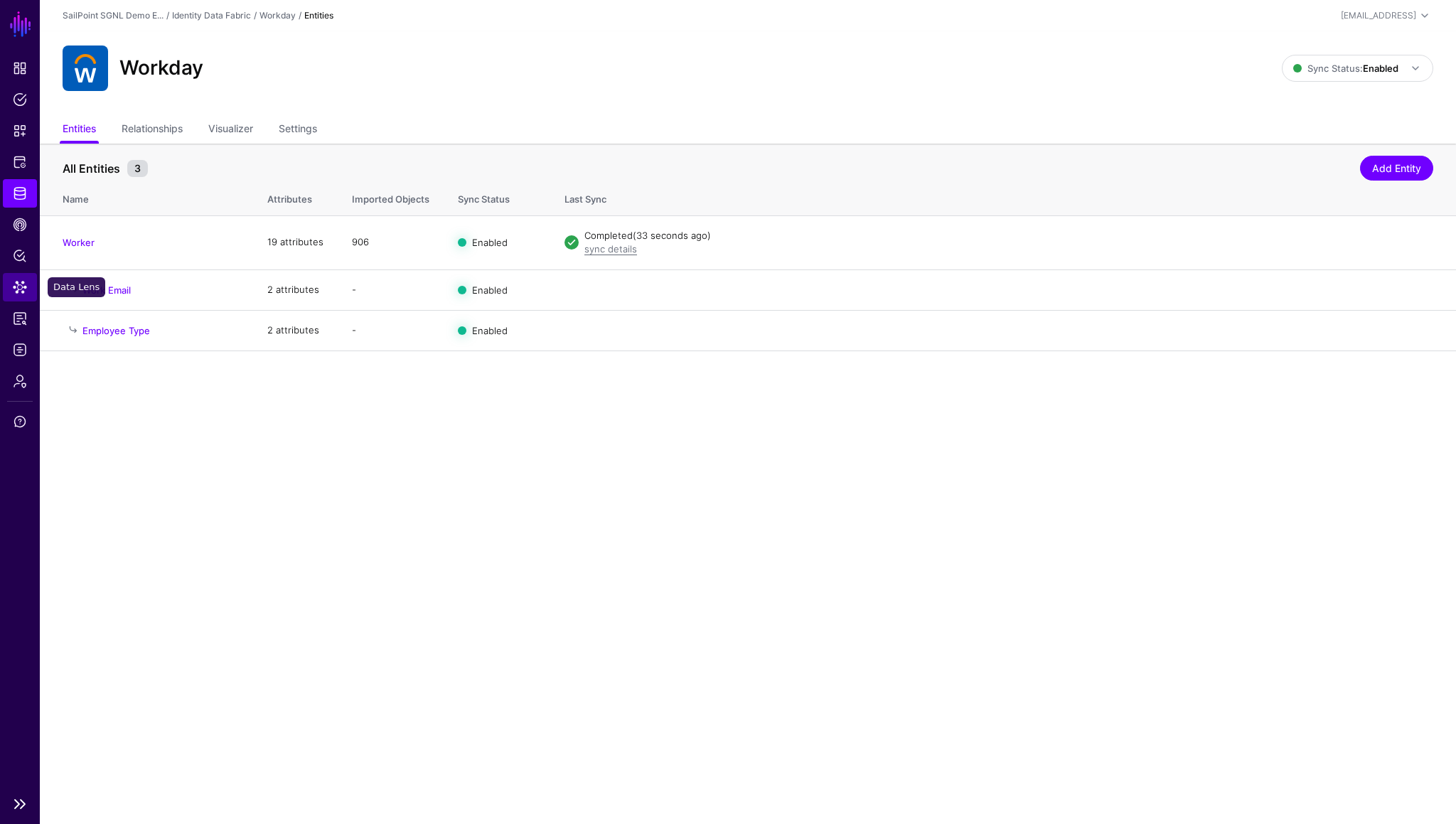
click at [26, 283] on span "Data Lens" at bounding box center [20, 287] width 15 height 15
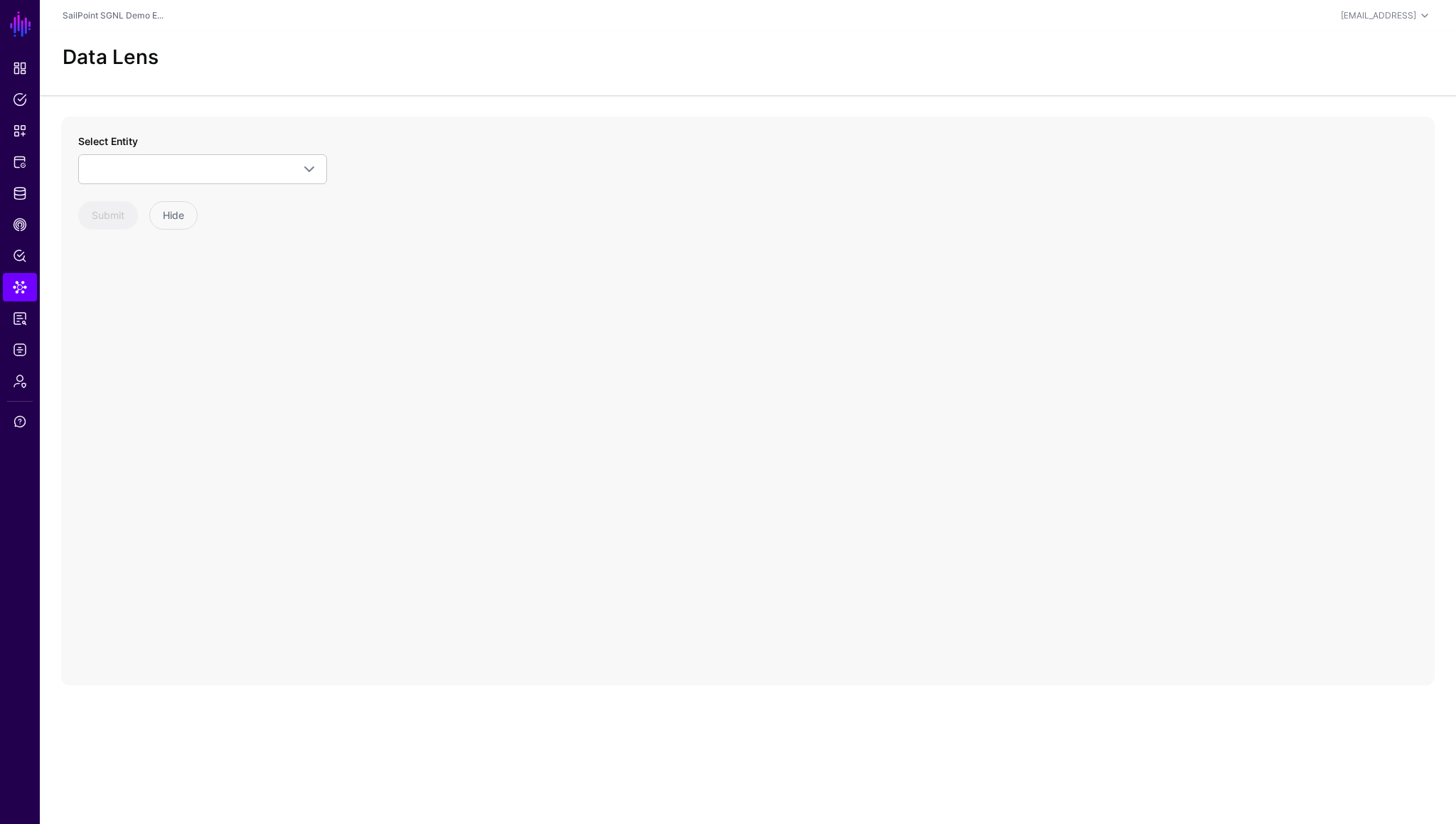
click at [257, 149] on div "Select Entity [DOMAIN_NAME] Events Assurance Level Change Credential Change Dev…" at bounding box center [202, 159] width 249 height 50
click at [260, 160] on span at bounding box center [202, 169] width 231 height 17
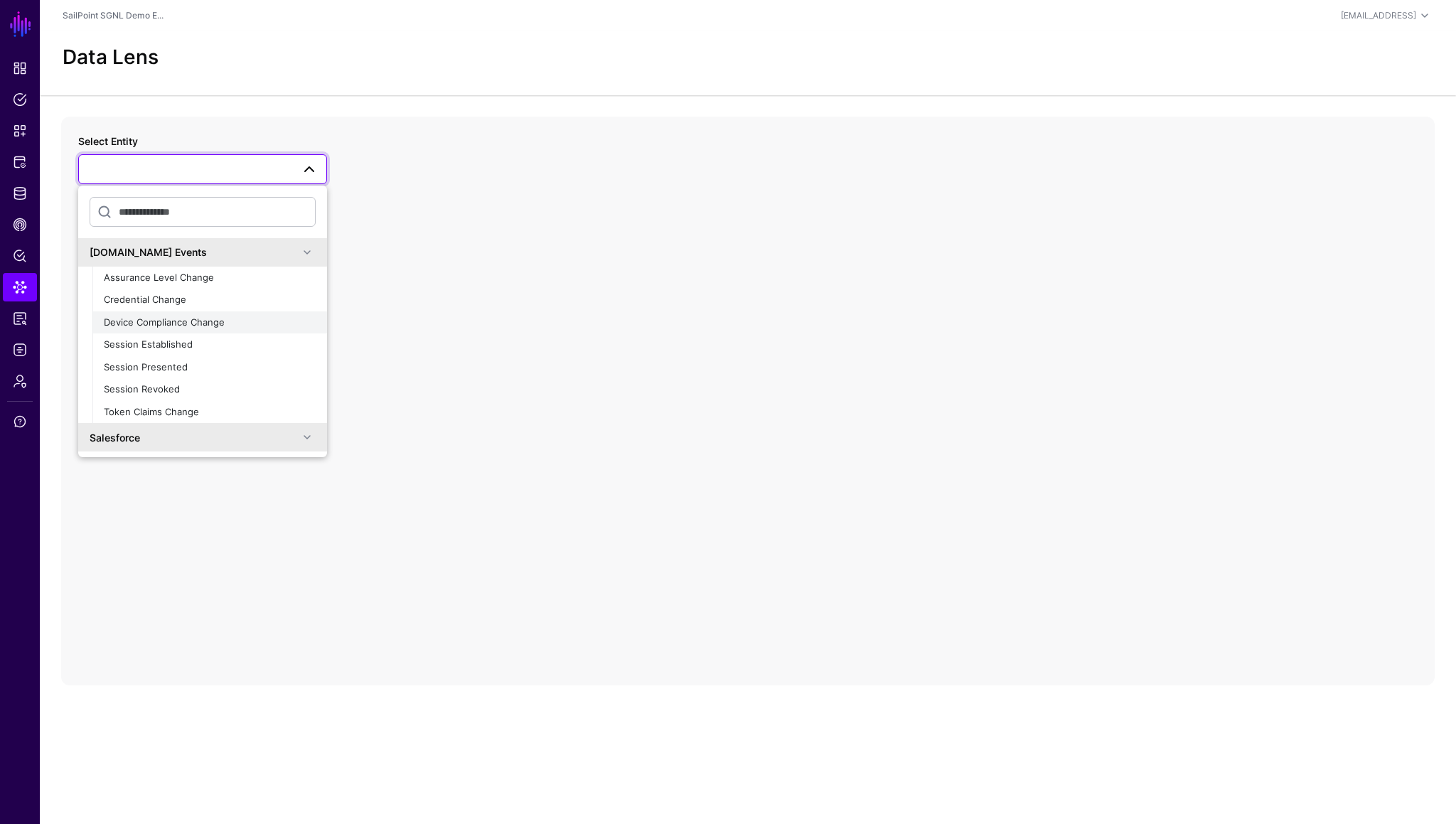
scroll to position [993, 0]
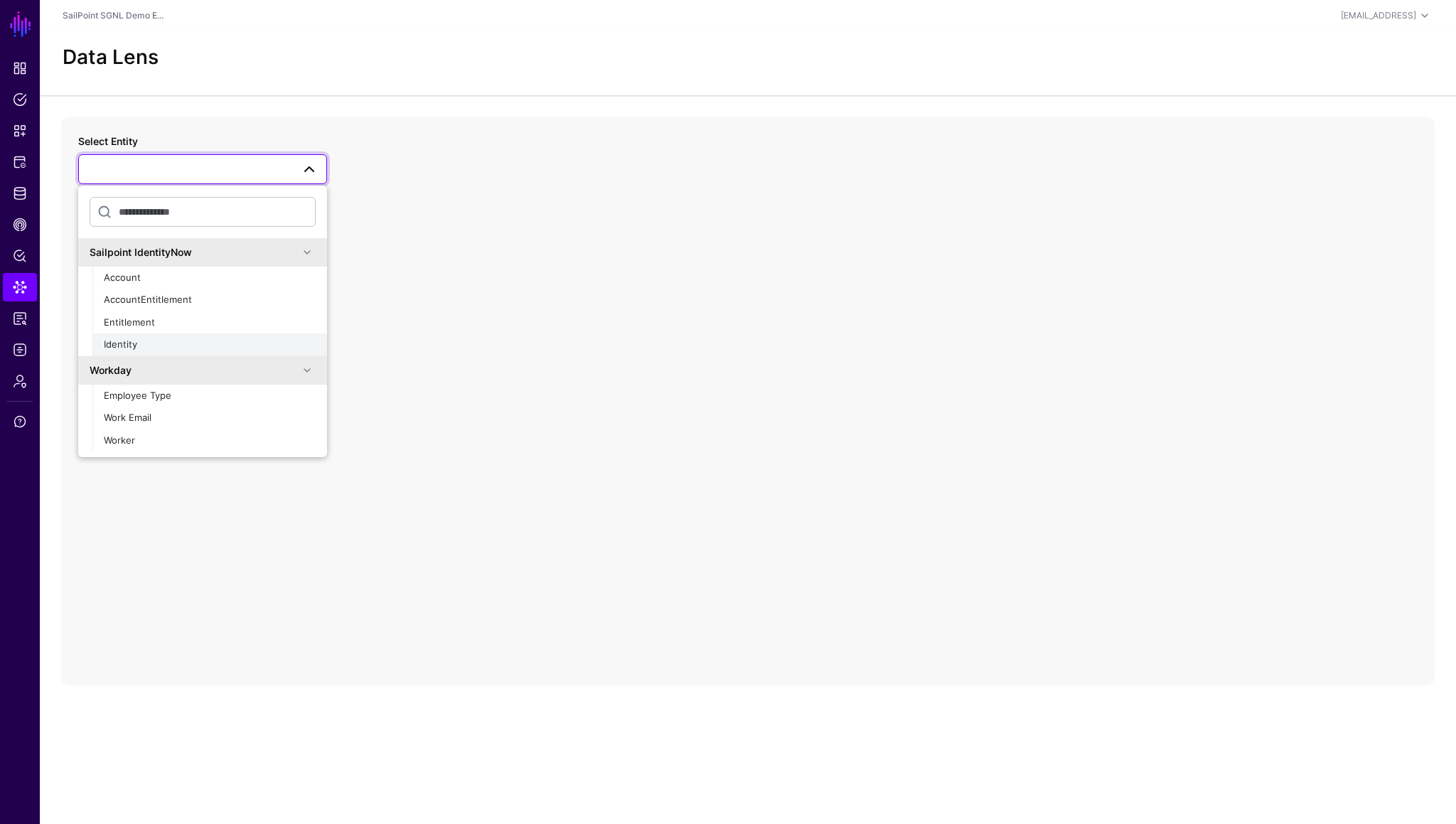
click at [128, 349] on span "Identity" at bounding box center [121, 344] width 34 height 11
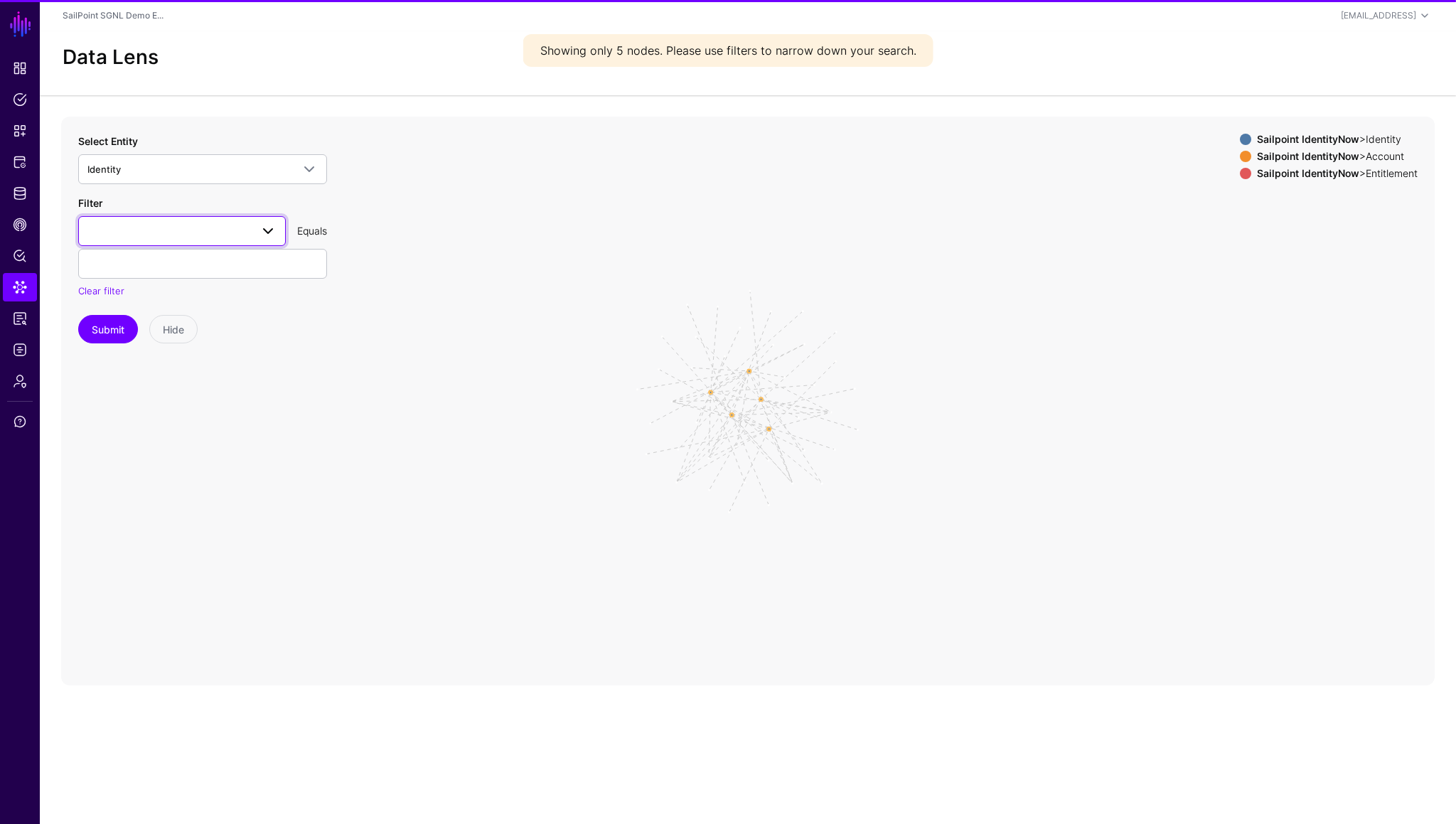
click at [213, 239] on span at bounding box center [182, 231] width 189 height 17
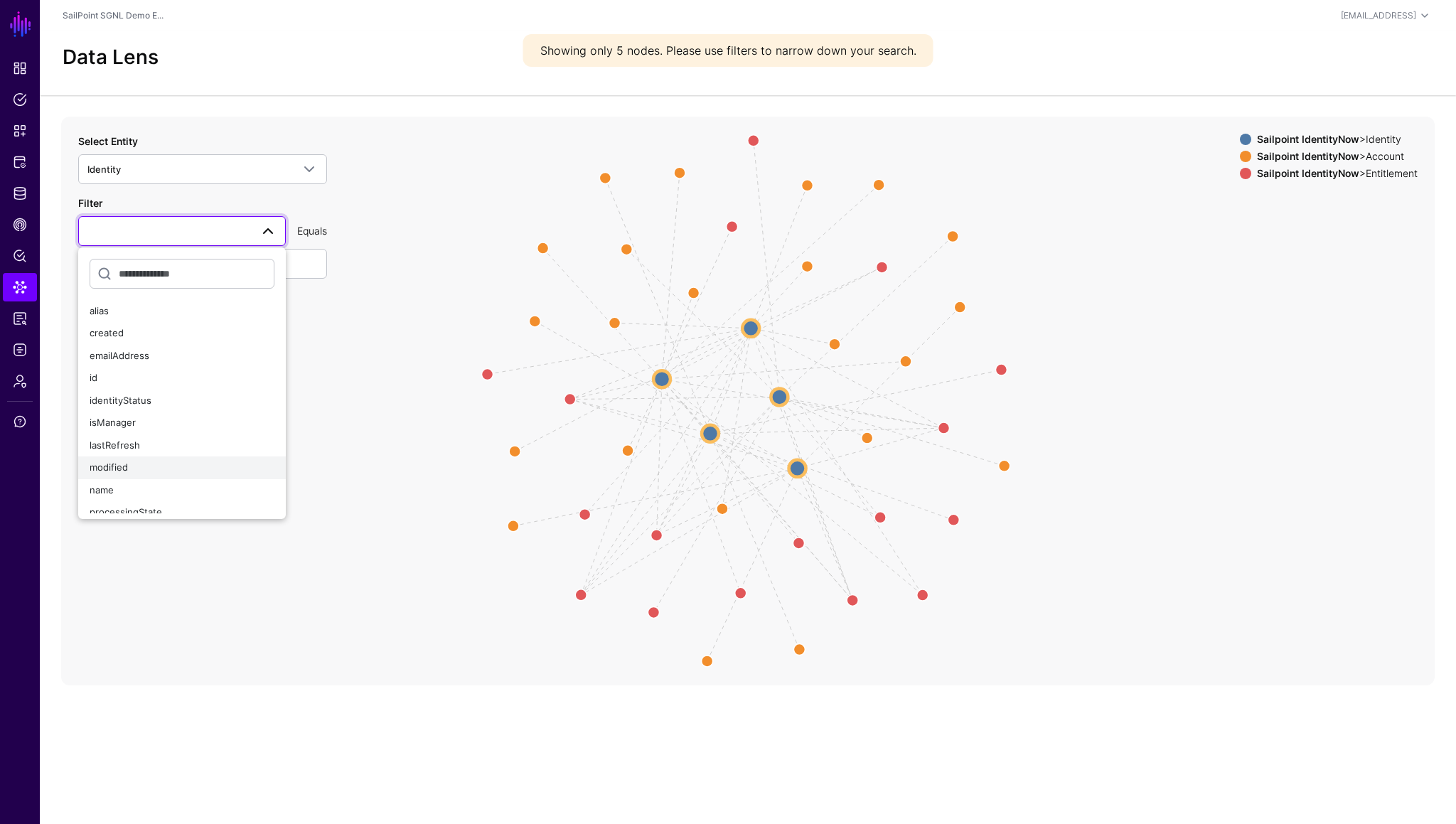
scroll to position [11, 0]
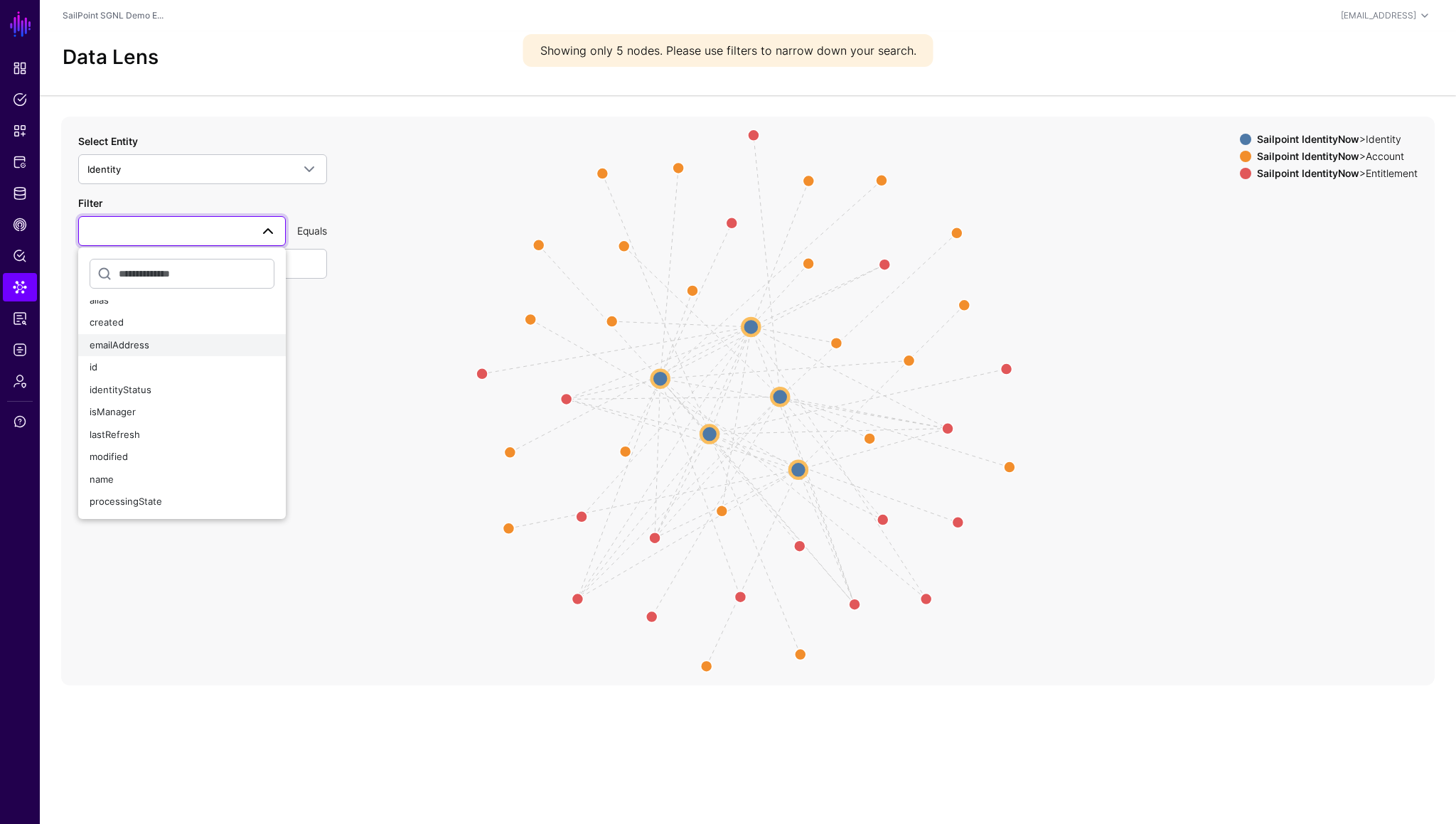
click at [133, 341] on span "emailAddress" at bounding box center [119, 344] width 60 height 11
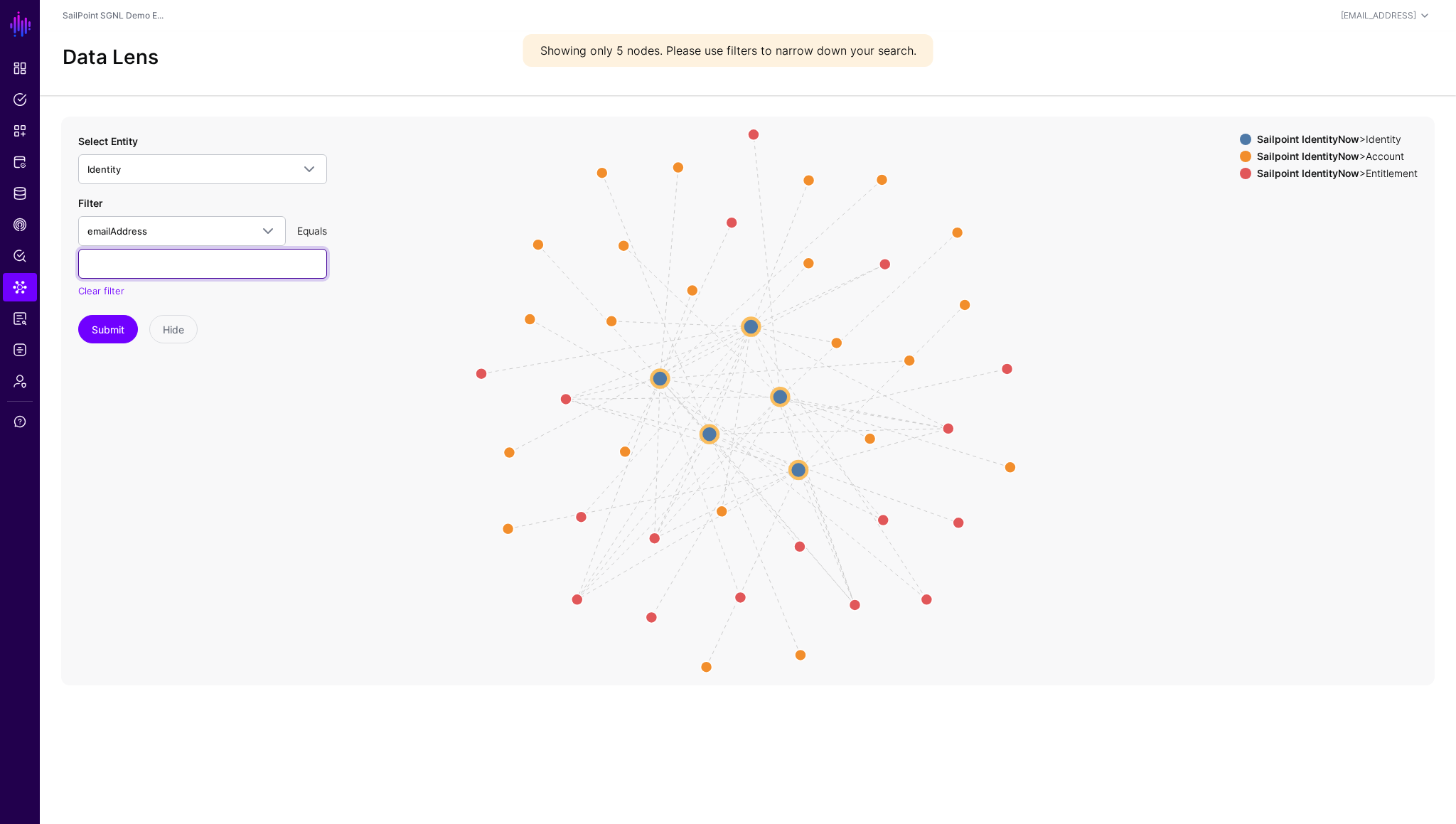
click at [170, 263] on input "text" at bounding box center [202, 263] width 249 height 30
type input "***"
type input "**********"
click at [113, 338] on button "Submit" at bounding box center [108, 328] width 60 height 28
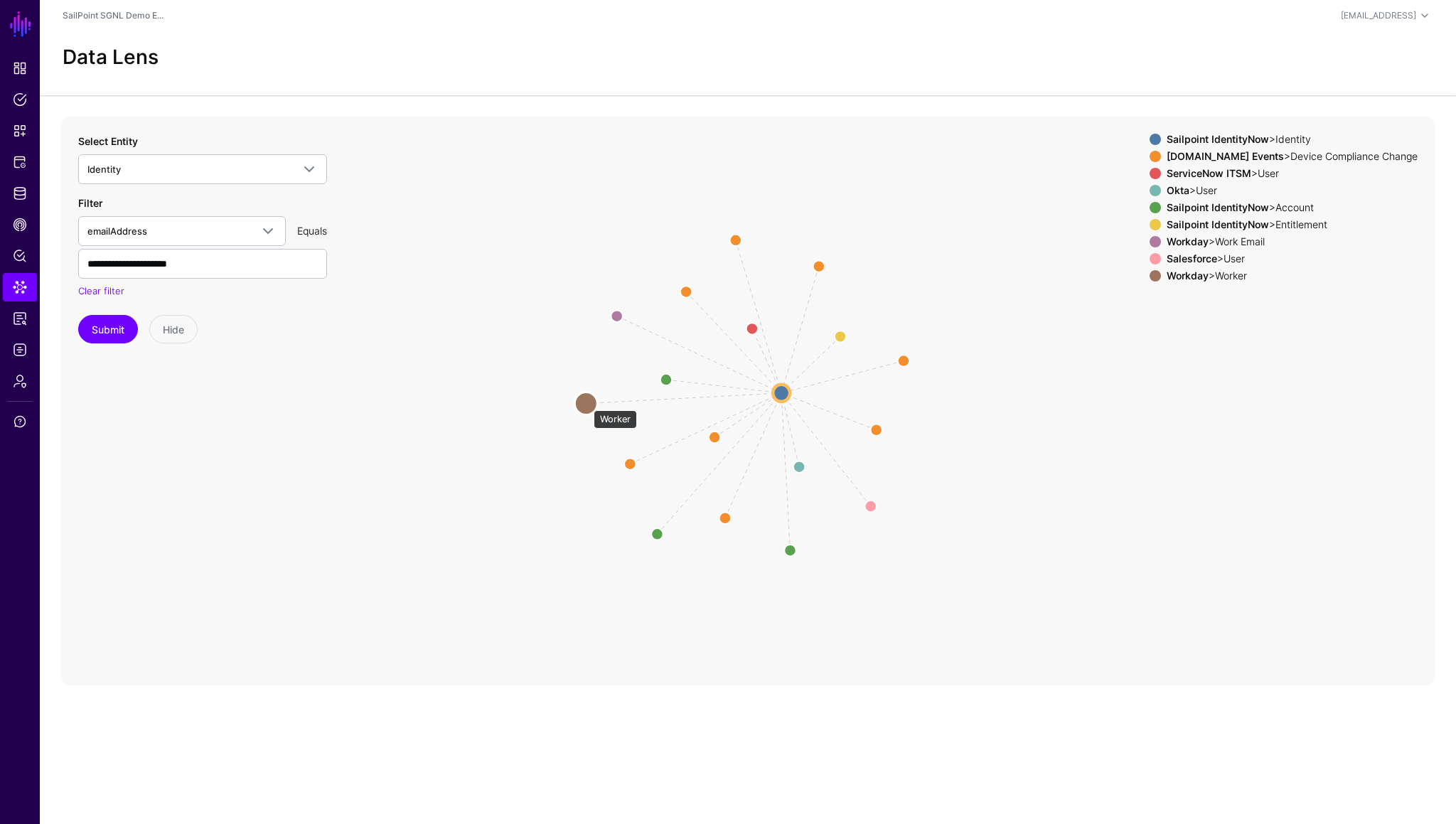
click at [587, 403] on circle at bounding box center [586, 403] width 23 height 23
click at [595, 402] on circle at bounding box center [591, 403] width 23 height 23
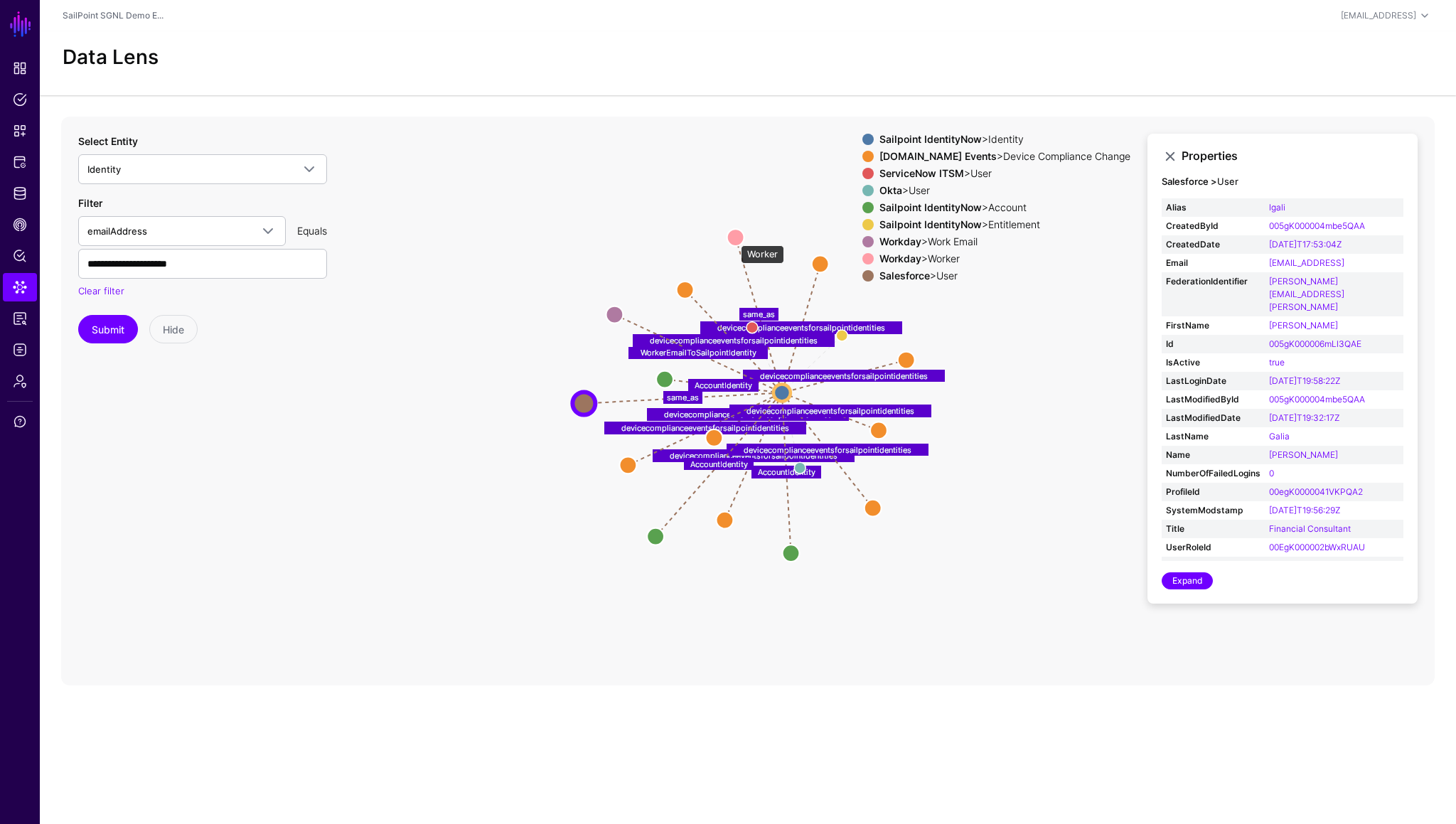
click at [734, 238] on circle at bounding box center [736, 238] width 17 height 17
